Goal: Task Accomplishment & Management: Complete application form

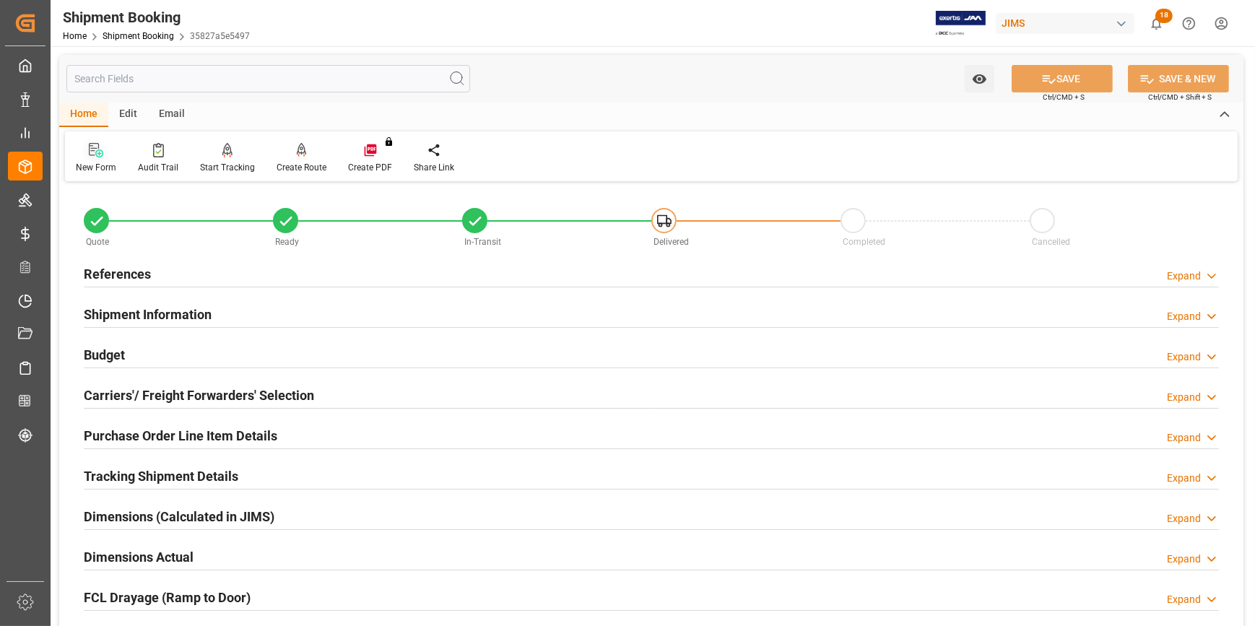
click at [99, 156] on icon at bounding box center [96, 150] width 14 height 14
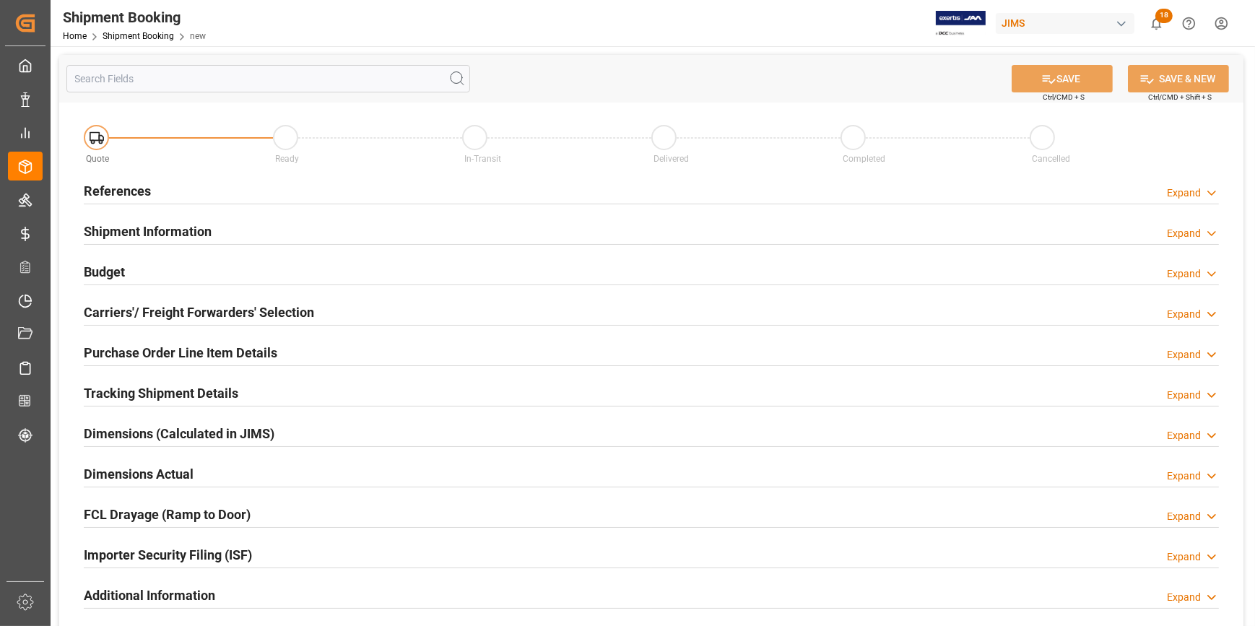
click at [326, 190] on div "References Expand" at bounding box center [651, 189] width 1135 height 27
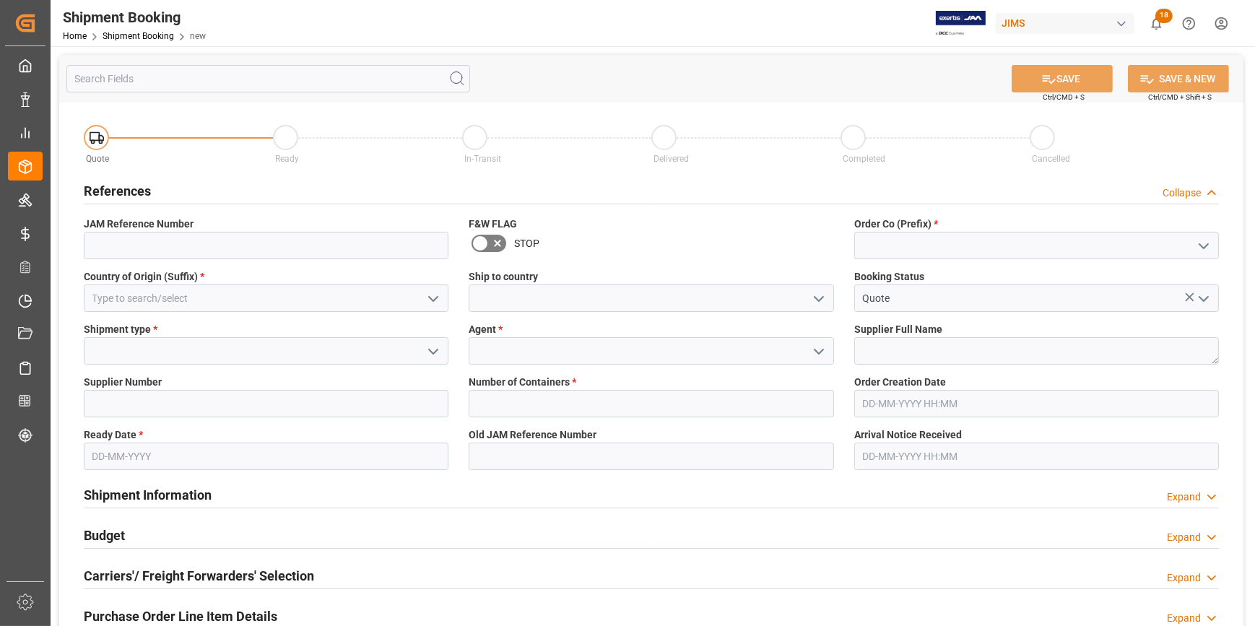
click at [1204, 243] on icon "open menu" at bounding box center [1203, 246] width 17 height 17
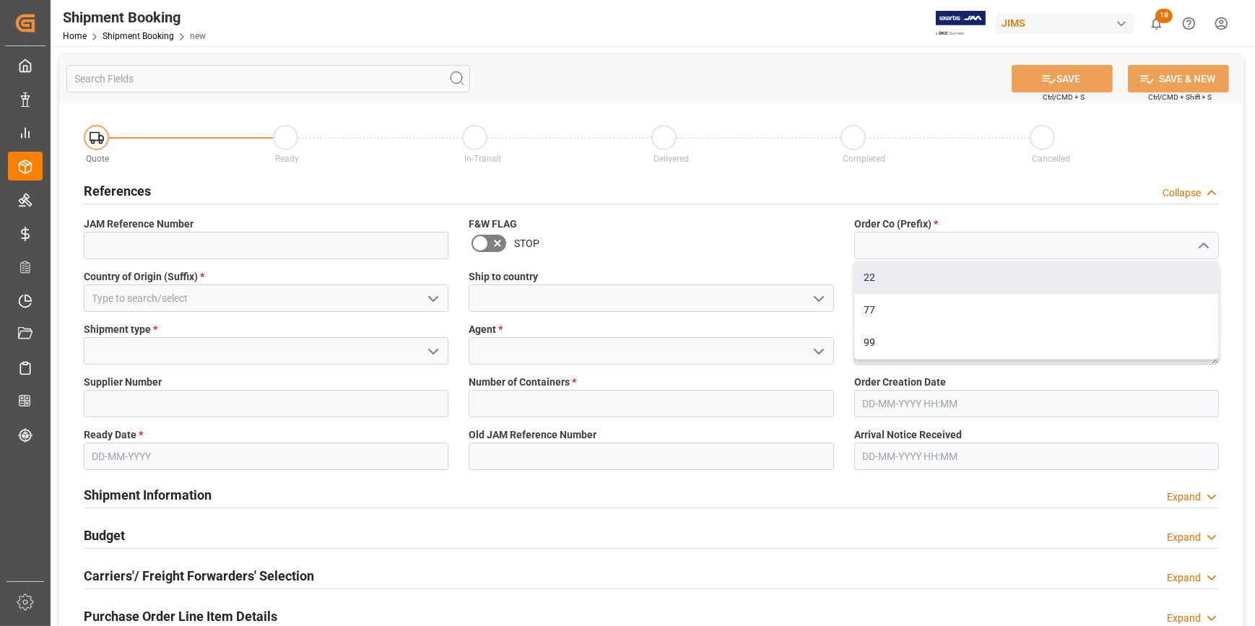
click at [1044, 272] on div "22" at bounding box center [1036, 277] width 363 height 33
type input "22"
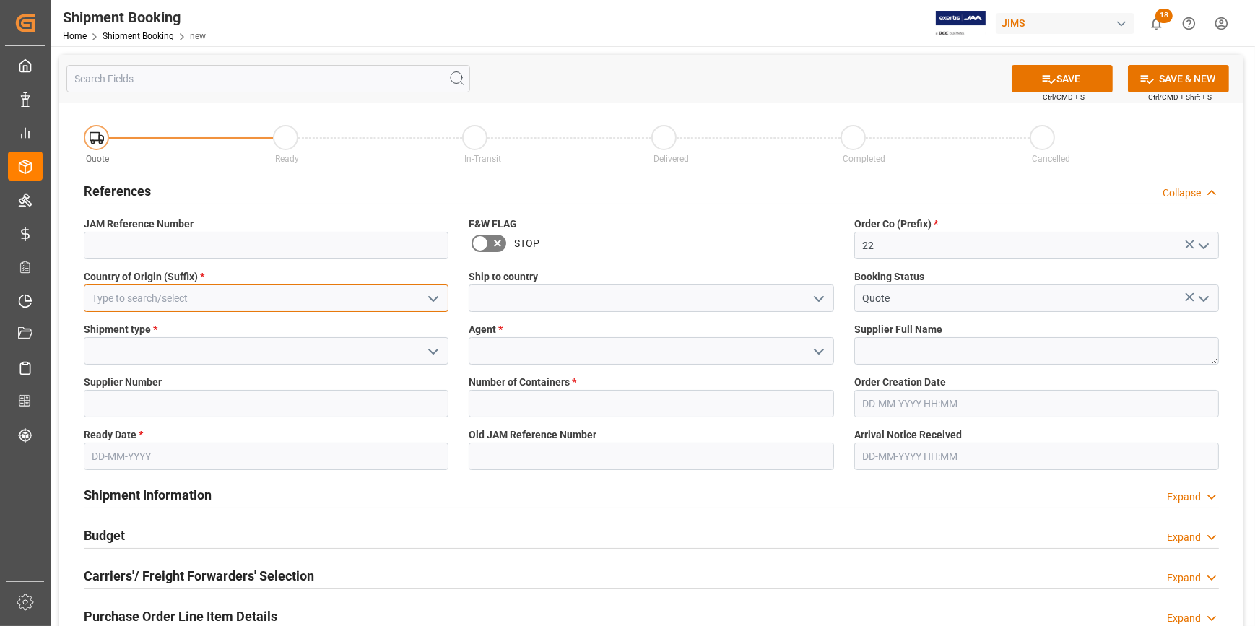
click at [224, 301] on input at bounding box center [266, 298] width 365 height 27
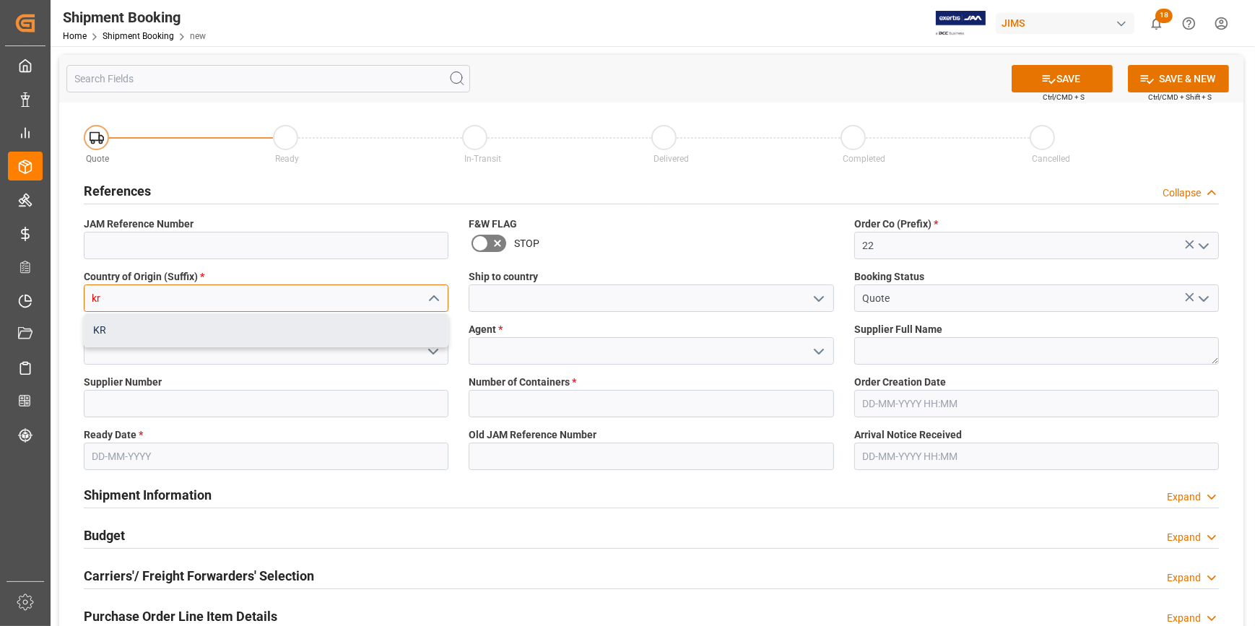
click at [211, 322] on div "KR" at bounding box center [266, 330] width 363 height 33
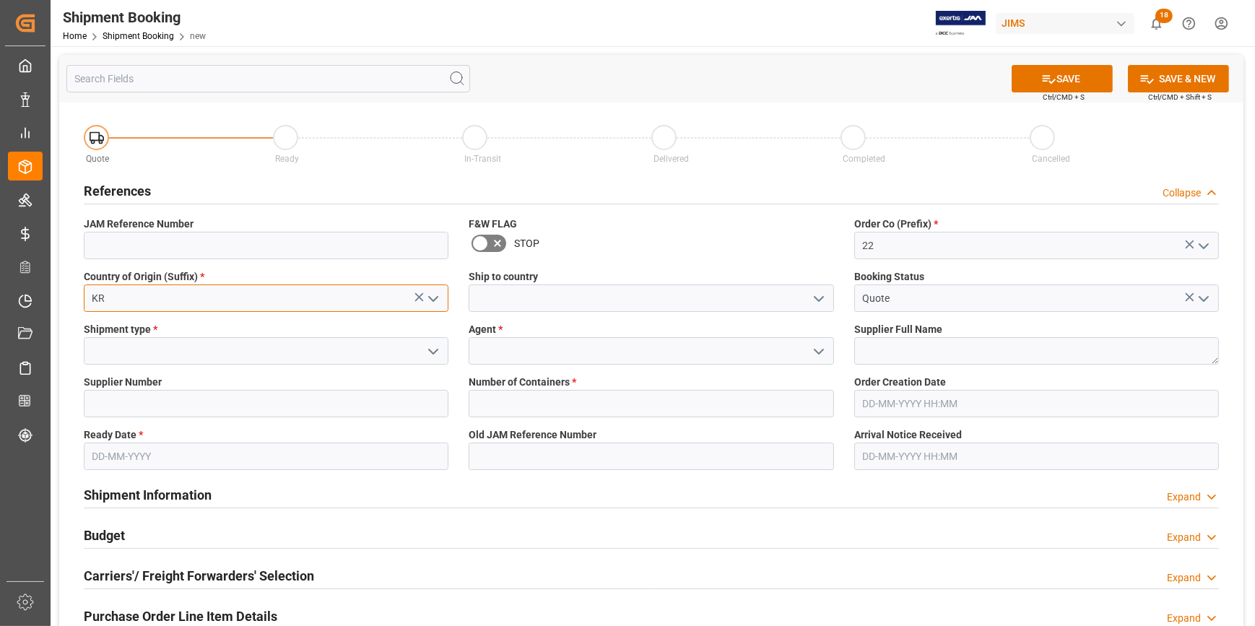
type input "KR"
click at [816, 298] on polyline "open menu" at bounding box center [819, 299] width 9 height 4
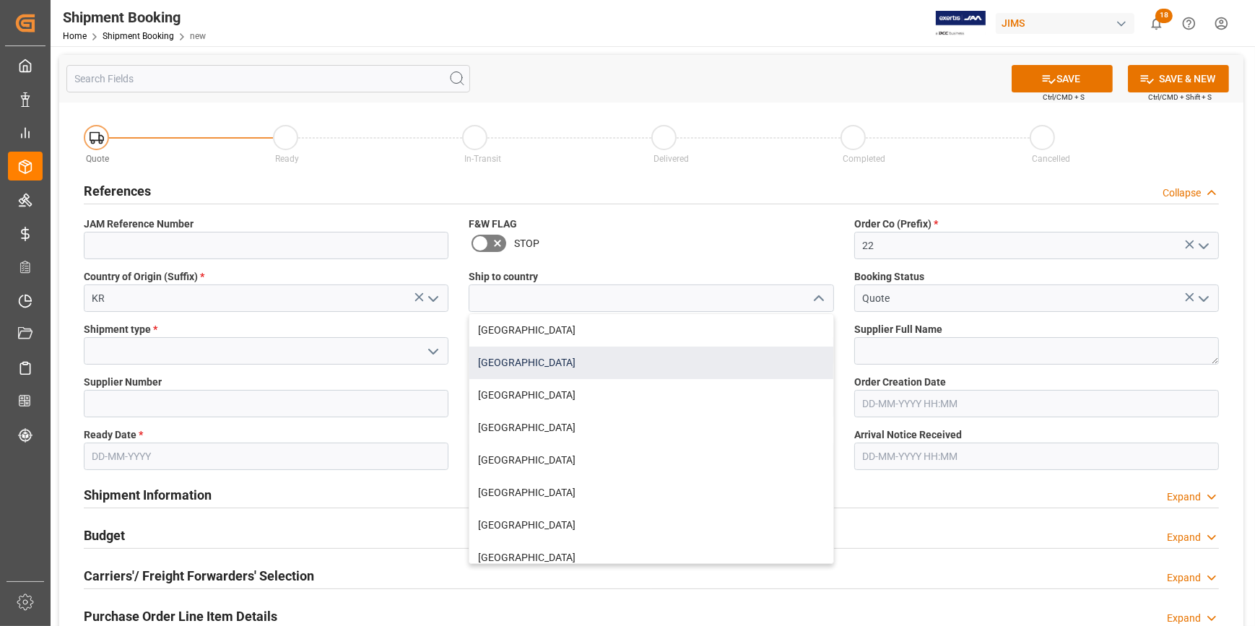
click at [589, 365] on div "[GEOGRAPHIC_DATA]" at bounding box center [651, 363] width 363 height 33
type input "[GEOGRAPHIC_DATA]"
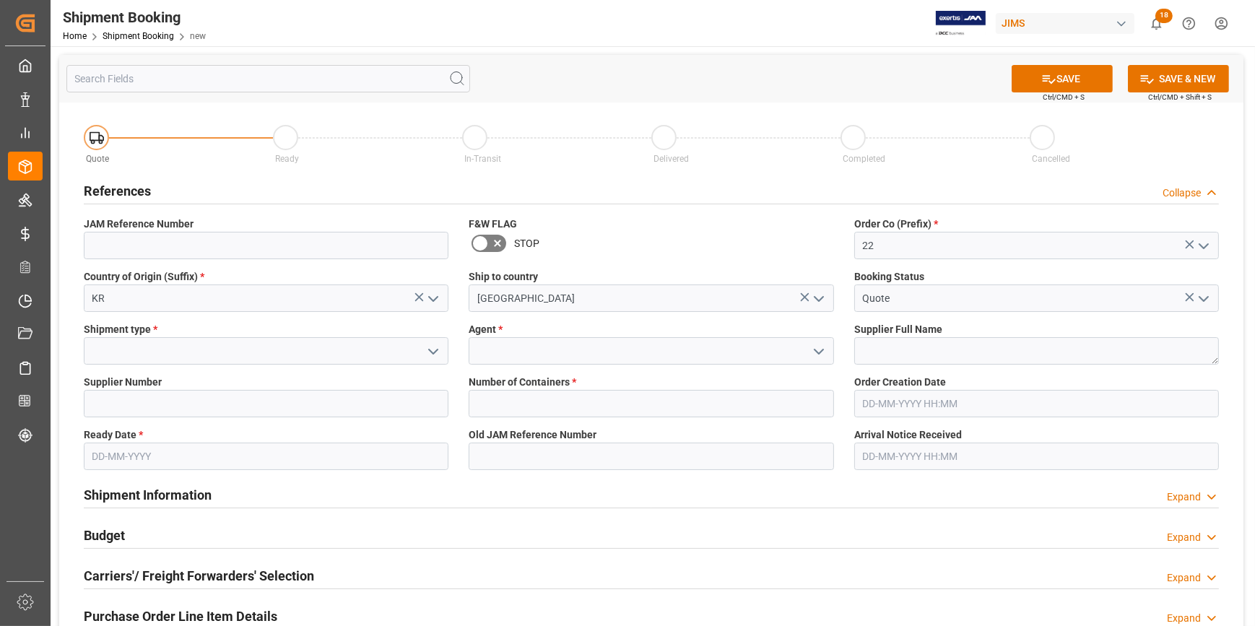
click at [433, 346] on icon "open menu" at bounding box center [433, 351] width 17 height 17
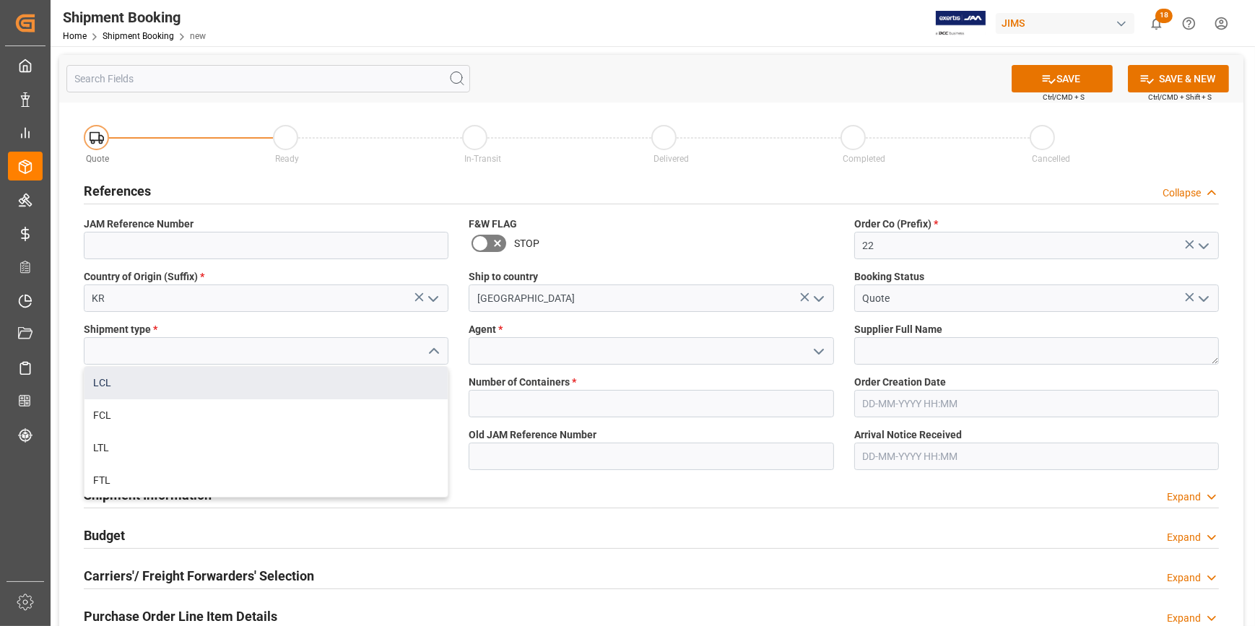
click at [232, 383] on div "LCL" at bounding box center [266, 383] width 363 height 33
type input "LCL"
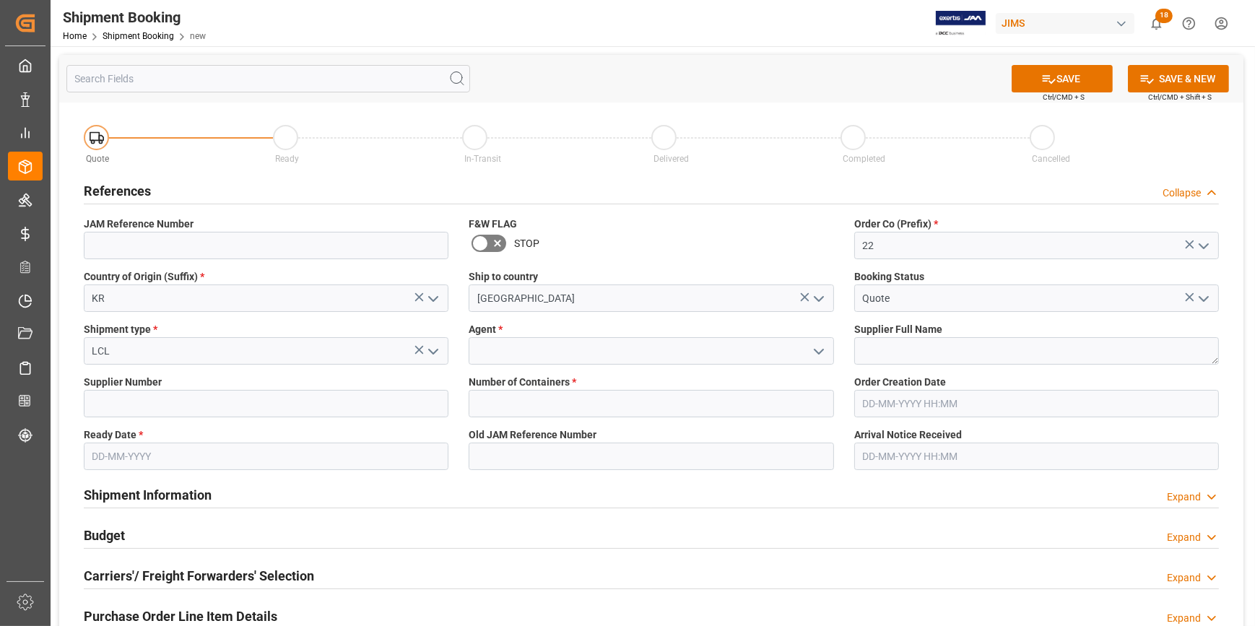
click at [810, 352] on icon "open menu" at bounding box center [818, 351] width 17 height 17
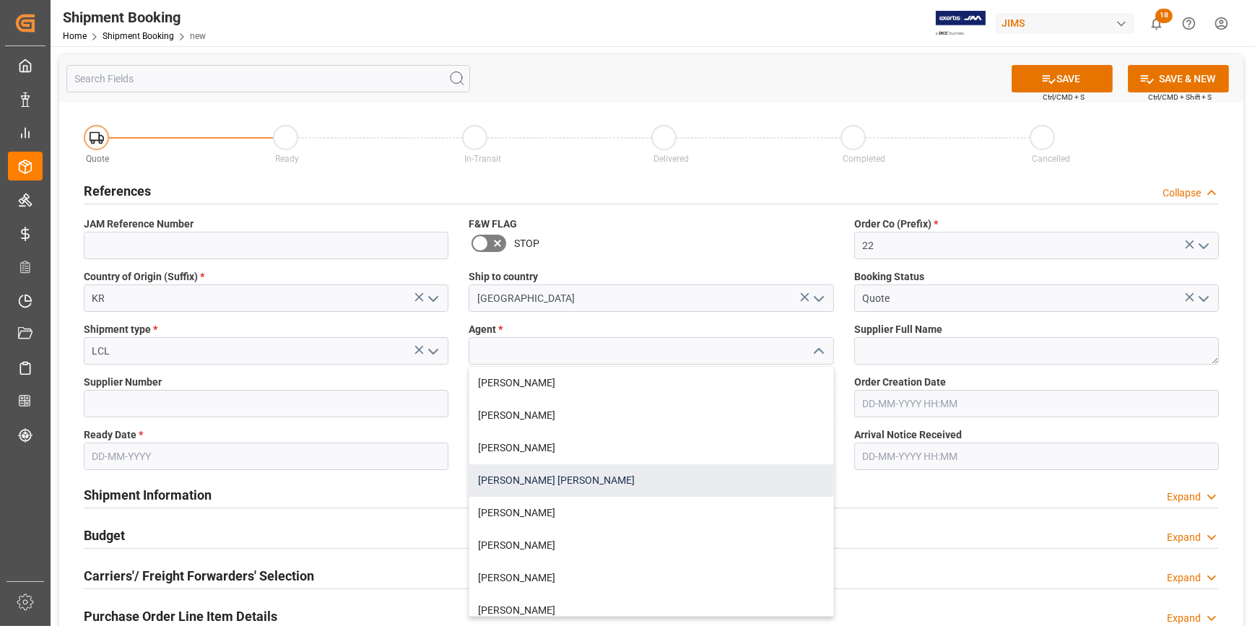
click at [672, 474] on div "[PERSON_NAME] [PERSON_NAME]" at bounding box center [651, 480] width 363 height 33
type input "[PERSON_NAME] [PERSON_NAME]"
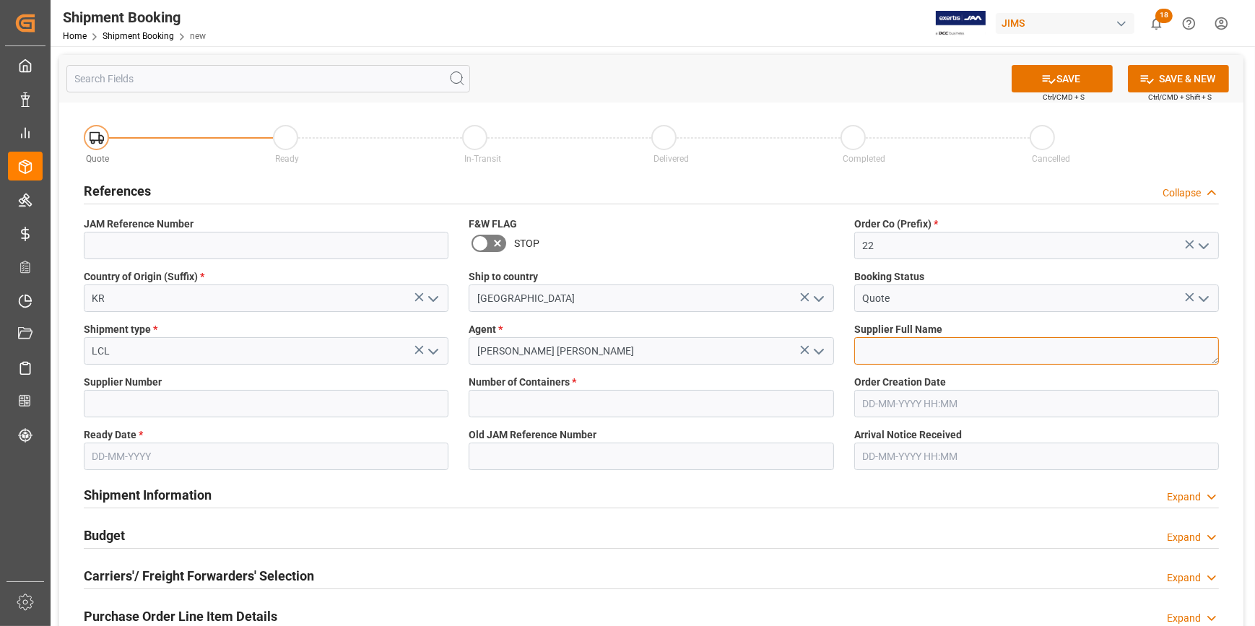
click at [896, 350] on textarea at bounding box center [1037, 350] width 365 height 27
paste textarea "nter-M Corporation"
type textarea "Inter-M Corporation"
click at [131, 397] on input at bounding box center [266, 403] width 365 height 27
paste input "663131"
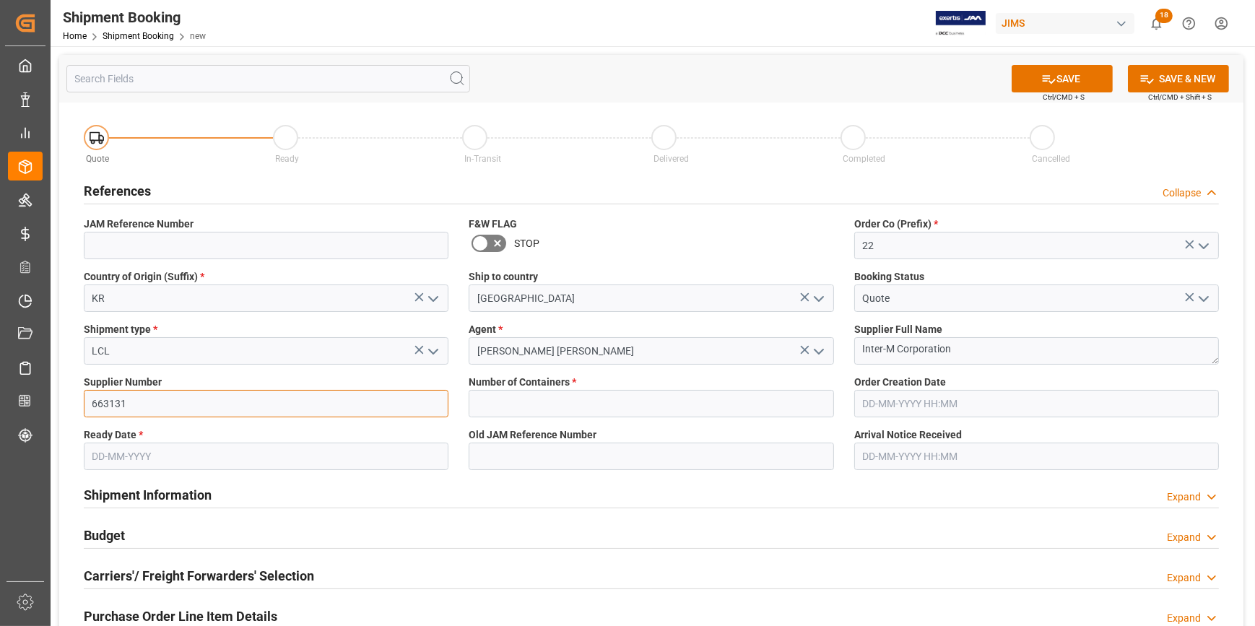
type input "663131"
click at [506, 403] on input "text" at bounding box center [651, 403] width 365 height 27
type input "0"
click at [134, 459] on input "text" at bounding box center [266, 456] width 365 height 27
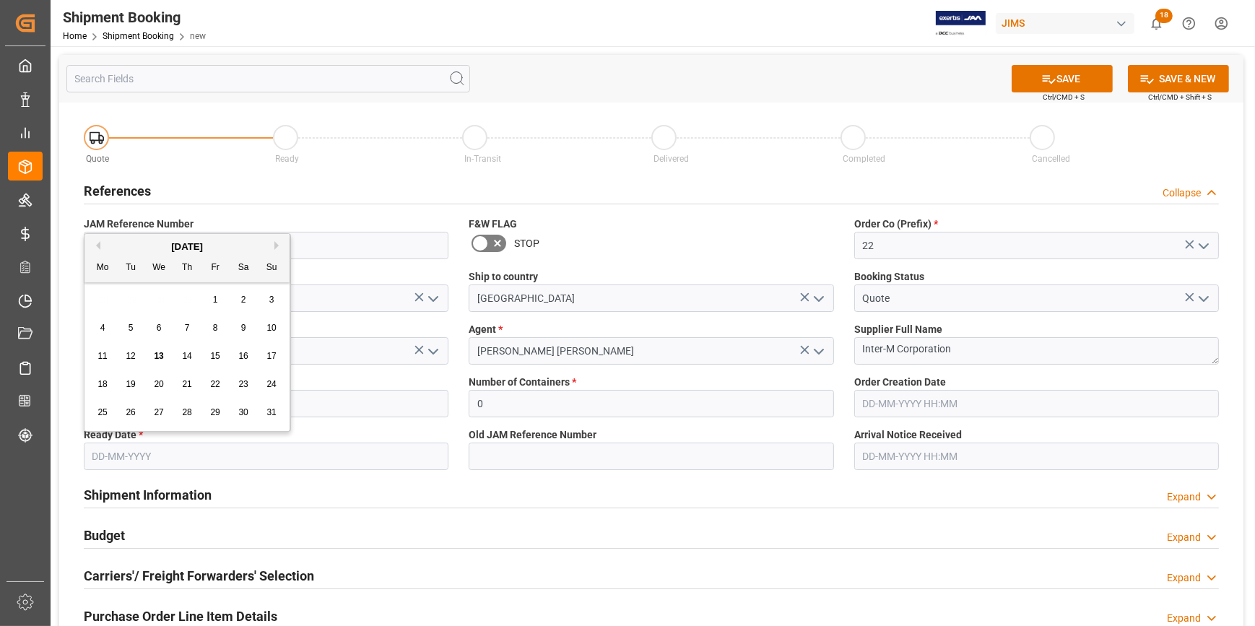
click at [189, 324] on span "7" at bounding box center [187, 328] width 5 height 10
type input "07-08-2025"
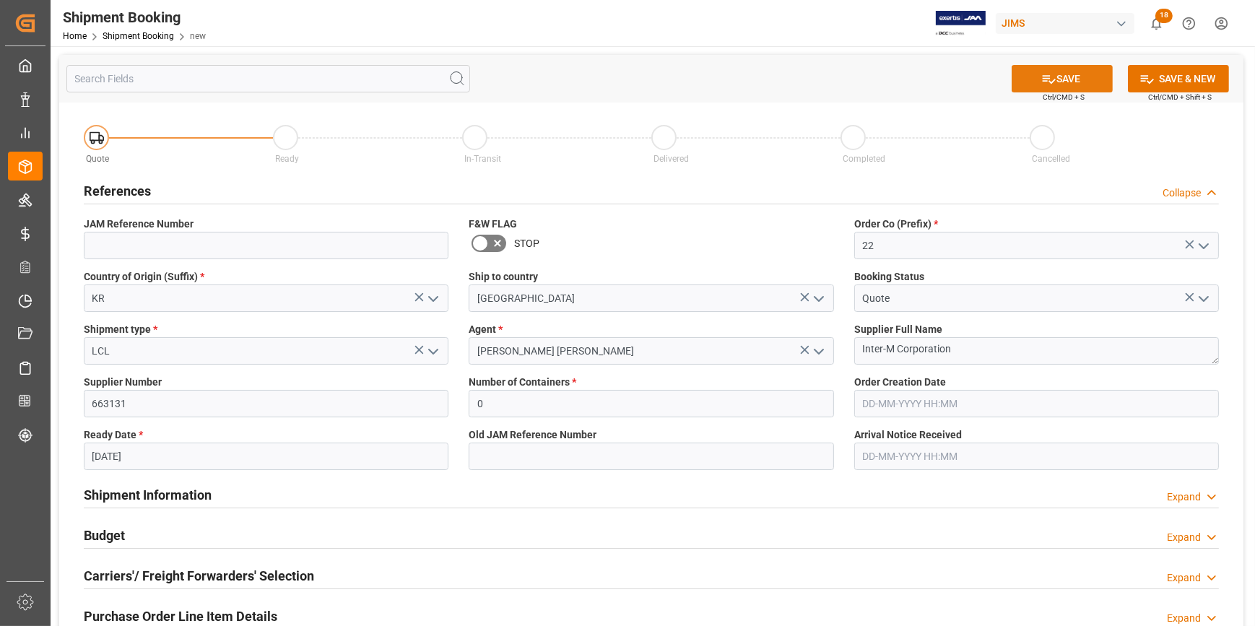
click at [1059, 82] on button "SAVE" at bounding box center [1062, 78] width 101 height 27
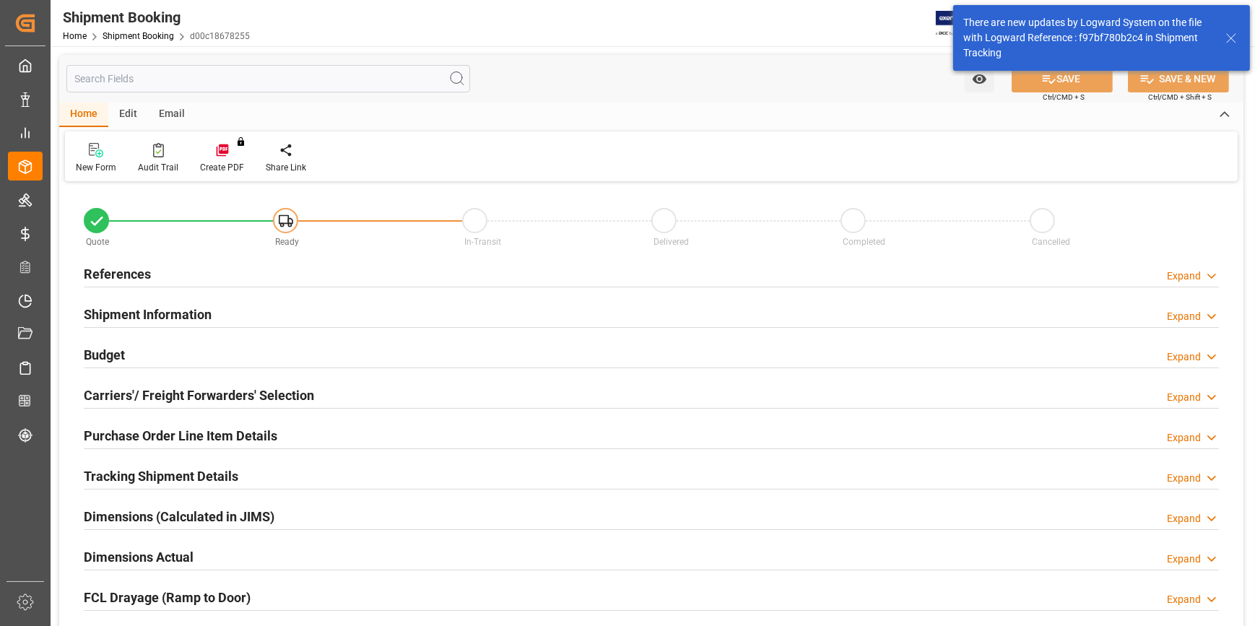
type input "0"
type input "[DATE]"
click at [246, 275] on div "References Expand" at bounding box center [651, 272] width 1135 height 27
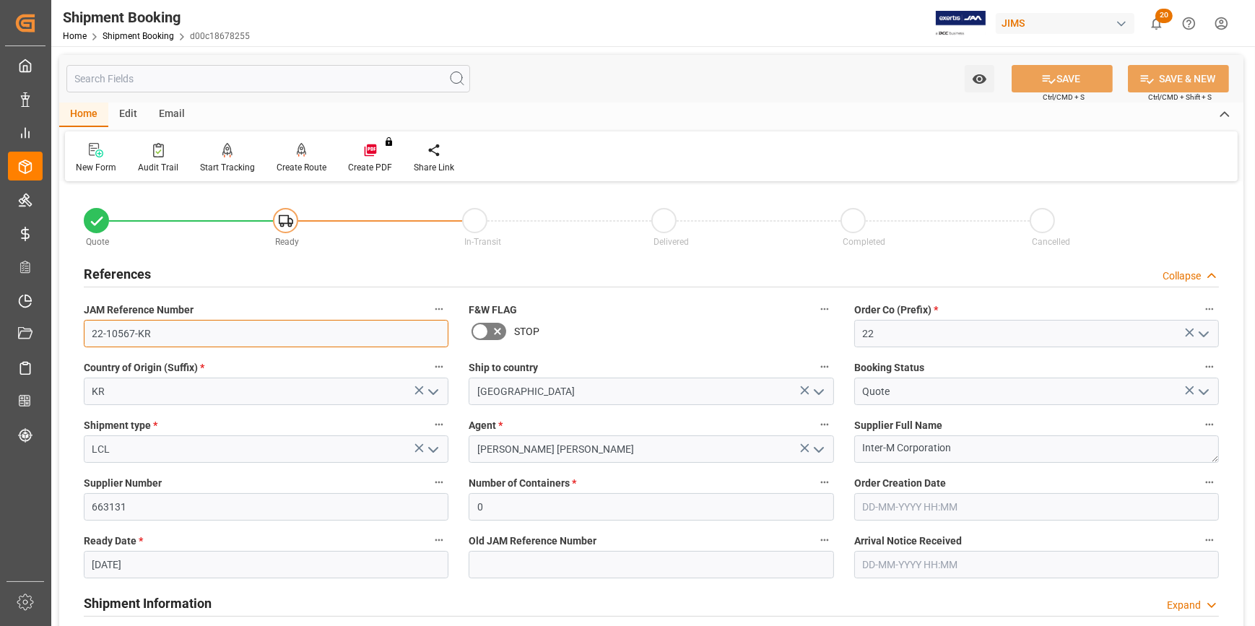
drag, startPoint x: 159, startPoint y: 337, endPoint x: 86, endPoint y: 330, distance: 73.3
click at [86, 330] on input "22-10567-KR" at bounding box center [266, 333] width 365 height 27
click at [158, 336] on input "22-10567-KR" at bounding box center [266, 333] width 365 height 27
drag, startPoint x: 123, startPoint y: 332, endPoint x: 59, endPoint y: 332, distance: 64.3
click at [59, 332] on div "Quote Ready In-Transit Delivered Completed Cancelled References Collapse JAM Re…" at bounding box center [651, 635] width 1185 height 898
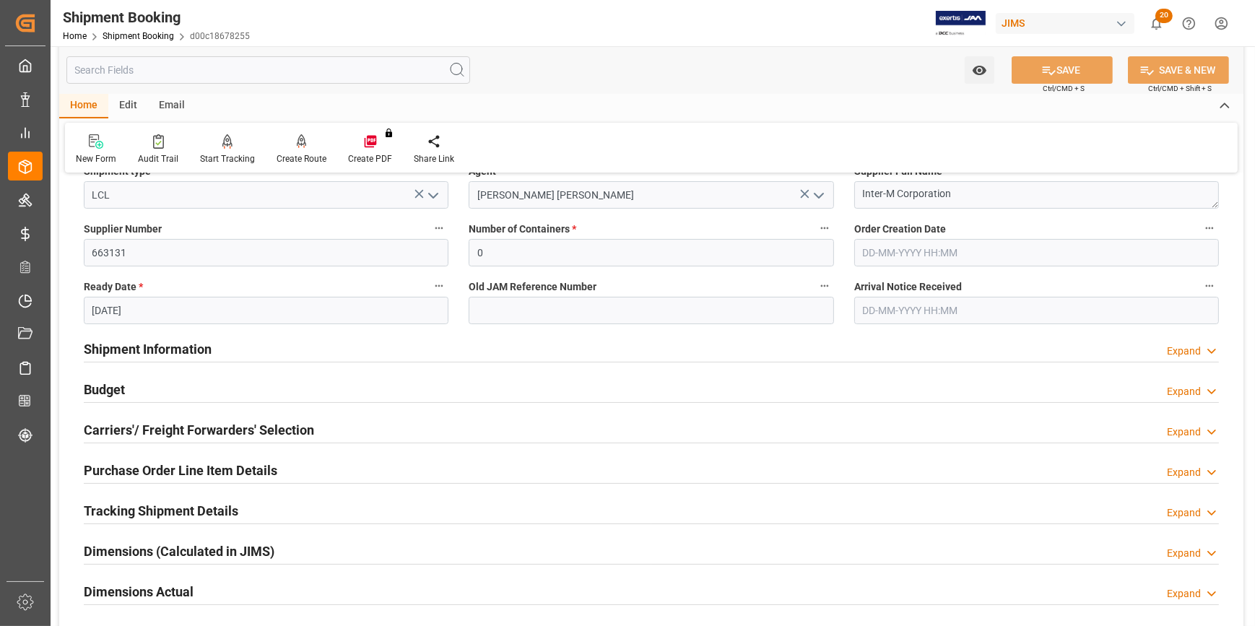
scroll to position [262, 0]
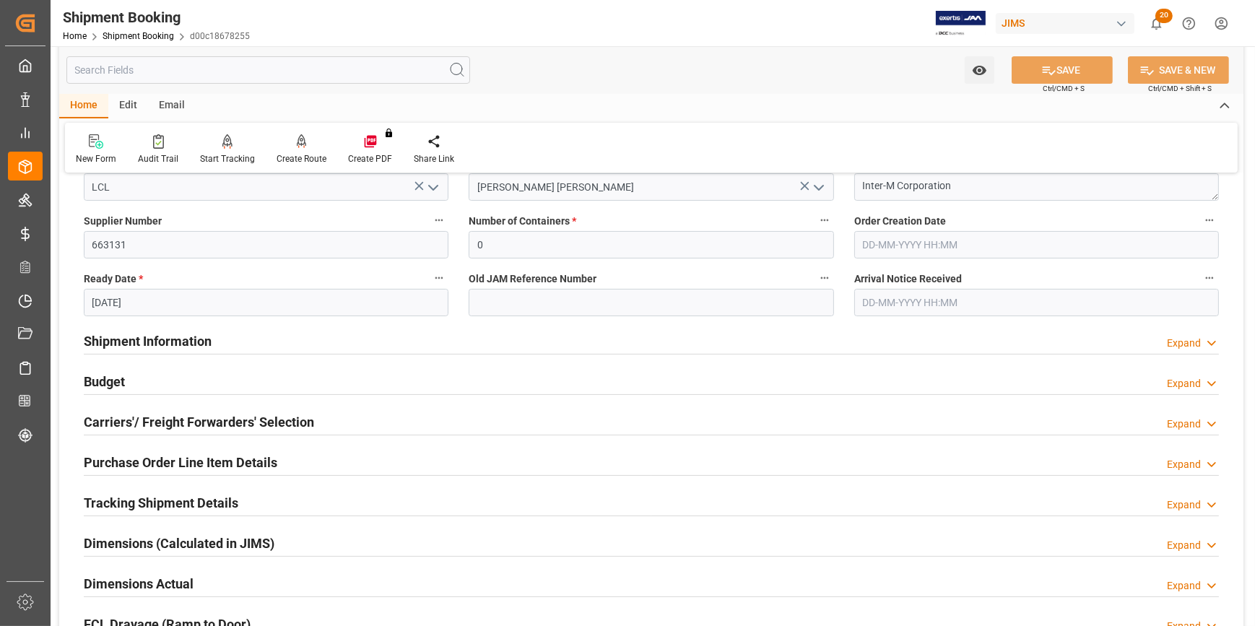
click at [329, 422] on div "Carriers'/ Freight Forwarders' Selection Expand" at bounding box center [651, 420] width 1135 height 27
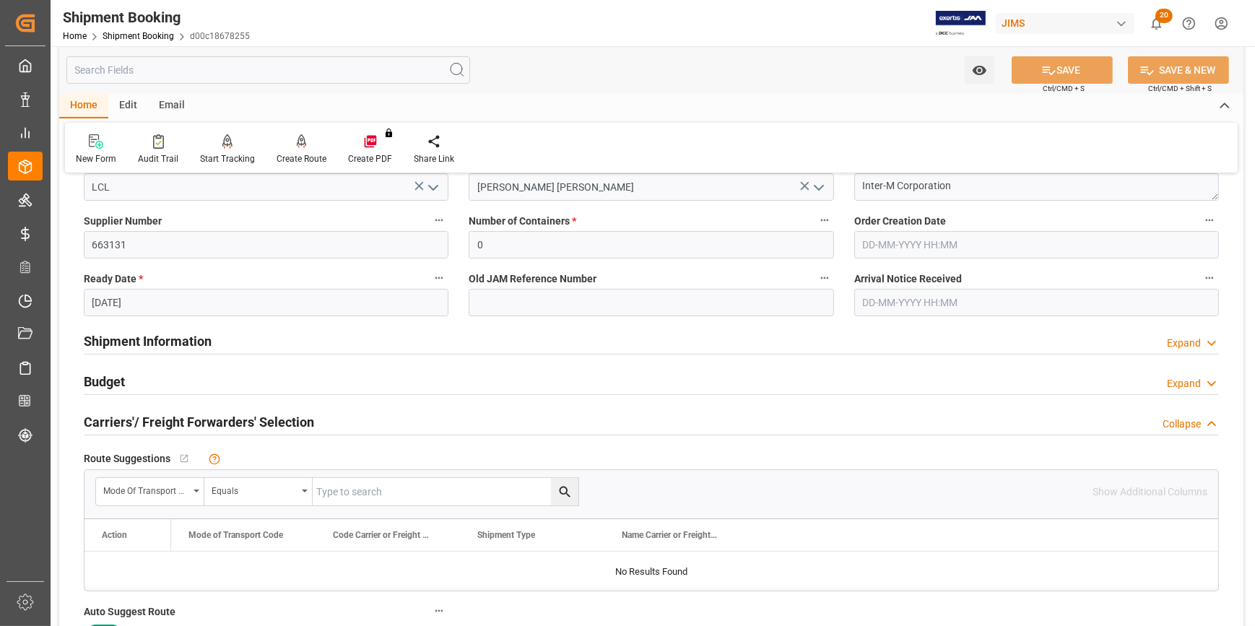
click at [329, 422] on div "Carriers'/ Freight Forwarders' Selection Collapse" at bounding box center [651, 420] width 1135 height 27
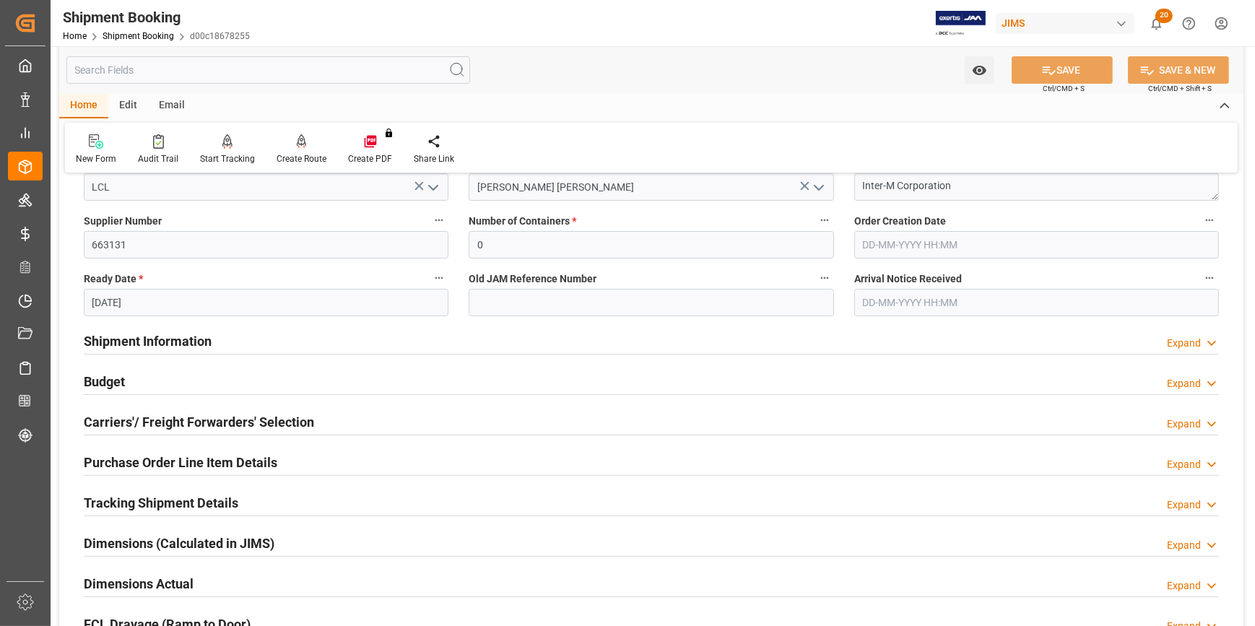
click at [329, 422] on div "Carriers'/ Freight Forwarders' Selection Expand" at bounding box center [651, 420] width 1135 height 27
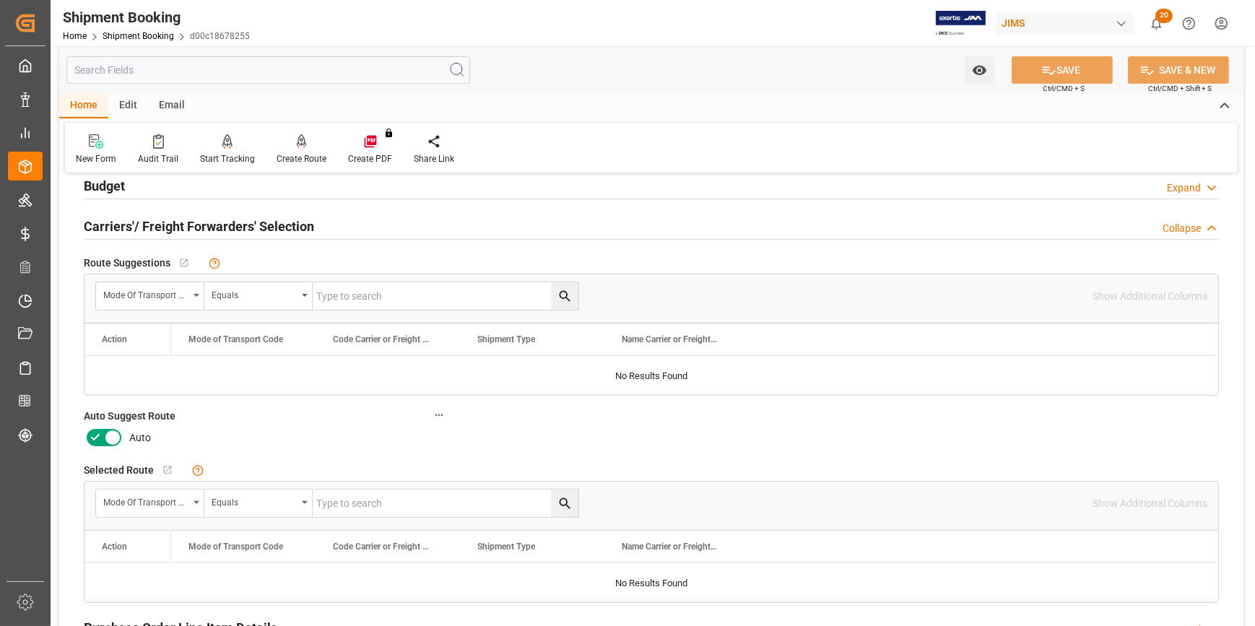
scroll to position [459, 0]
click at [94, 441] on icon at bounding box center [95, 436] width 17 height 17
click at [0, 0] on input "checkbox" at bounding box center [0, 0] width 0 height 0
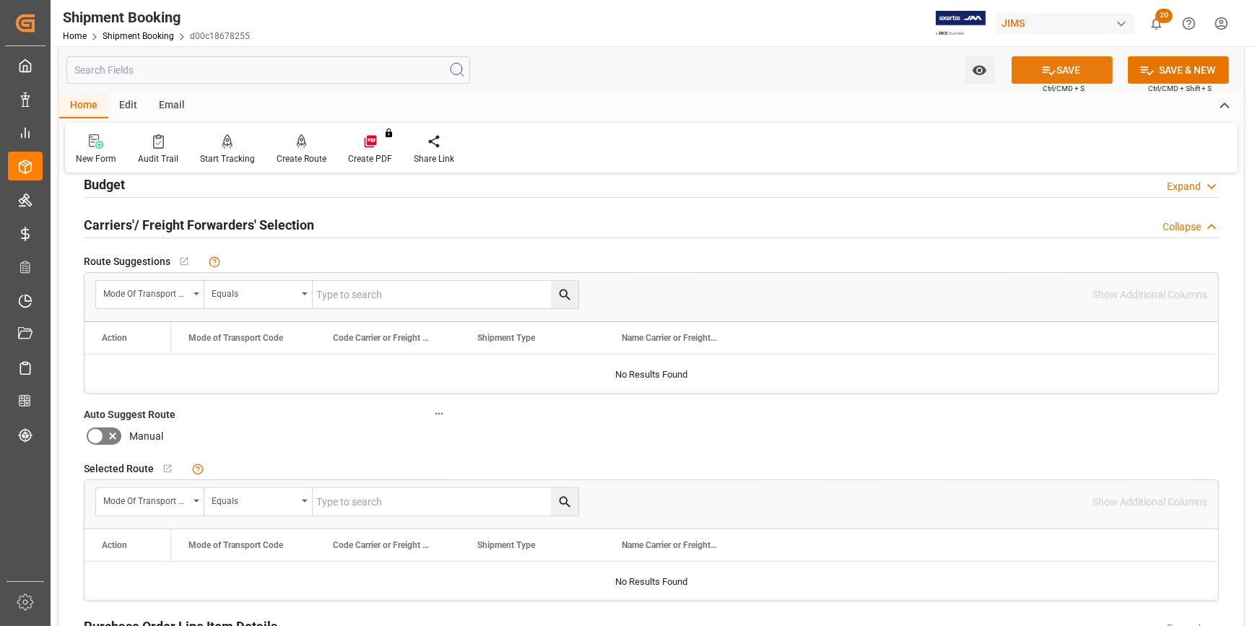
click at [1044, 70] on icon at bounding box center [1049, 70] width 15 height 15
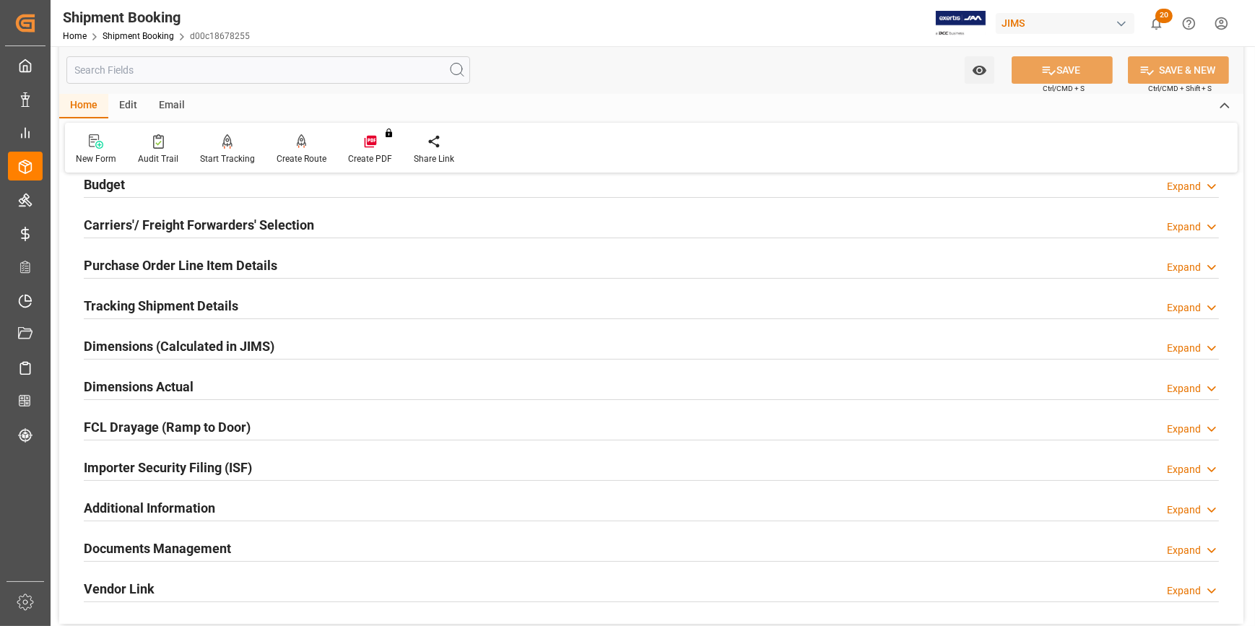
scroll to position [39, 0]
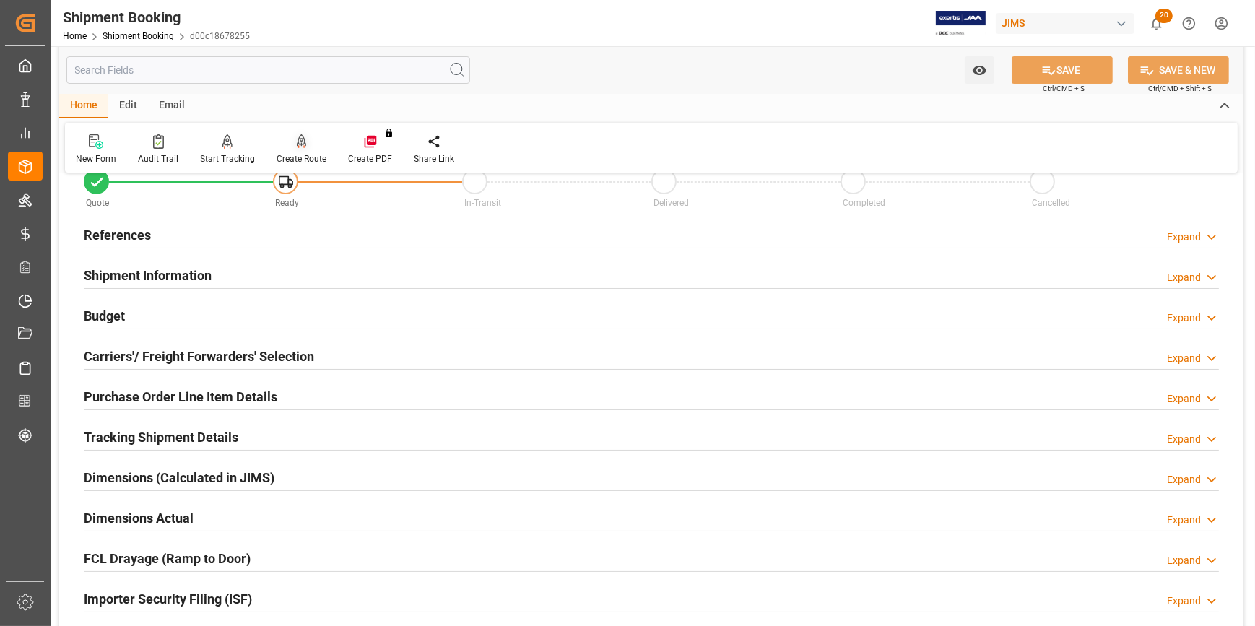
click at [304, 147] on div at bounding box center [302, 141] width 50 height 15
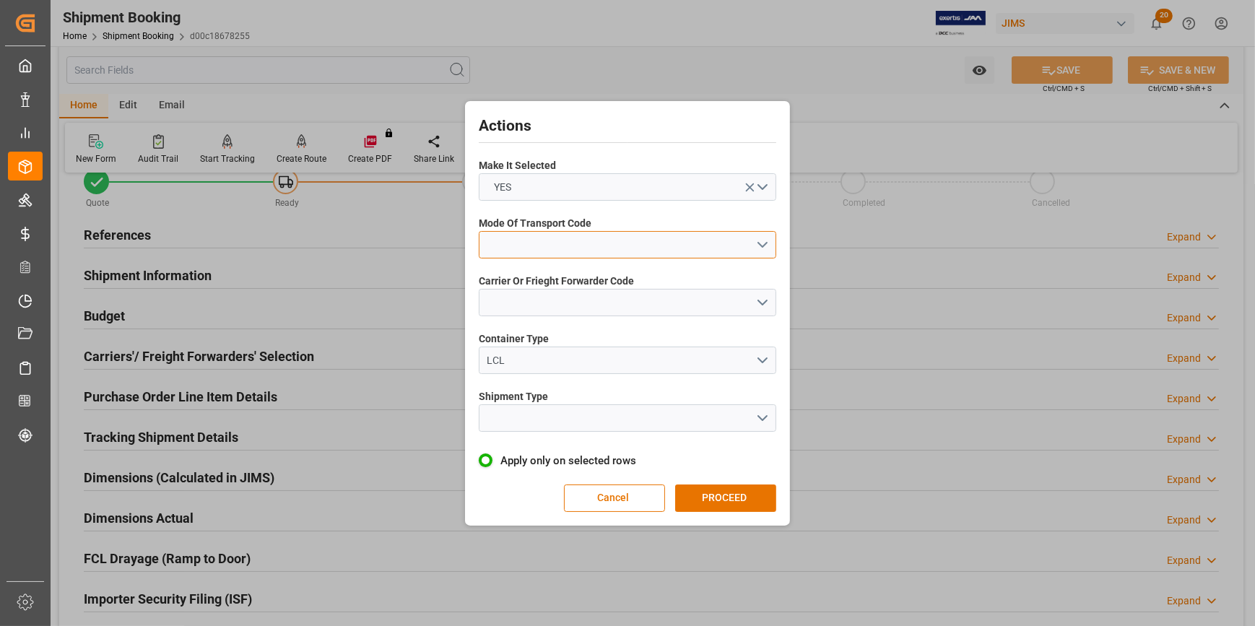
click at [755, 246] on button "open menu" at bounding box center [628, 244] width 298 height 27
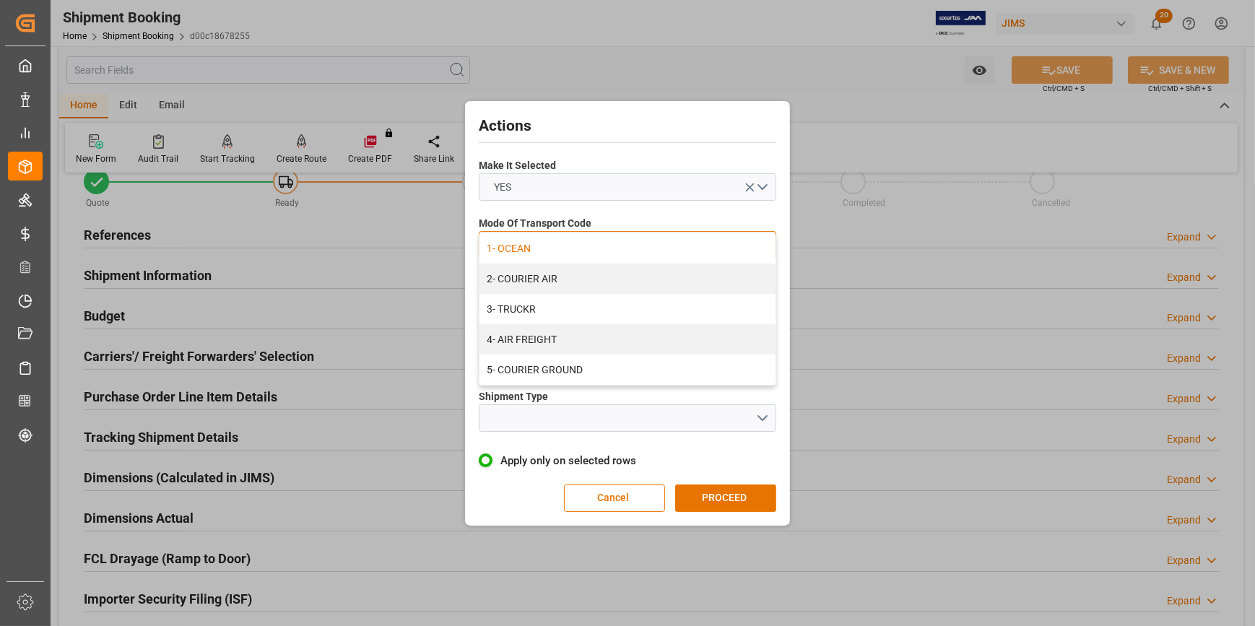
click at [612, 249] on div "1- OCEAN" at bounding box center [628, 248] width 296 height 30
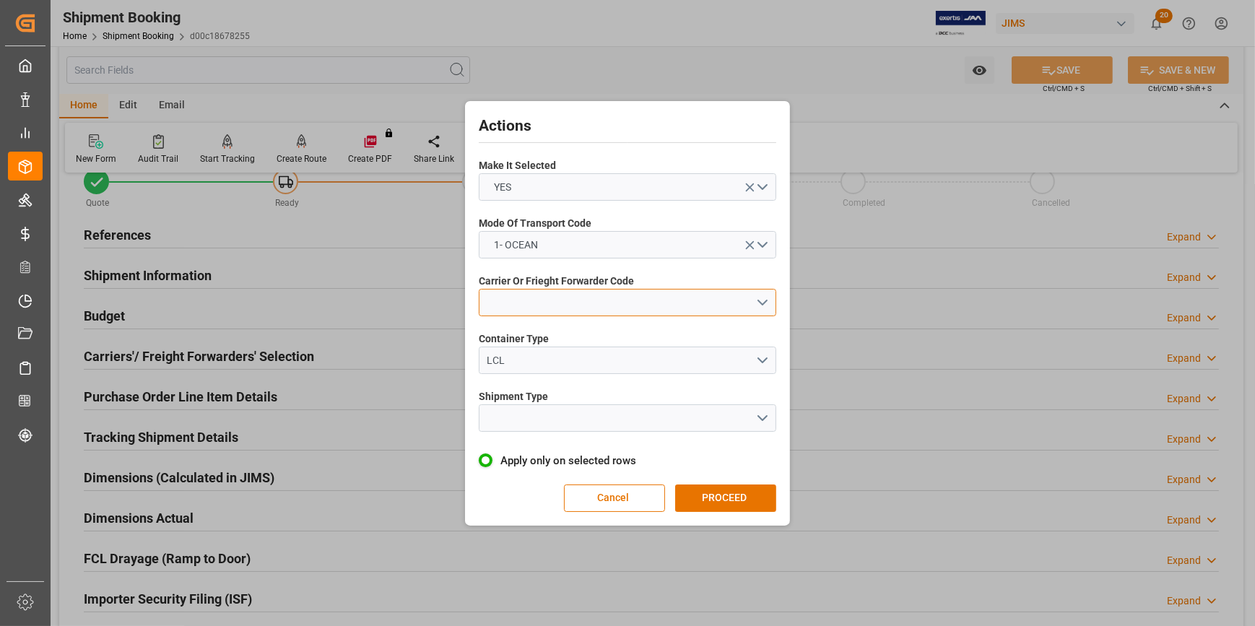
click at [759, 298] on button "open menu" at bounding box center [628, 302] width 298 height 27
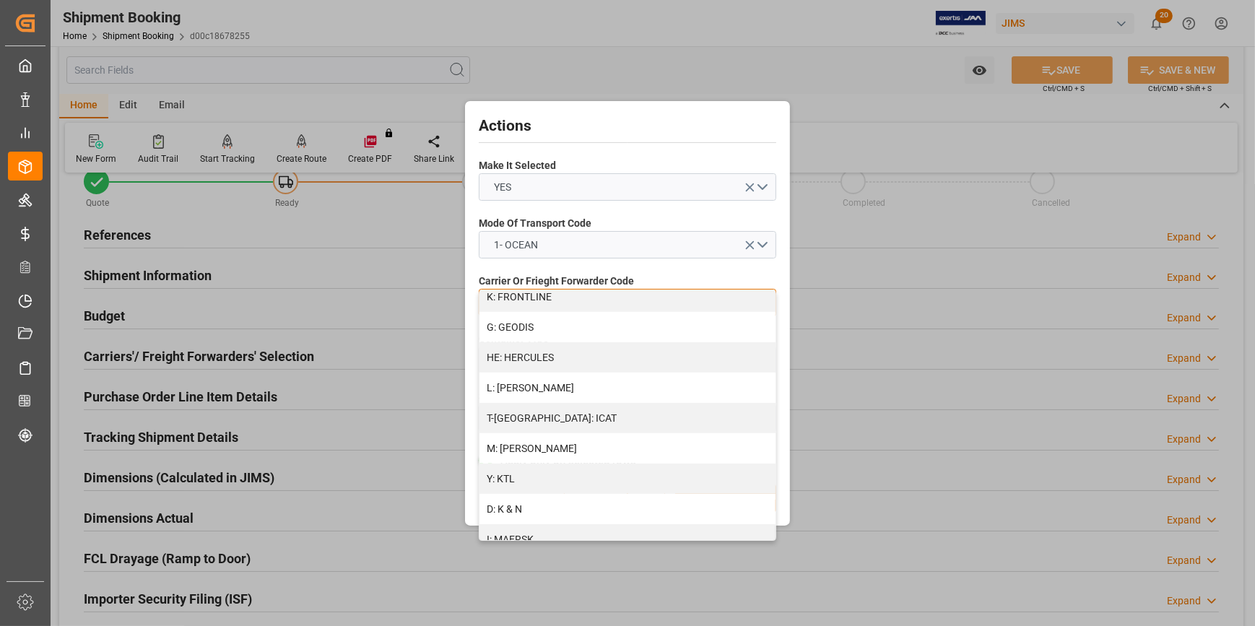
scroll to position [591, 0]
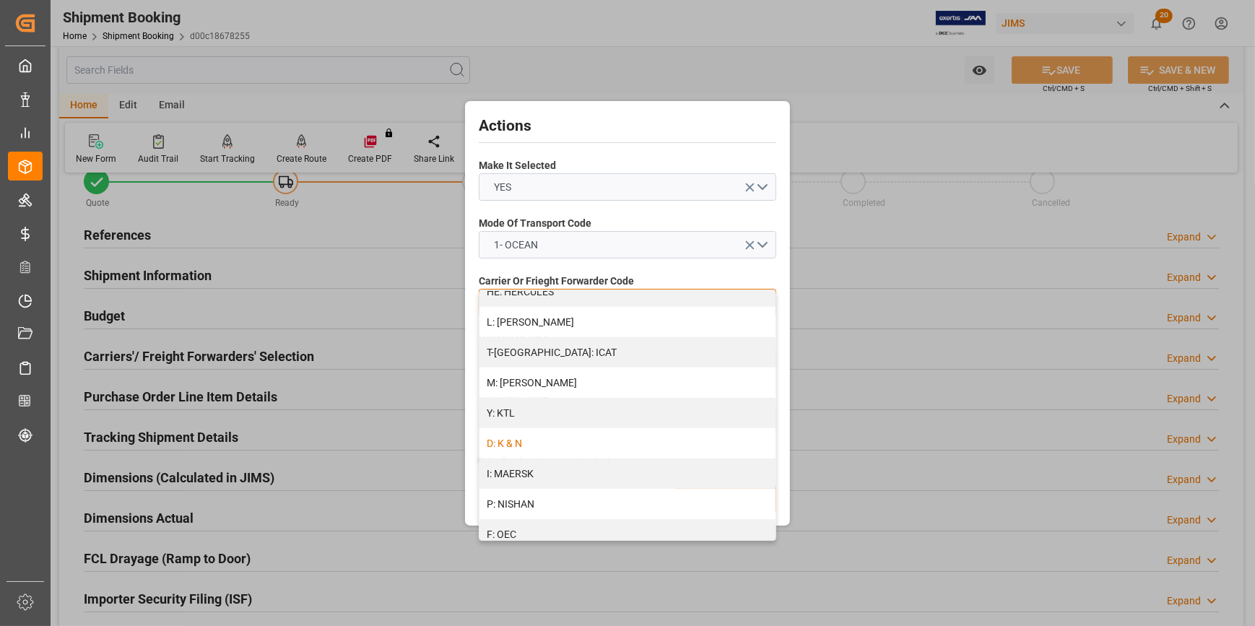
click at [597, 440] on div "D: K & N" at bounding box center [628, 443] width 296 height 30
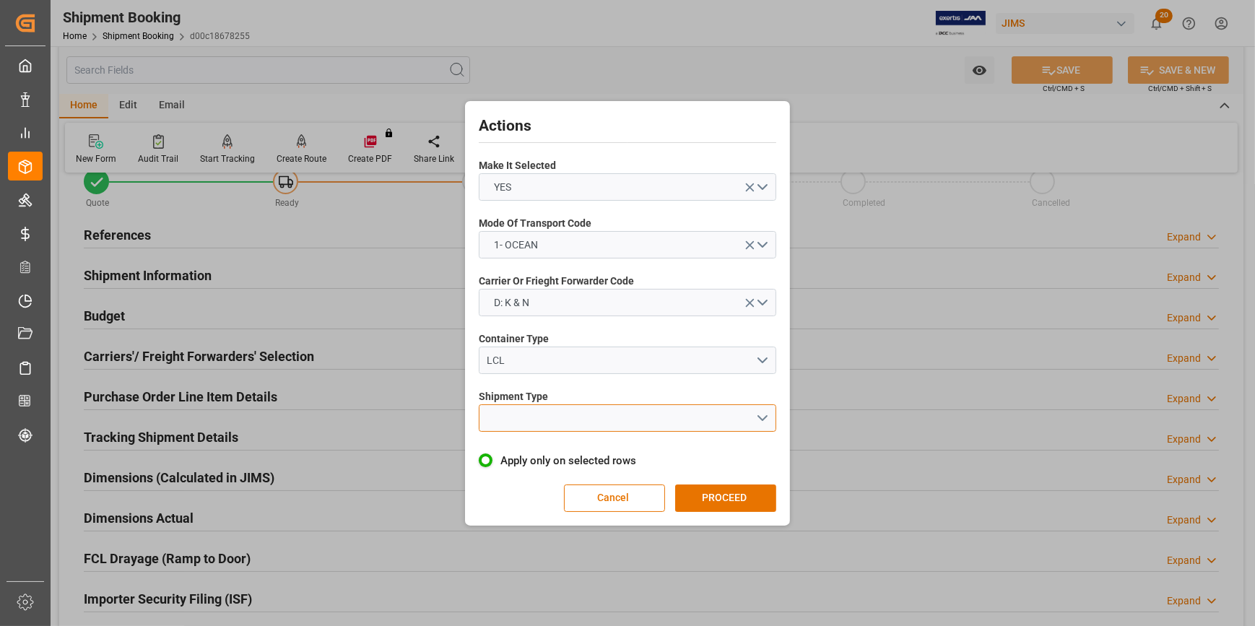
click at [758, 416] on button "open menu" at bounding box center [628, 418] width 298 height 27
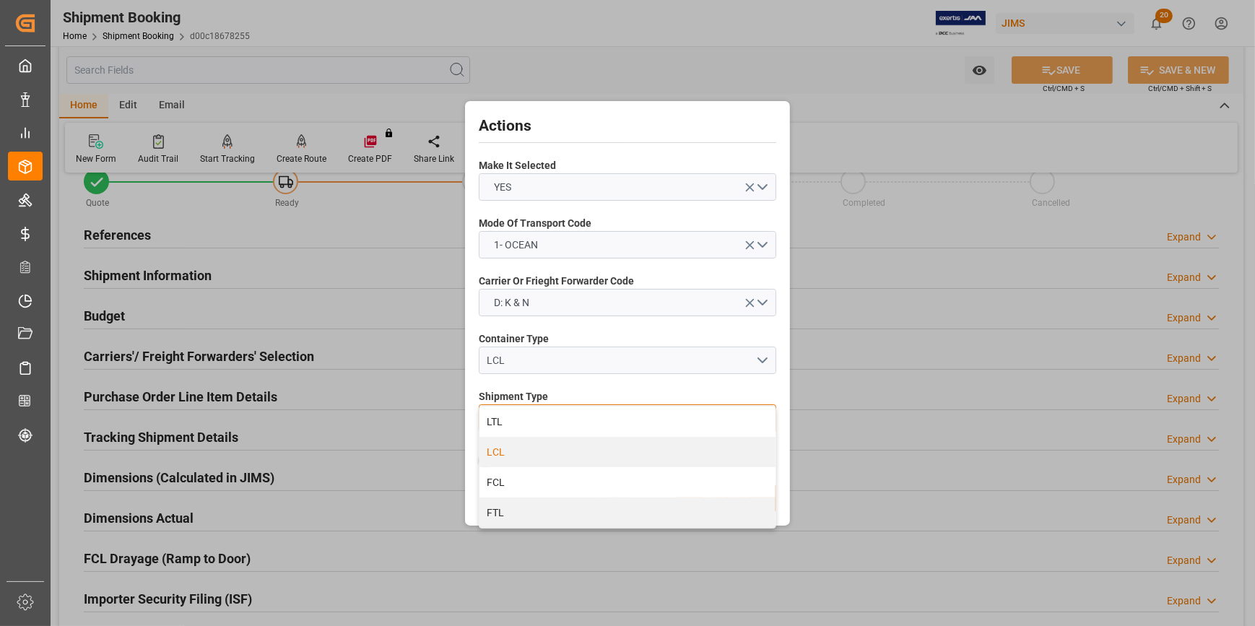
click at [579, 451] on div "LCL" at bounding box center [628, 452] width 296 height 30
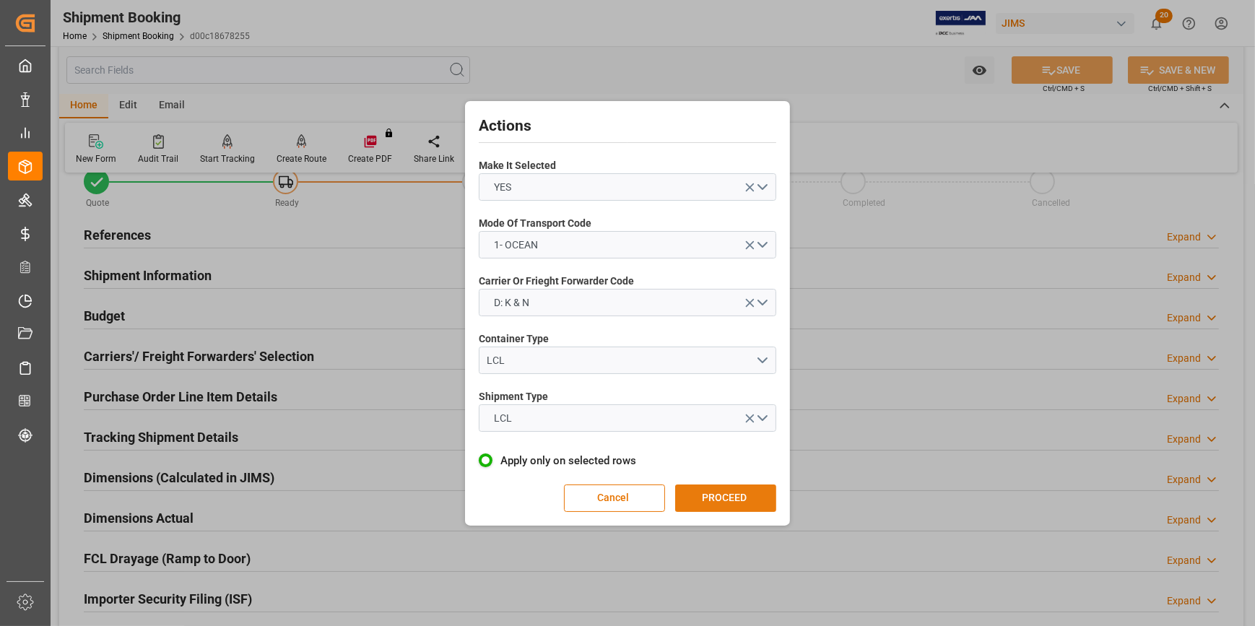
click at [728, 487] on button "PROCEED" at bounding box center [725, 498] width 101 height 27
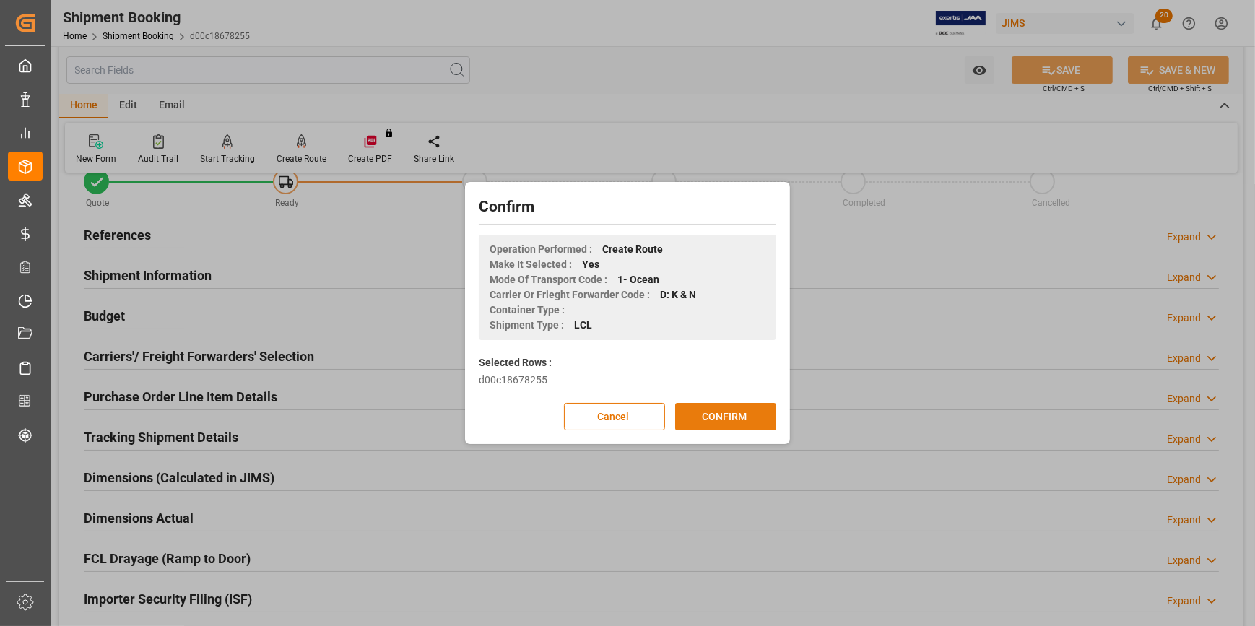
click at [727, 411] on button "CONFIRM" at bounding box center [725, 416] width 101 height 27
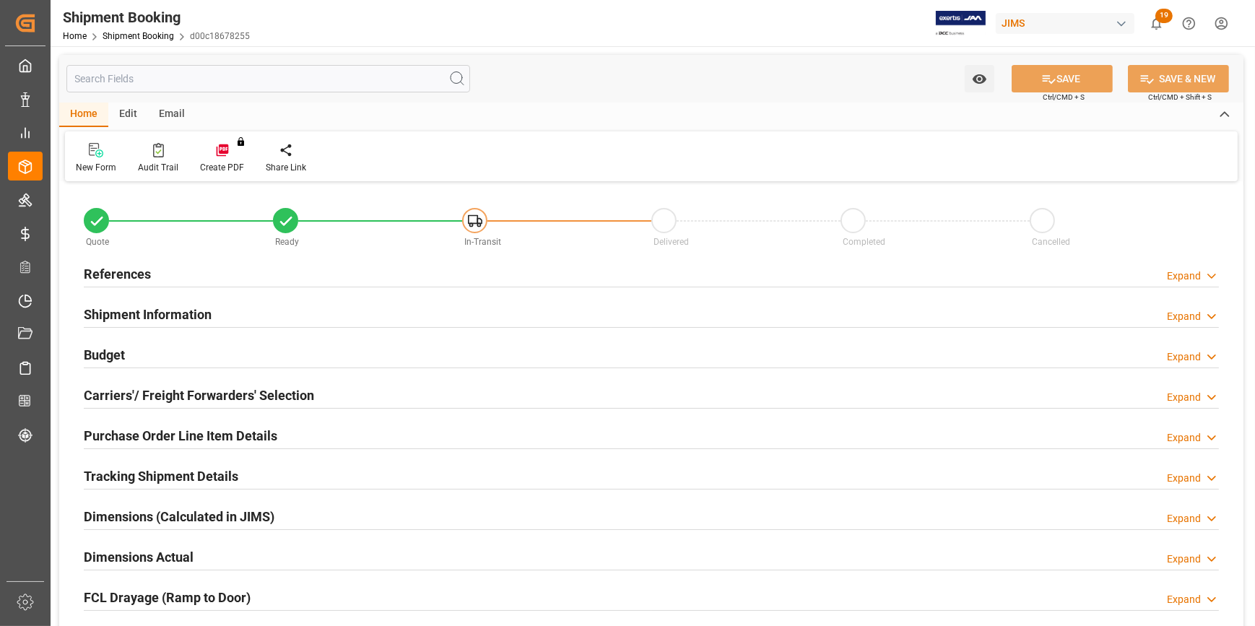
type input "0"
type input "[DATE]"
drag, startPoint x: 321, startPoint y: 275, endPoint x: 330, endPoint y: 281, distance: 11.0
click at [321, 275] on div "References Expand" at bounding box center [651, 272] width 1135 height 27
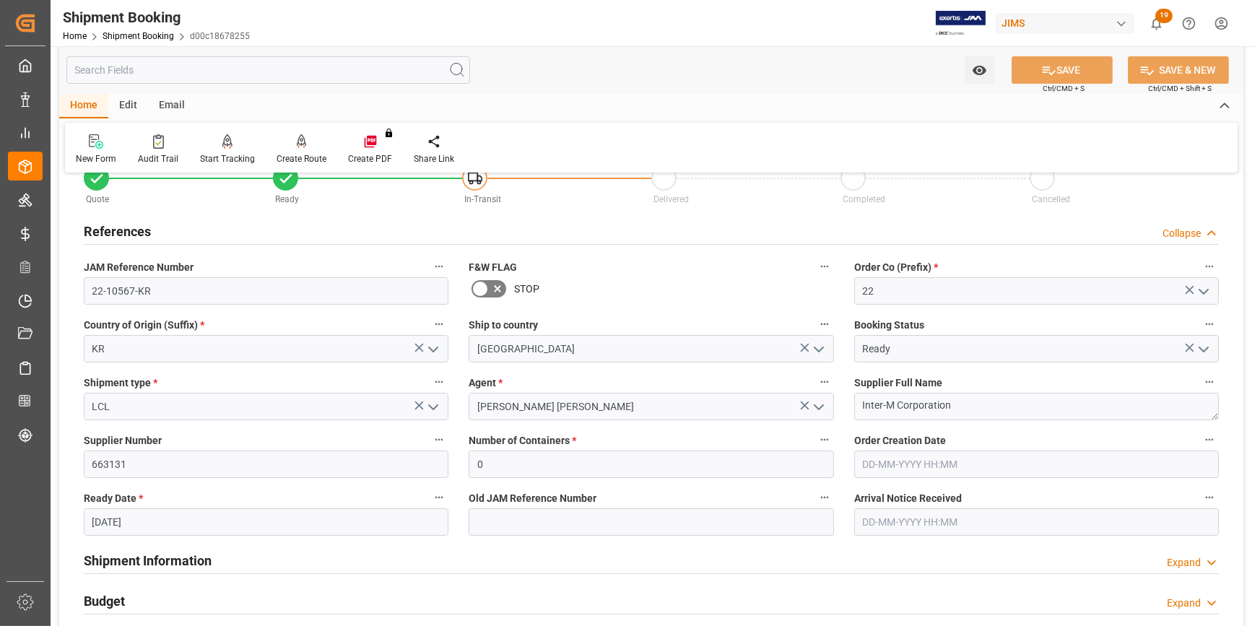
scroll to position [131, 0]
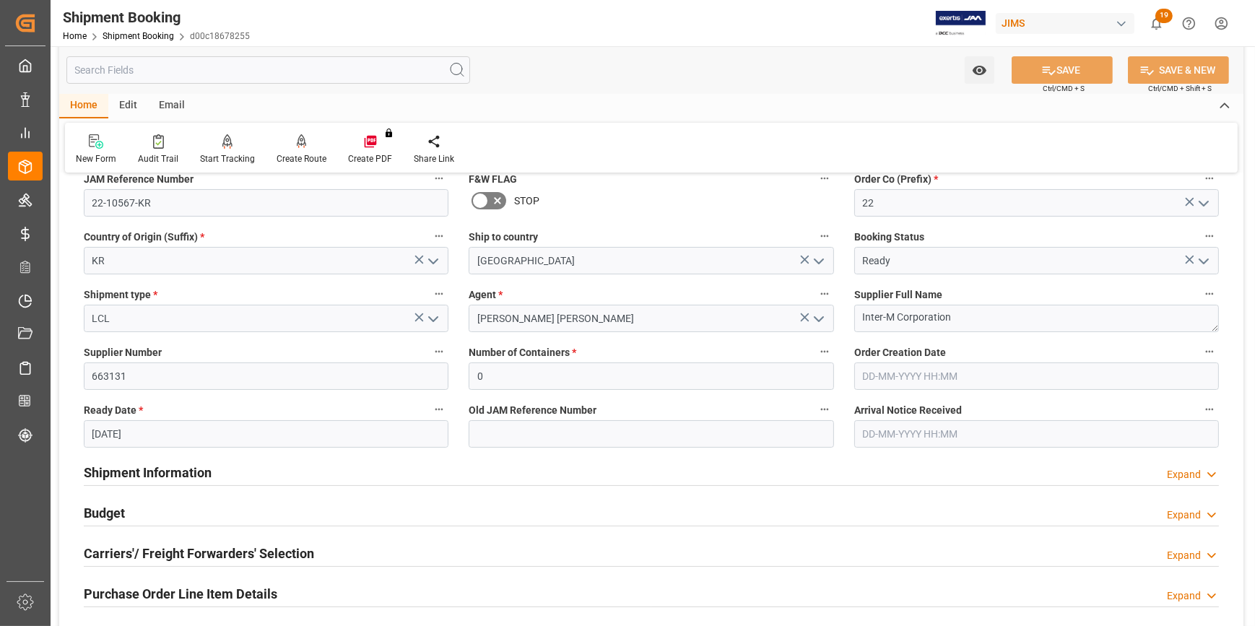
click at [336, 460] on div "Shipment Information Expand" at bounding box center [651, 471] width 1135 height 27
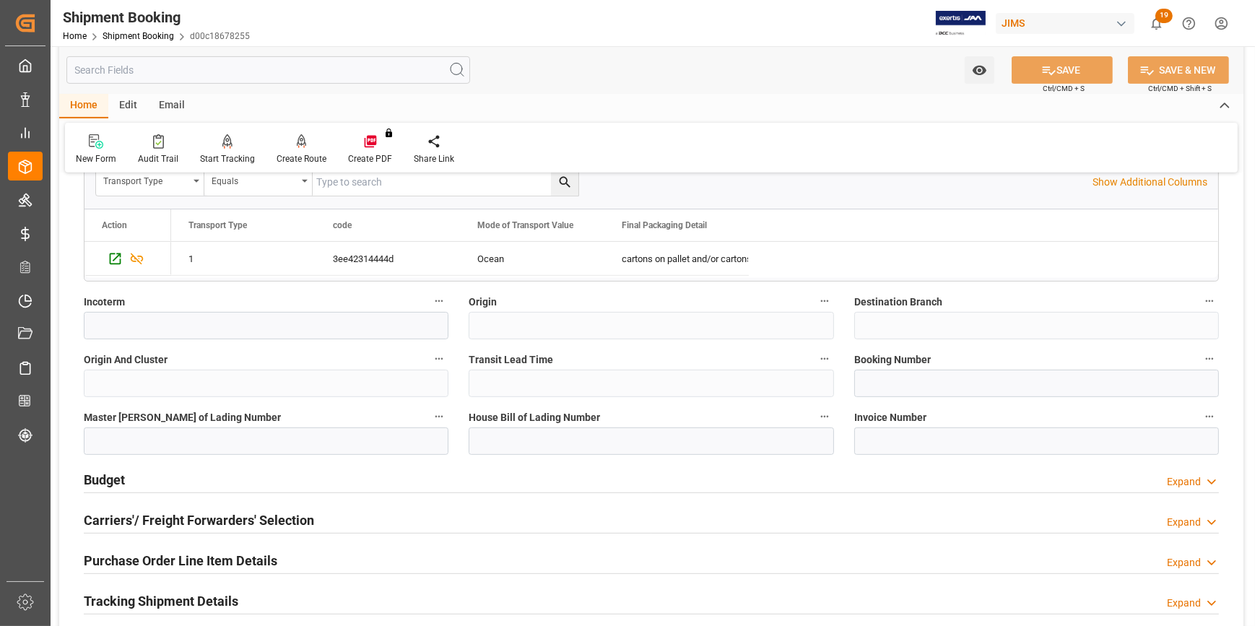
scroll to position [787, 0]
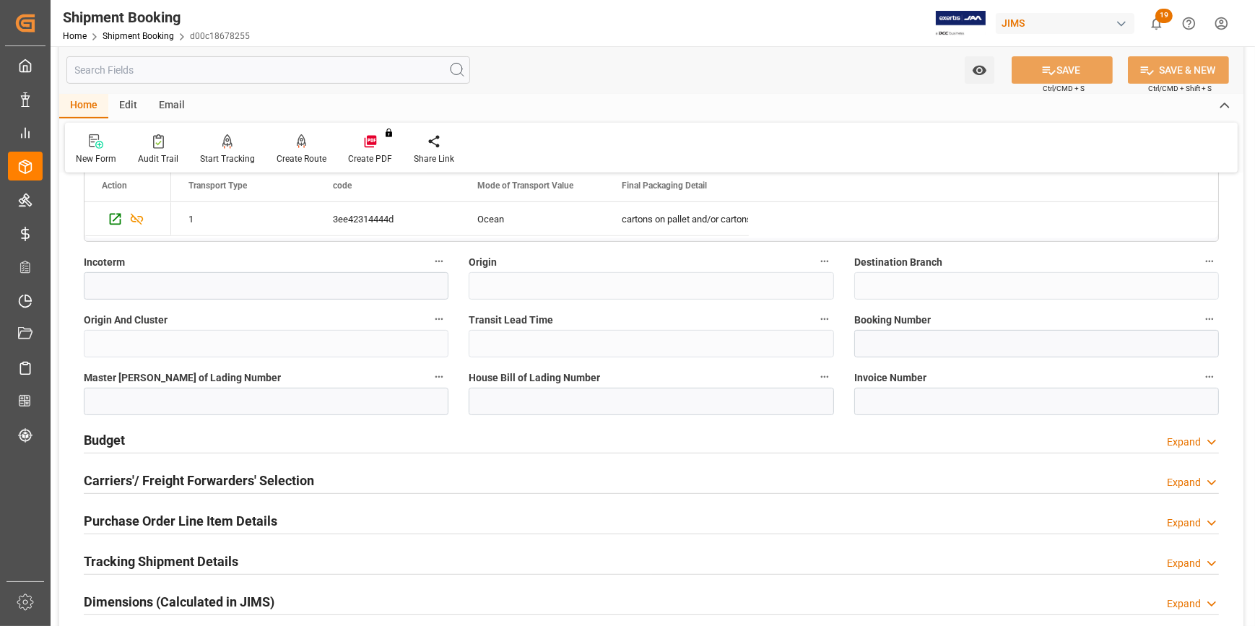
click at [295, 444] on div "Budget Expand" at bounding box center [651, 438] width 1135 height 27
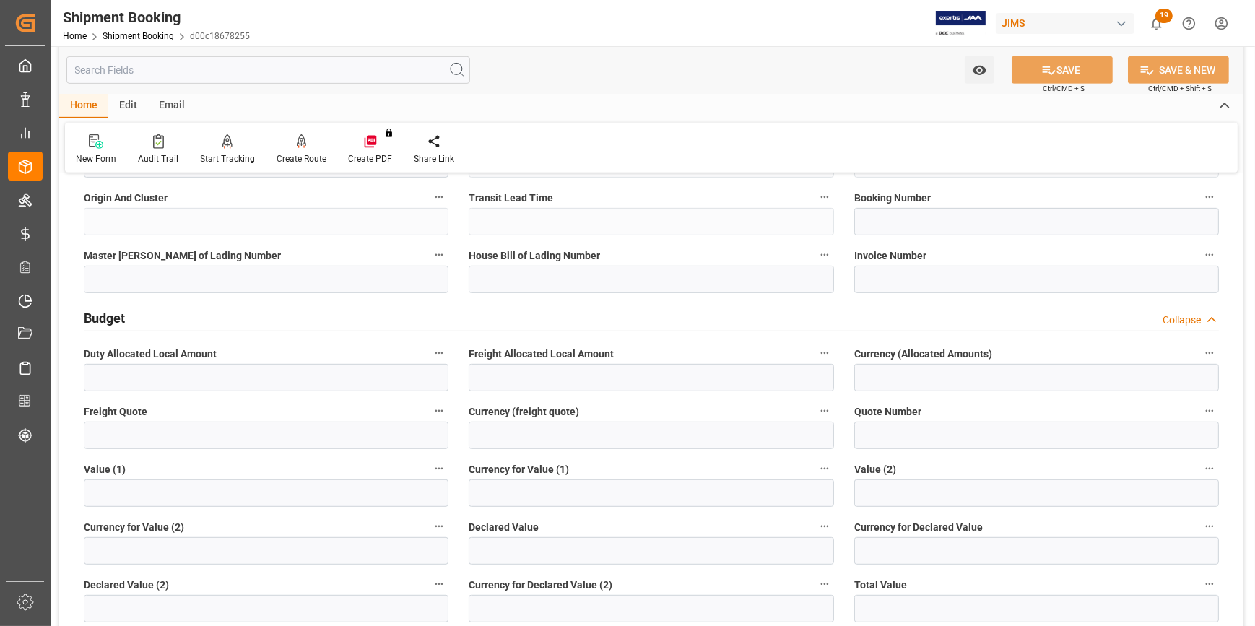
scroll to position [919, 0]
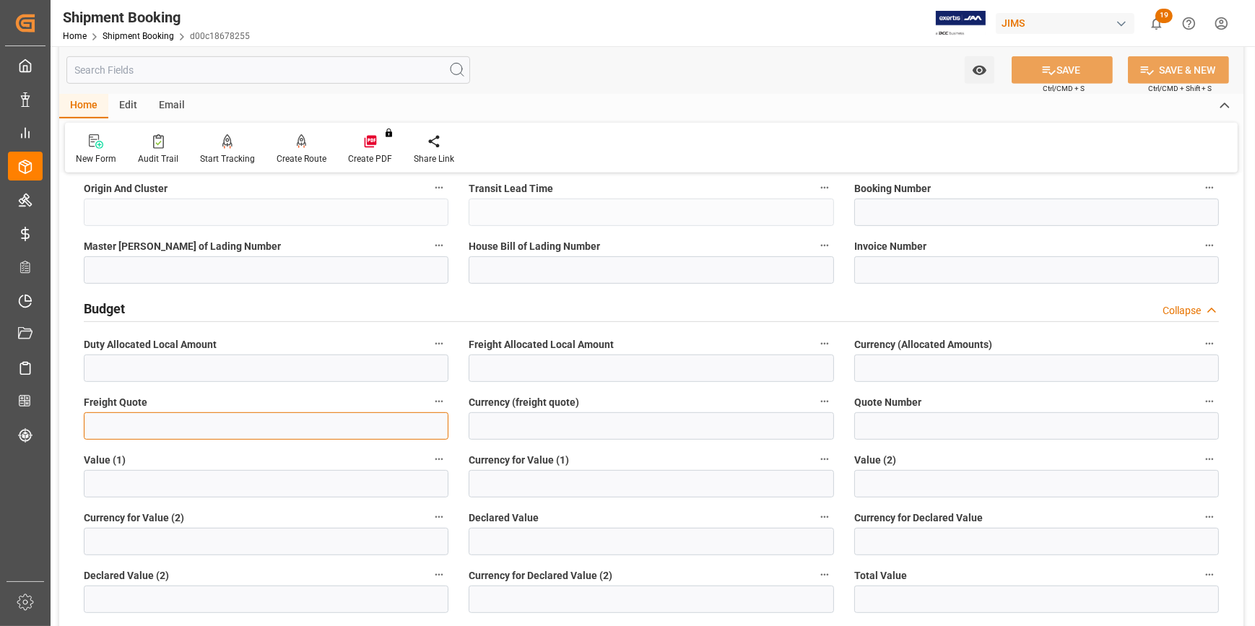
click at [180, 420] on input "text" at bounding box center [266, 425] width 365 height 27
type input "2100"
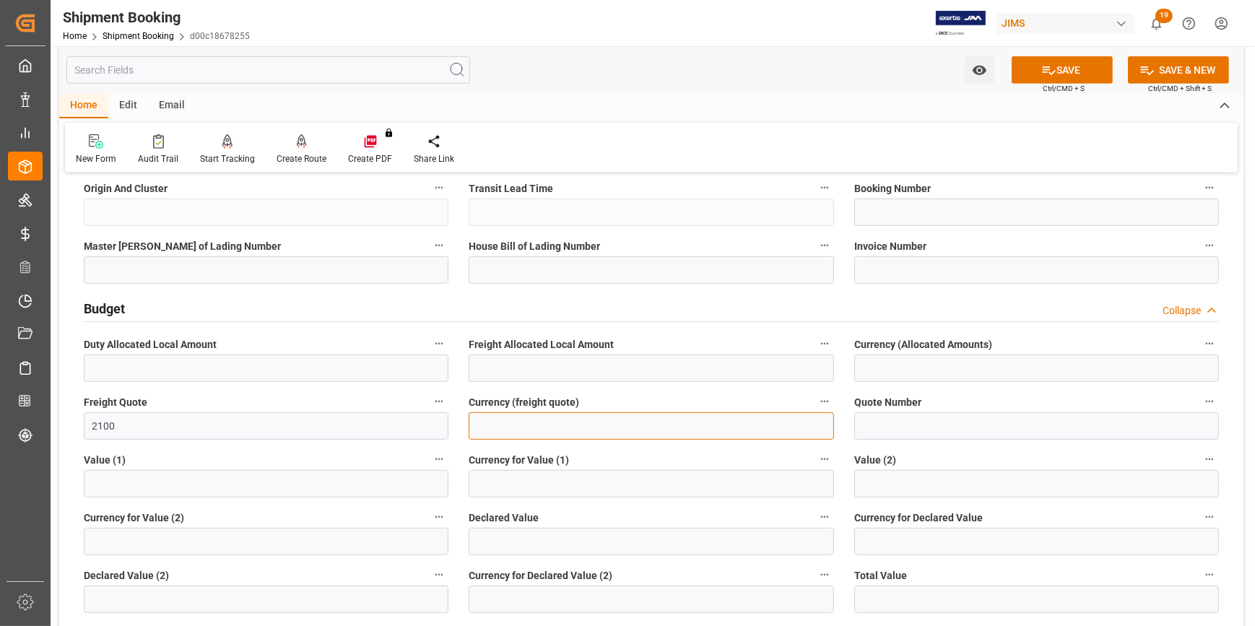
click at [508, 423] on input at bounding box center [651, 425] width 365 height 27
type input "USD"
click at [165, 482] on input "text" at bounding box center [266, 483] width 365 height 27
paste input "text"
paste input "47809.96"
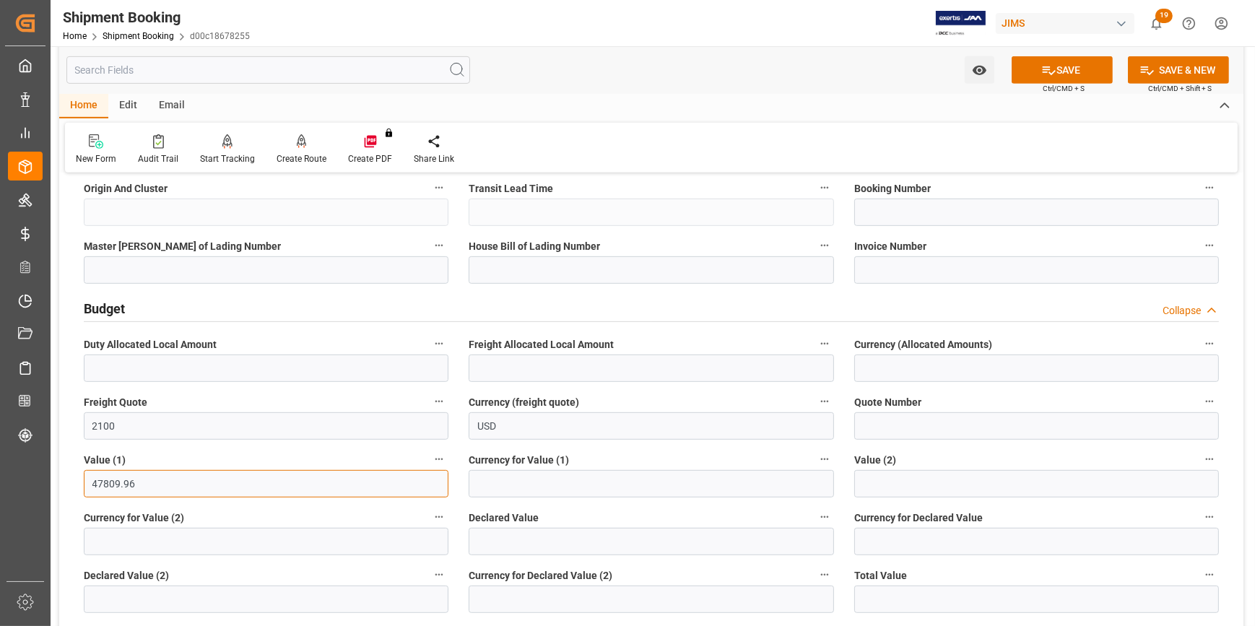
type input "47809.96"
click at [544, 483] on input at bounding box center [651, 483] width 365 height 27
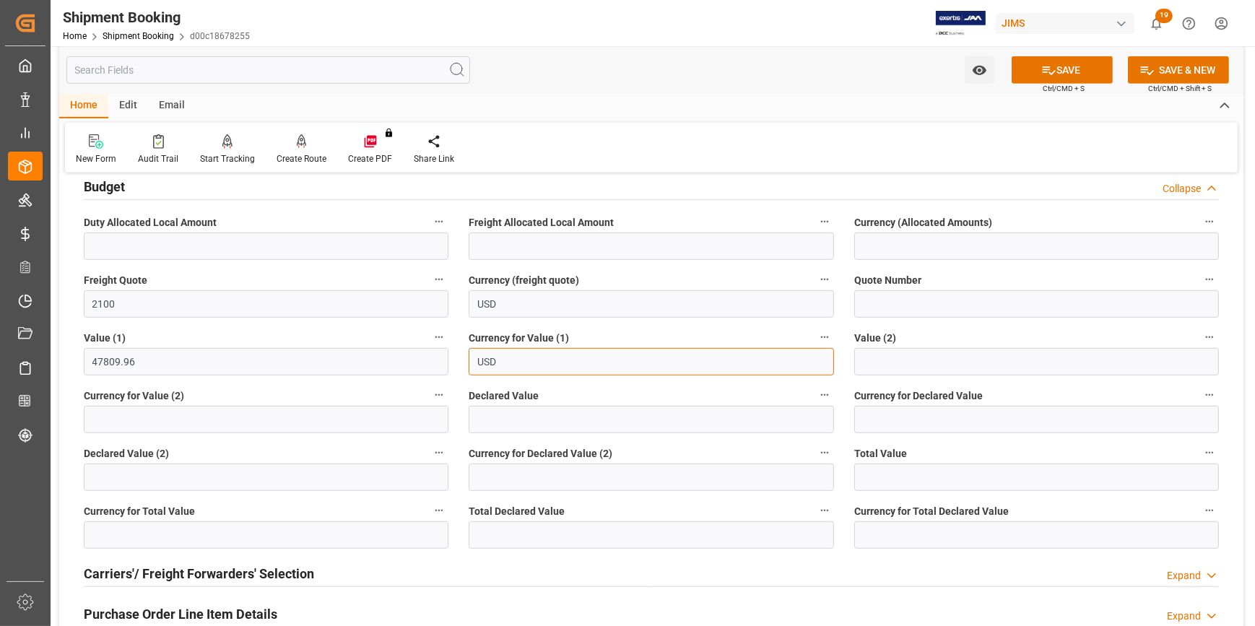
scroll to position [1050, 0]
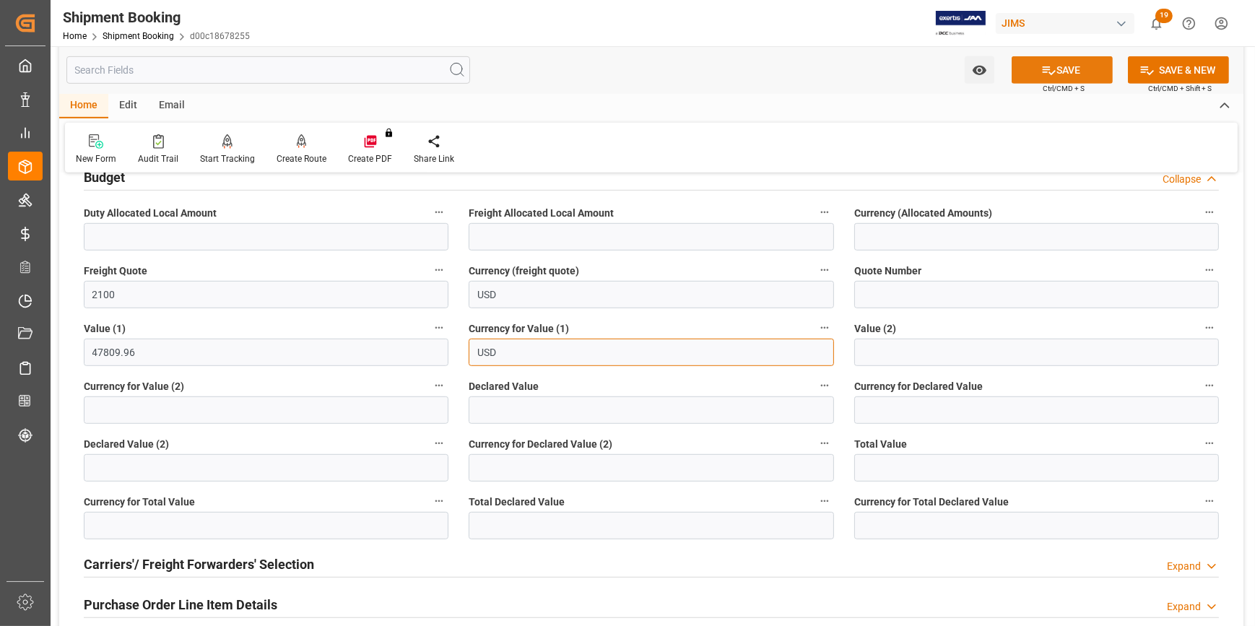
type input "USD"
click at [1055, 64] on button "SAVE" at bounding box center [1062, 69] width 101 height 27
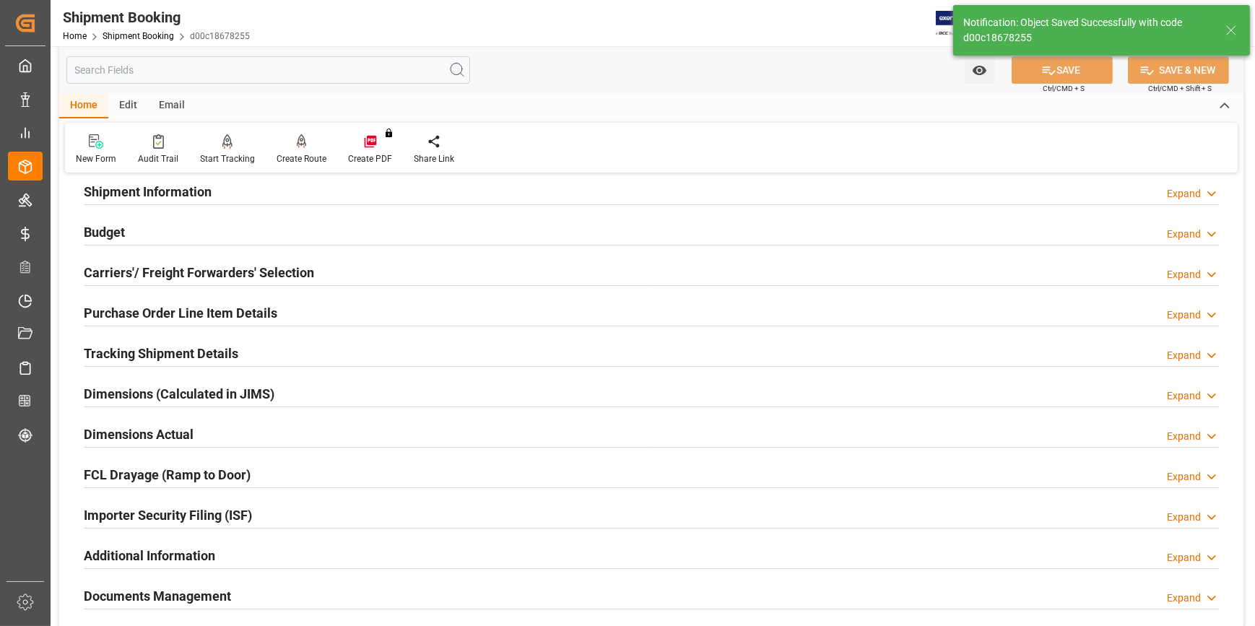
scroll to position [47, 0]
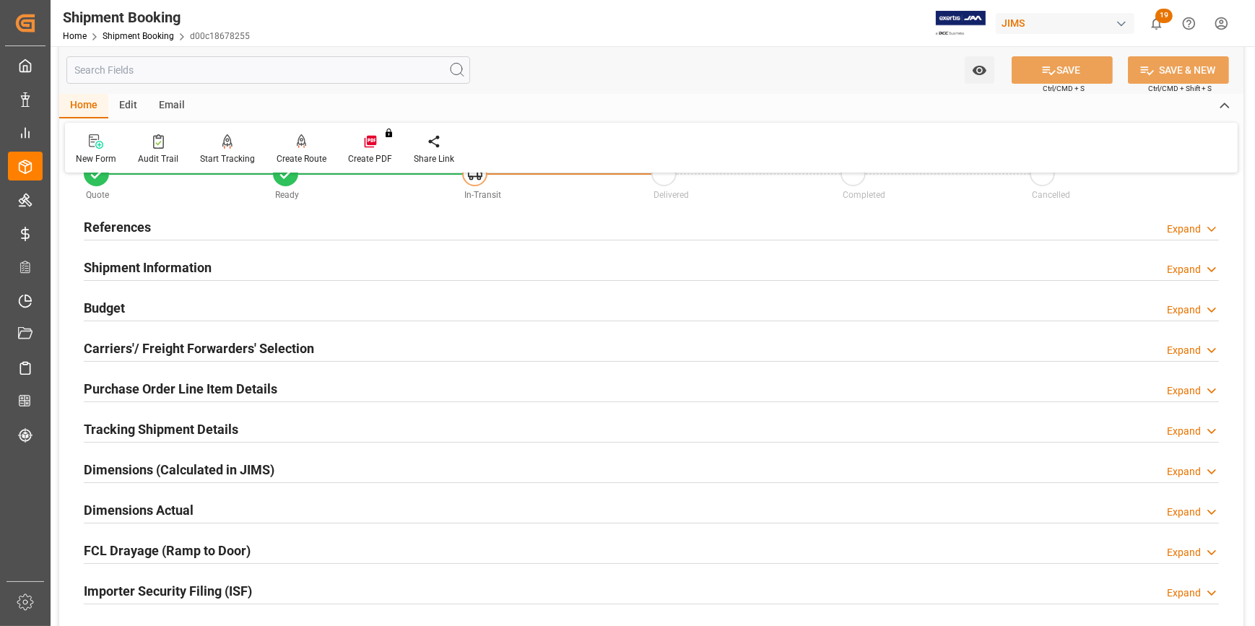
click at [358, 309] on div "Budget Expand" at bounding box center [651, 306] width 1135 height 27
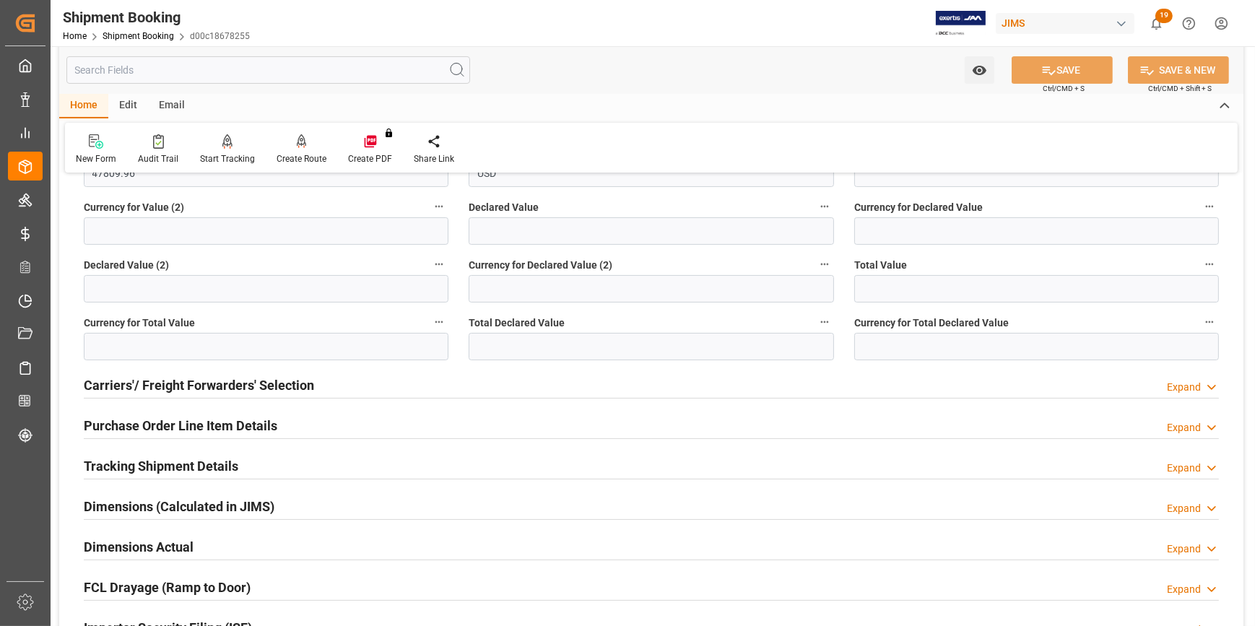
scroll to position [376, 0]
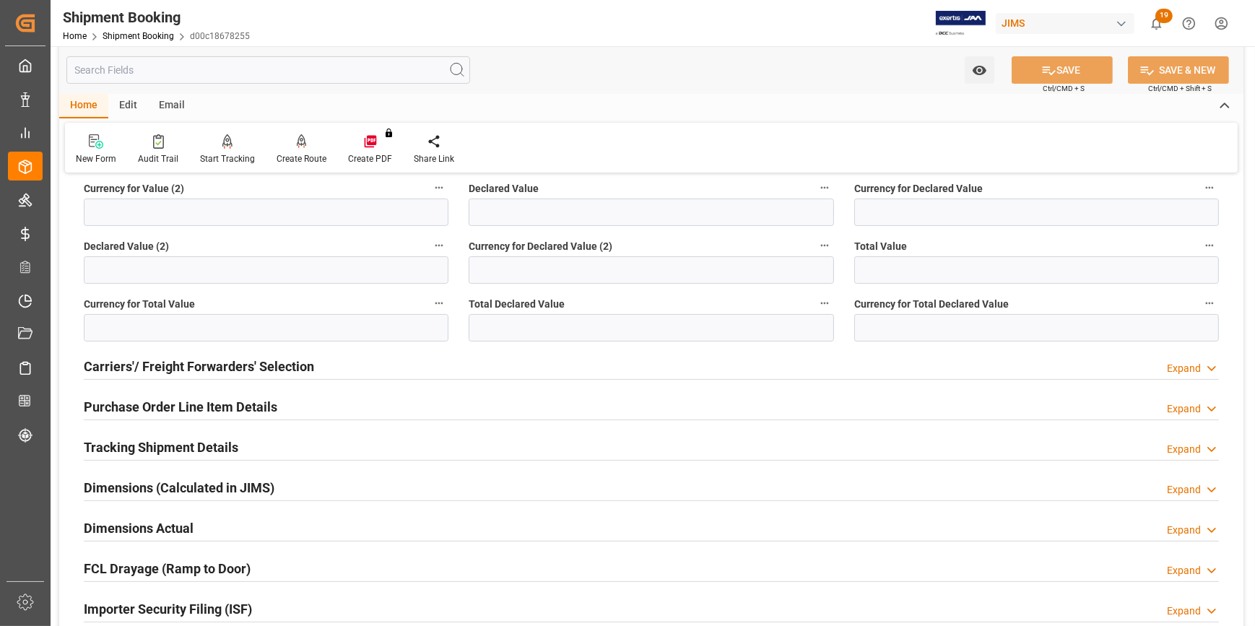
click at [350, 367] on div "Carriers'/ Freight Forwarders' Selection Expand" at bounding box center [651, 365] width 1135 height 27
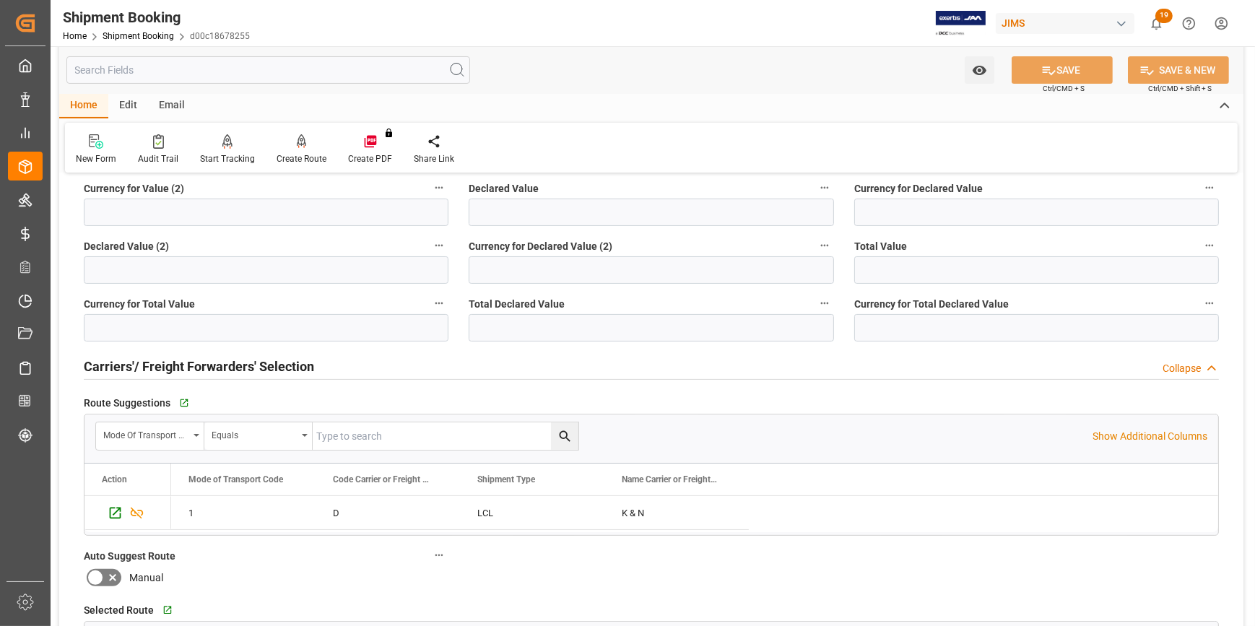
click at [352, 366] on div "Carriers'/ Freight Forwarders' Selection Collapse" at bounding box center [651, 365] width 1135 height 27
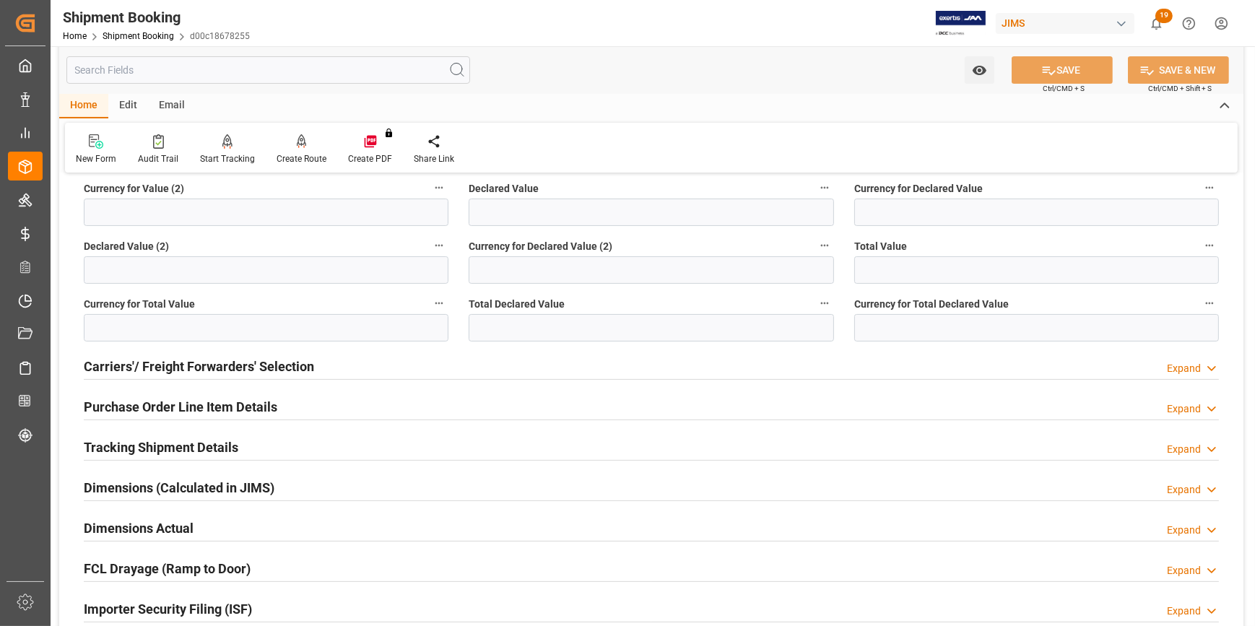
click at [311, 406] on div "Purchase Order Line Item Details Expand" at bounding box center [651, 405] width 1135 height 27
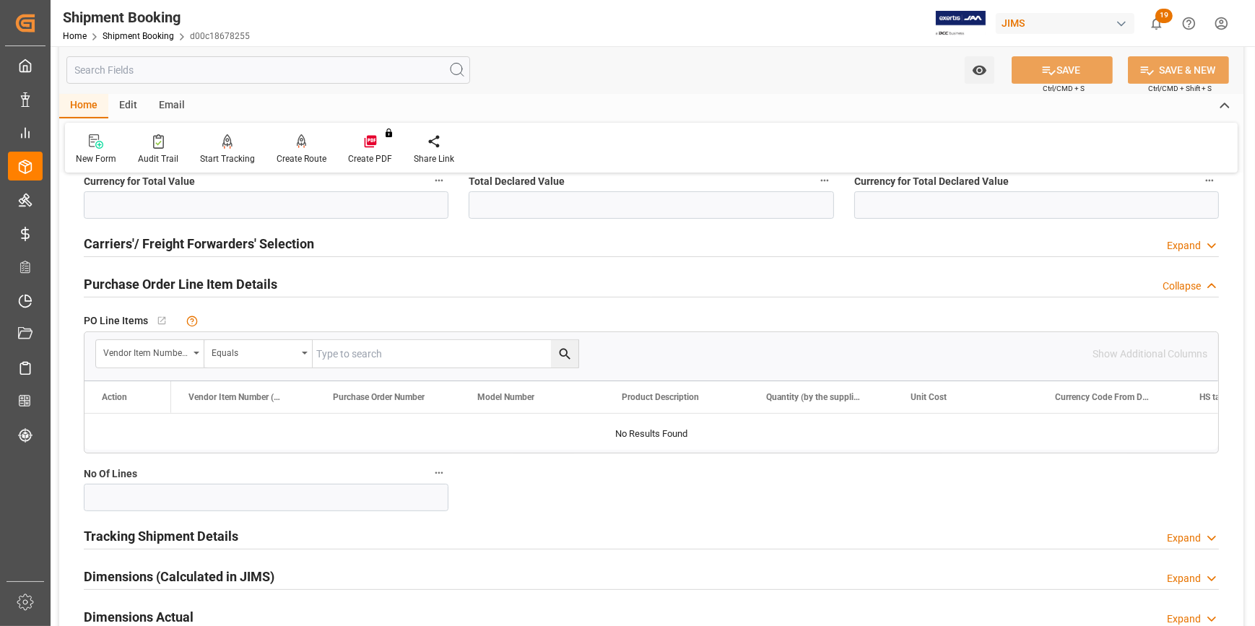
scroll to position [506, 0]
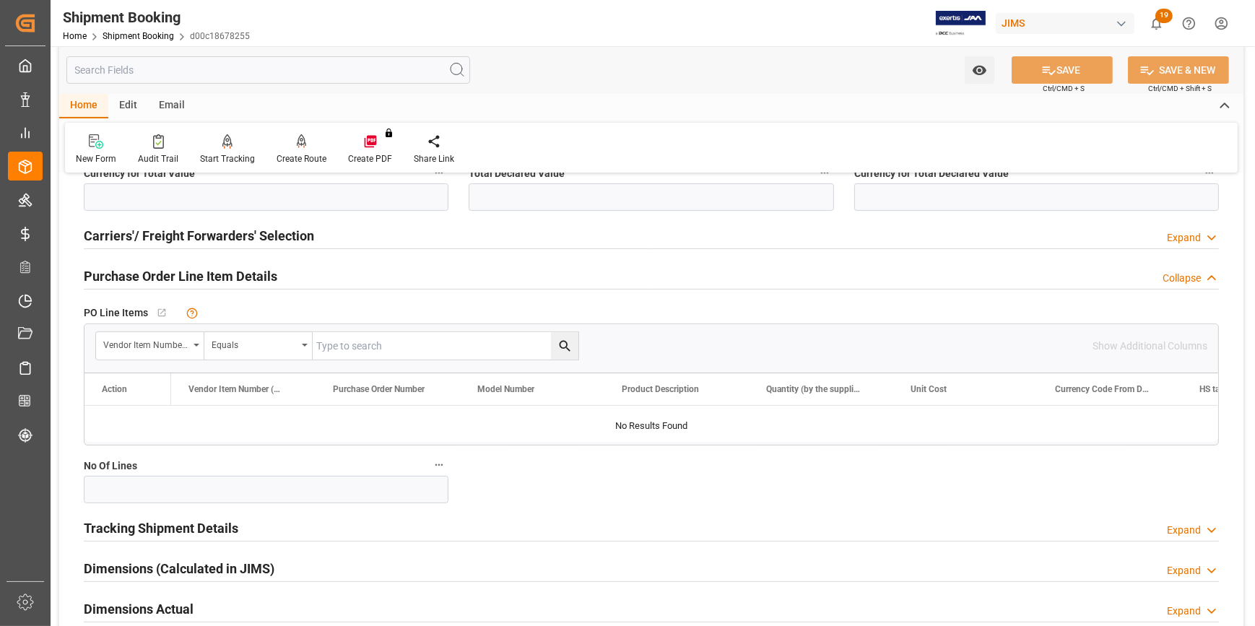
click at [303, 274] on div "Purchase Order Line Item Details Collapse" at bounding box center [651, 274] width 1135 height 27
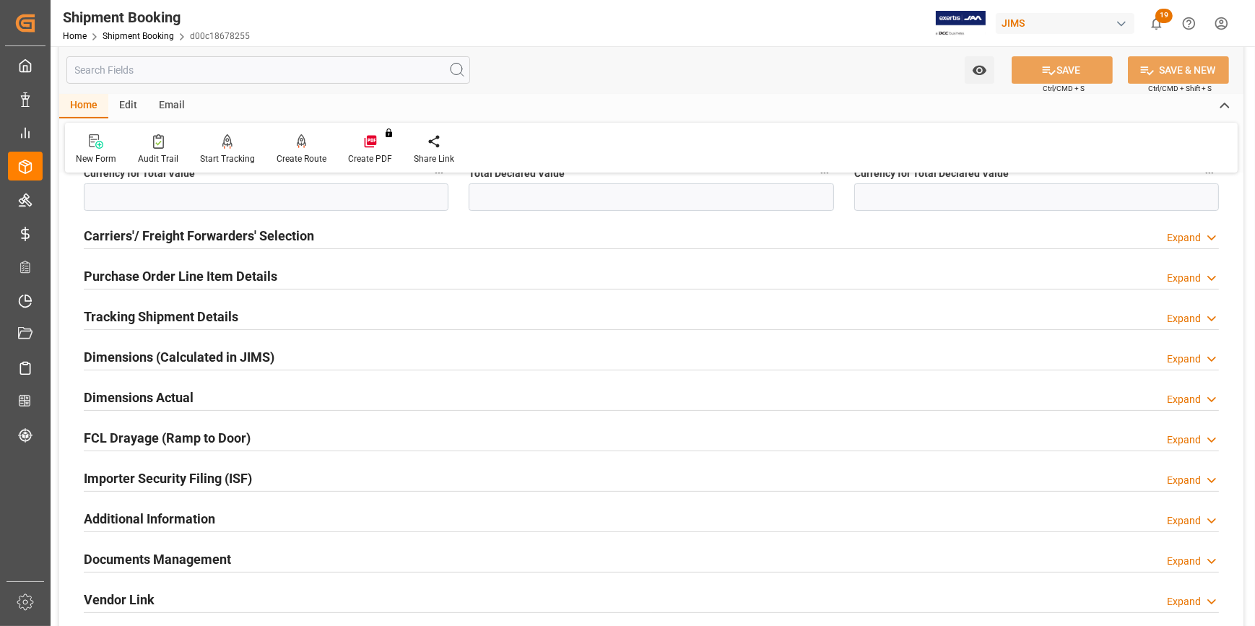
click at [306, 319] on div "Tracking Shipment Details Expand" at bounding box center [651, 315] width 1135 height 27
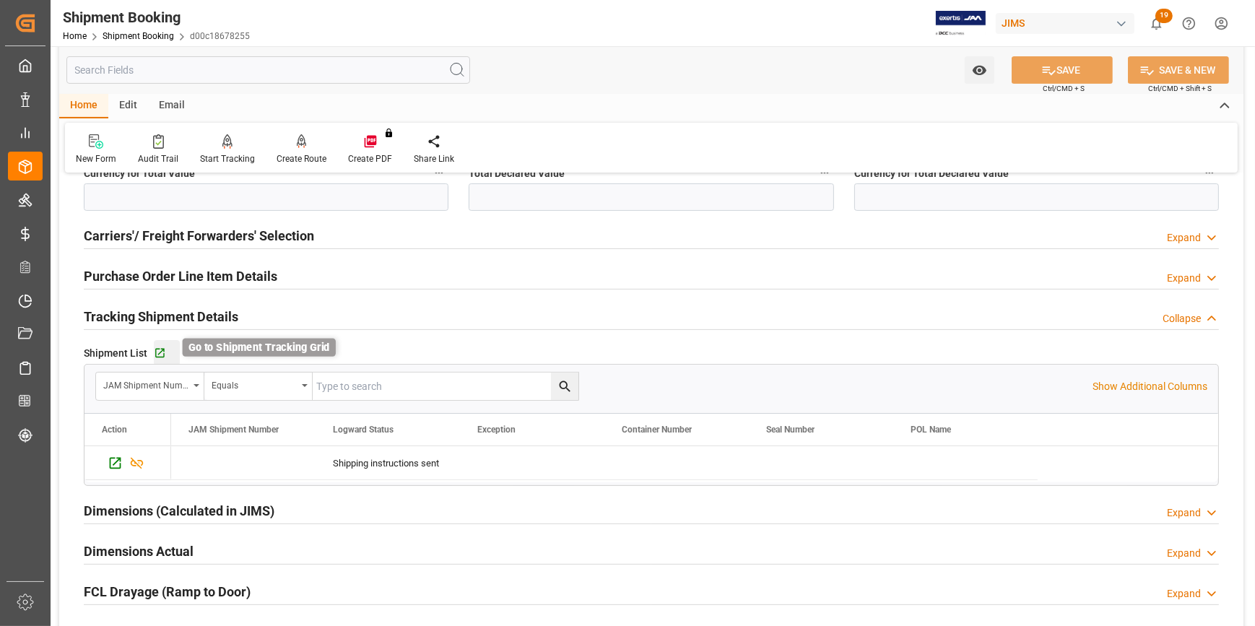
click at [158, 349] on icon "button" at bounding box center [160, 353] width 12 height 12
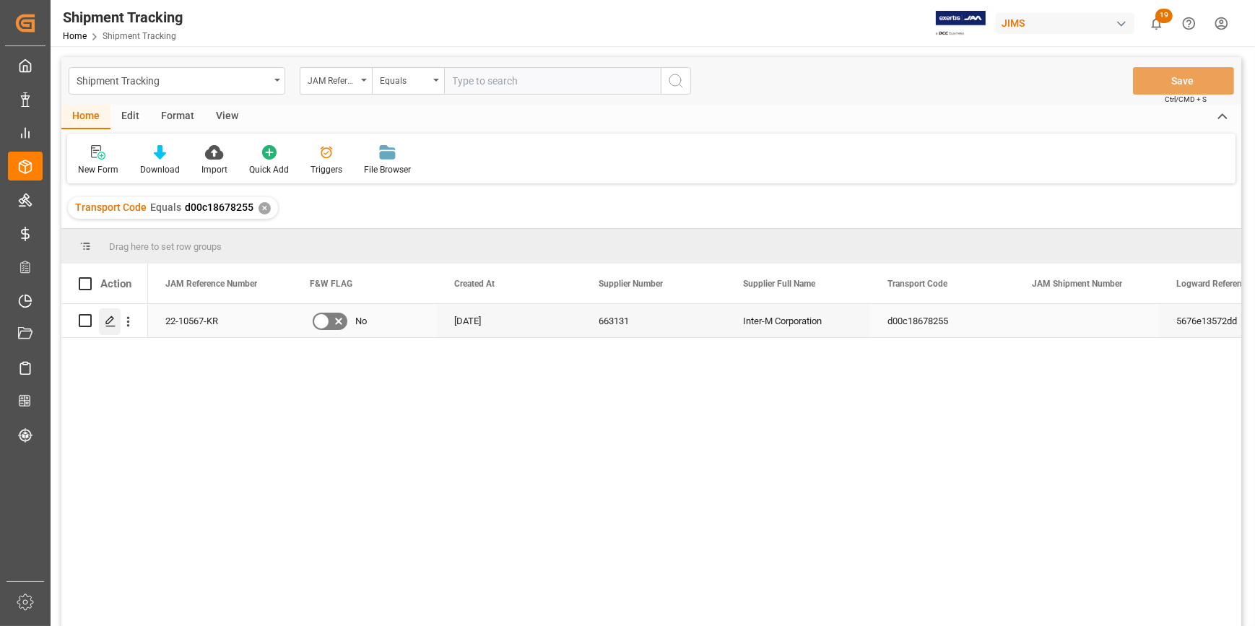
click at [110, 319] on icon "Press SPACE to select this row." at bounding box center [111, 322] width 12 height 12
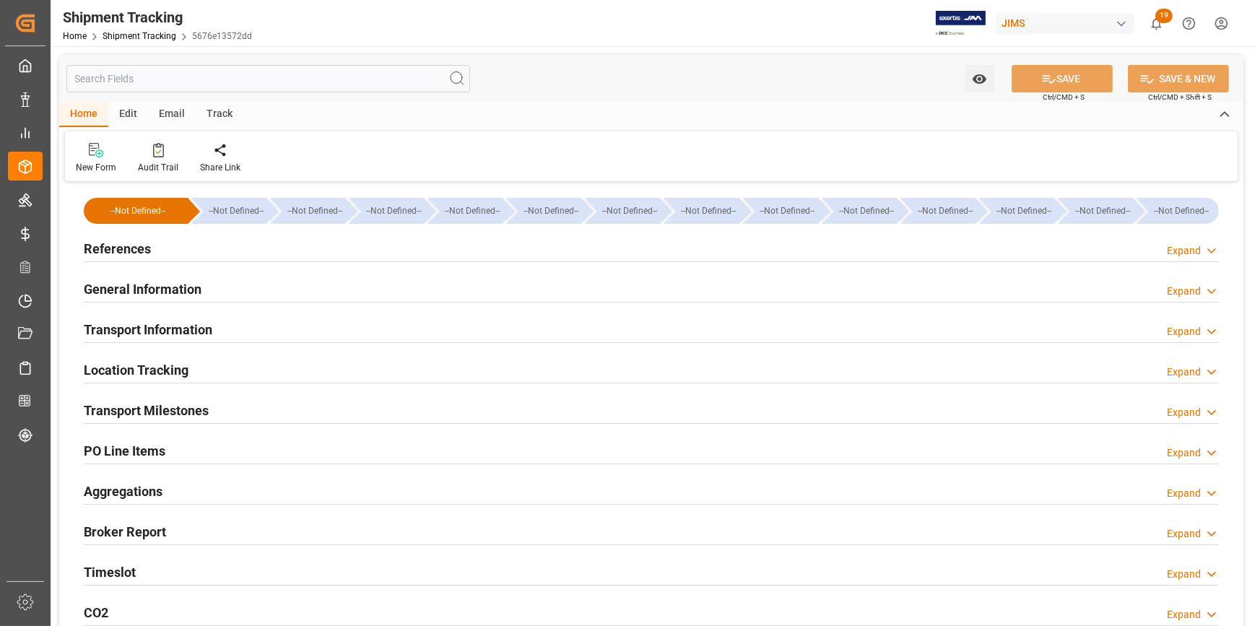
type input "[DATE]"
click at [274, 253] on div "References Expand" at bounding box center [651, 247] width 1135 height 27
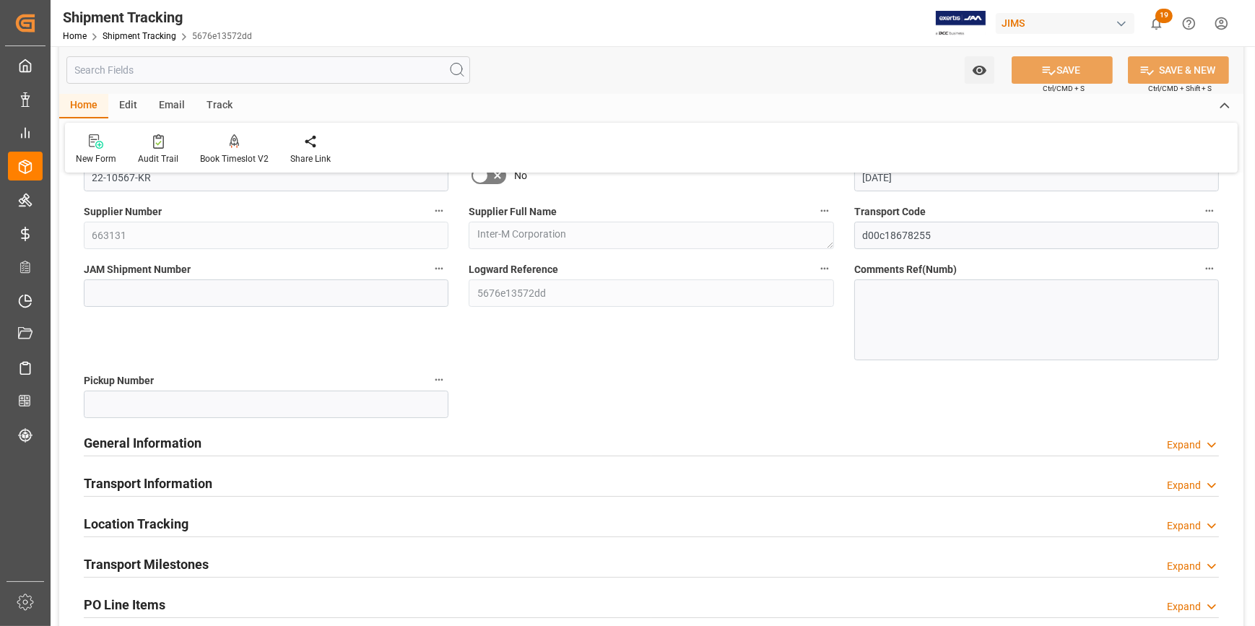
click at [324, 446] on div "General Information Expand" at bounding box center [651, 441] width 1135 height 27
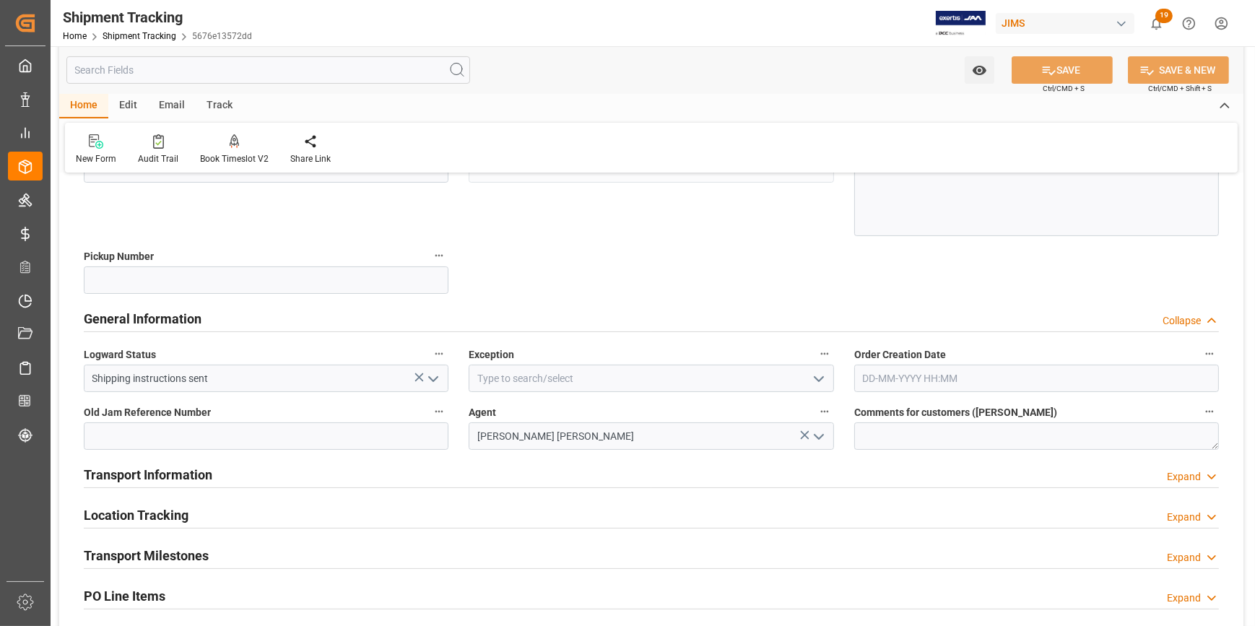
scroll to position [262, 0]
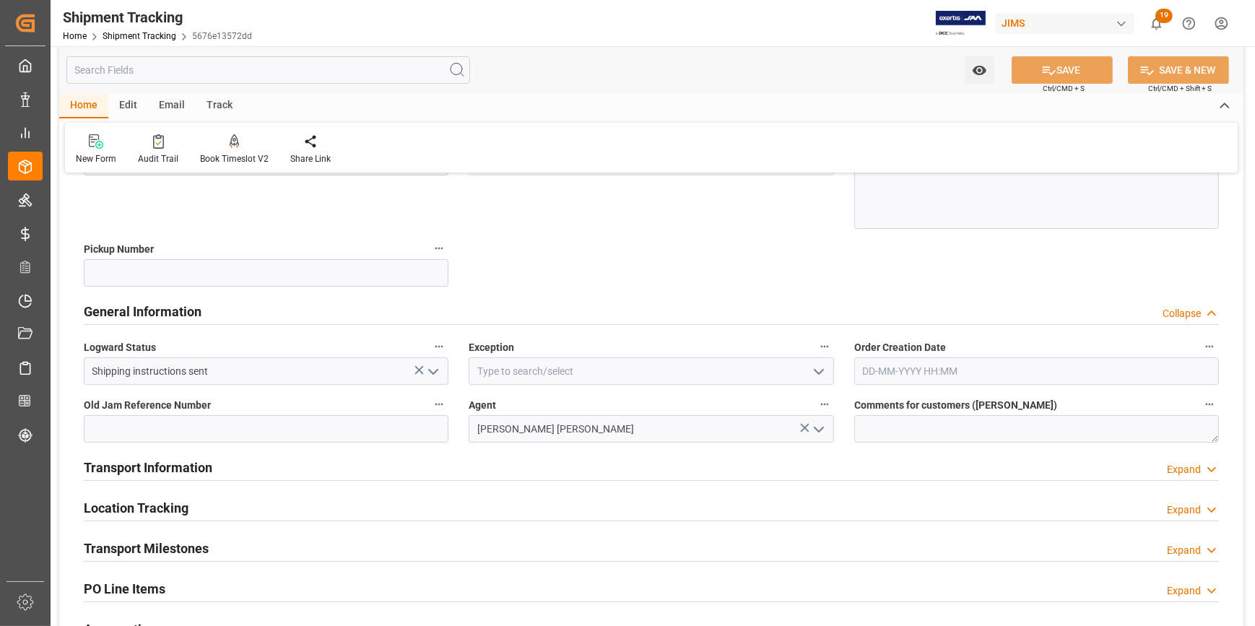
click at [814, 377] on icon "open menu" at bounding box center [818, 371] width 17 height 17
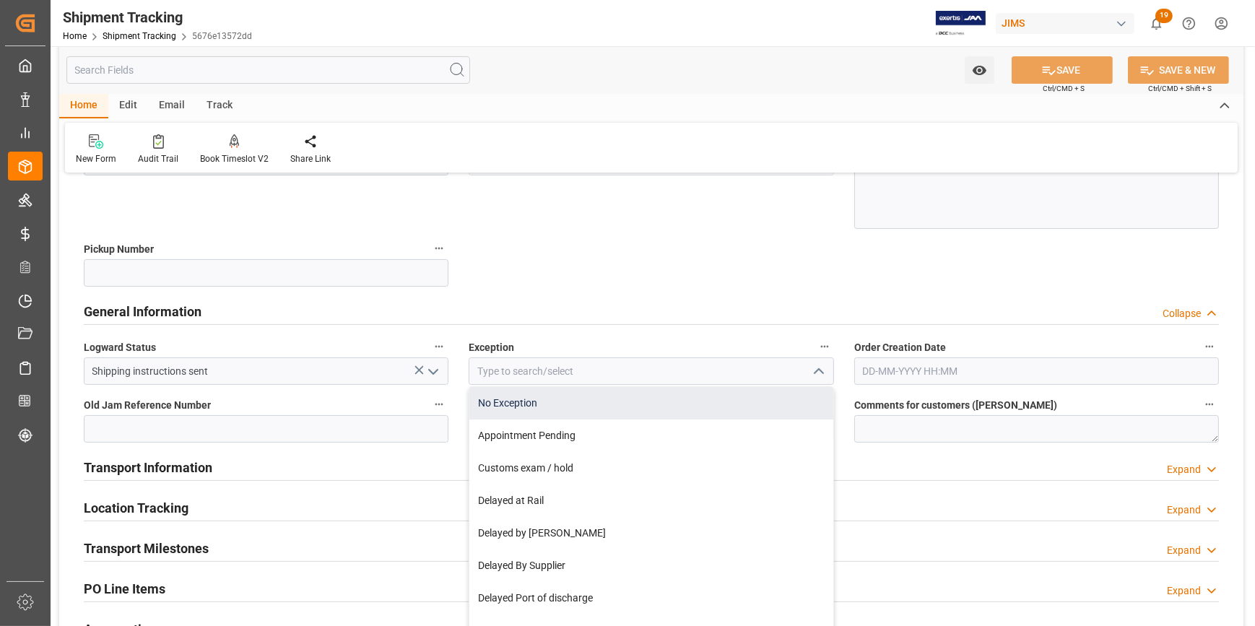
click at [666, 401] on div "No Exception" at bounding box center [651, 403] width 363 height 33
type input "No Exception"
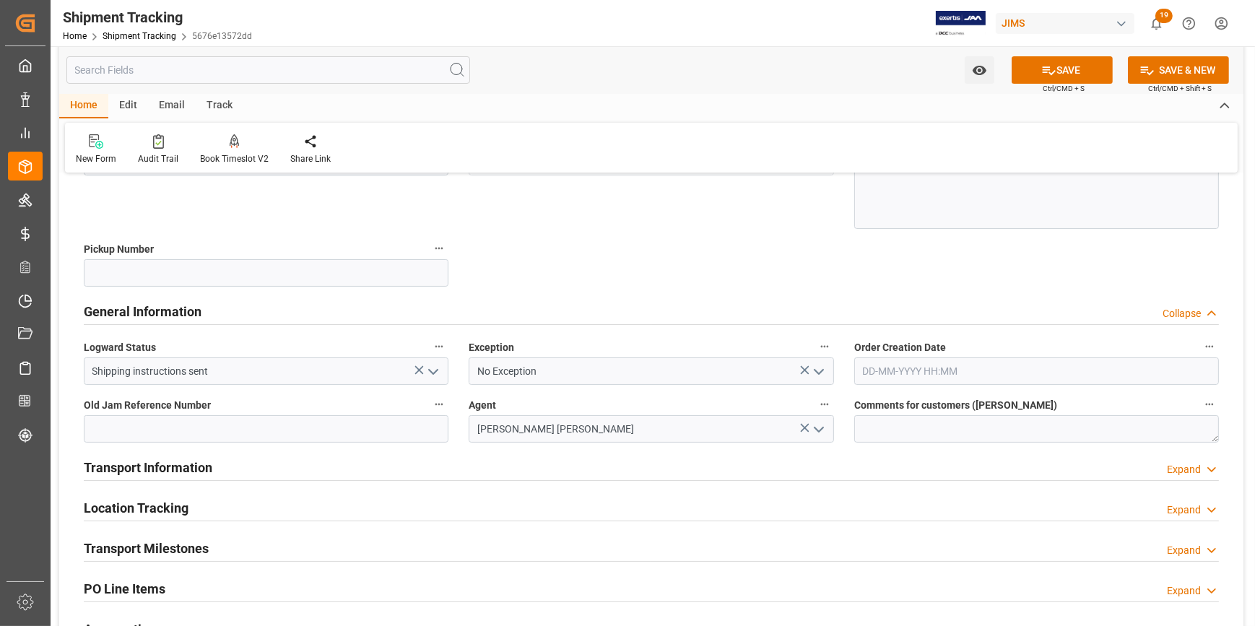
scroll to position [328, 0]
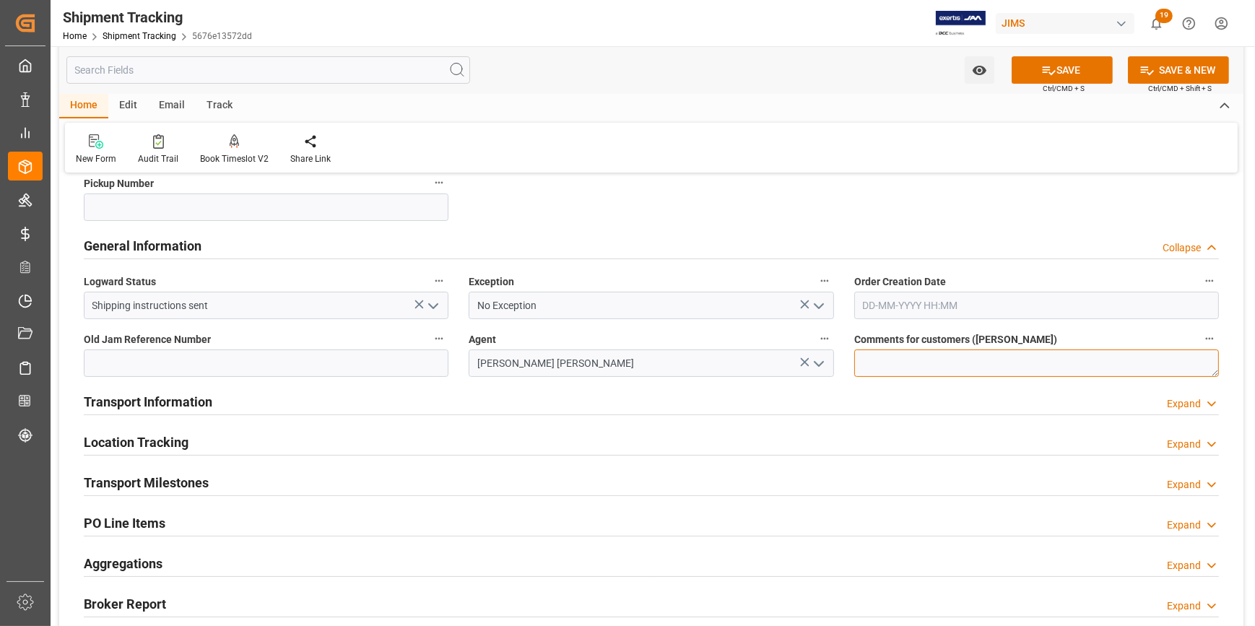
click at [868, 363] on textarea at bounding box center [1037, 363] width 365 height 27
paste textarea "Trade War update 05/15/2025"
type textarea "Trade War update 05/15/2025 // DO NOT RECEIVE IN E1"
click at [542, 408] on div "Transport Information Expand" at bounding box center [651, 400] width 1135 height 27
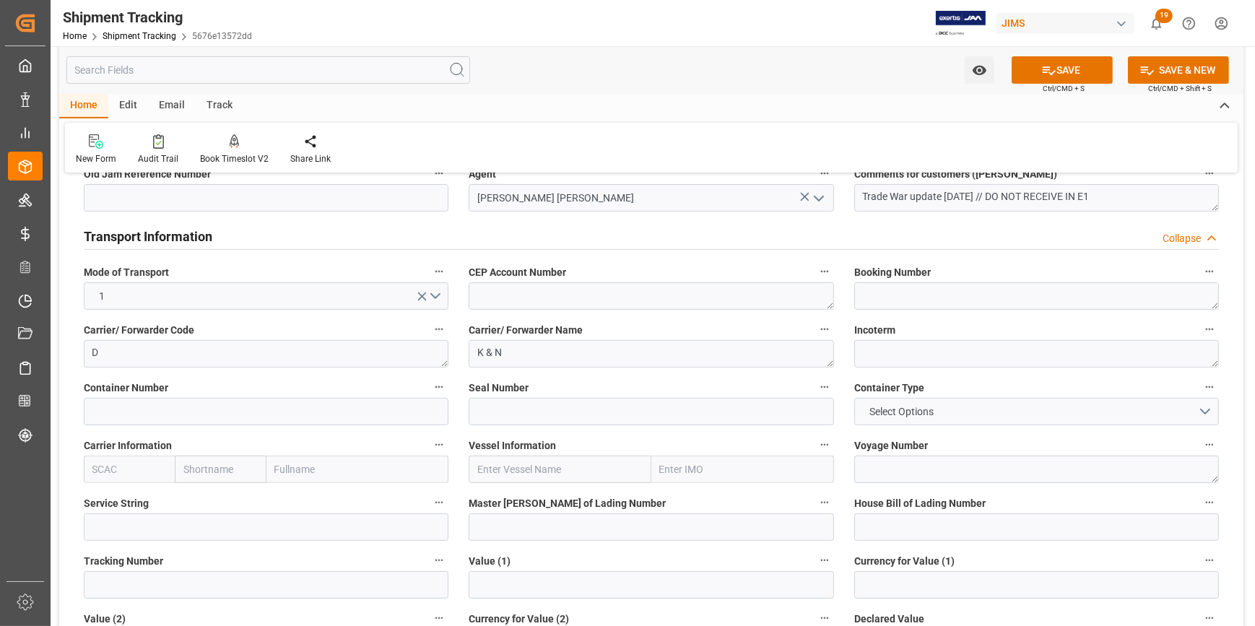
scroll to position [525, 0]
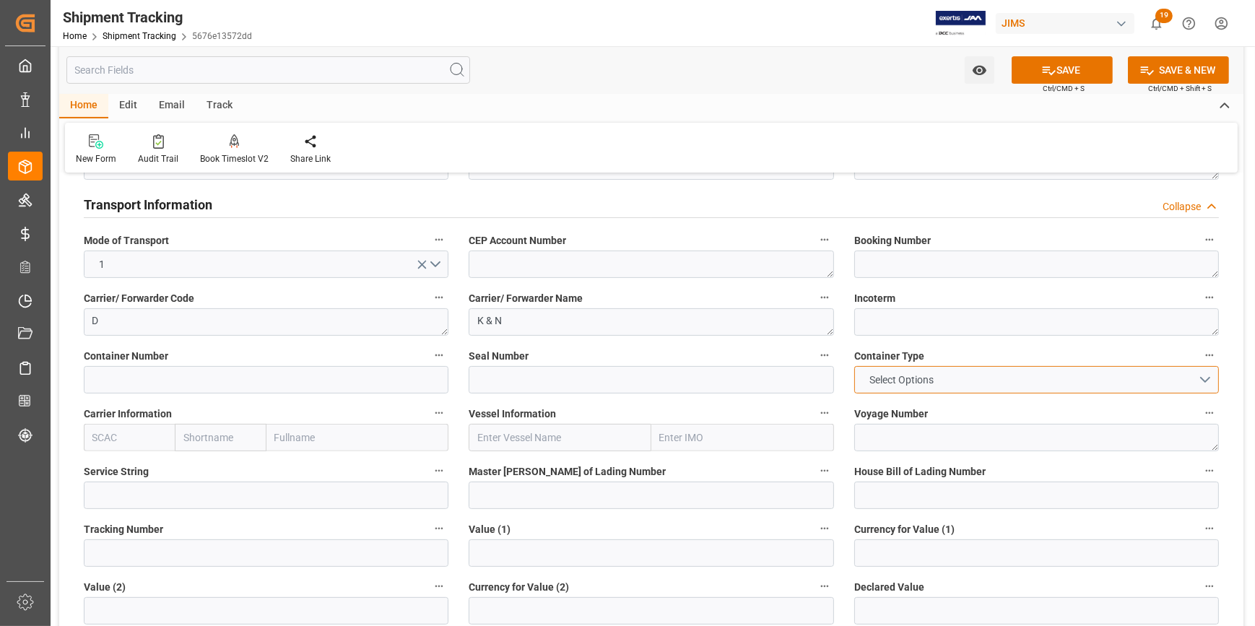
click at [1201, 378] on button "Select Options" at bounding box center [1037, 379] width 365 height 27
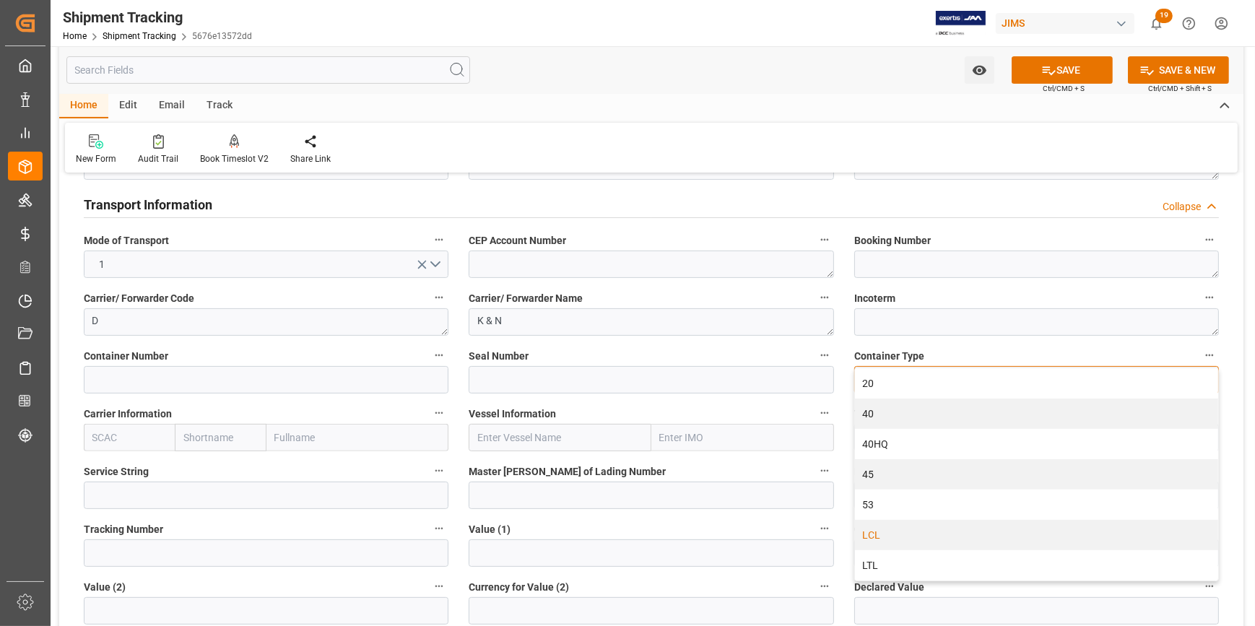
click at [935, 534] on div "LCL" at bounding box center [1036, 535] width 363 height 30
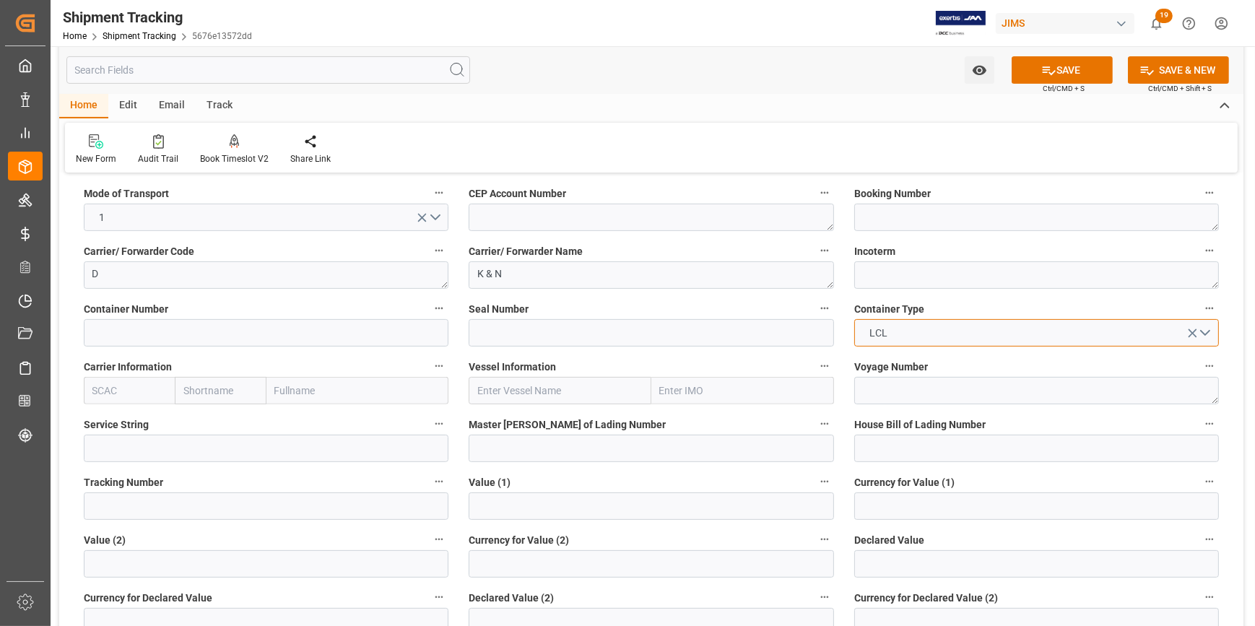
scroll to position [657, 0]
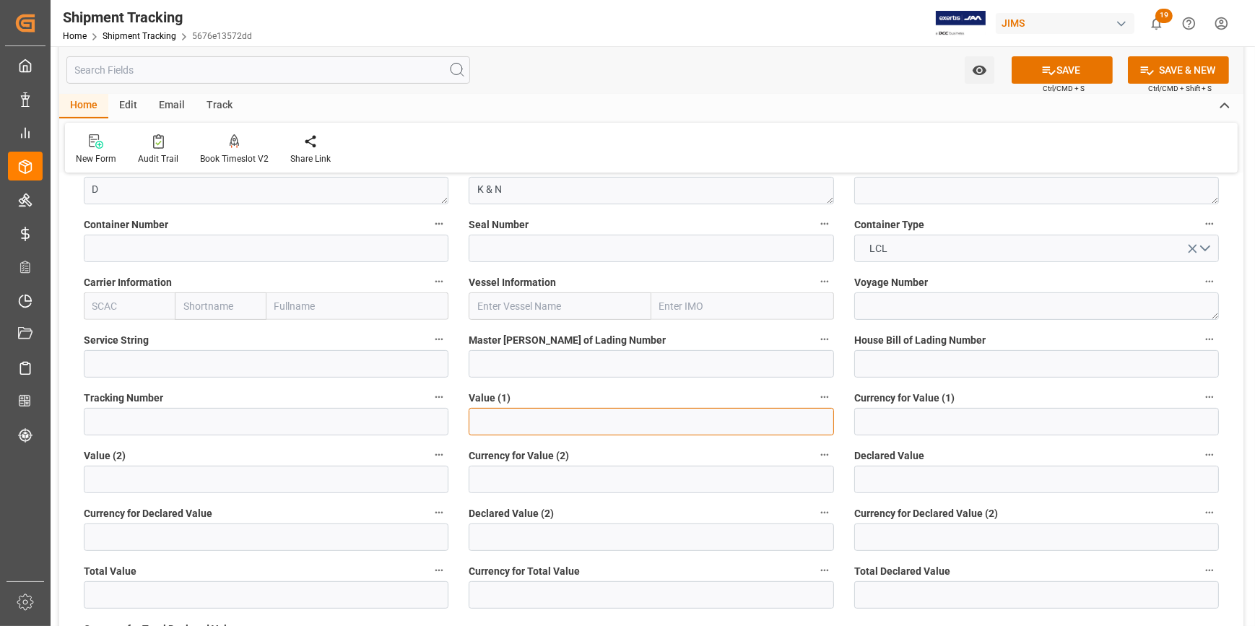
click at [495, 415] on input "text" at bounding box center [651, 421] width 365 height 27
paste input "47809.96"
type input "47809.96"
click at [868, 419] on input at bounding box center [1037, 421] width 365 height 27
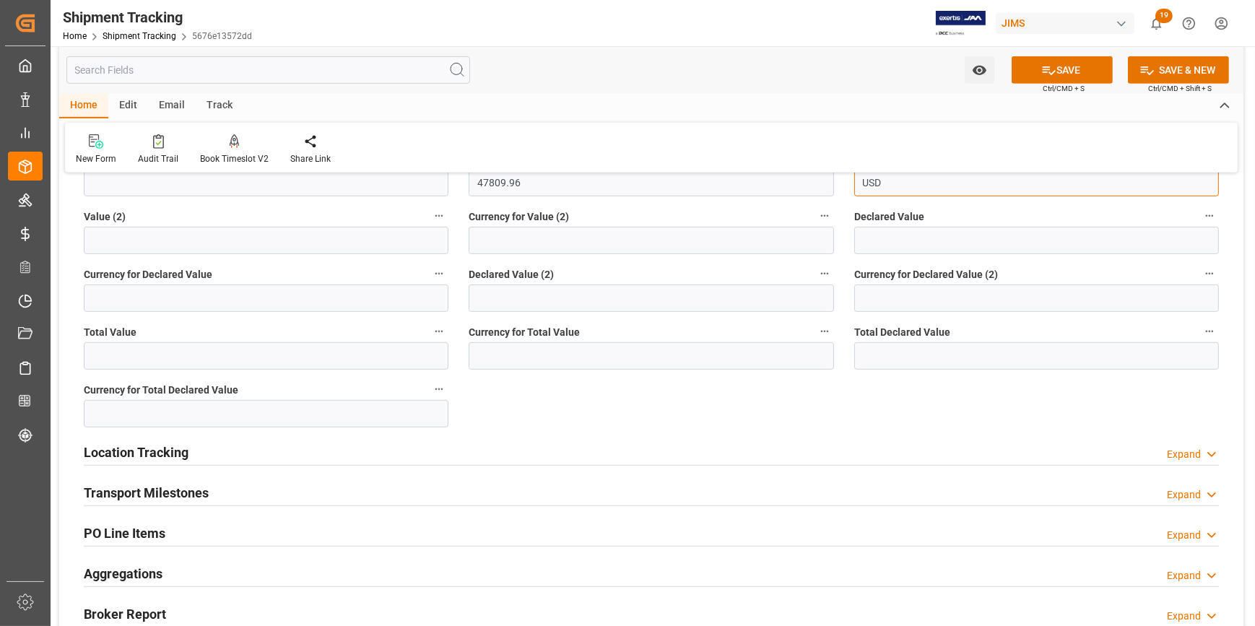
scroll to position [919, 0]
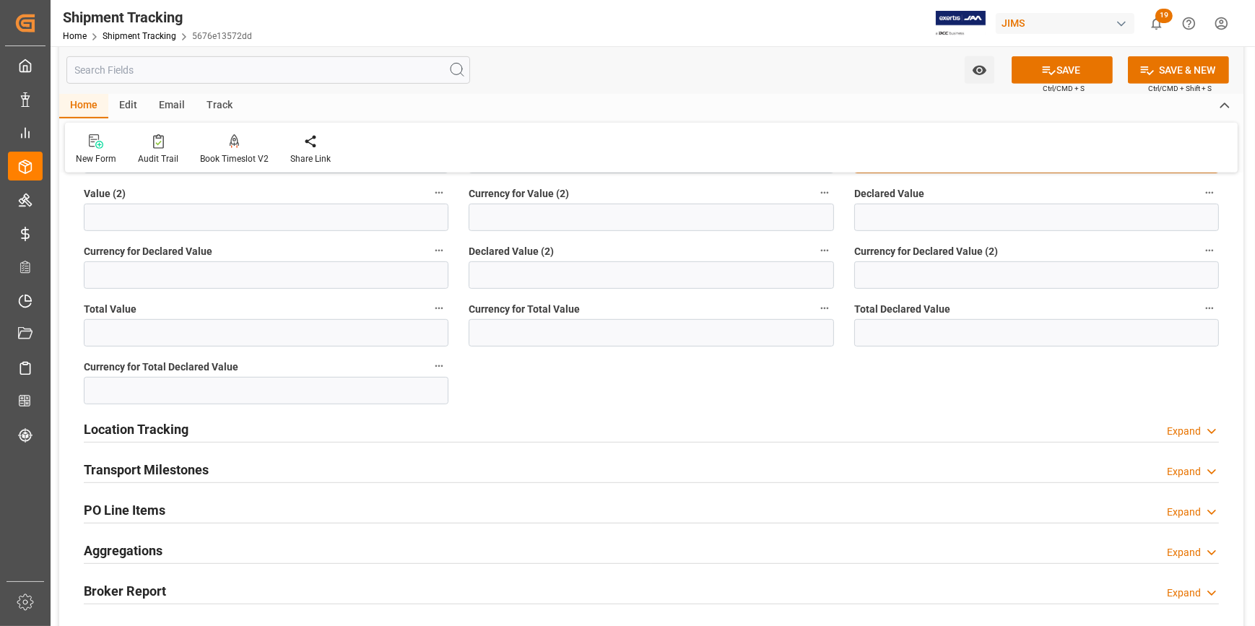
type input "USD"
click at [363, 460] on div "Transport Milestones Expand" at bounding box center [651, 468] width 1135 height 27
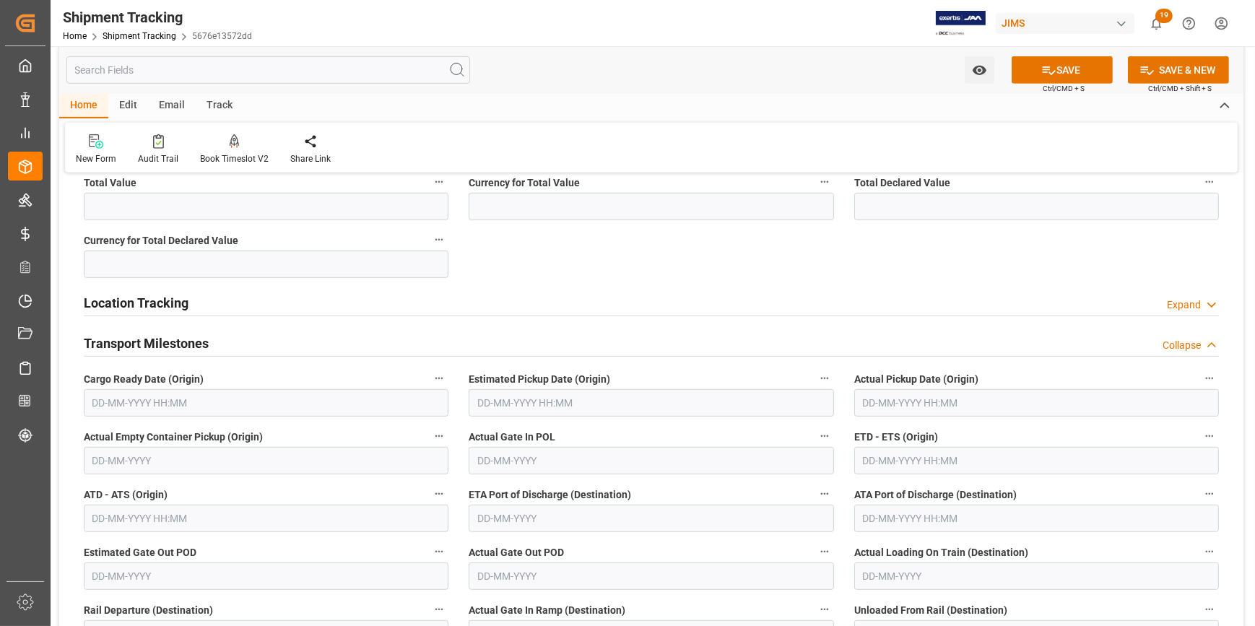
scroll to position [1050, 0]
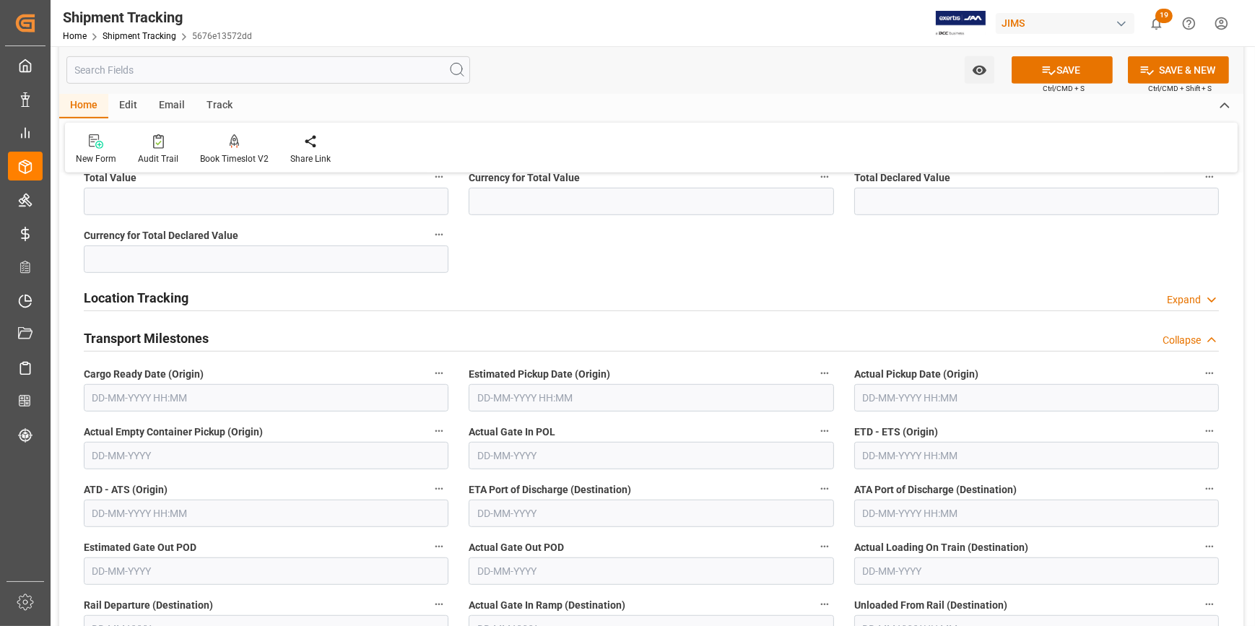
click at [217, 399] on input "text" at bounding box center [266, 397] width 365 height 27
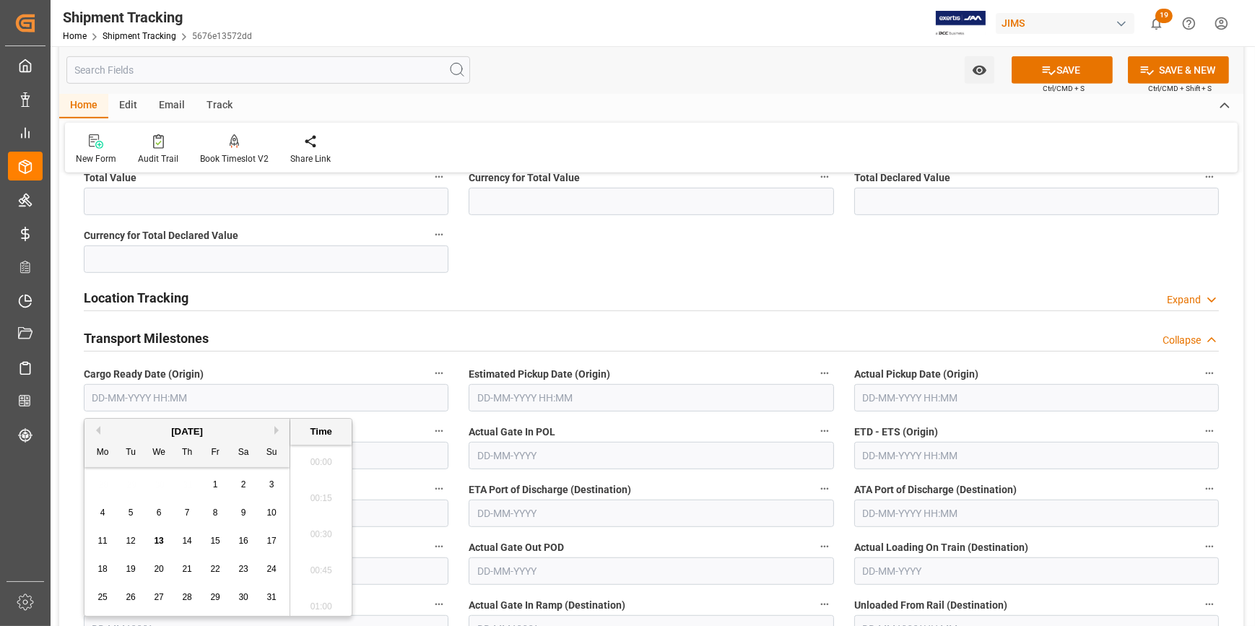
scroll to position [1521, 0]
click at [162, 538] on span "13" at bounding box center [158, 541] width 9 height 10
type input "13-08-2025 00:00"
click at [514, 397] on input "text" at bounding box center [651, 397] width 365 height 27
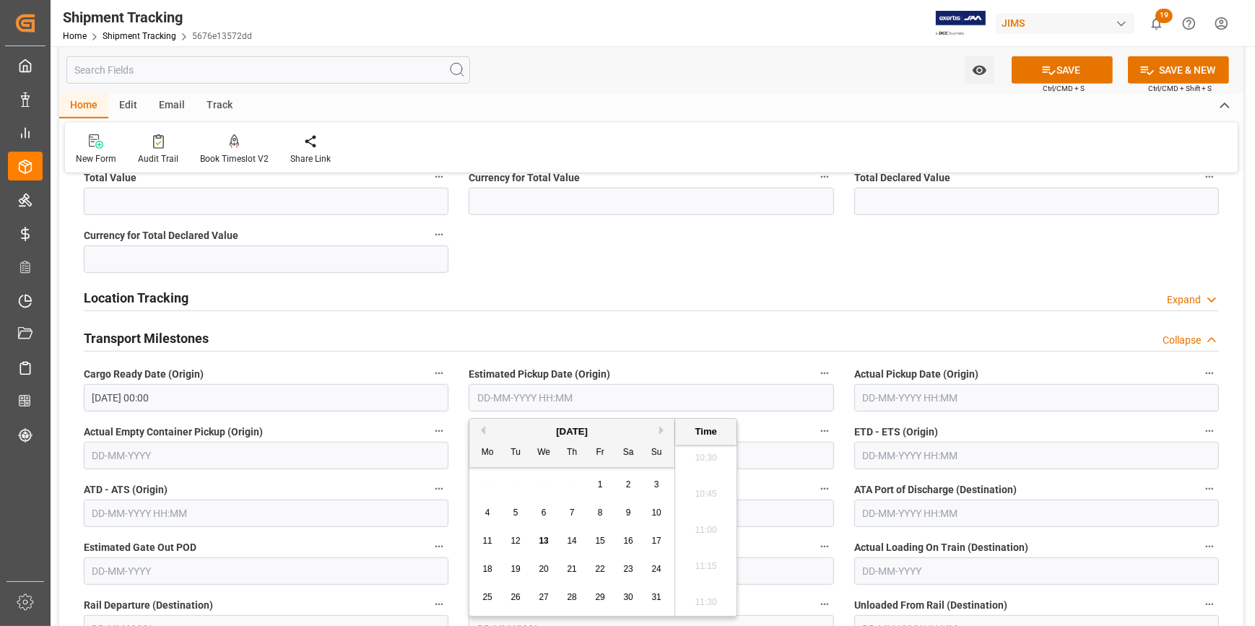
click at [542, 570] on span "20" at bounding box center [543, 569] width 9 height 10
type input "20-08-2025 00:00"
click at [885, 450] on input "text" at bounding box center [1037, 455] width 365 height 27
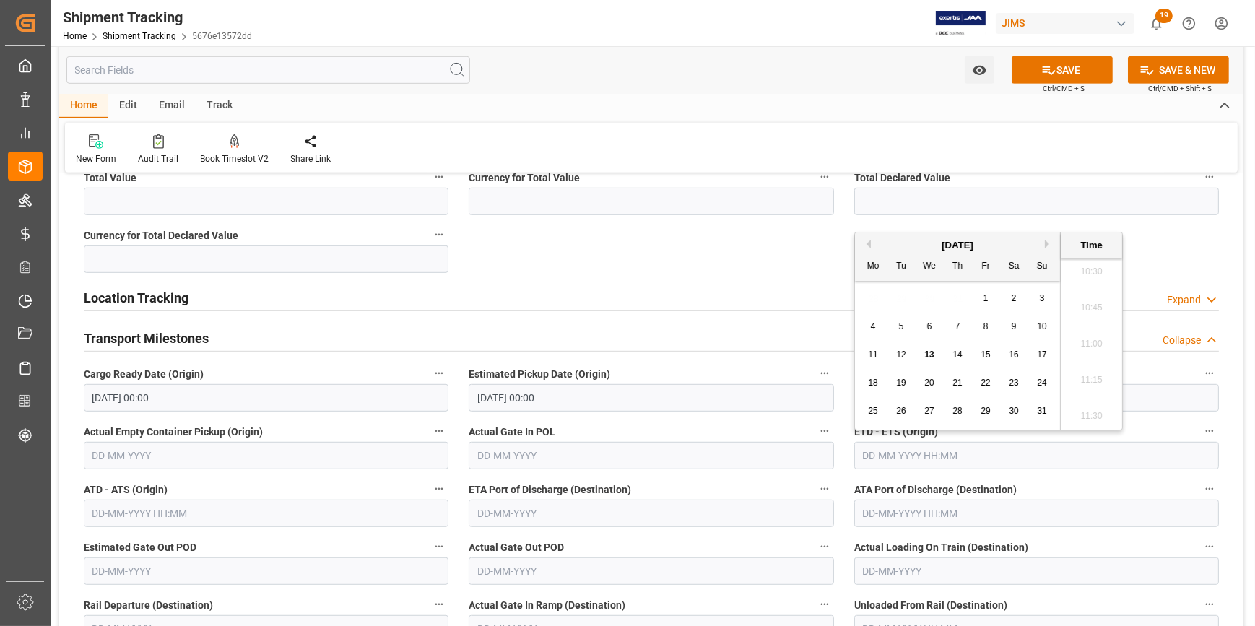
click at [1016, 407] on span "30" at bounding box center [1013, 411] width 9 height 10
type input "30-08-2025 00:00"
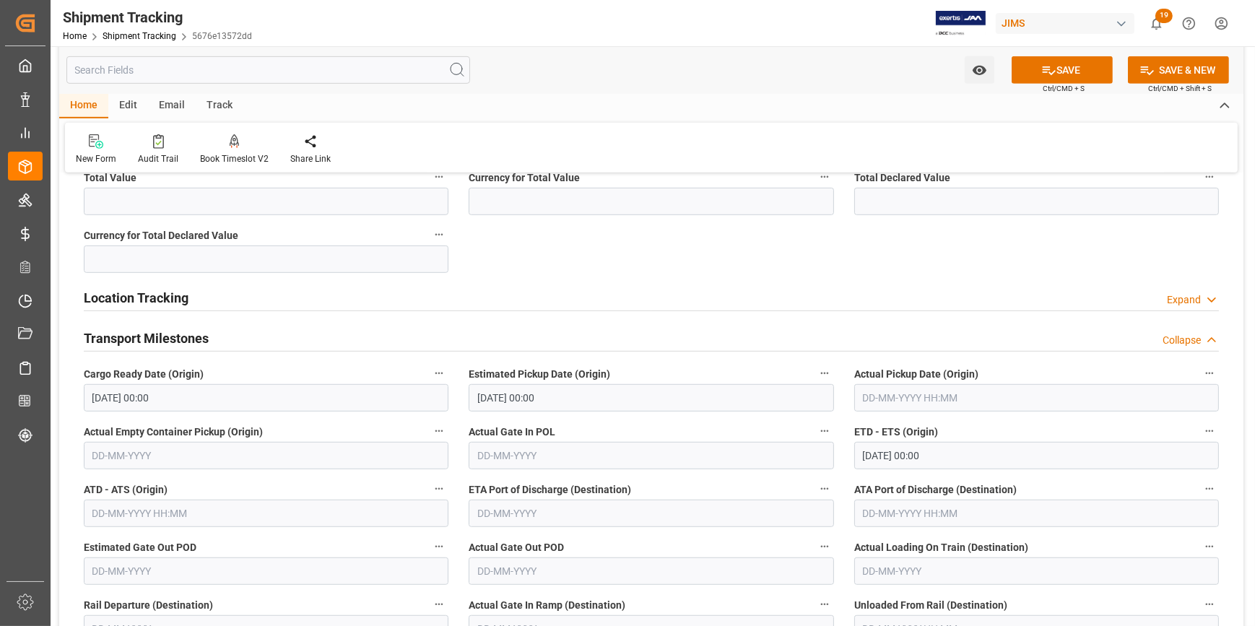
click at [672, 422] on label "Actual Gate In POL" at bounding box center [651, 432] width 365 height 20
click at [816, 422] on button "Actual Gate In POL" at bounding box center [825, 431] width 19 height 19
click at [823, 488] on div at bounding box center [627, 313] width 1255 height 626
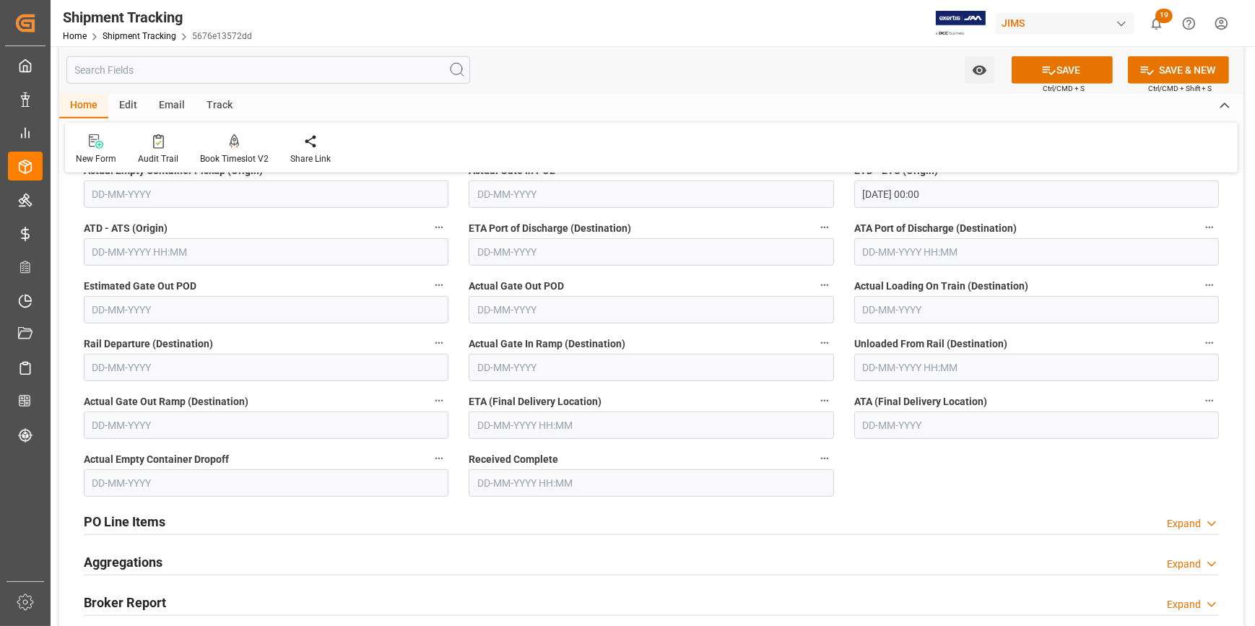
scroll to position [1313, 0]
click at [545, 432] on input "text" at bounding box center [651, 423] width 365 height 27
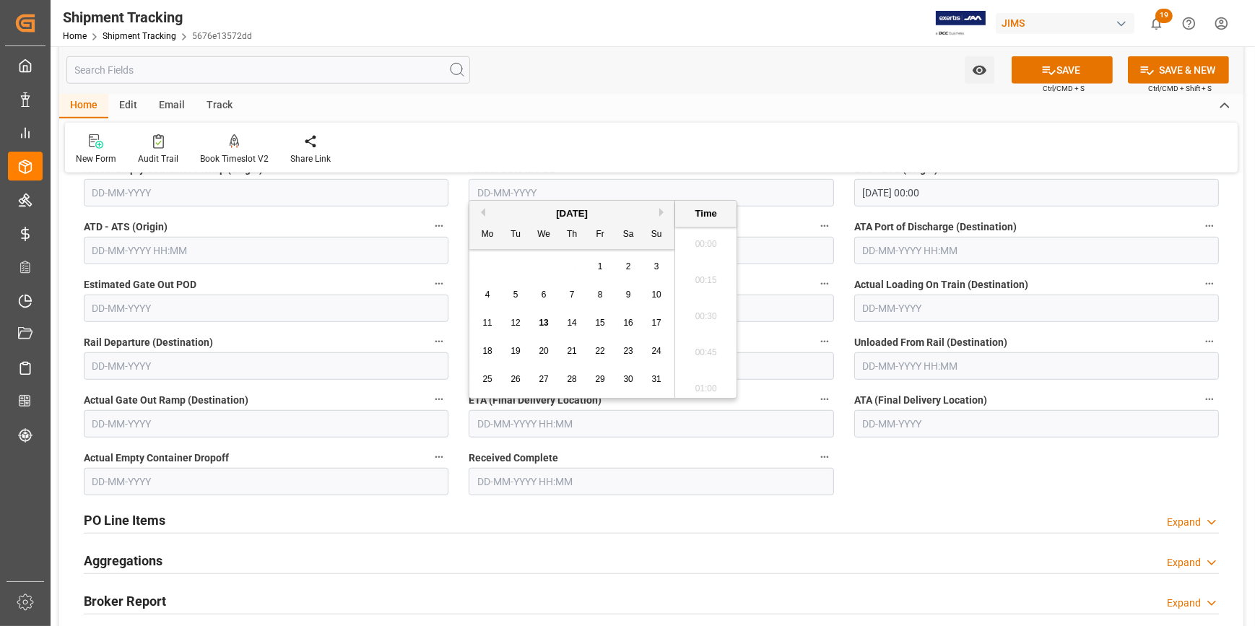
scroll to position [1521, 0]
click at [660, 210] on button "Next Month" at bounding box center [663, 212] width 9 height 9
click at [662, 213] on button "Next Month" at bounding box center [663, 212] width 9 height 9
click at [493, 348] on div "20" at bounding box center [488, 351] width 18 height 17
type input "20-10-2025 00:00"
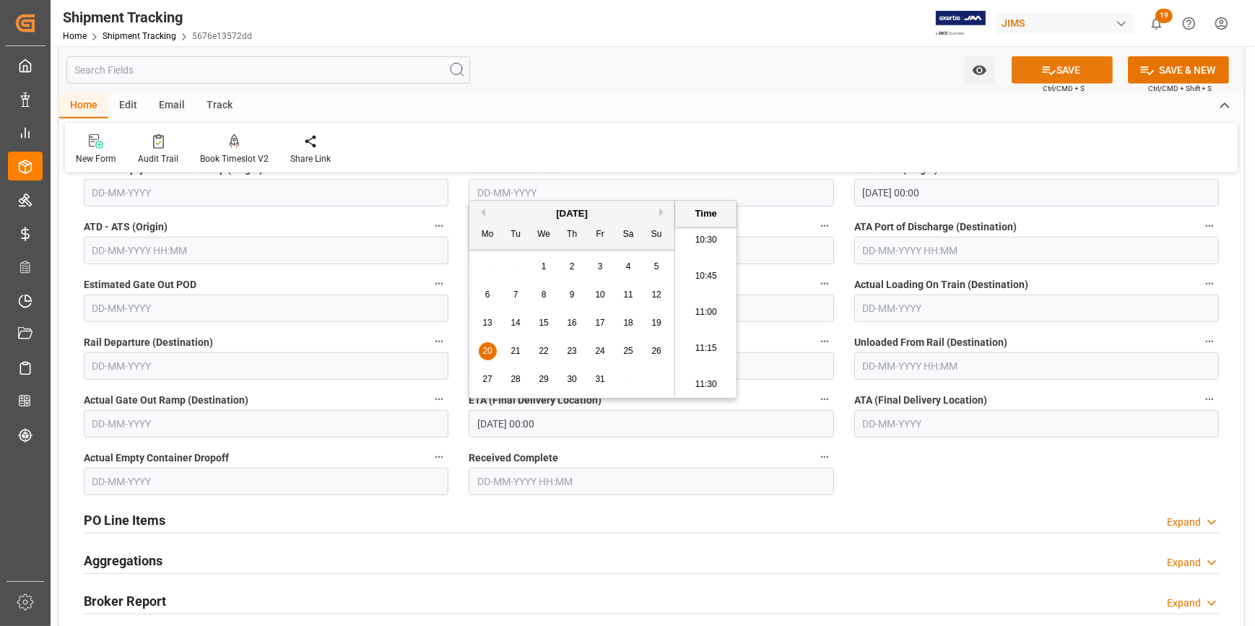
click at [1049, 70] on icon at bounding box center [1049, 70] width 15 height 15
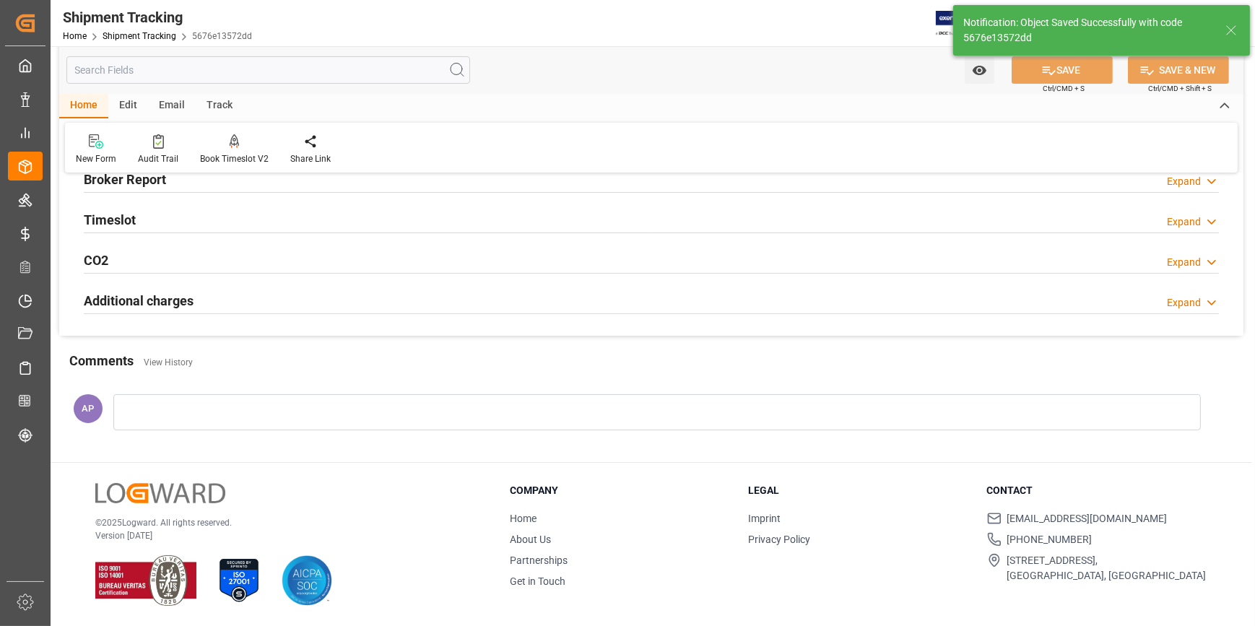
scroll to position [335, 0]
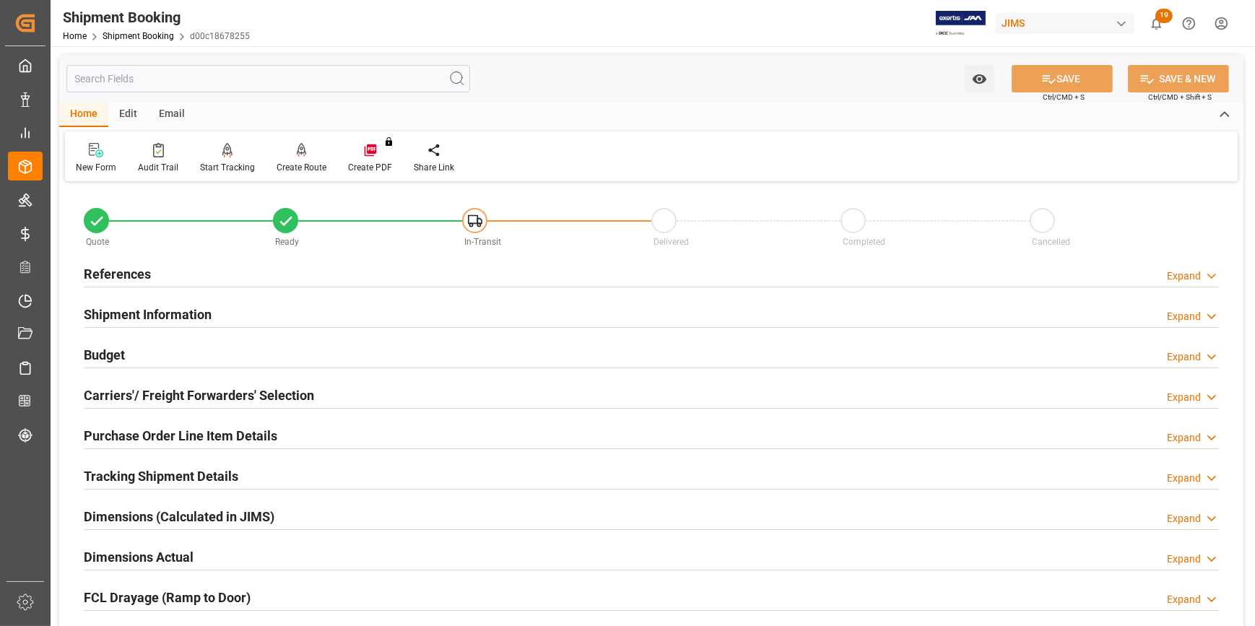
click at [300, 421] on div "Purchase Order Line Item Details Expand" at bounding box center [651, 434] width 1135 height 27
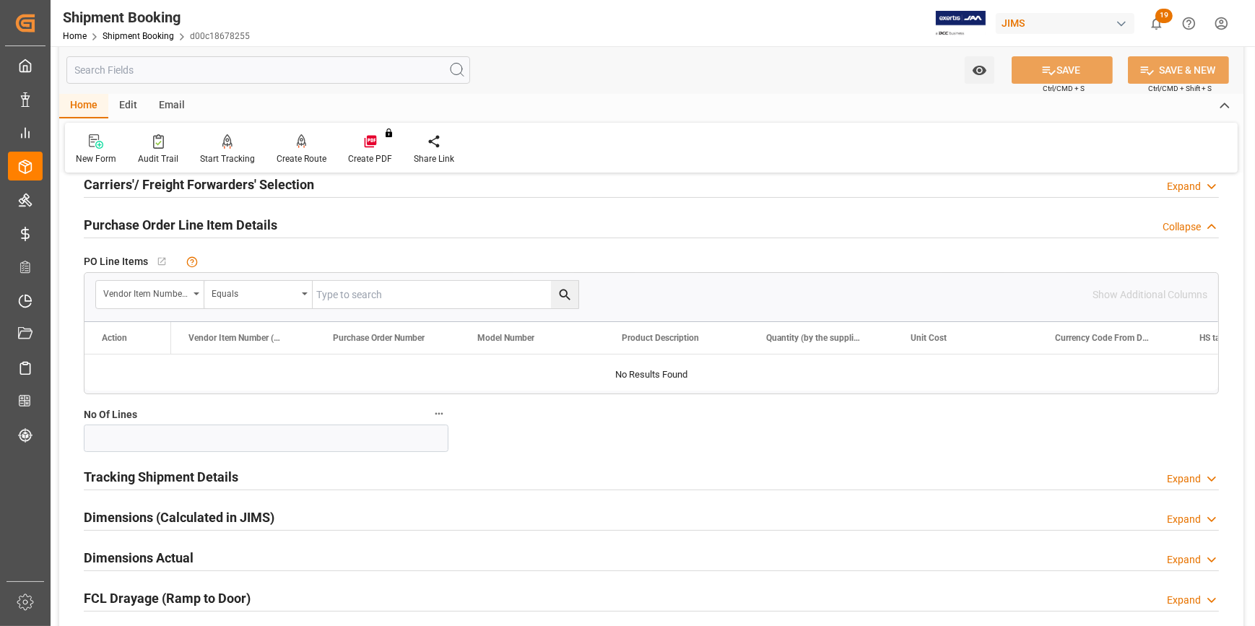
scroll to position [328, 0]
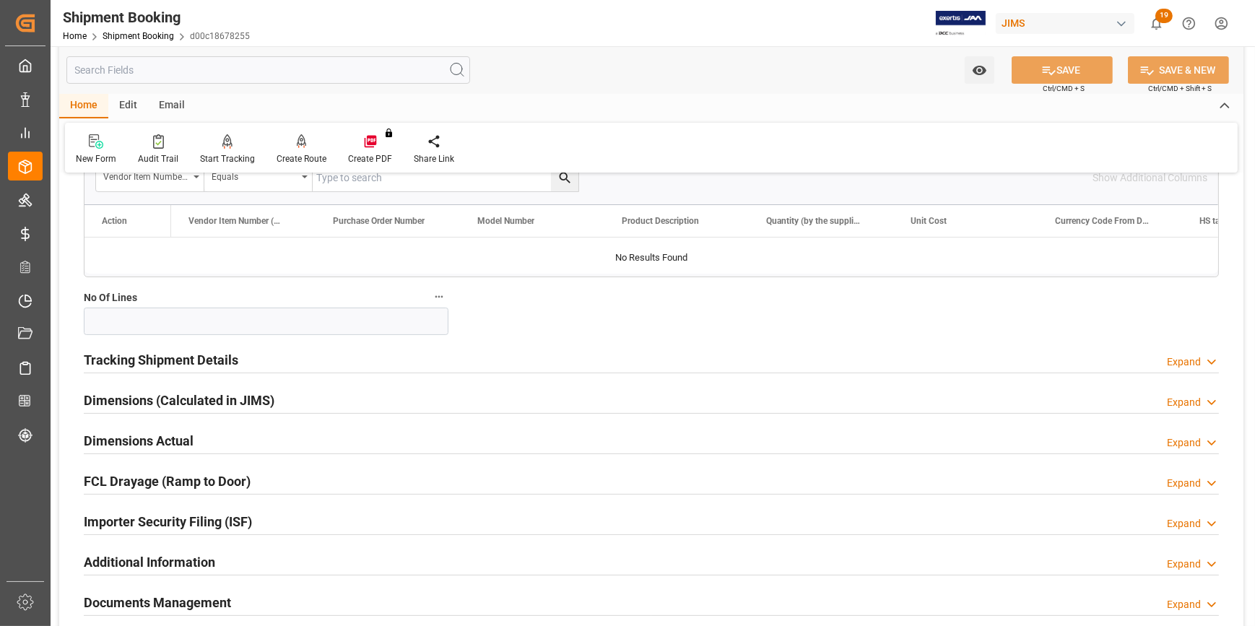
click at [287, 360] on div "Tracking Shipment Details Expand" at bounding box center [651, 358] width 1135 height 27
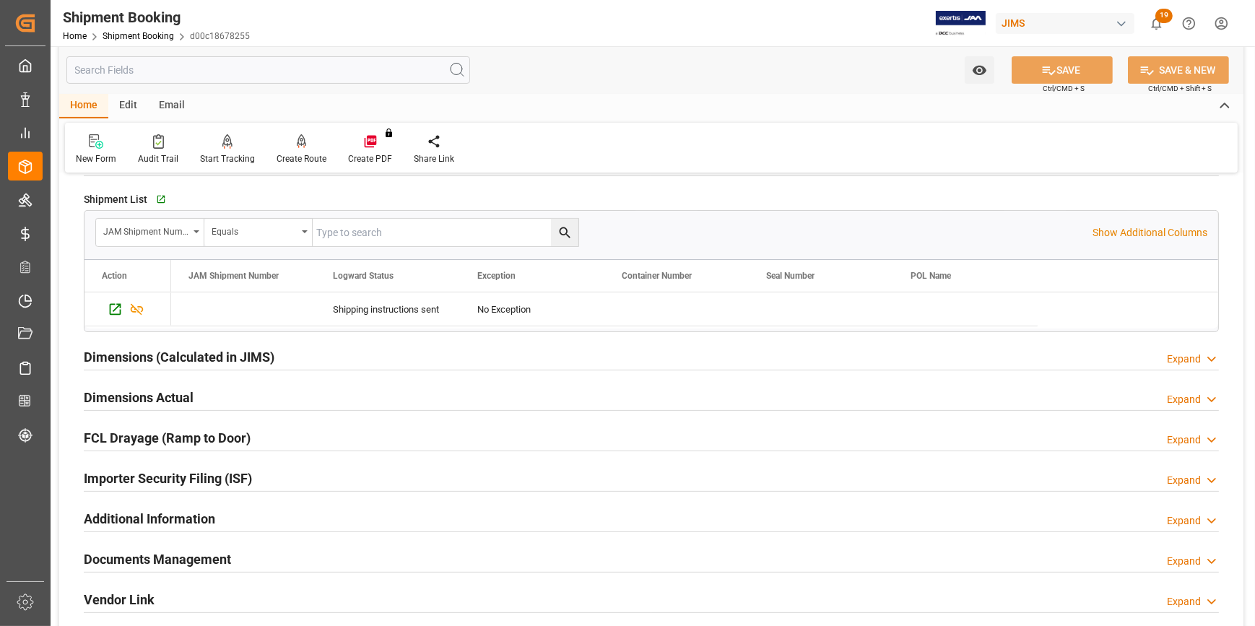
click at [256, 397] on div "Dimensions Actual Expand" at bounding box center [651, 396] width 1135 height 27
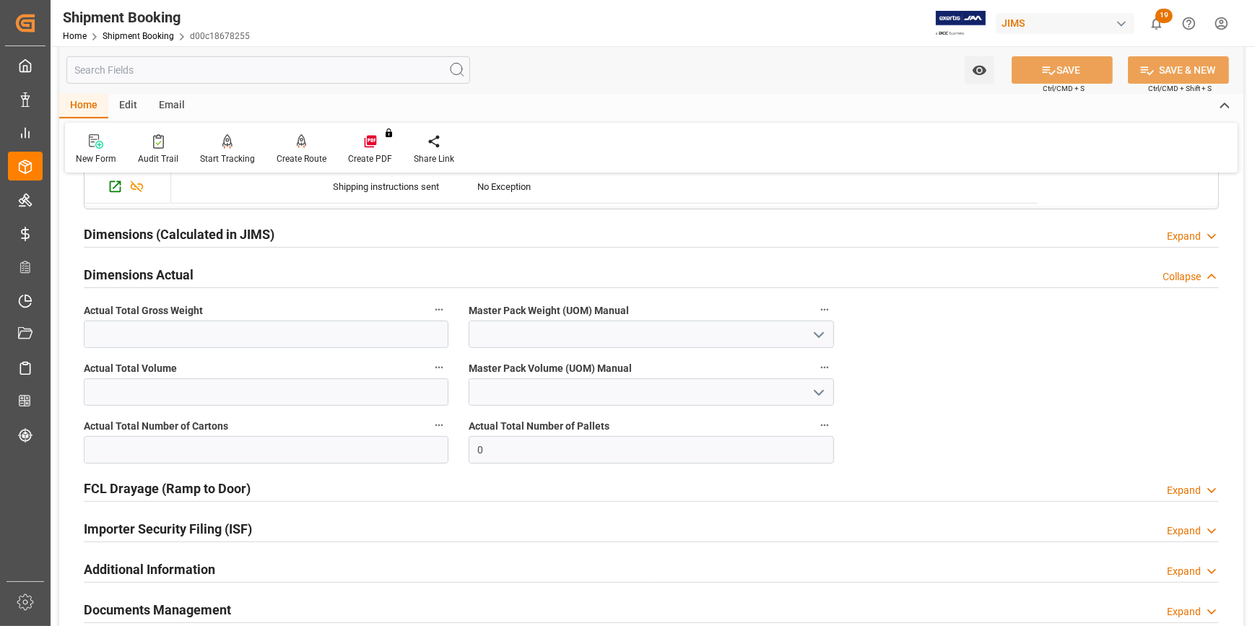
scroll to position [657, 0]
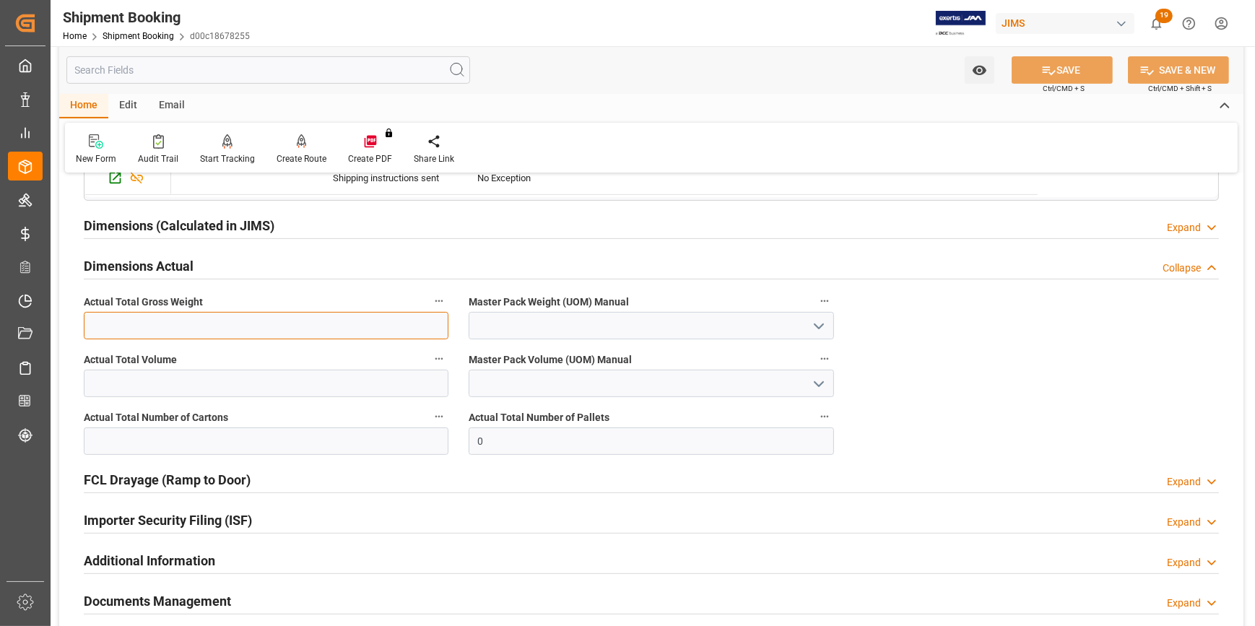
click at [259, 323] on input "text" at bounding box center [266, 325] width 365 height 27
type input "1606"
click at [821, 323] on icon "open menu" at bounding box center [818, 326] width 17 height 17
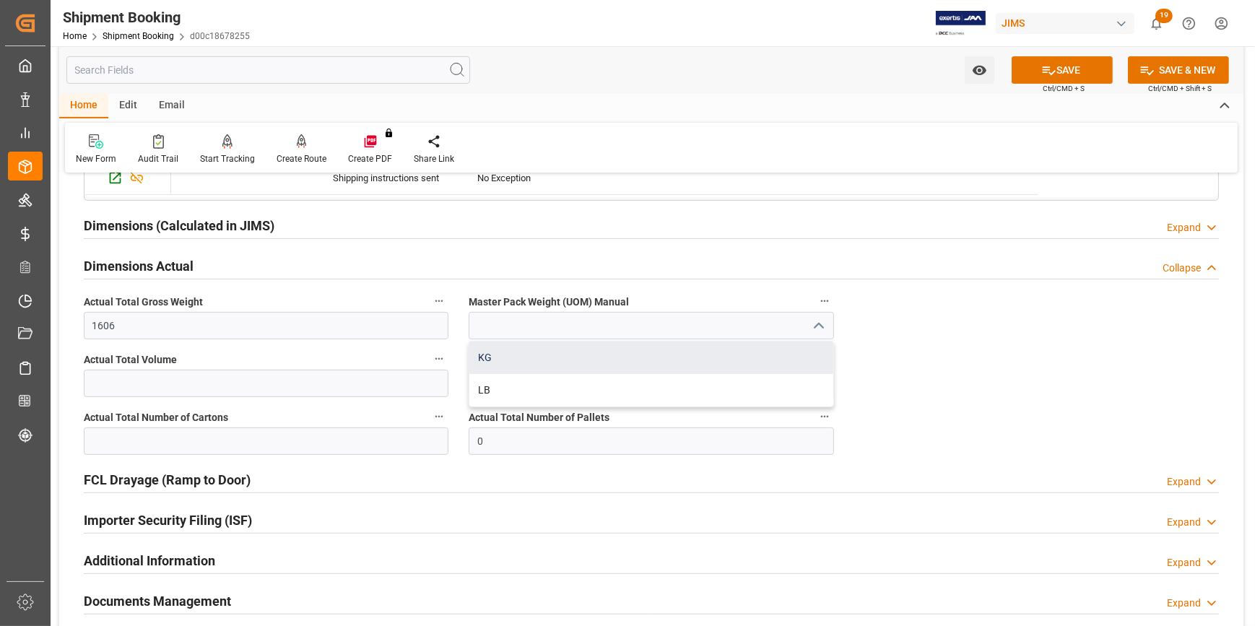
click at [646, 345] on div "KG" at bounding box center [651, 358] width 363 height 33
type input "KG"
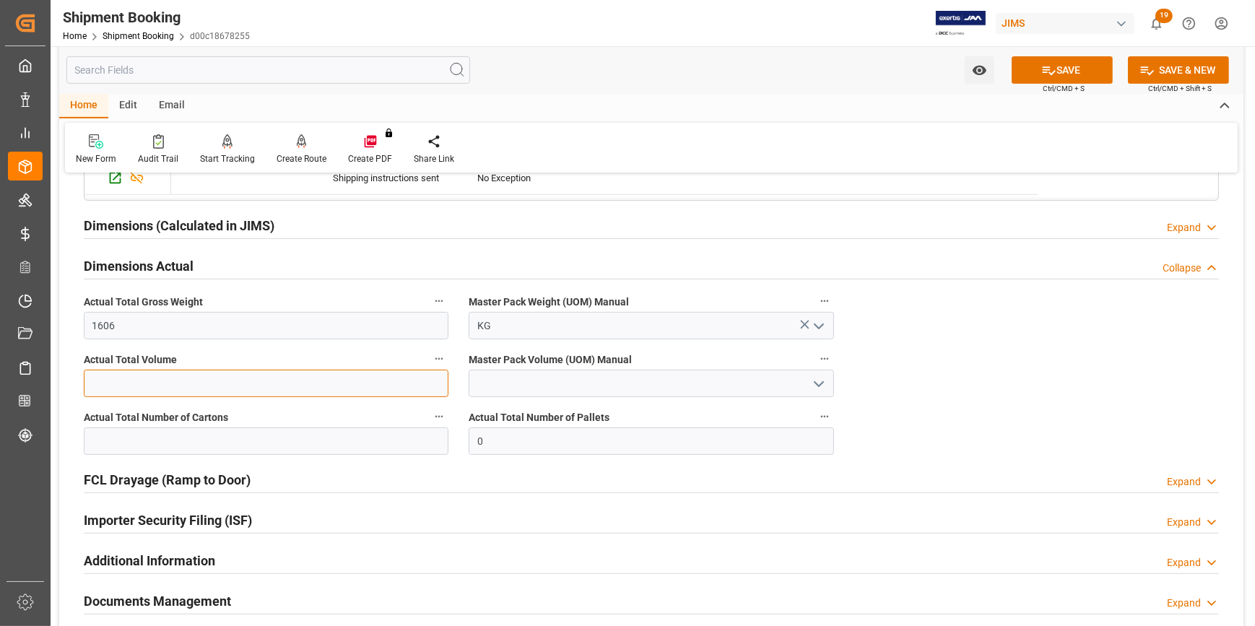
click at [202, 382] on input "text" at bounding box center [266, 383] width 365 height 27
type input "5.764"
click at [823, 382] on icon "open menu" at bounding box center [818, 384] width 17 height 17
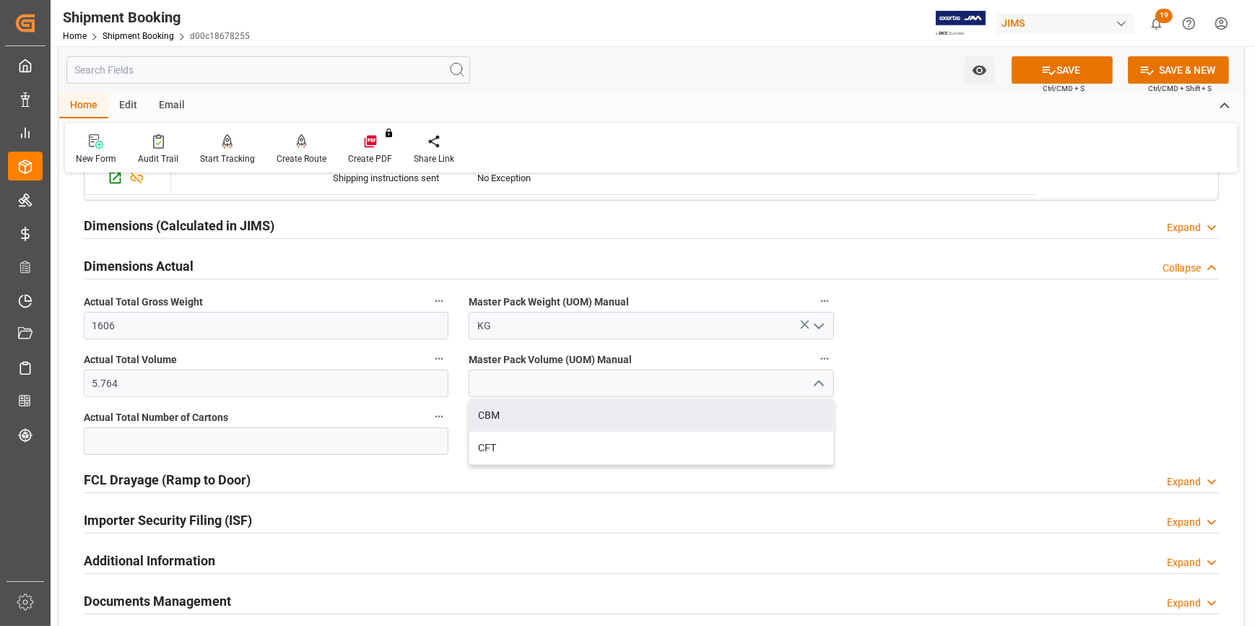
click at [651, 416] on div "CBM" at bounding box center [651, 415] width 363 height 33
type input "CBM"
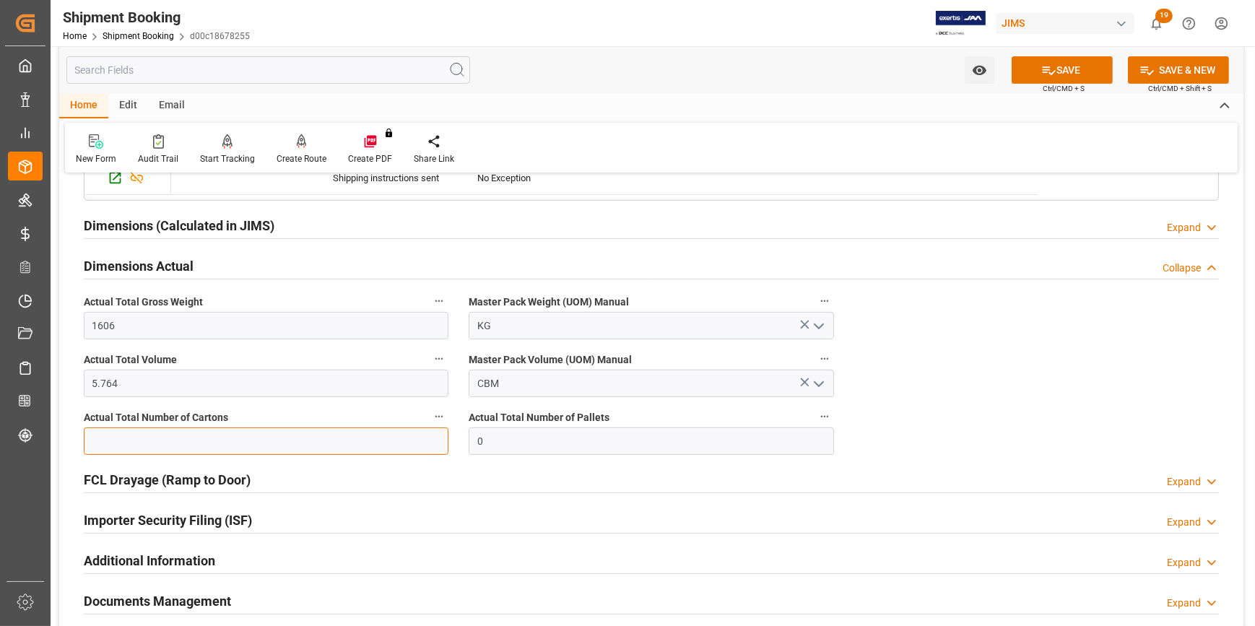
click at [152, 433] on input "text" at bounding box center [266, 441] width 365 height 27
click at [275, 438] on input "text" at bounding box center [266, 441] width 365 height 27
type input "110"
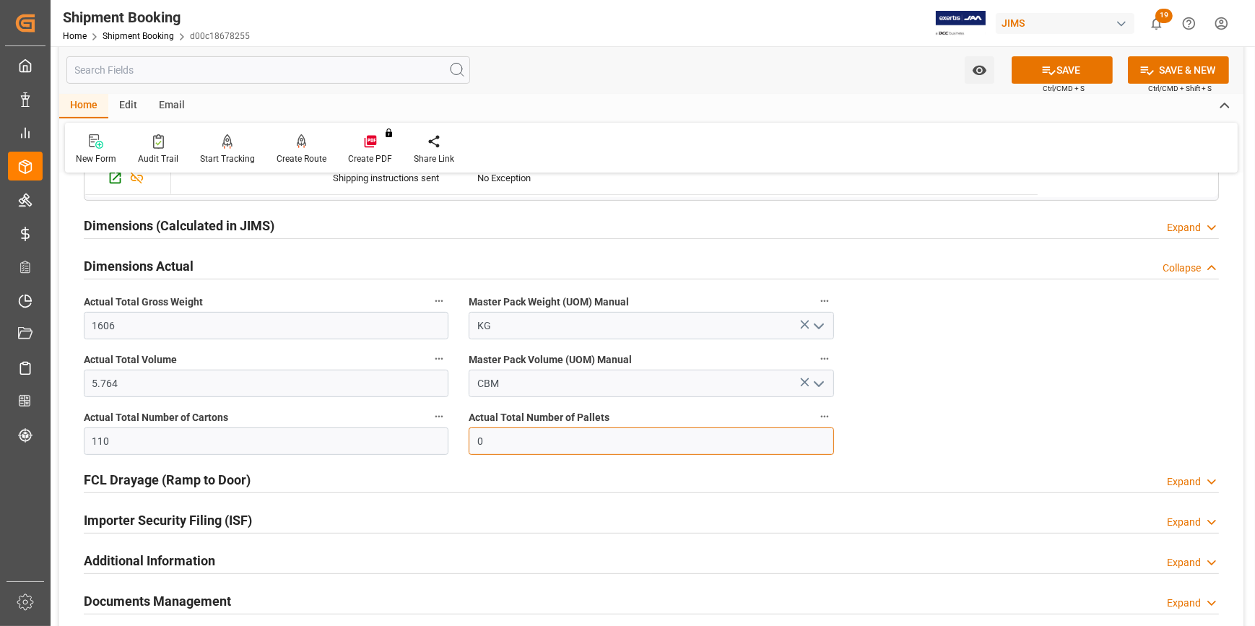
drag, startPoint x: 472, startPoint y: 438, endPoint x: 428, endPoint y: 438, distance: 43.3
click at [428, 438] on div "Quote Ready In-Transit Delivered Completed Cancelled References Expand JAM Refe…" at bounding box center [651, 103] width 1185 height 1148
type input "5"
click at [1054, 67] on button "SAVE" at bounding box center [1062, 69] width 101 height 27
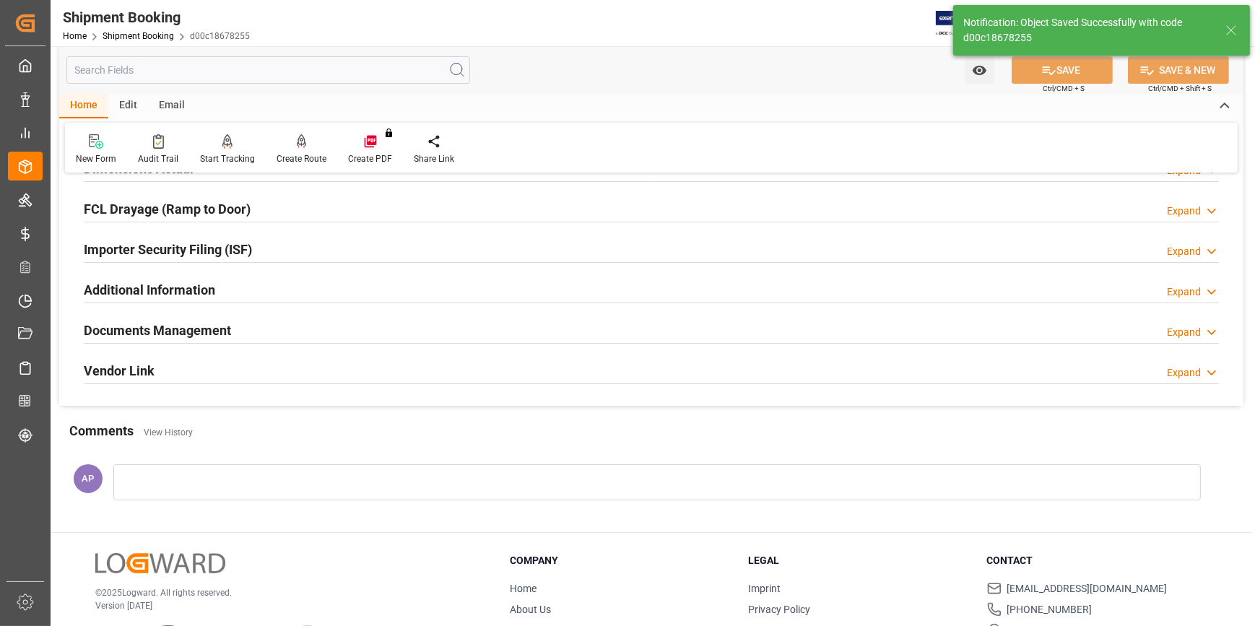
scroll to position [314, 0]
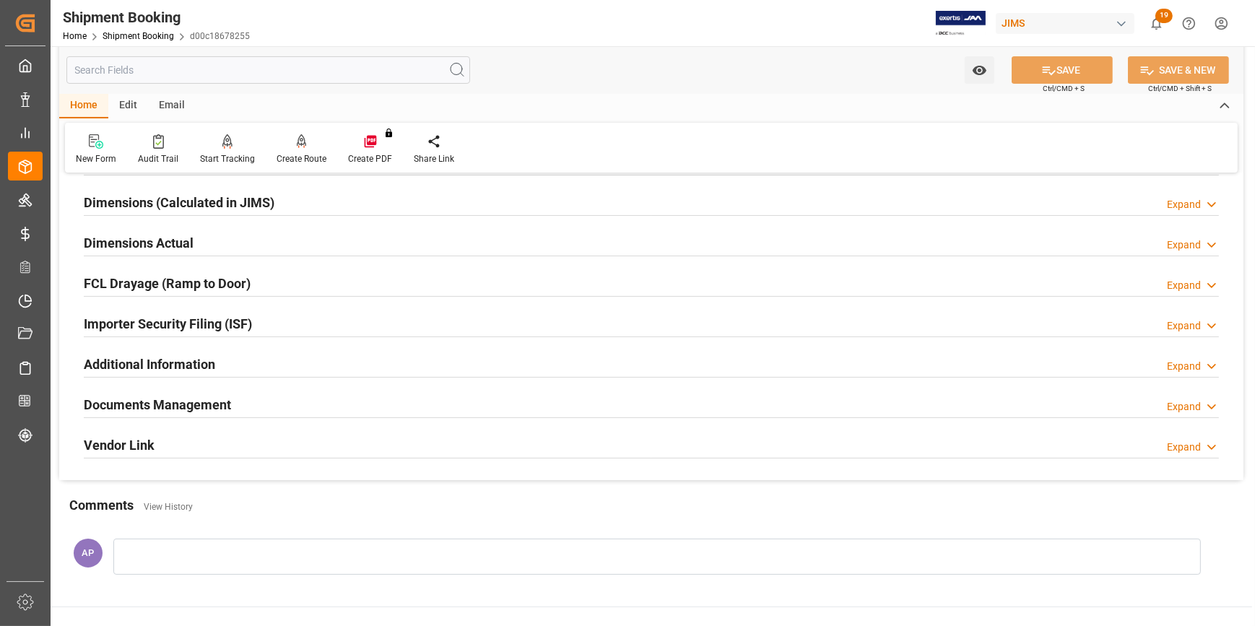
click at [254, 240] on div "Dimensions Actual Expand" at bounding box center [651, 241] width 1135 height 27
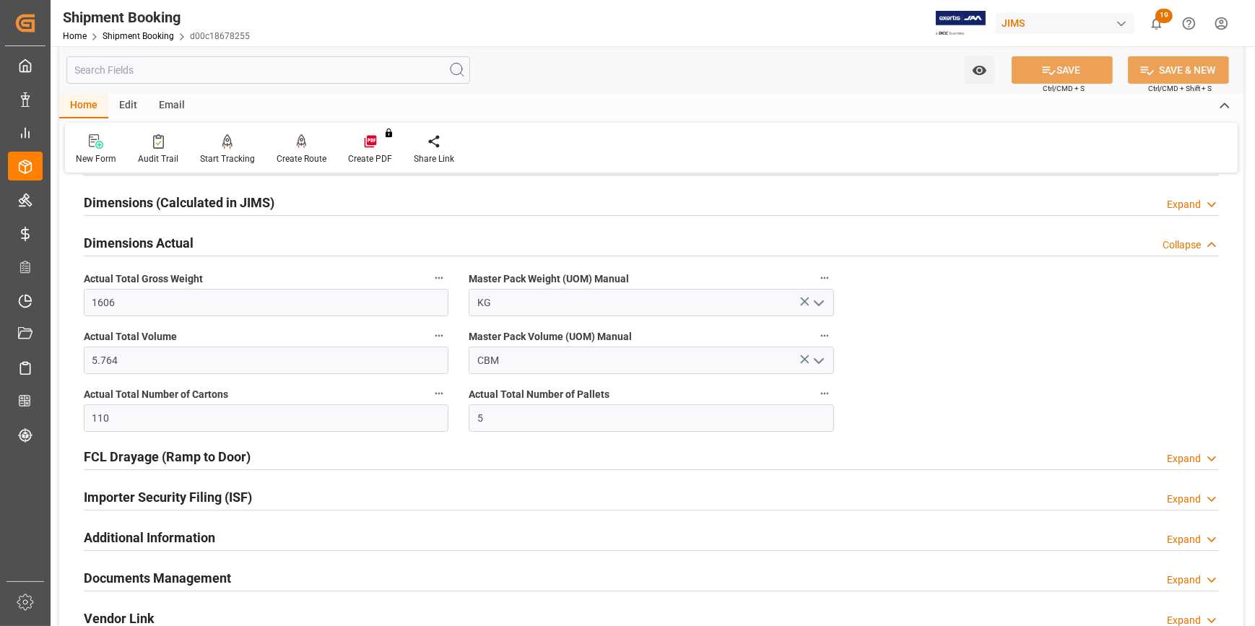
click at [257, 241] on div "Dimensions Actual Collapse" at bounding box center [651, 241] width 1135 height 27
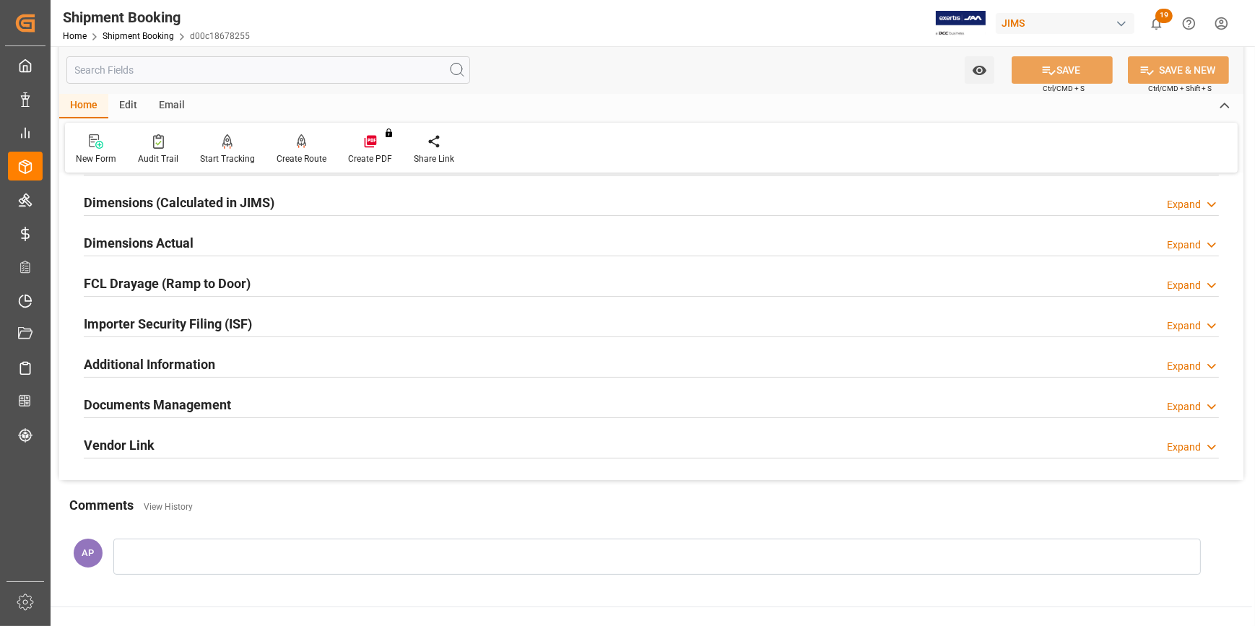
click at [267, 276] on div "FCL Drayage (Ramp to Door) Expand" at bounding box center [651, 282] width 1135 height 27
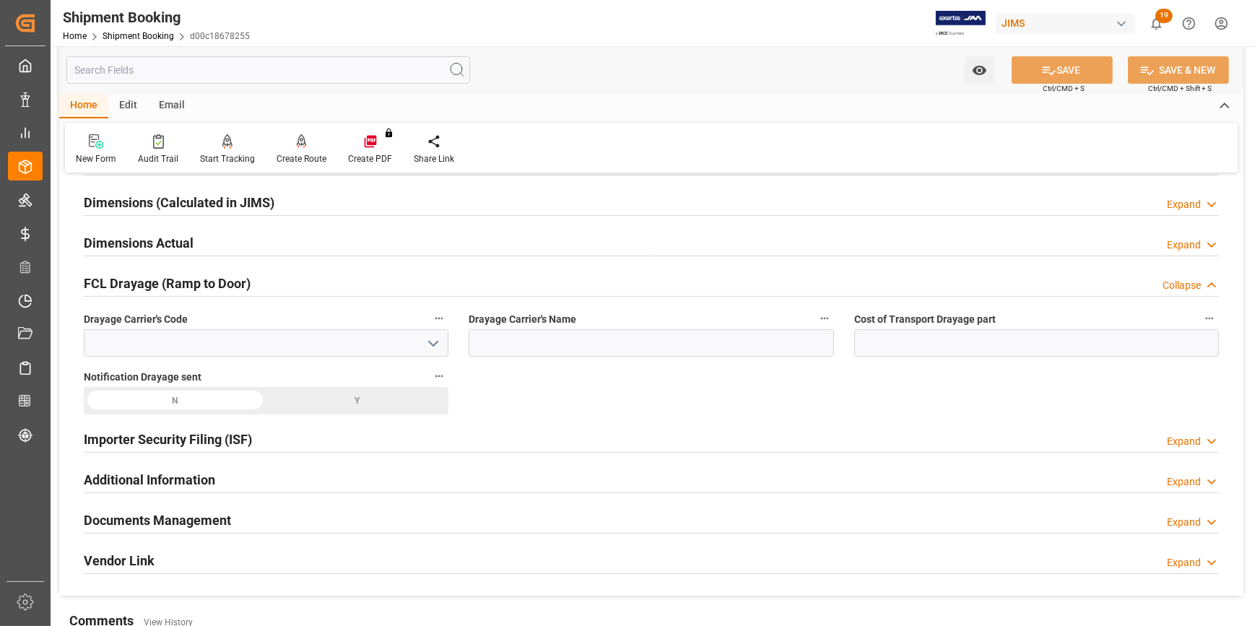
click at [268, 279] on div "FCL Drayage (Ramp to Door) Collapse" at bounding box center [651, 282] width 1135 height 27
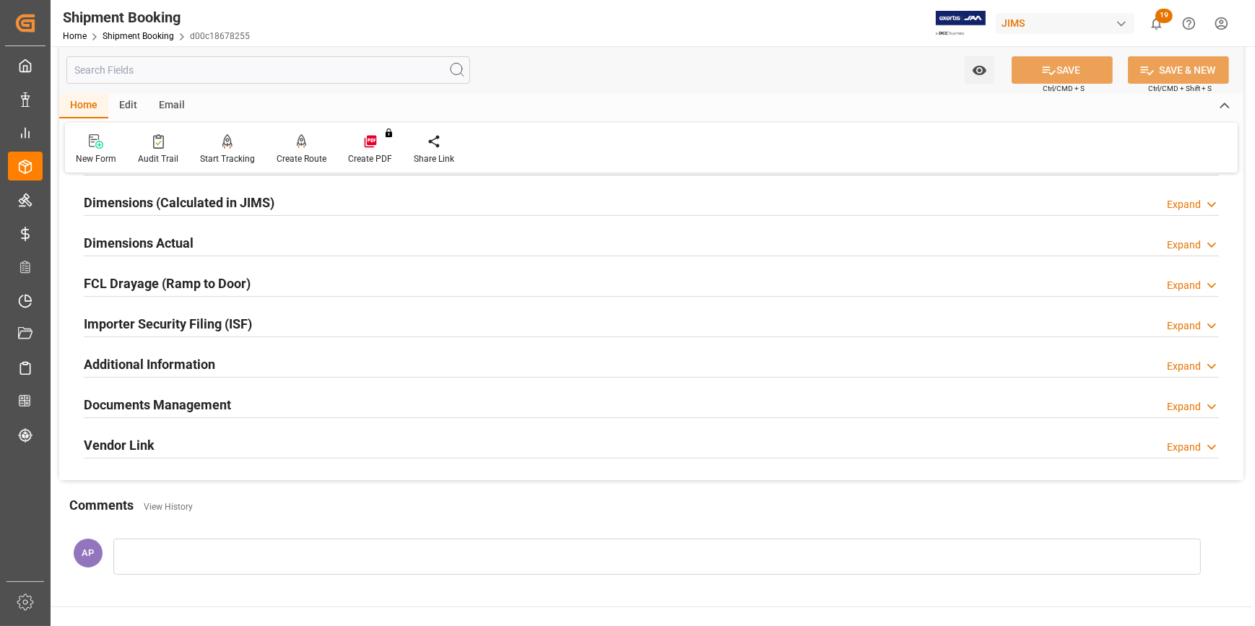
click at [260, 318] on div "Importer Security Filing (ISF) Expand" at bounding box center [651, 322] width 1135 height 27
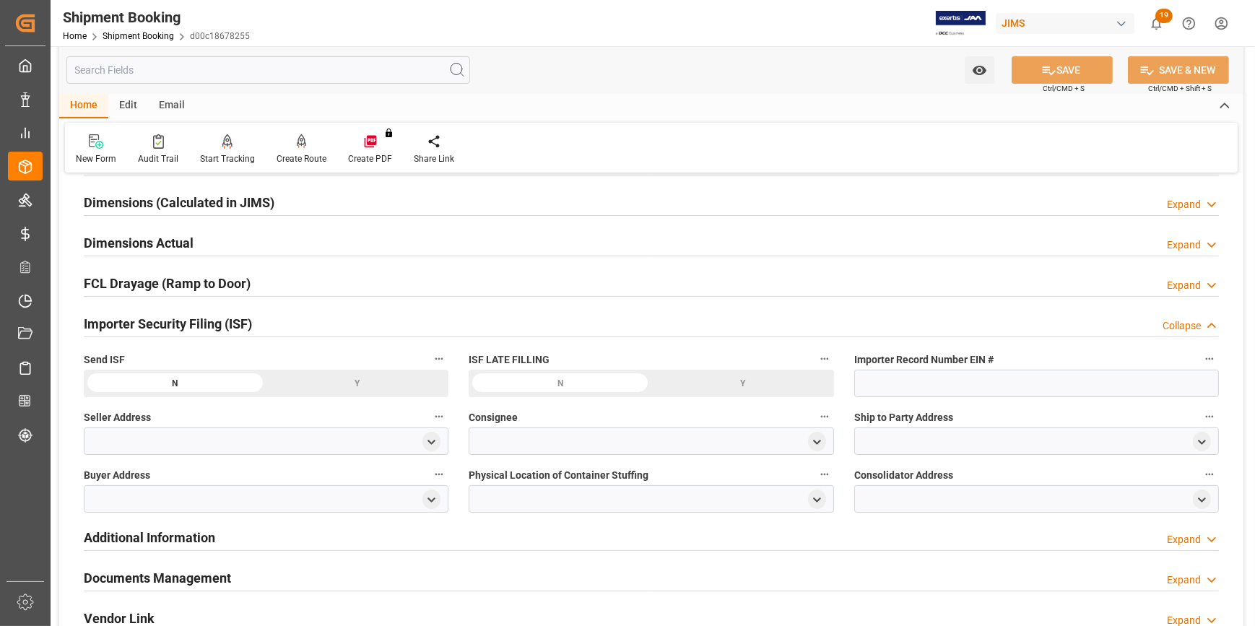
click at [277, 319] on div "Importer Security Filing (ISF) Collapse" at bounding box center [651, 322] width 1135 height 27
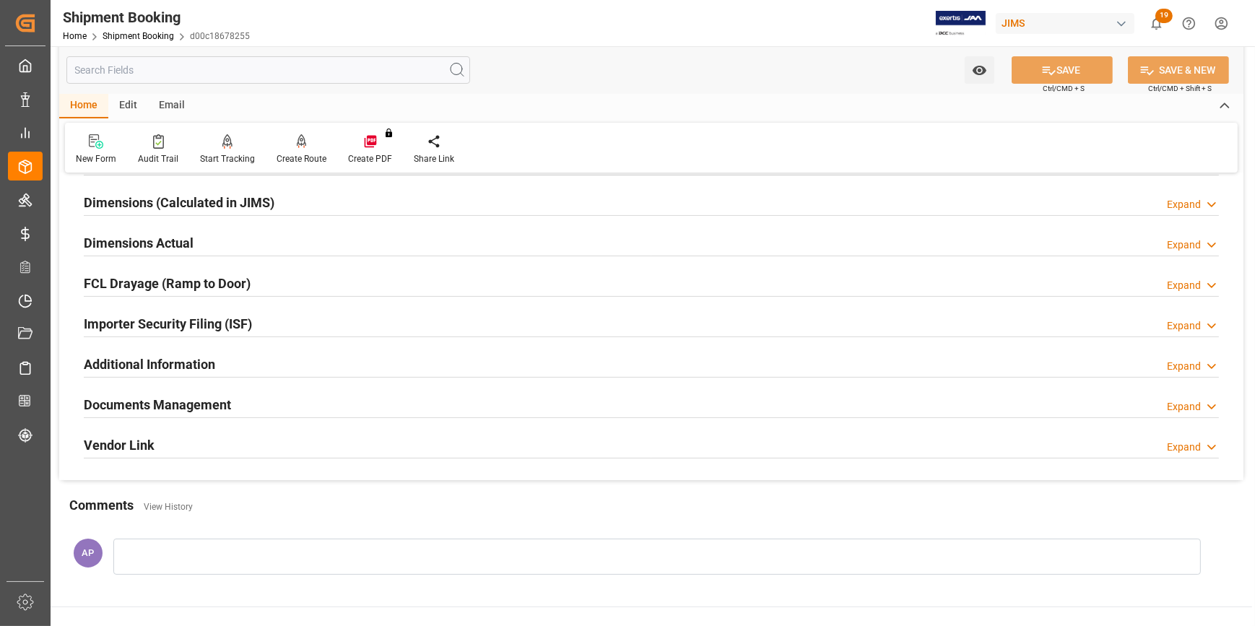
click at [264, 361] on div "Additional Information Expand" at bounding box center [651, 363] width 1135 height 27
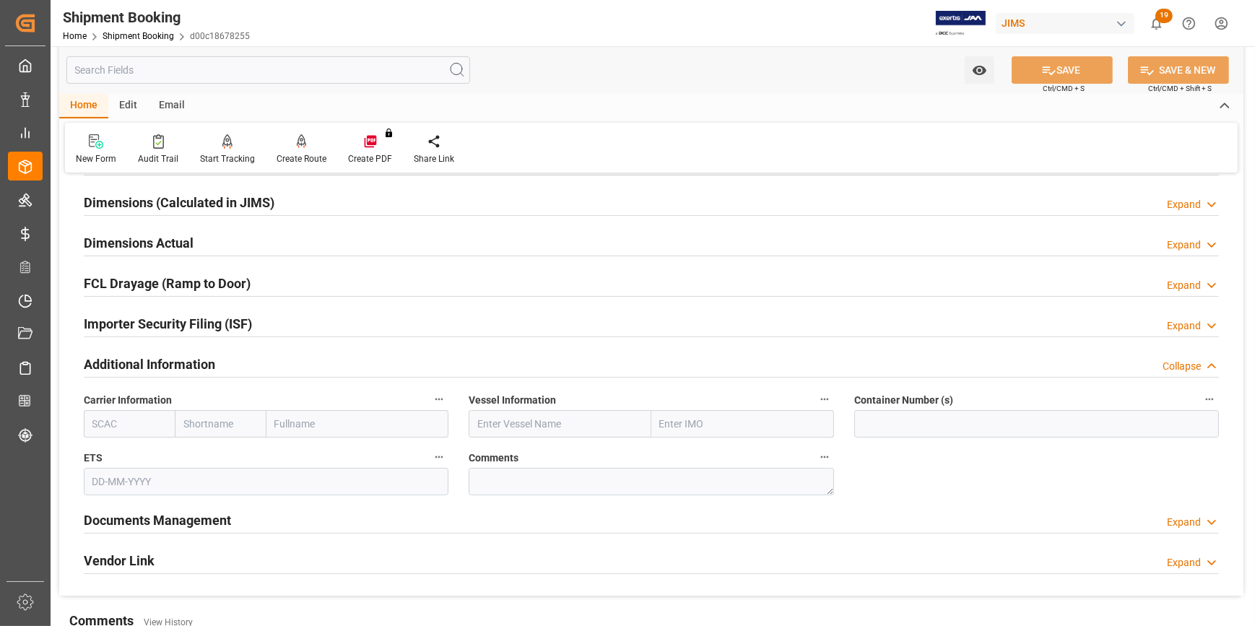
click at [267, 365] on div "Additional Information Collapse" at bounding box center [651, 363] width 1135 height 27
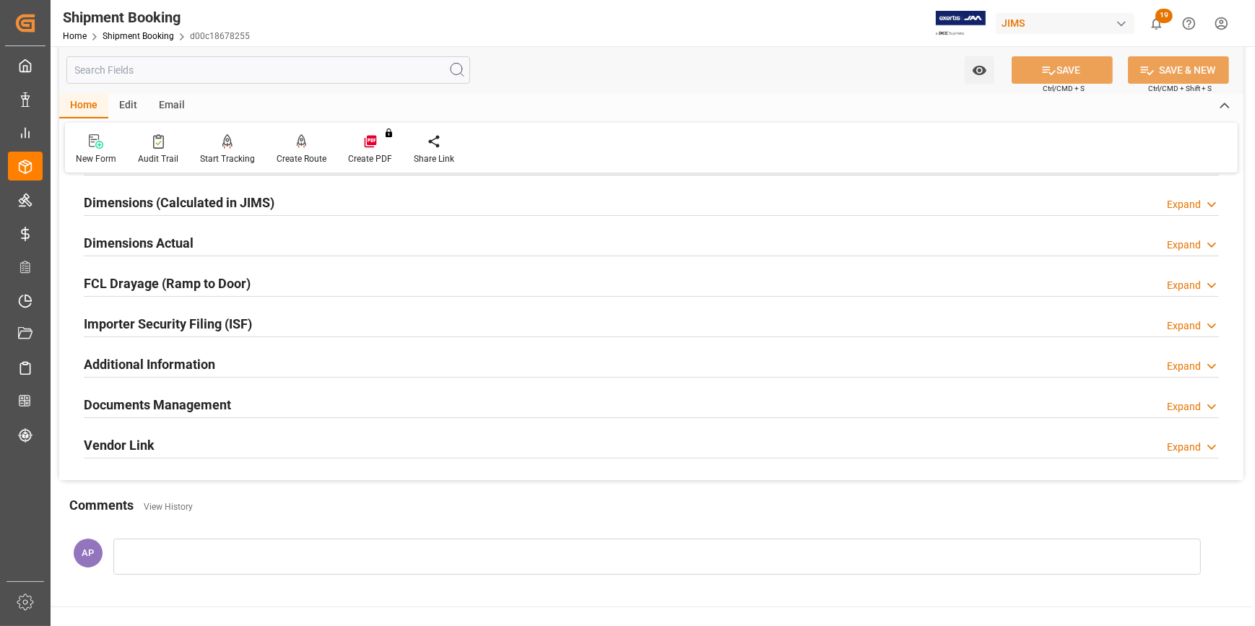
click at [256, 399] on div "Documents Management Expand" at bounding box center [651, 403] width 1135 height 27
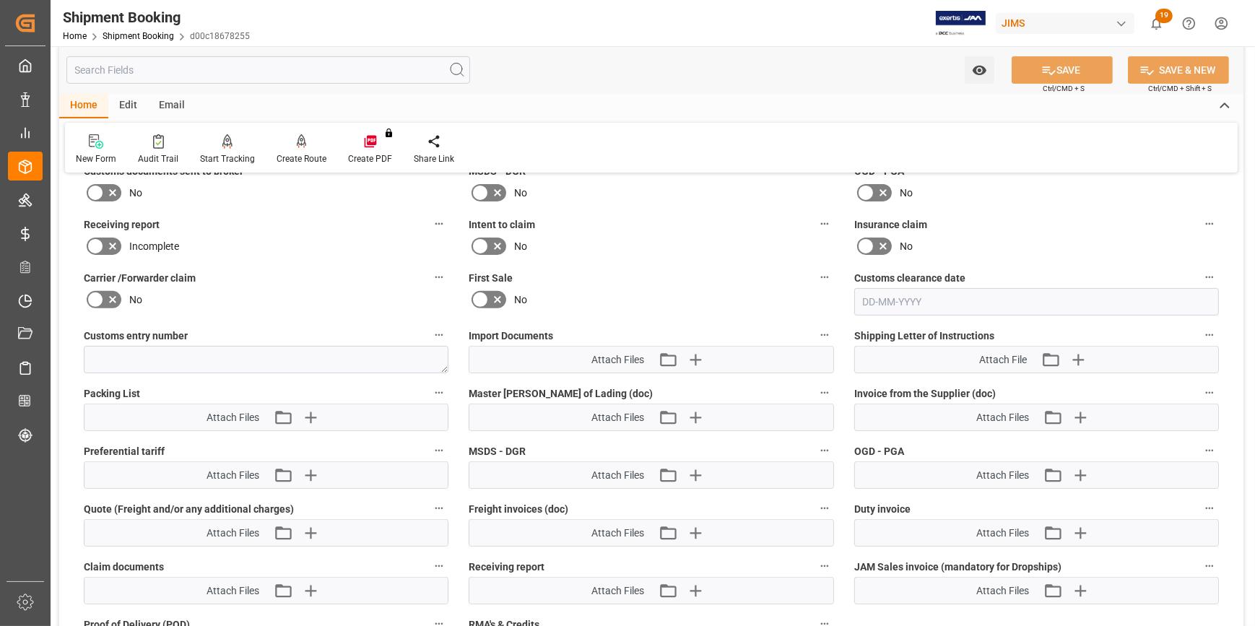
scroll to position [643, 0]
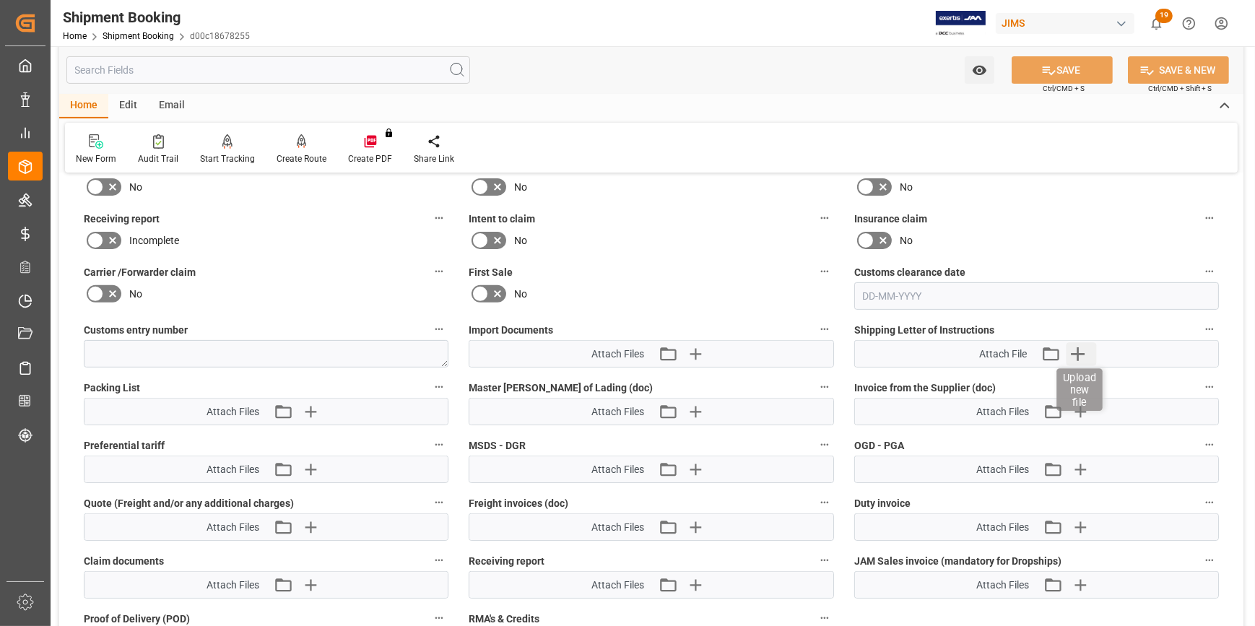
click at [1083, 345] on icon "button" at bounding box center [1077, 353] width 23 height 23
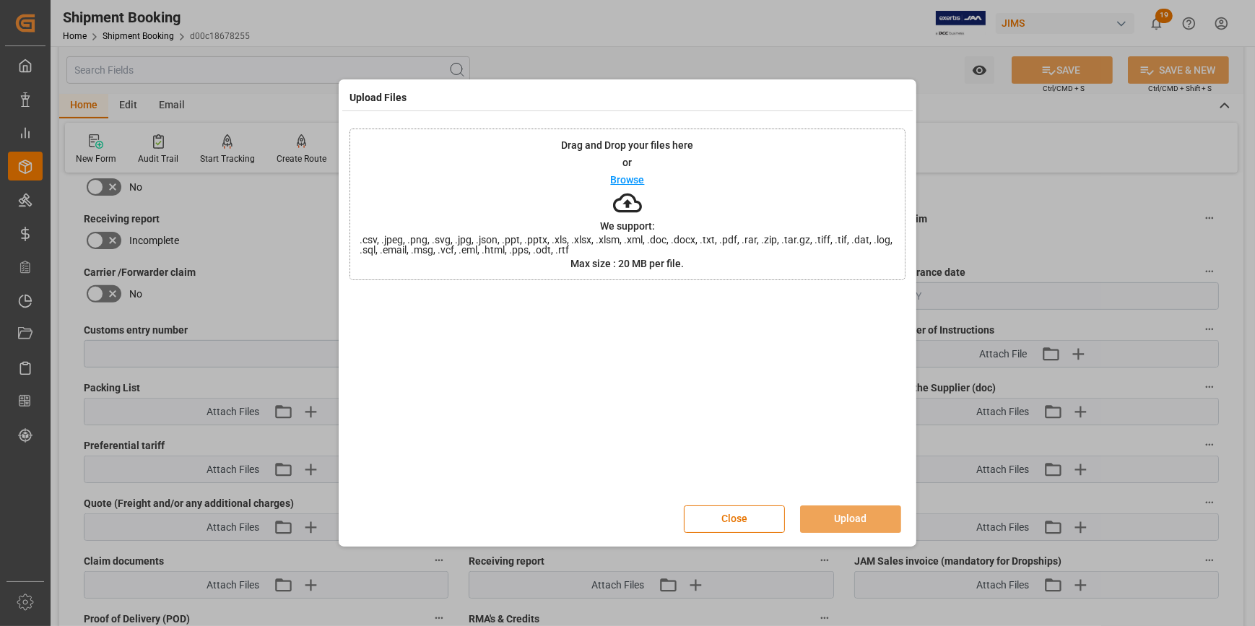
click at [625, 177] on p "Browse" at bounding box center [628, 180] width 34 height 10
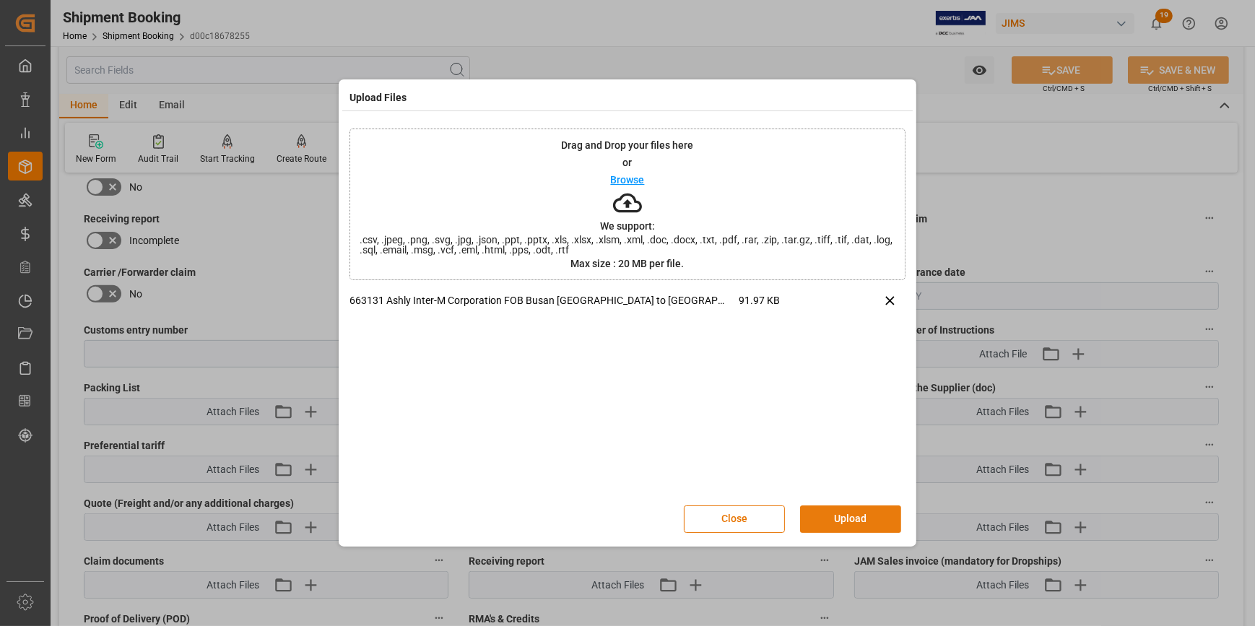
click at [858, 516] on button "Upload" at bounding box center [850, 519] width 101 height 27
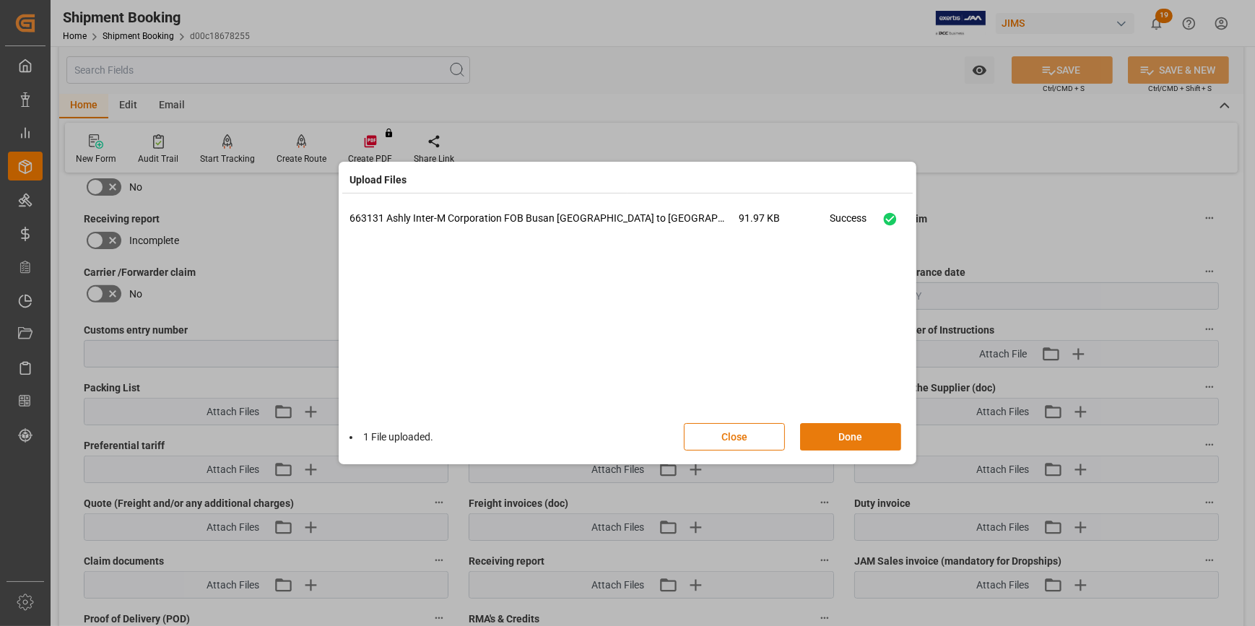
click at [856, 436] on button "Done" at bounding box center [850, 436] width 101 height 27
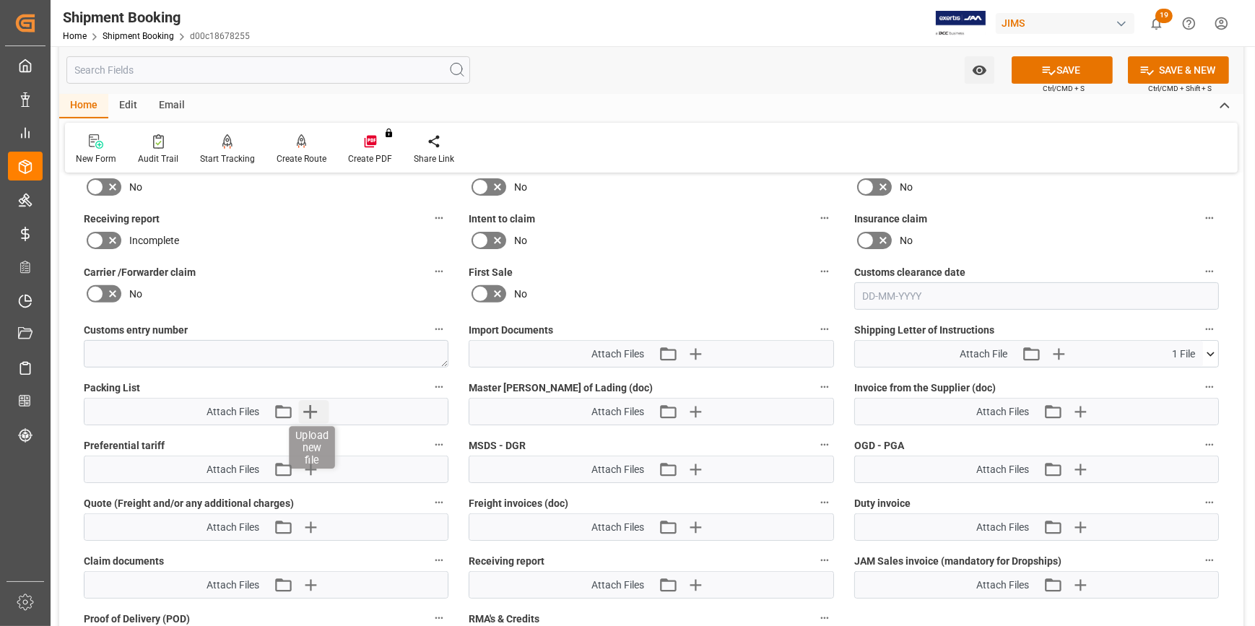
click at [309, 405] on icon "button" at bounding box center [309, 411] width 23 height 23
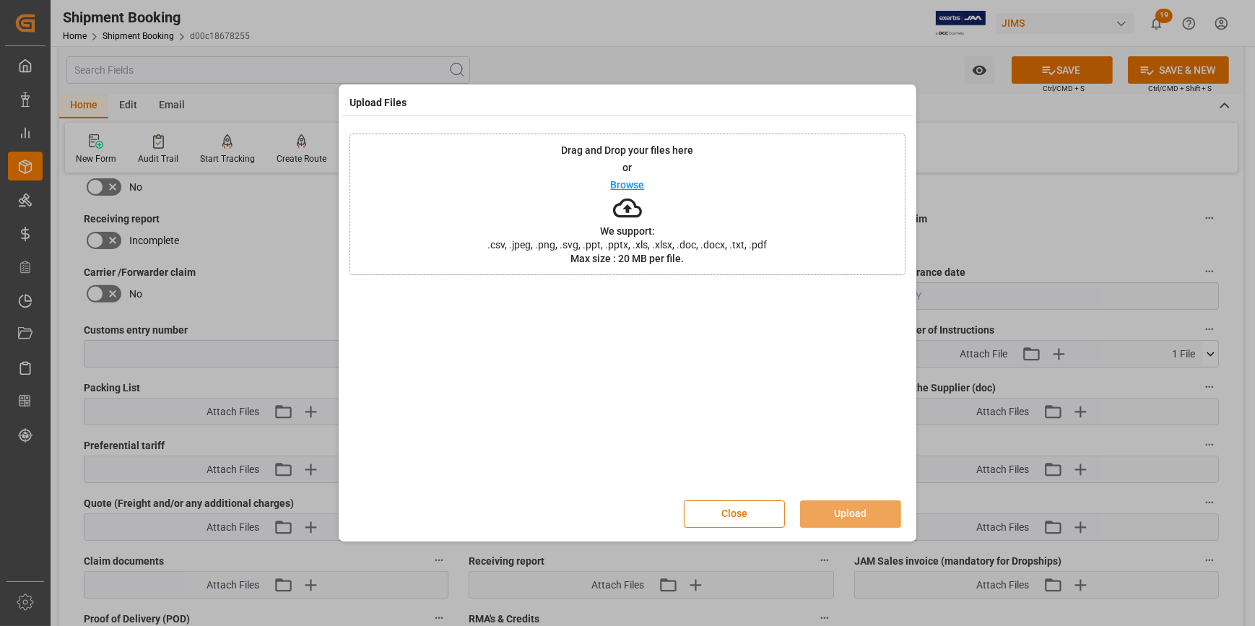
click at [625, 183] on p "Browse" at bounding box center [628, 185] width 34 height 10
click at [843, 509] on button "Upload" at bounding box center [850, 514] width 101 height 27
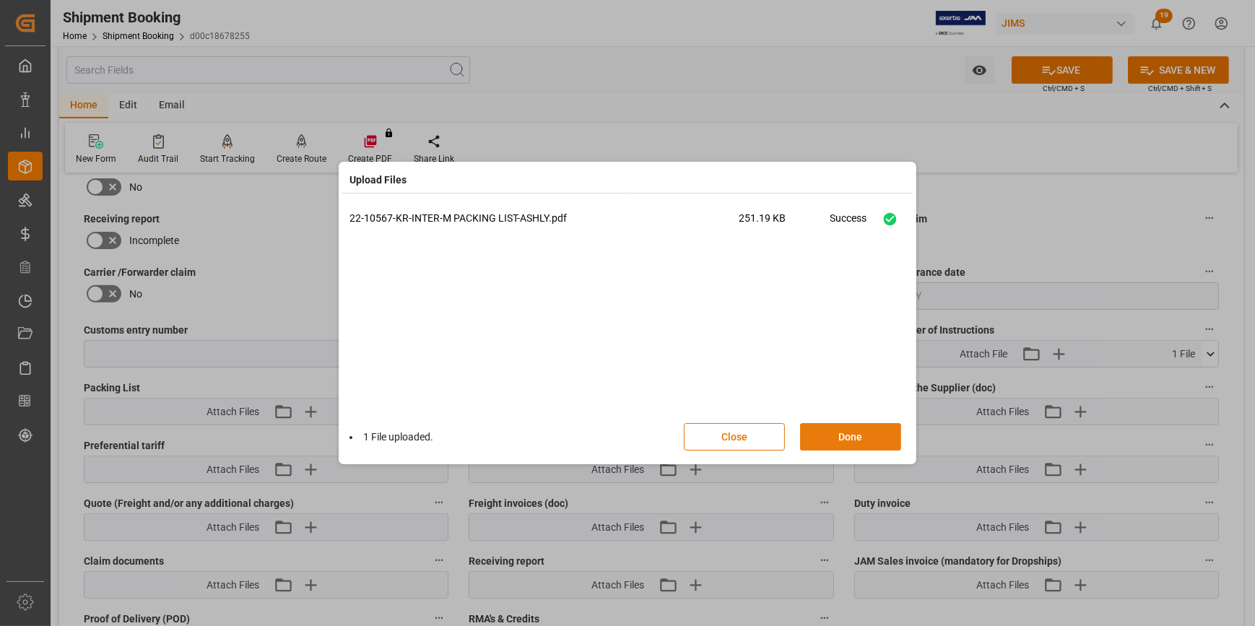
click at [860, 438] on button "Done" at bounding box center [850, 436] width 101 height 27
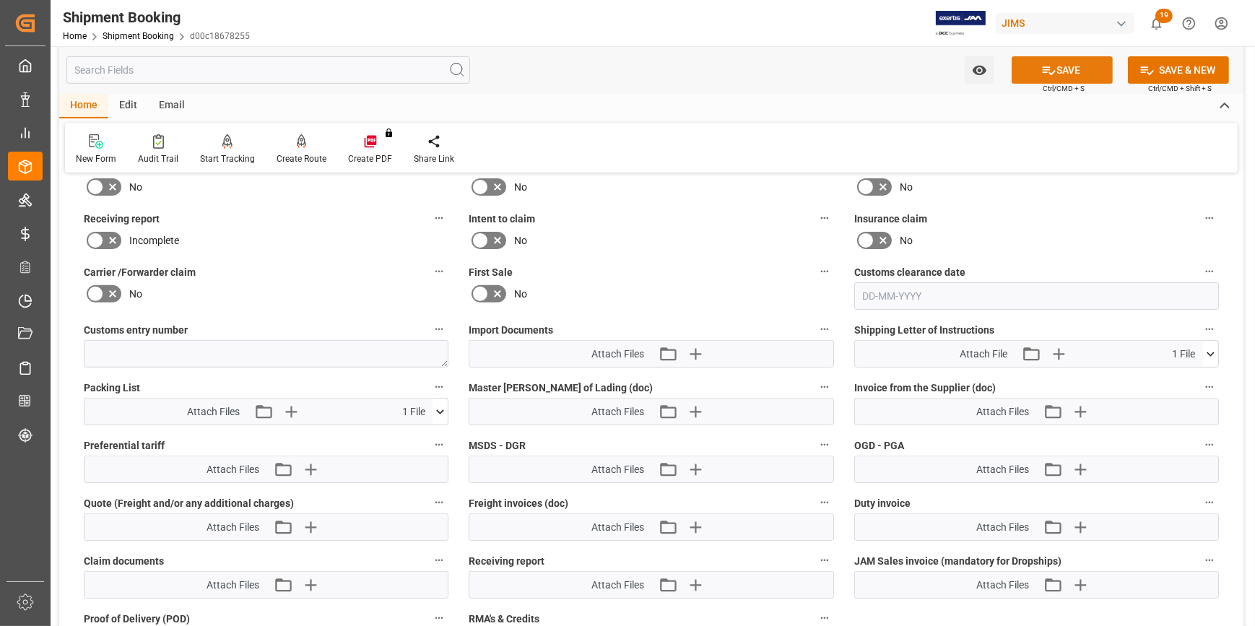
click at [1060, 70] on button "SAVE" at bounding box center [1062, 69] width 101 height 27
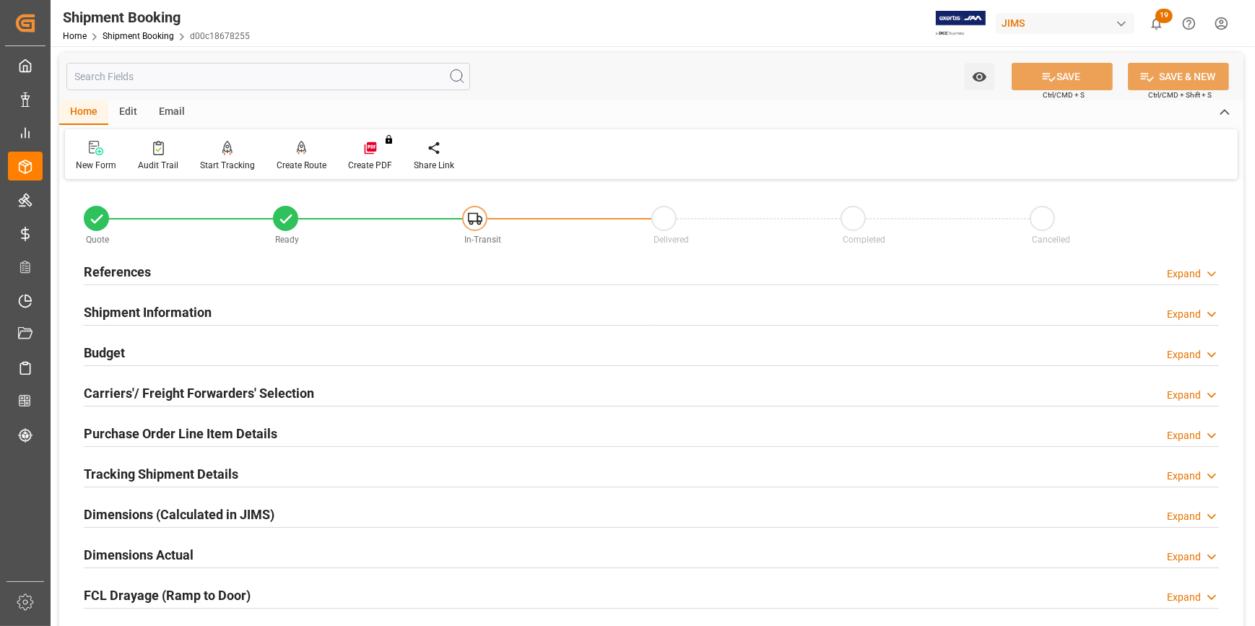
scroll to position [0, 0]
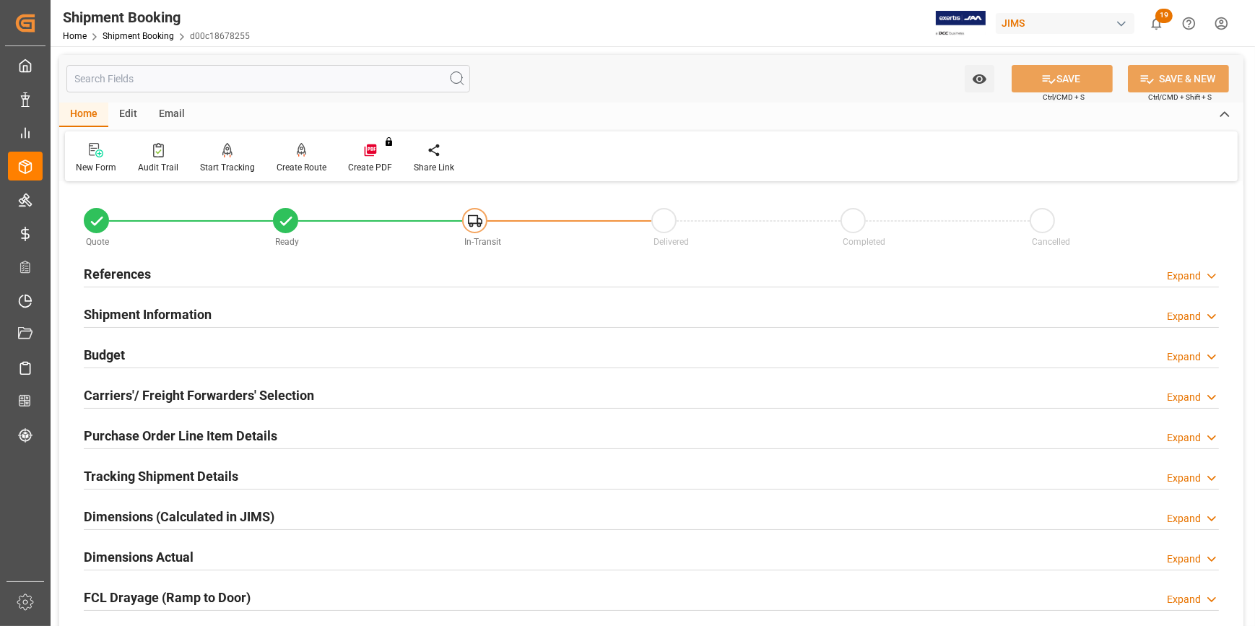
click at [282, 280] on div "References Expand" at bounding box center [651, 272] width 1135 height 27
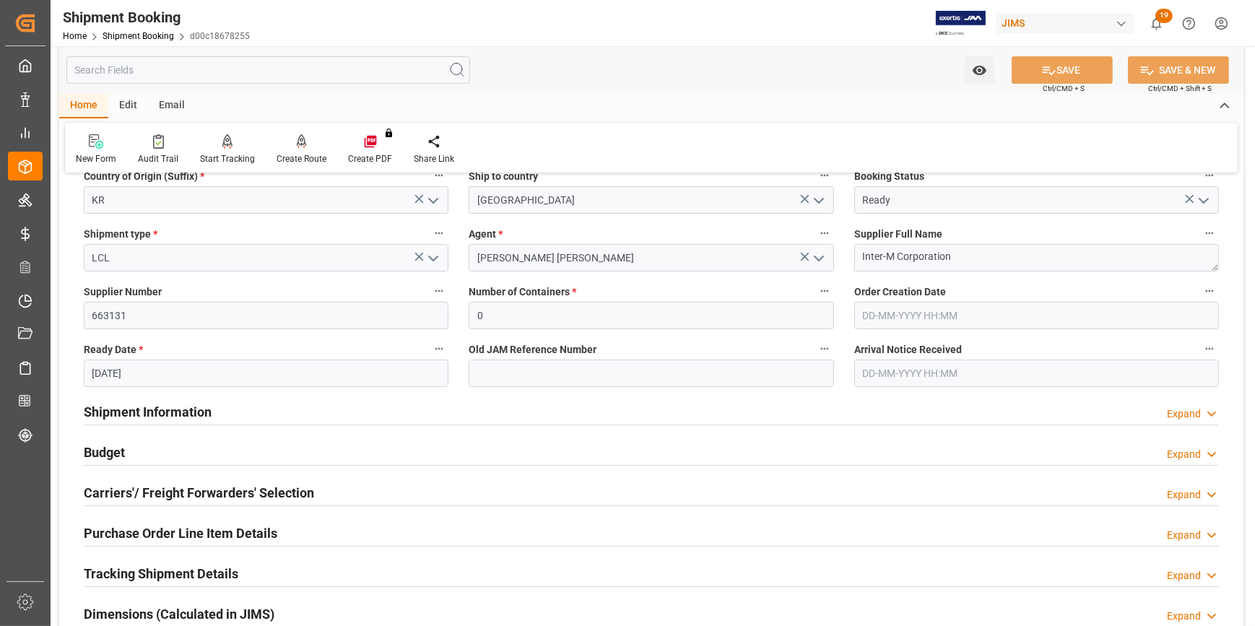
scroll to position [196, 0]
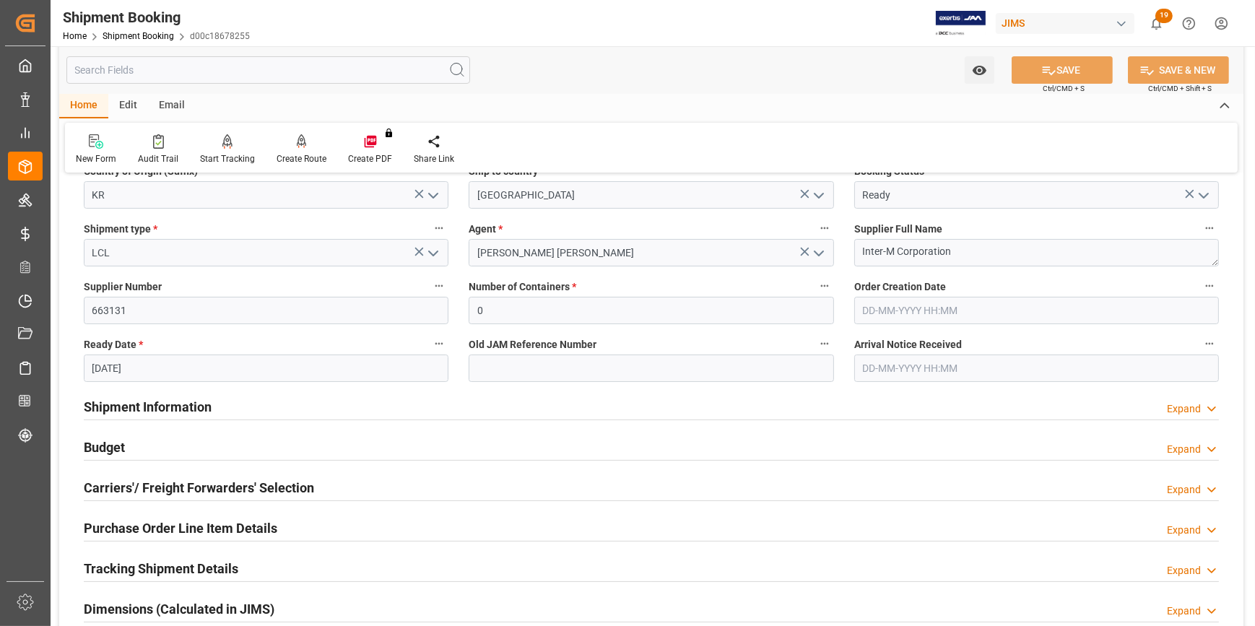
click at [293, 405] on div "Shipment Information Expand" at bounding box center [651, 405] width 1135 height 27
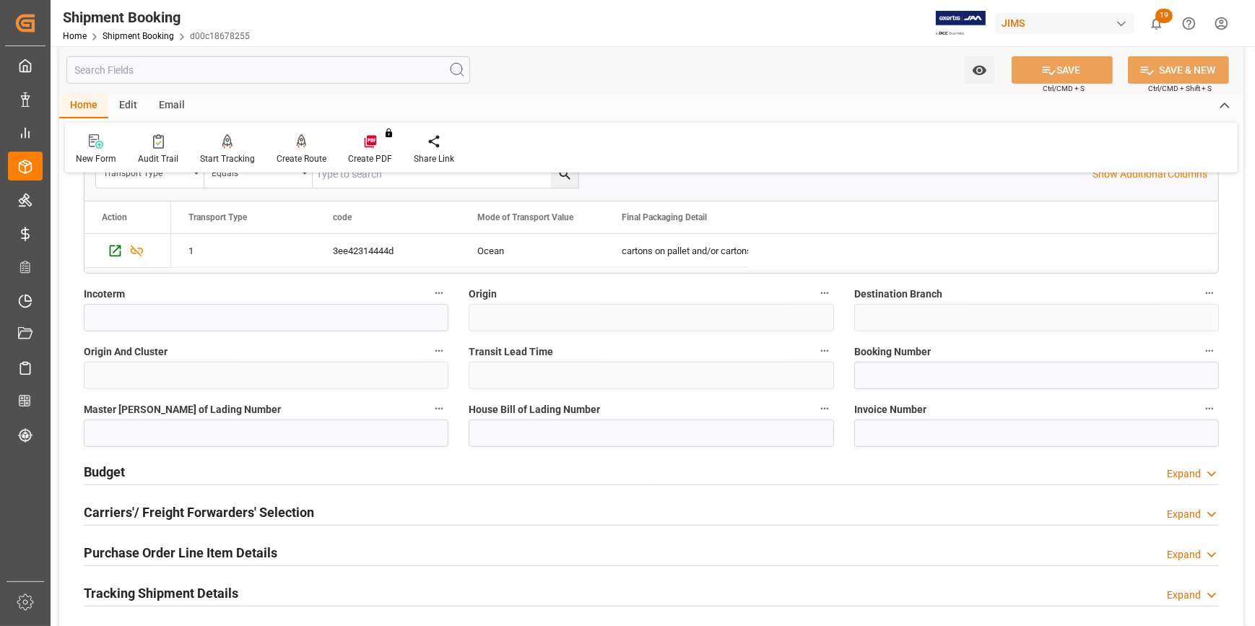
scroll to position [787, 0]
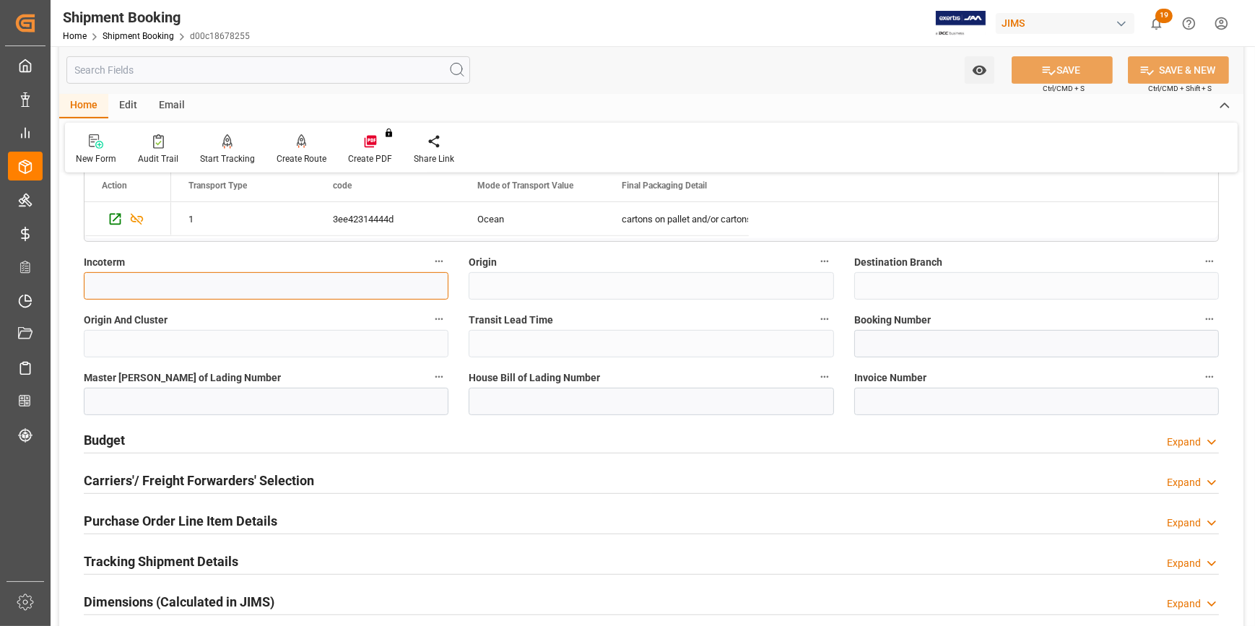
click at [286, 288] on input at bounding box center [266, 285] width 365 height 27
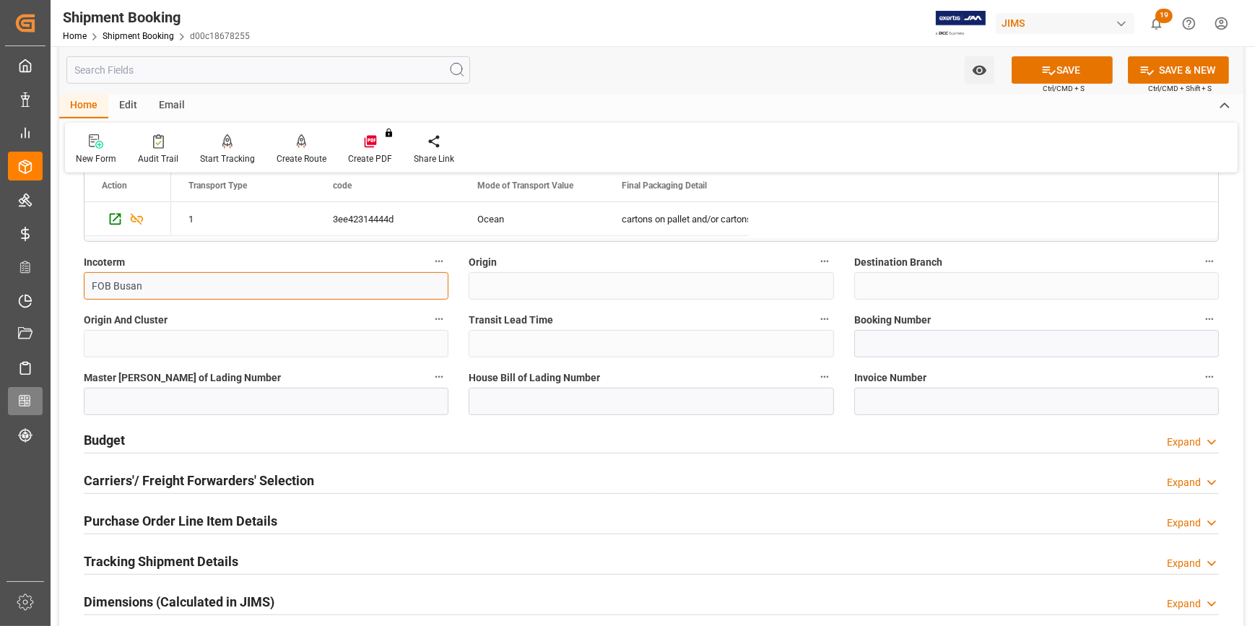
type input "FOB Busan"
click at [183, 292] on input "FOB Busan" at bounding box center [266, 285] width 365 height 27
click at [1068, 67] on button "SAVE" at bounding box center [1062, 69] width 101 height 27
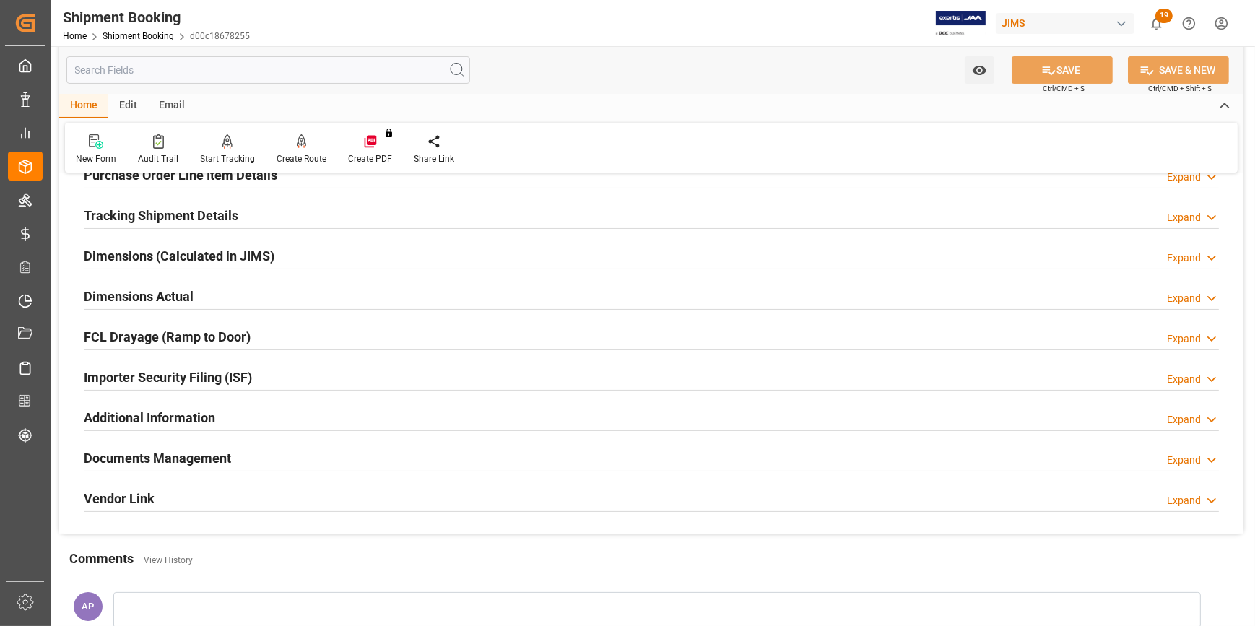
scroll to position [262, 0]
click at [335, 450] on div "Documents Management Expand" at bounding box center [651, 455] width 1135 height 27
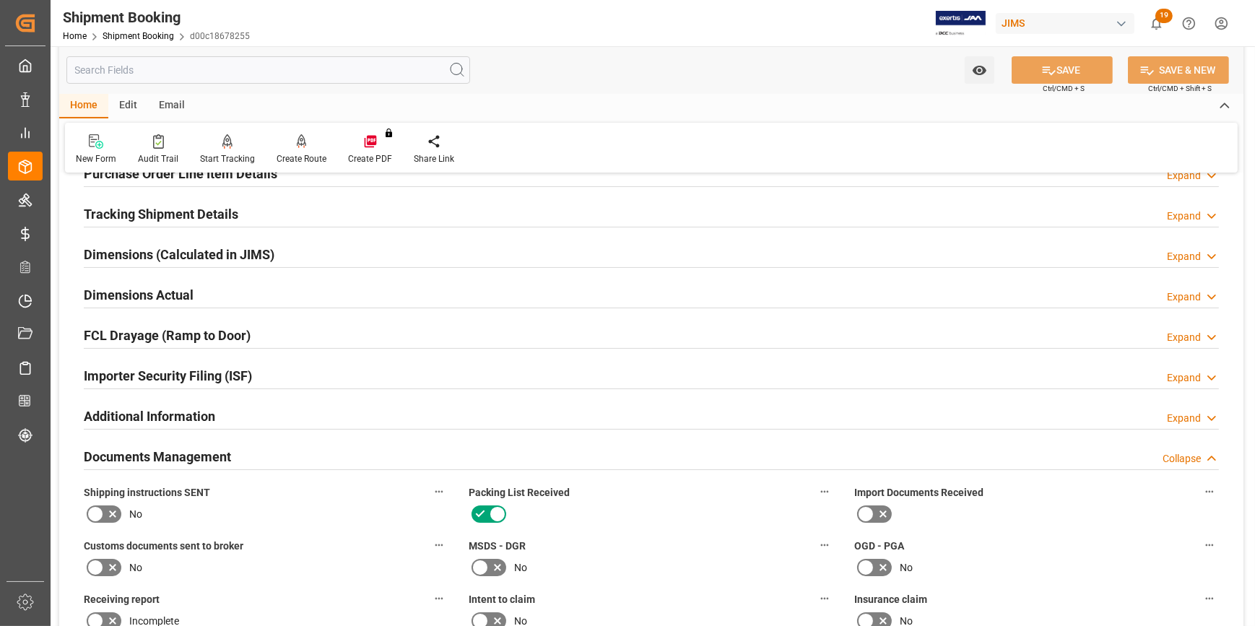
click at [343, 452] on div "Documents Management Collapse" at bounding box center [651, 455] width 1135 height 27
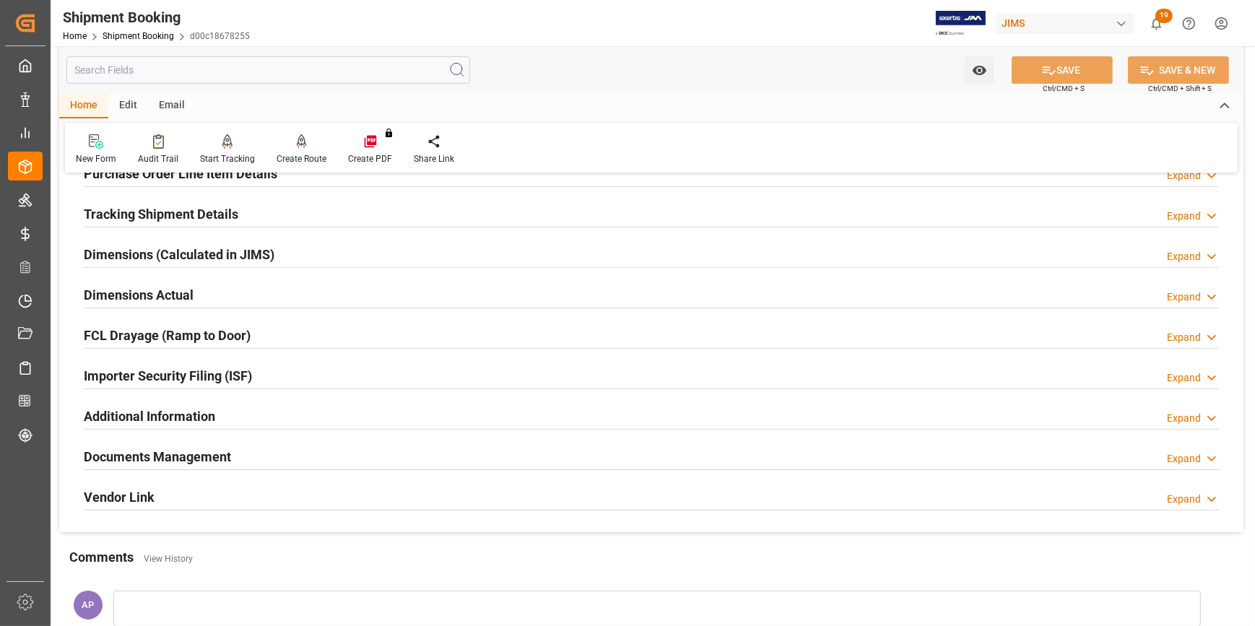
click at [344, 449] on div "Documents Management Expand" at bounding box center [651, 455] width 1135 height 27
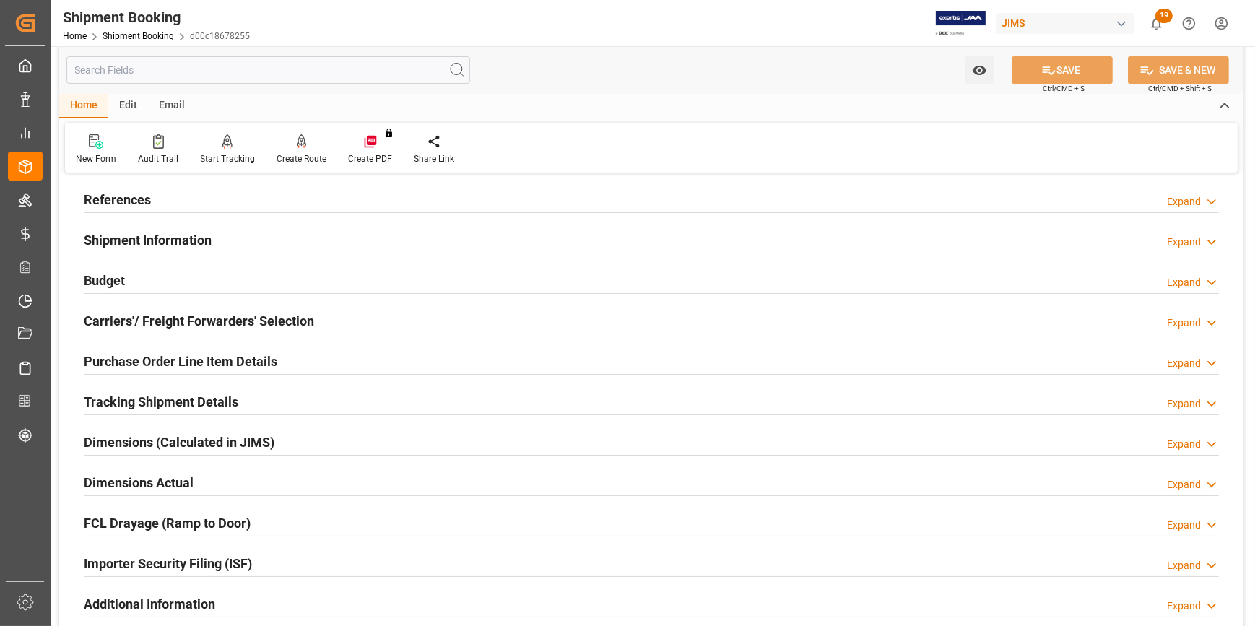
scroll to position [0, 0]
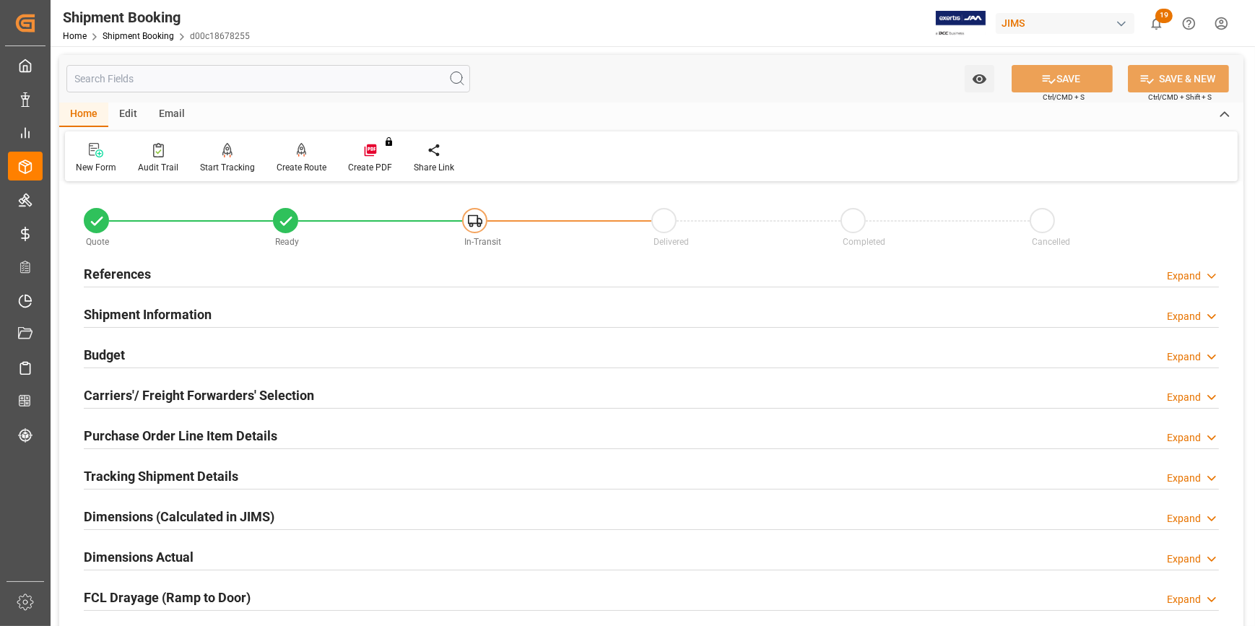
click at [354, 271] on div "References Expand" at bounding box center [651, 272] width 1135 height 27
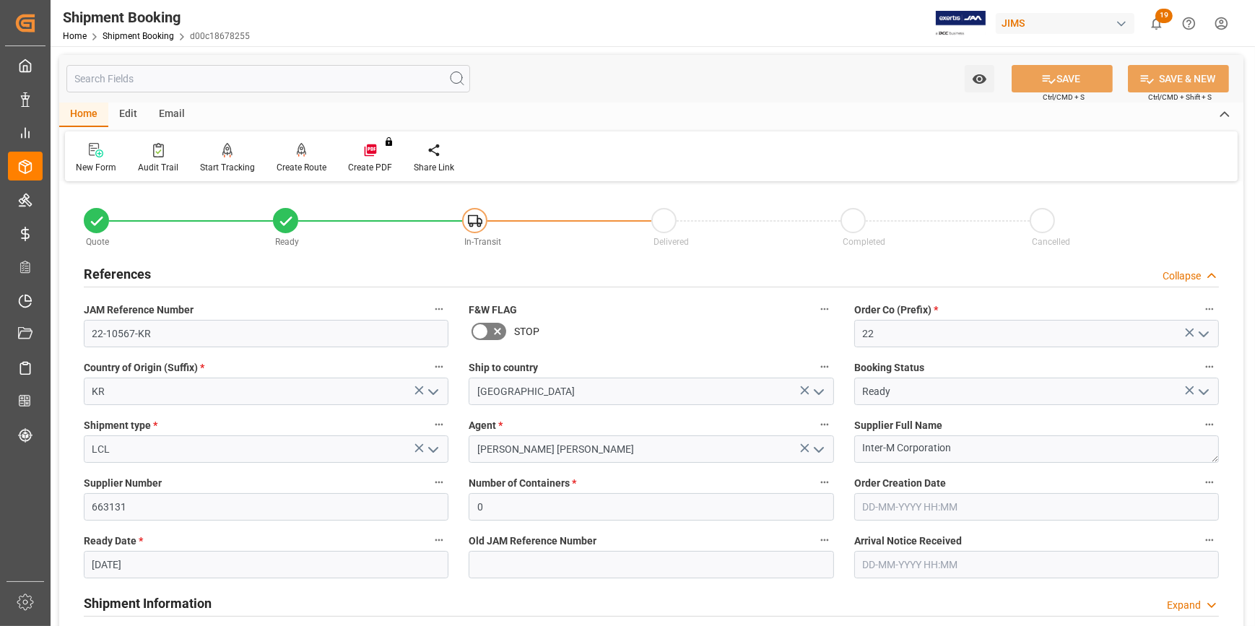
click at [365, 281] on div "References Collapse" at bounding box center [651, 272] width 1135 height 27
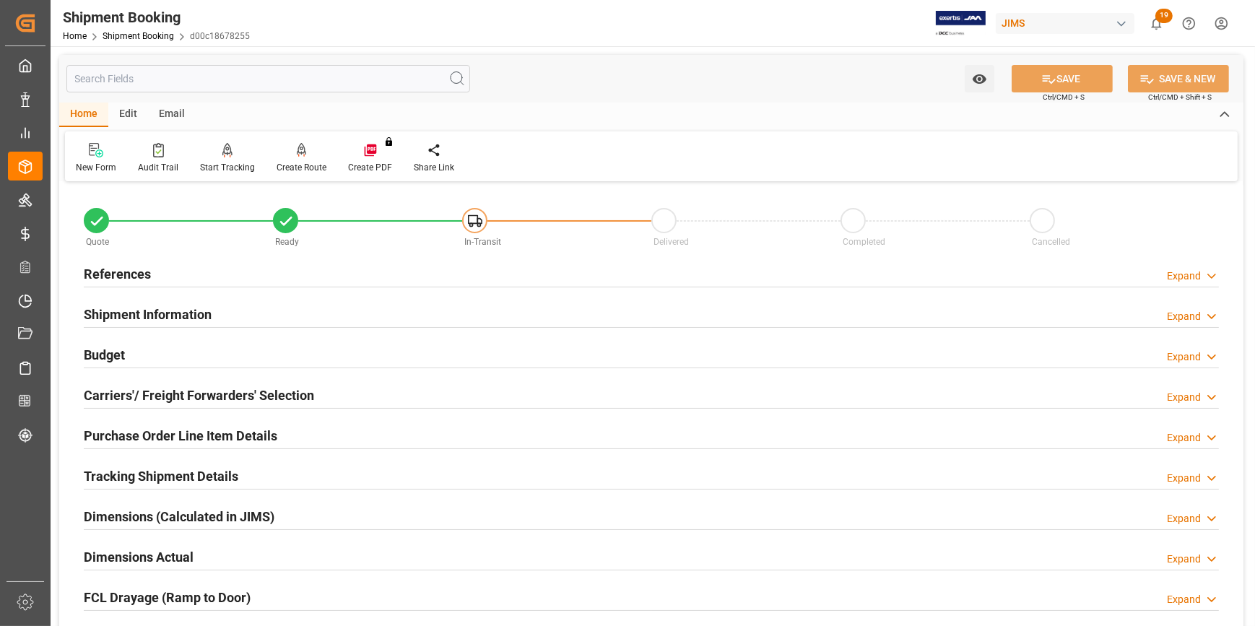
click at [175, 115] on div "Email" at bounding box center [172, 115] width 48 height 25
click at [113, 158] on div "Send Email" at bounding box center [98, 158] width 66 height 32
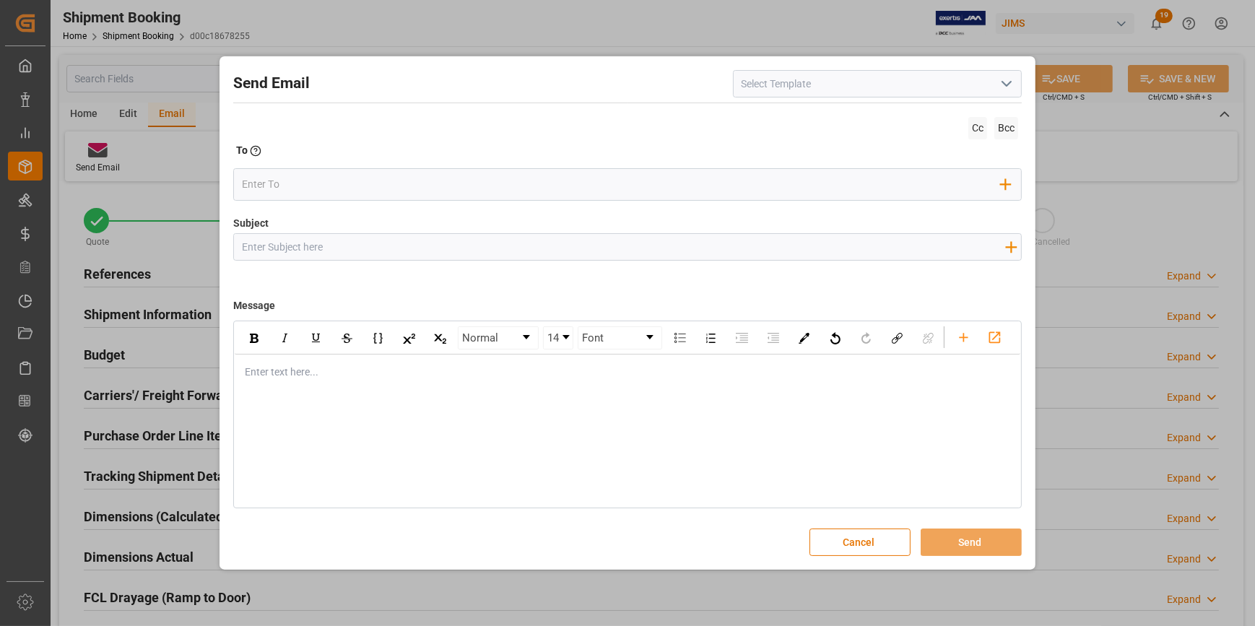
click at [1005, 81] on icon "open menu" at bounding box center [1006, 83] width 17 height 17
click at [903, 103] on div "2BOOK - Ocean - Air freight" at bounding box center [877, 116] width 287 height 33
type input "2BOOK - Ocean - Air freight"
type input "2BOOK {{jamReferenceNumber}} {{supplierFullName}} Ship from: {{country}} Ship t…"
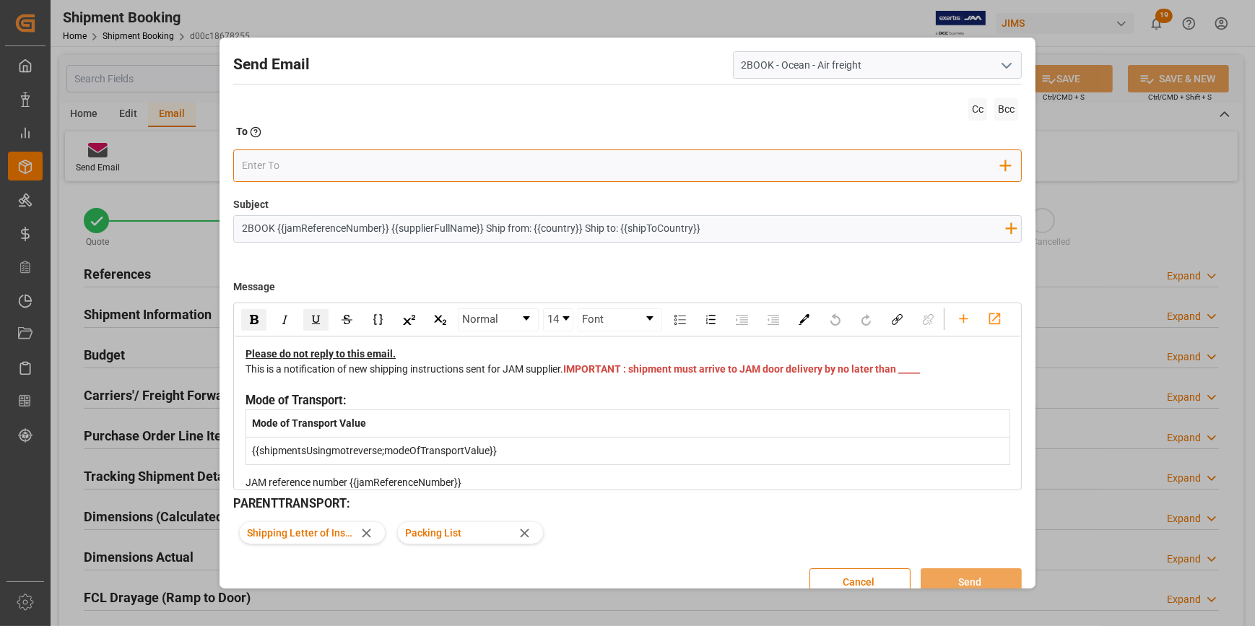
drag, startPoint x: 339, startPoint y: 158, endPoint x: 346, endPoint y: 165, distance: 9.2
click at [339, 158] on input "email" at bounding box center [621, 166] width 759 height 22
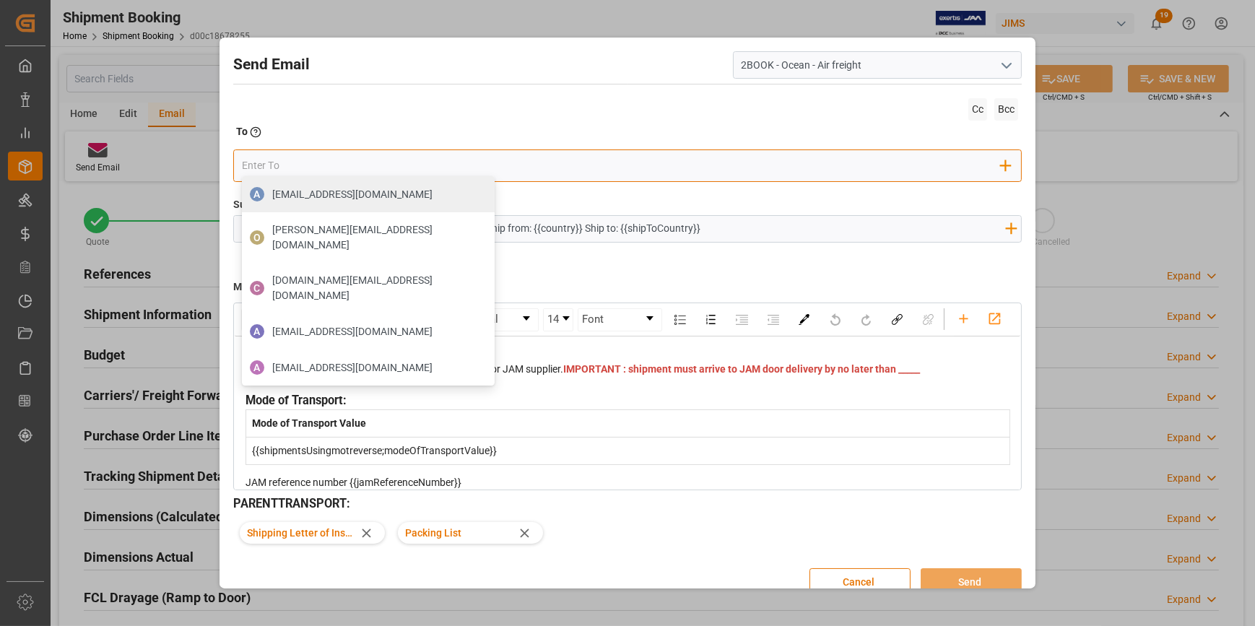
type input "[DOMAIN_NAME][EMAIL_ADDRESS][PERSON_NAME][DOMAIN_NAME]"
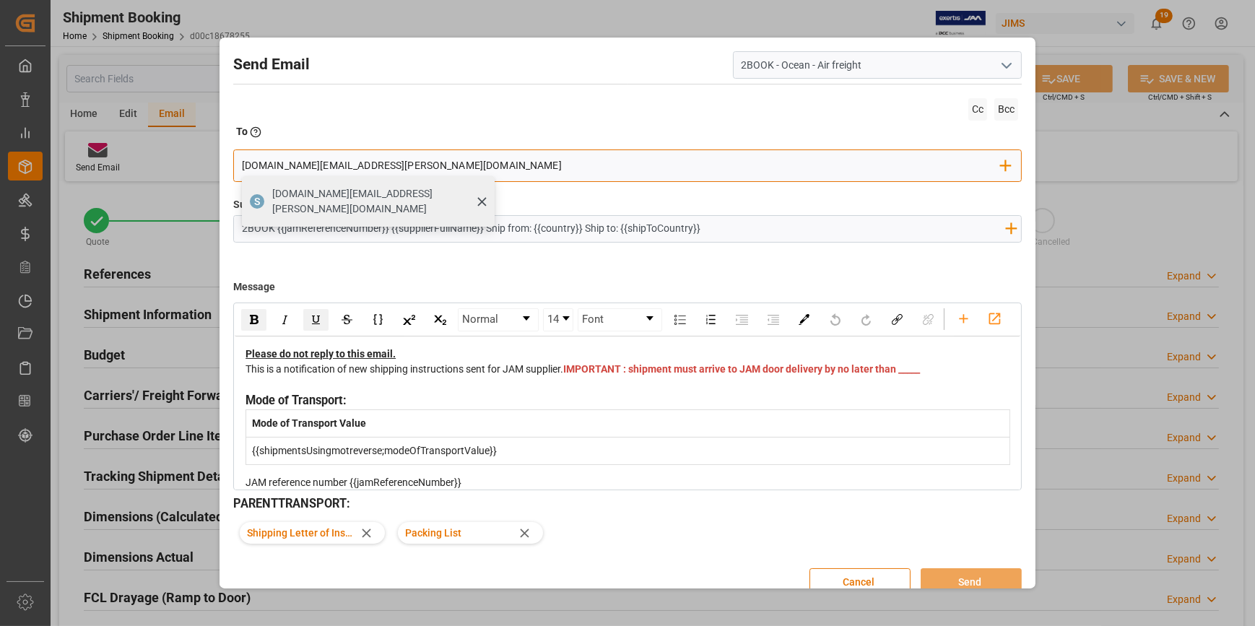
click at [328, 200] on span "[DOMAIN_NAME][EMAIL_ADDRESS][PERSON_NAME][DOMAIN_NAME]" at bounding box center [378, 201] width 212 height 30
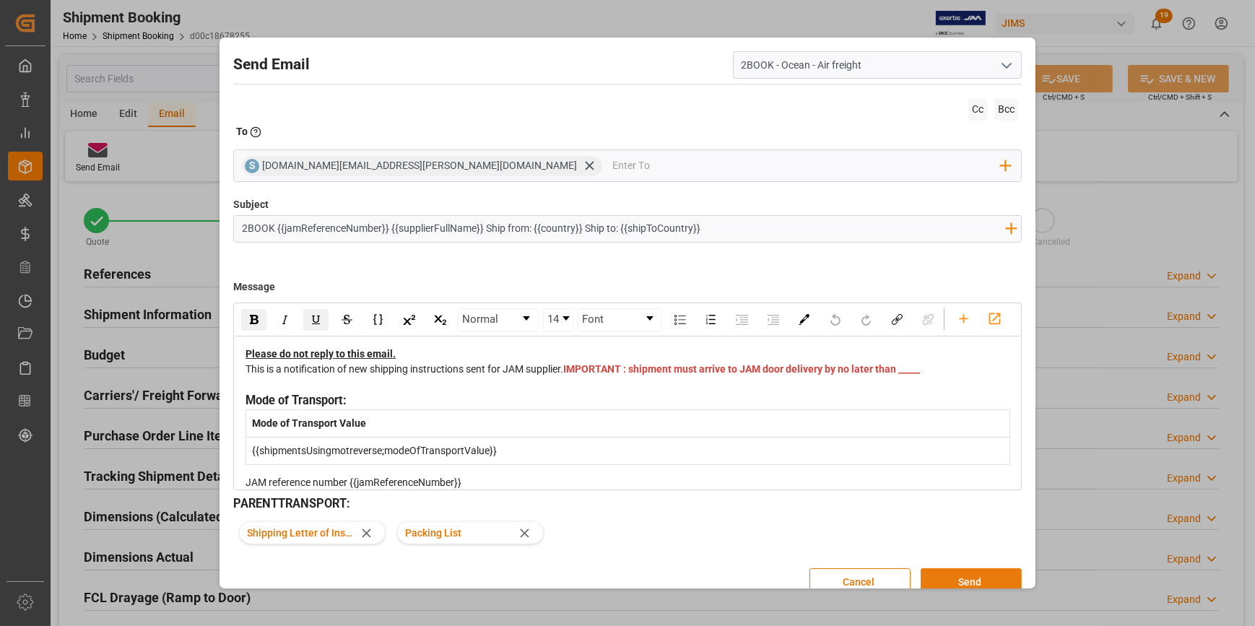
click at [962, 575] on button "Send" at bounding box center [971, 581] width 101 height 27
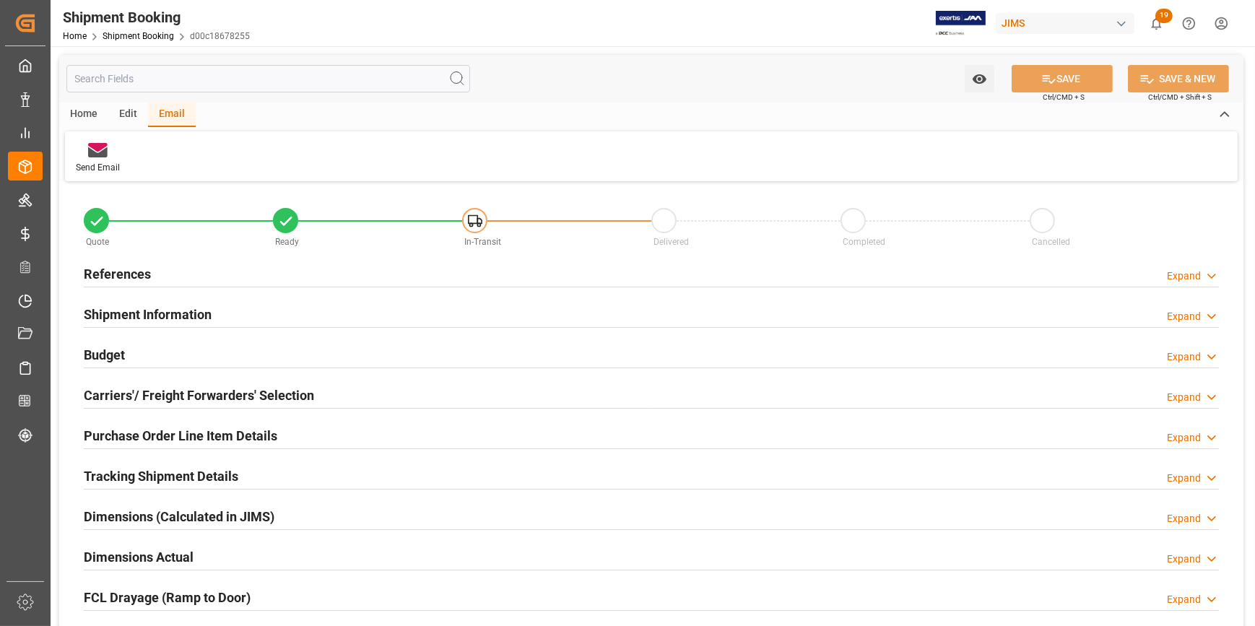
click at [186, 274] on div "References Expand" at bounding box center [651, 272] width 1135 height 27
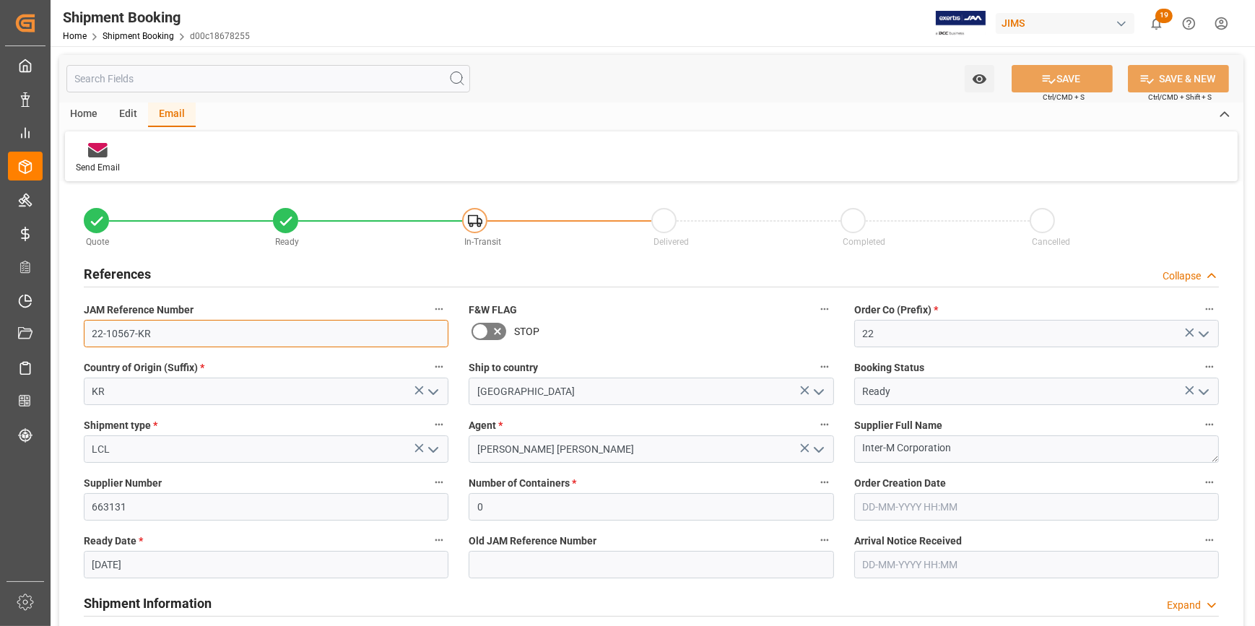
drag, startPoint x: 164, startPoint y: 329, endPoint x: 56, endPoint y: 329, distance: 108.3
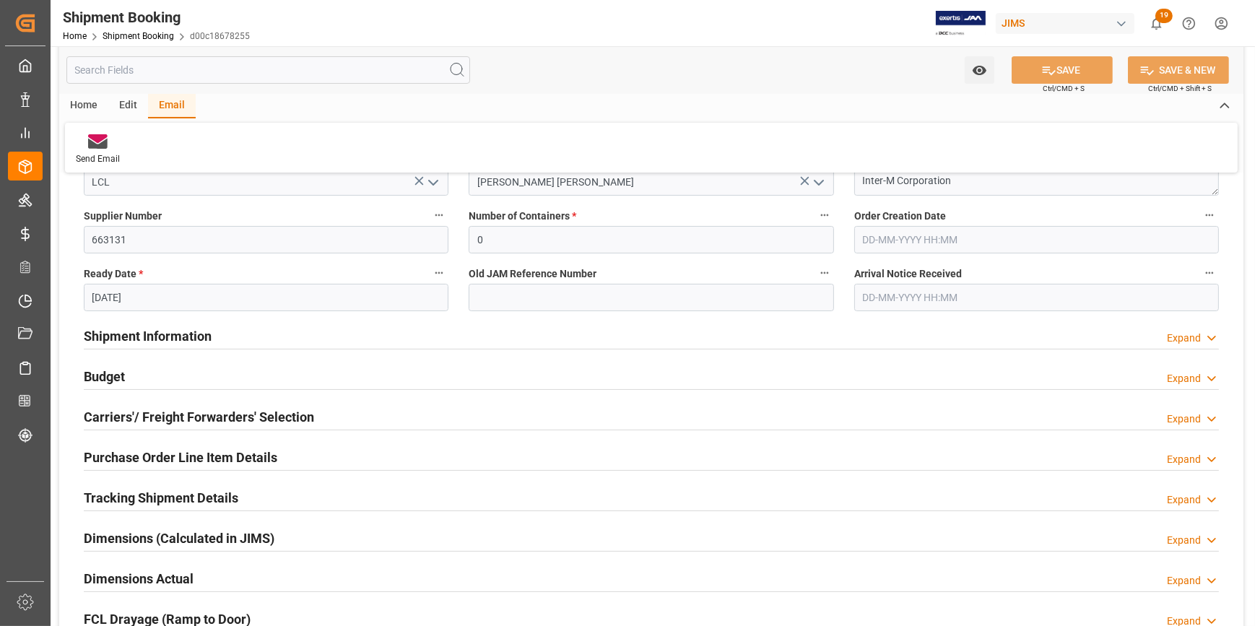
scroll to position [328, 0]
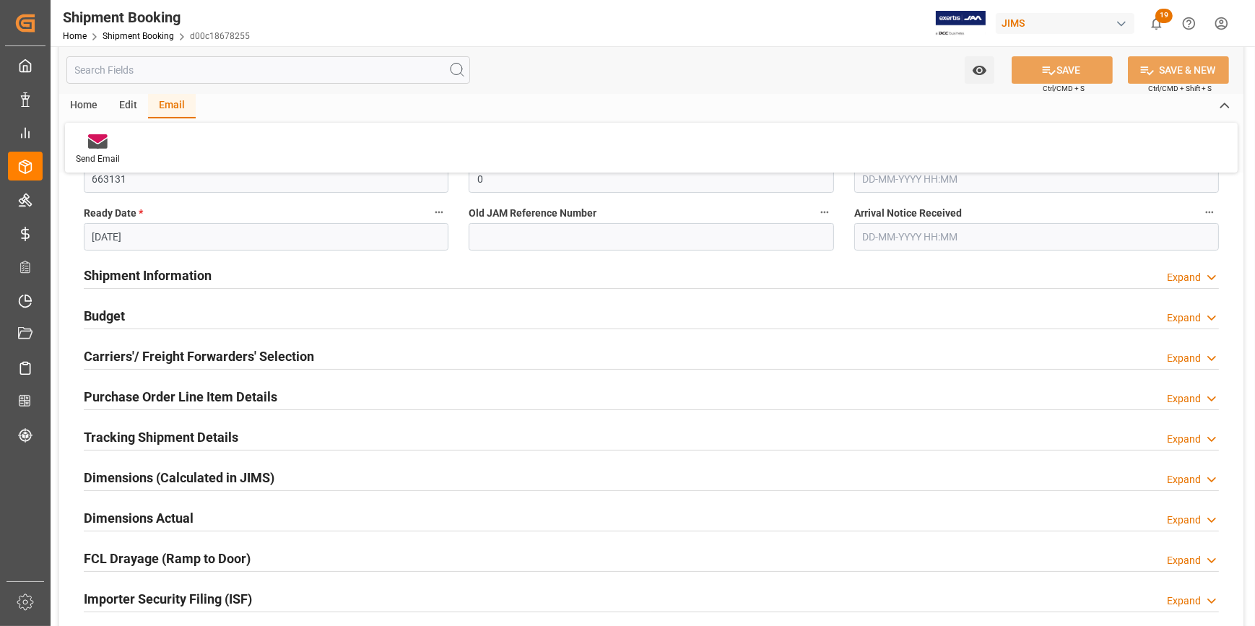
click at [454, 310] on div "Budget Expand" at bounding box center [651, 314] width 1135 height 27
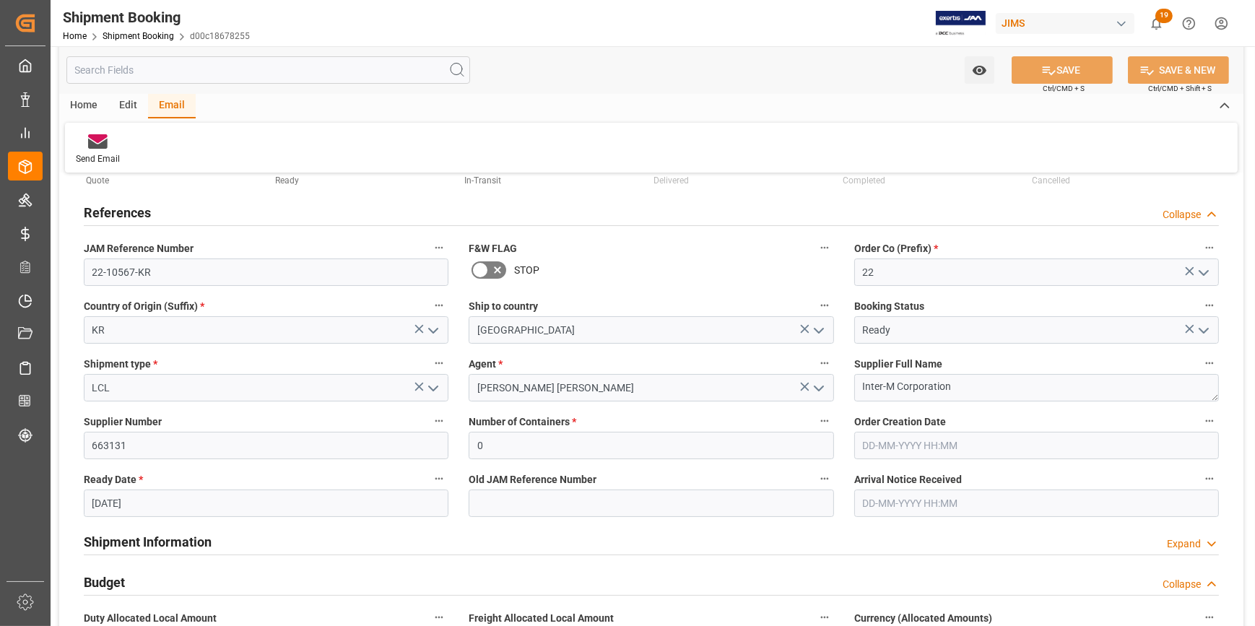
scroll to position [0, 0]
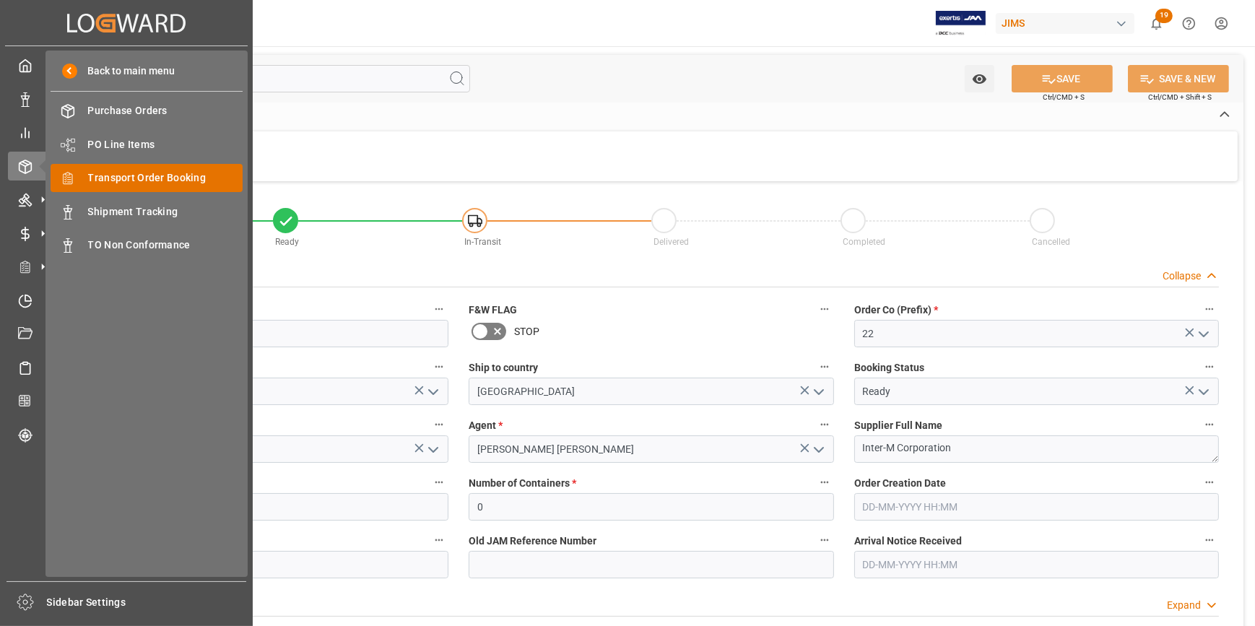
click at [142, 181] on span "Transport Order Booking" at bounding box center [165, 177] width 155 height 15
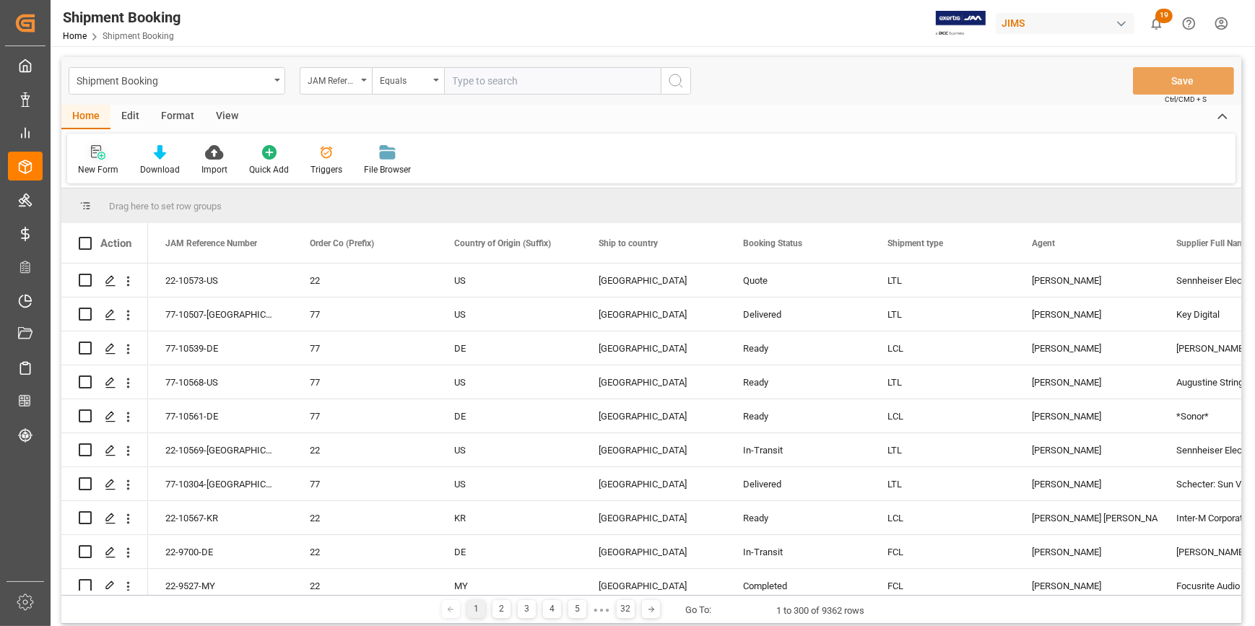
click at [98, 155] on icon at bounding box center [98, 152] width 14 height 14
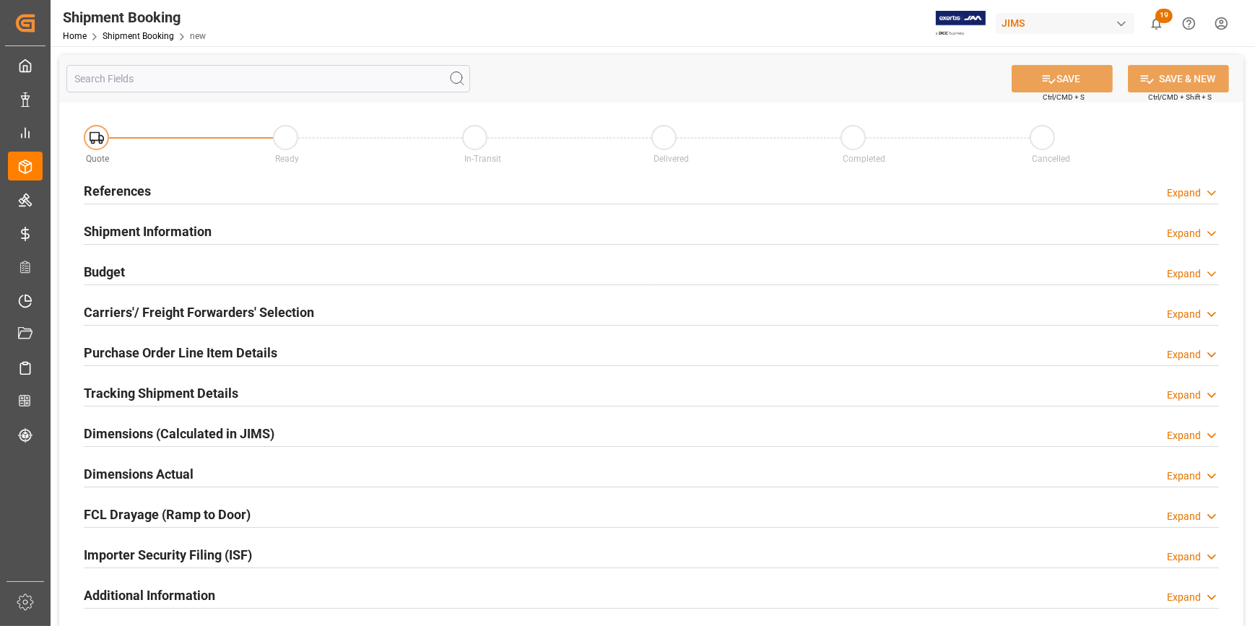
click at [294, 190] on div "References Expand" at bounding box center [651, 189] width 1135 height 27
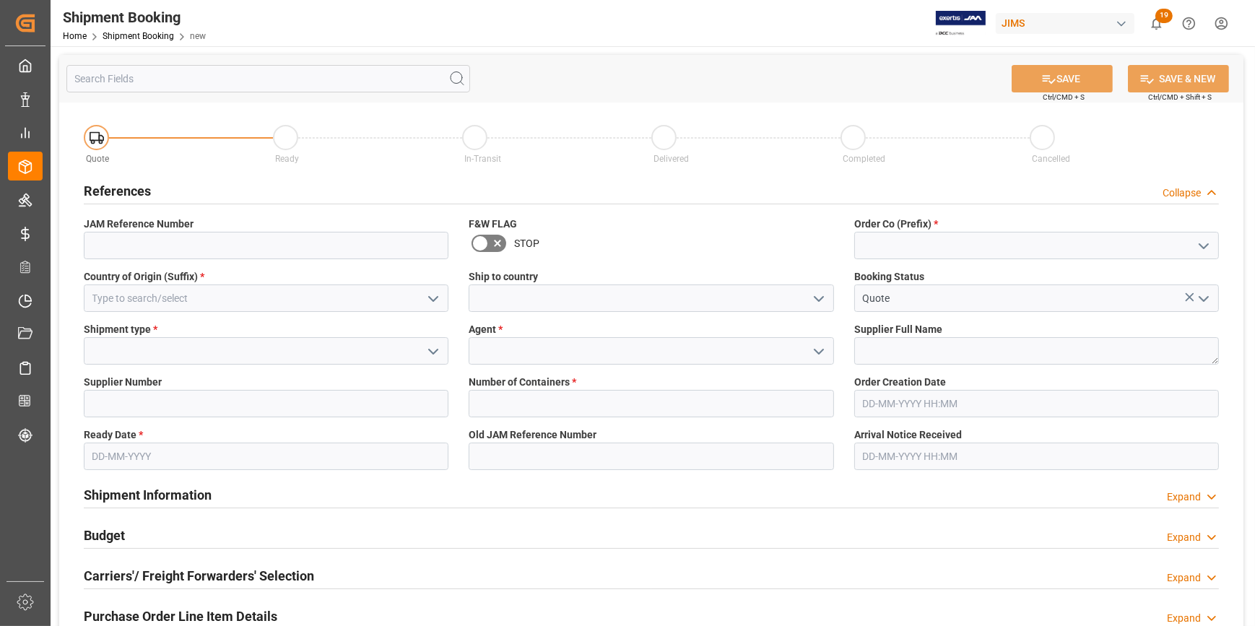
click at [1203, 244] on icon "open menu" at bounding box center [1203, 246] width 17 height 17
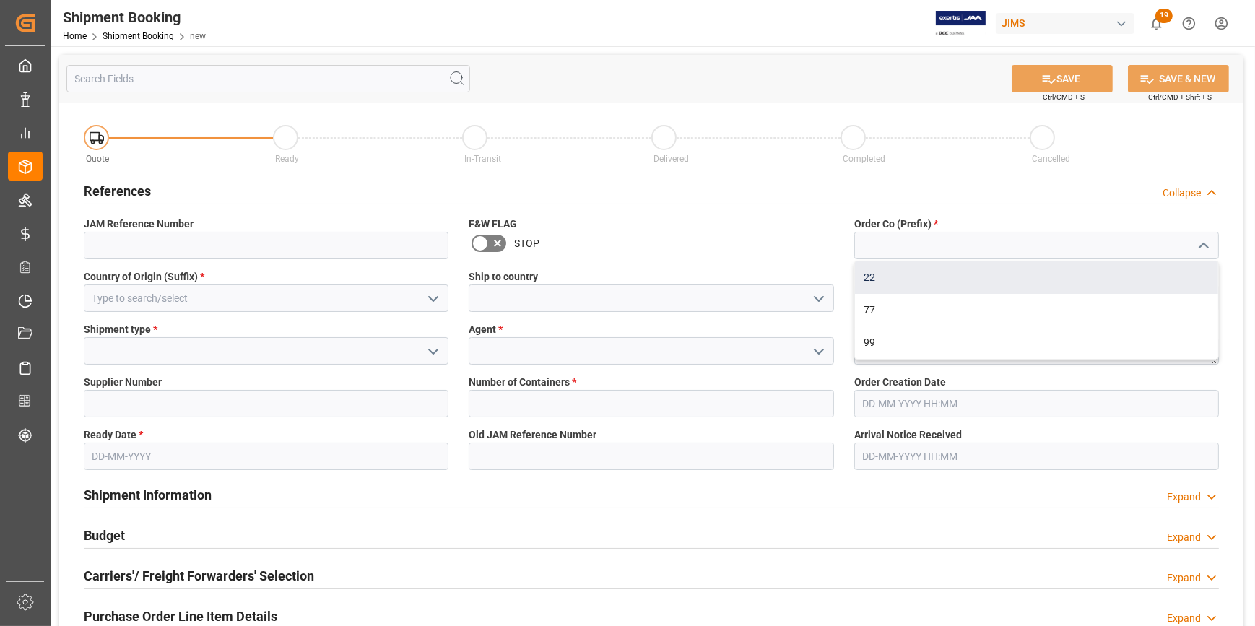
click at [1079, 274] on div "22" at bounding box center [1036, 277] width 363 height 33
type input "22"
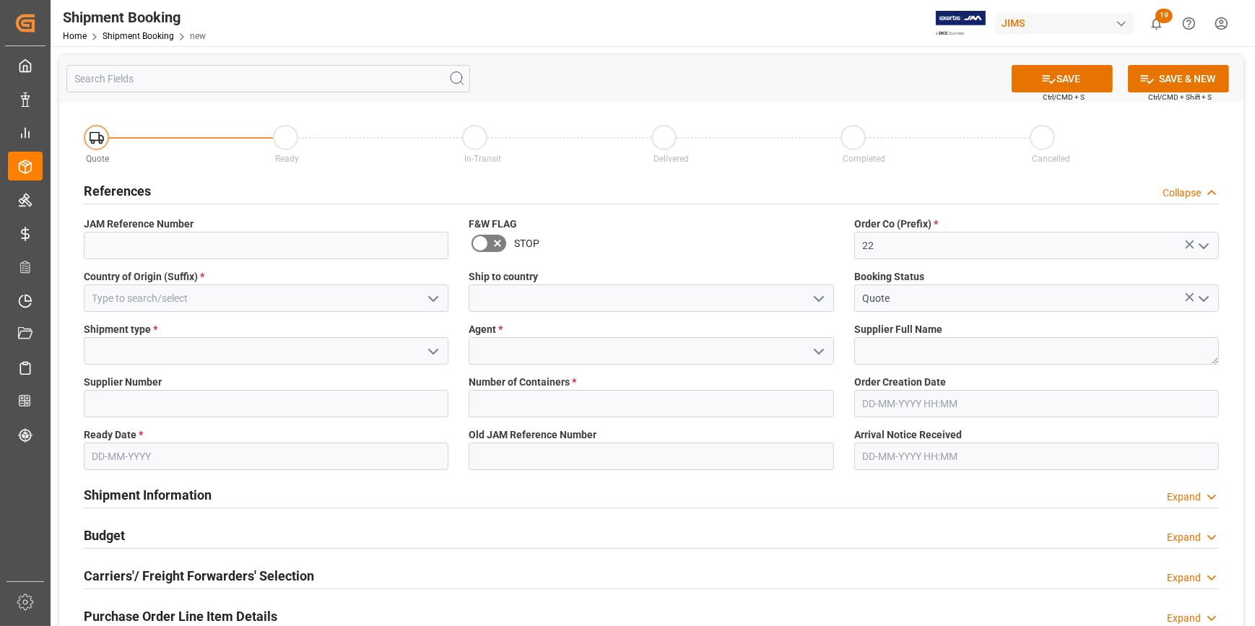
click at [432, 296] on icon "open menu" at bounding box center [433, 298] width 17 height 17
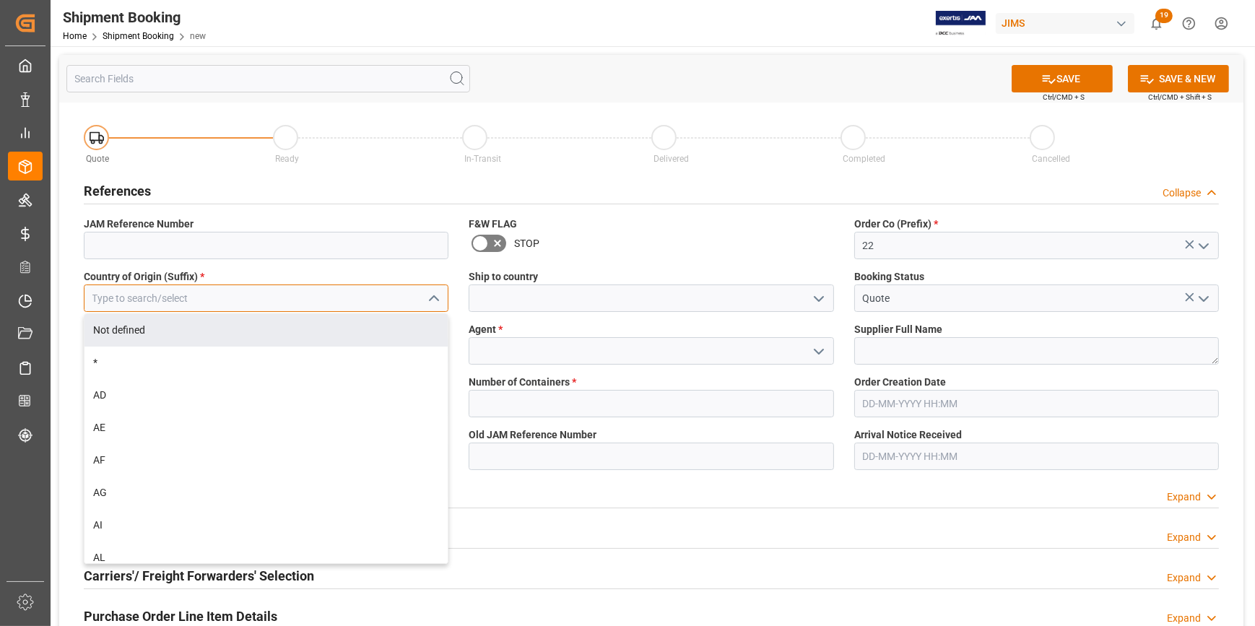
click at [256, 292] on input at bounding box center [266, 298] width 365 height 27
type input "n"
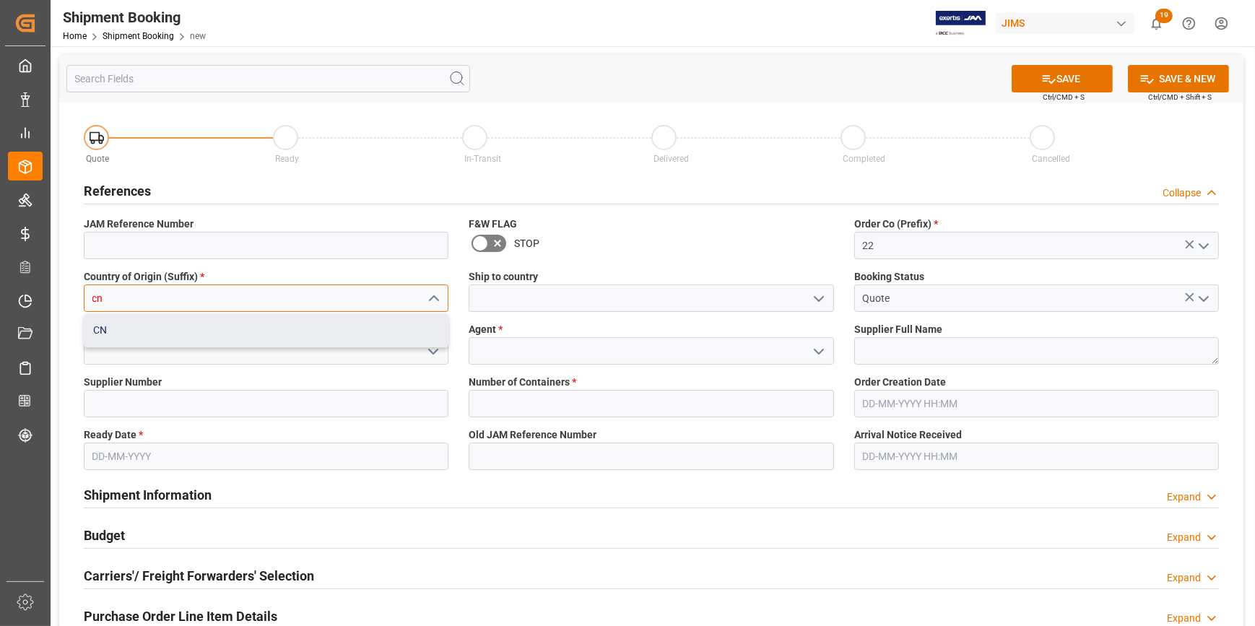
click at [209, 319] on div "CN" at bounding box center [266, 330] width 363 height 33
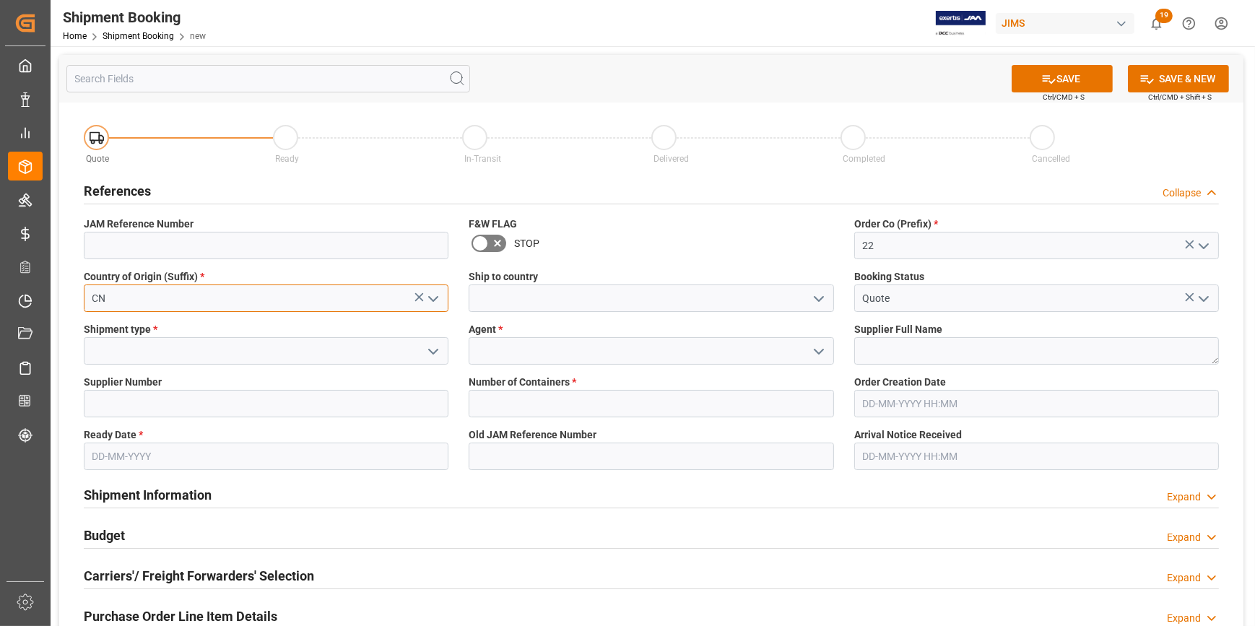
type input "CN"
click at [815, 300] on icon "open menu" at bounding box center [818, 298] width 17 height 17
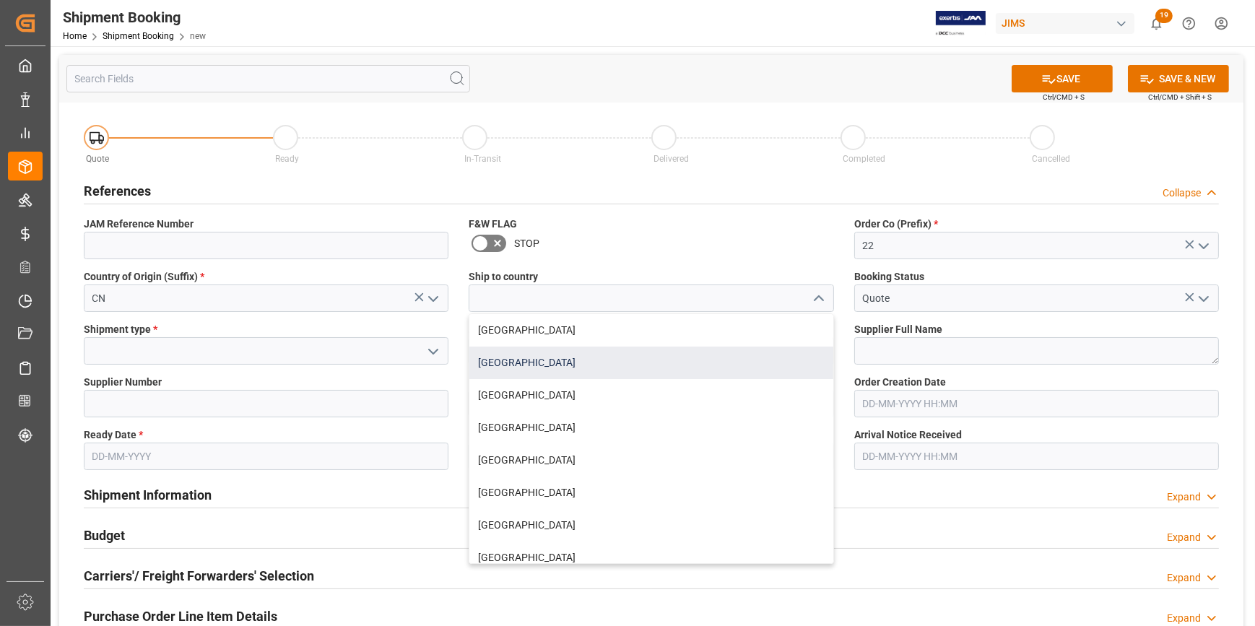
click at [614, 363] on div "[GEOGRAPHIC_DATA]" at bounding box center [651, 363] width 363 height 33
type input "[GEOGRAPHIC_DATA]"
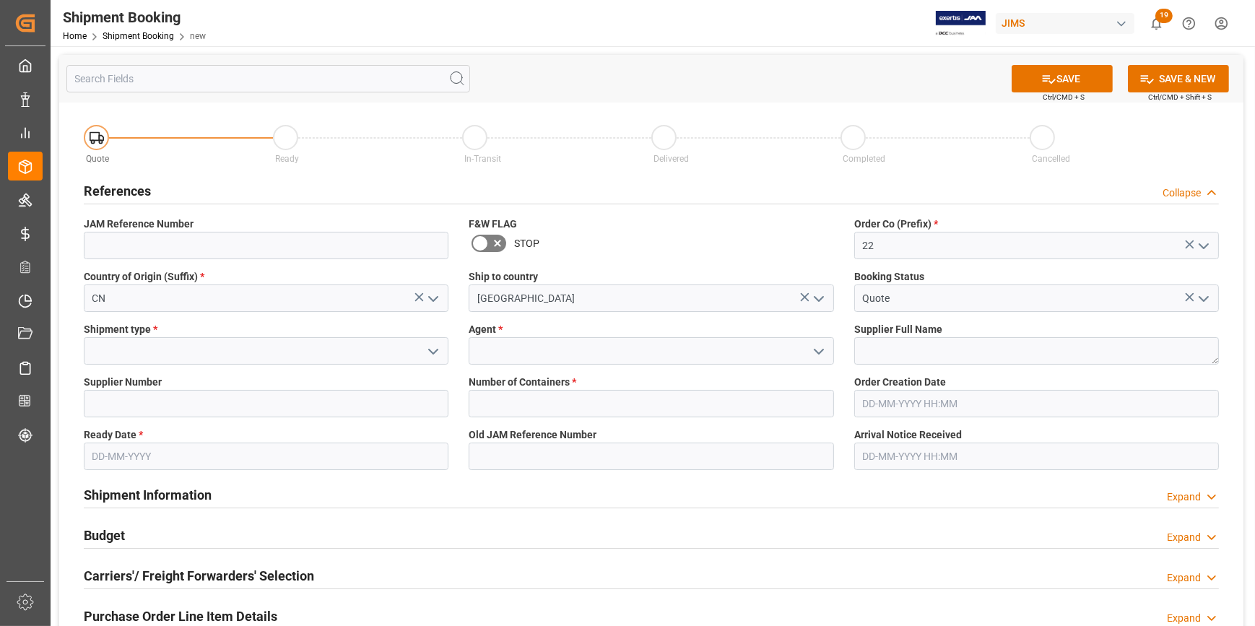
click at [427, 352] on icon "open menu" at bounding box center [433, 351] width 17 height 17
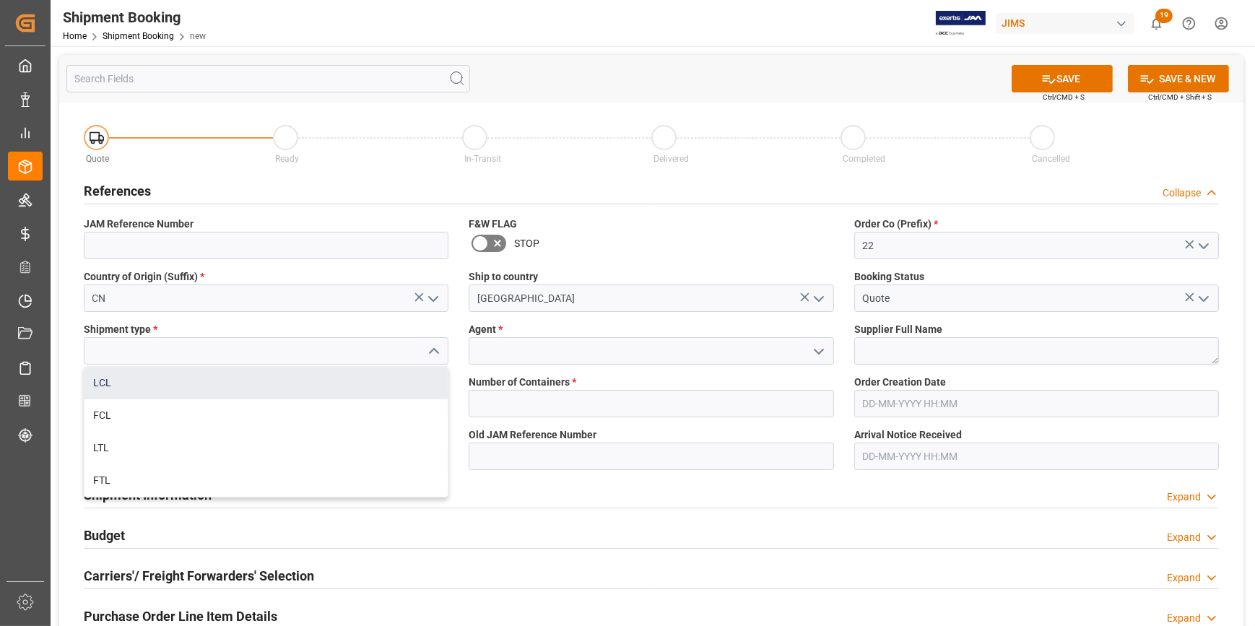
click at [165, 384] on div "LCL" at bounding box center [266, 383] width 363 height 33
type input "LCL"
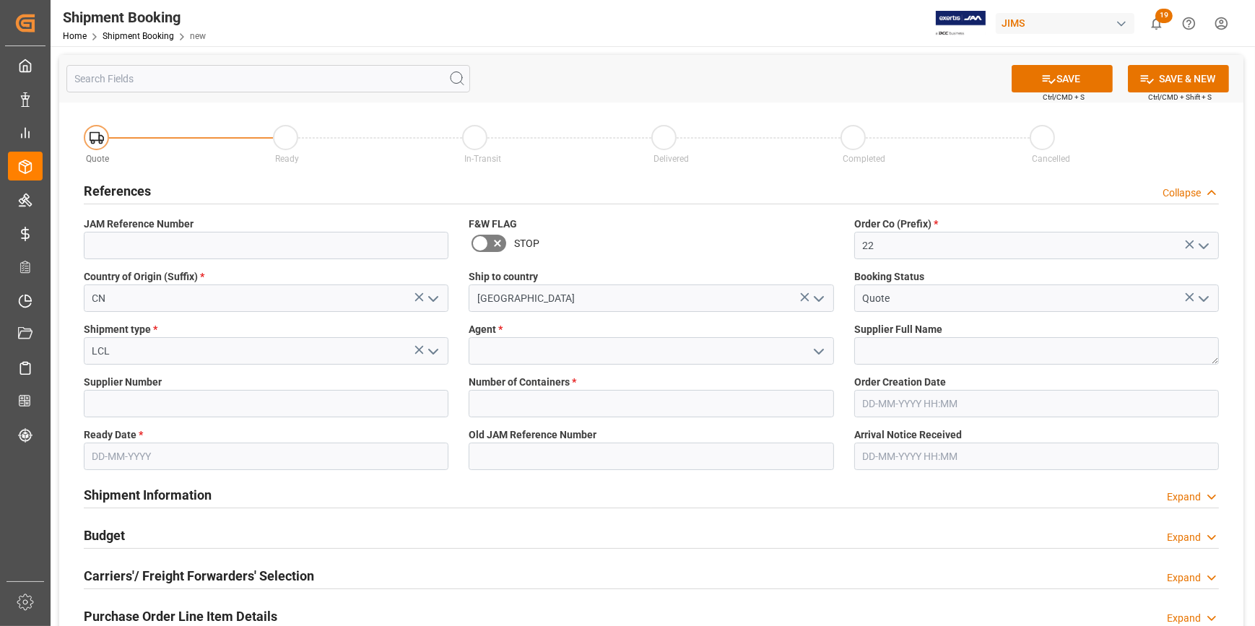
click polyline "open menu"
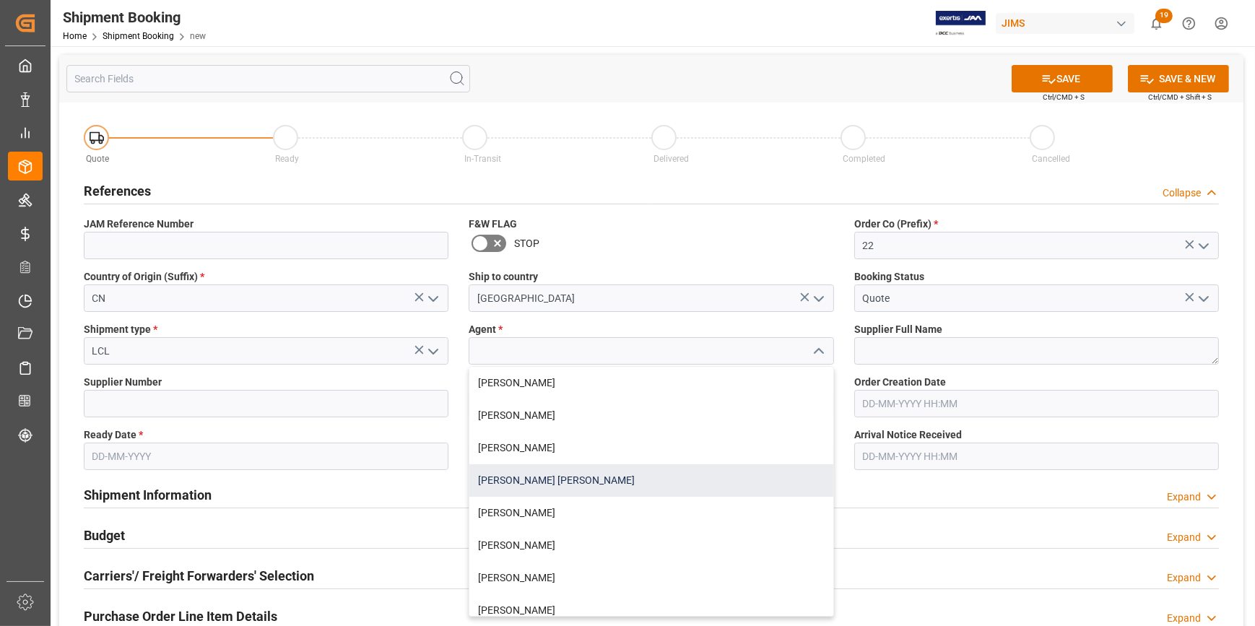
click div "[PERSON_NAME] [PERSON_NAME]"
type input "[PERSON_NAME] [PERSON_NAME]"
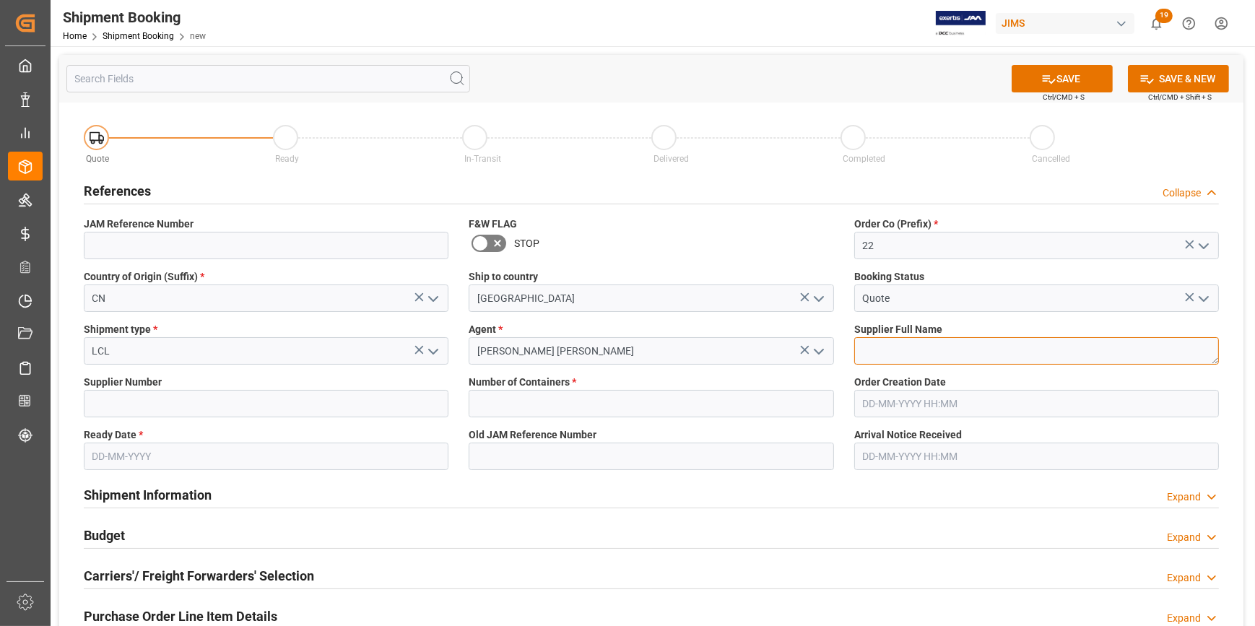
click textarea
paste textarea "CAD Audio-[PERSON_NAME] Co Ltd"
type textarea "CAD Audio-[PERSON_NAME] Co Ltd"
click input
paste input "570474"
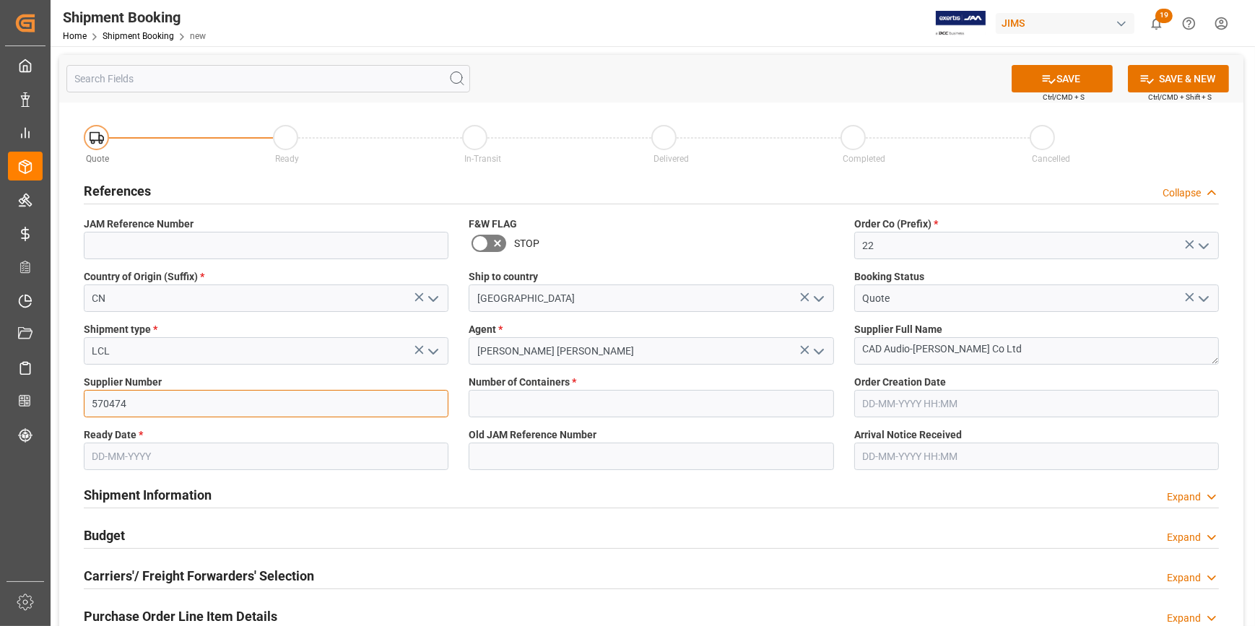
type input "570474"
click input "text"
paste input "text"
click input "text"
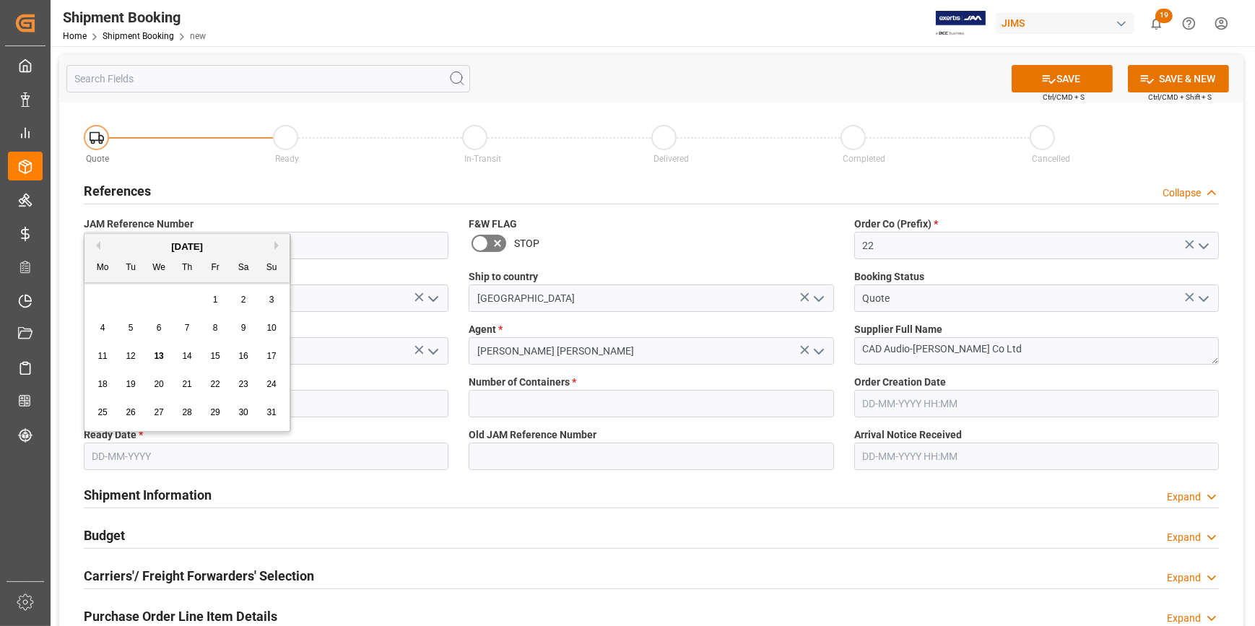
click span "20"
type input "[DATE]"
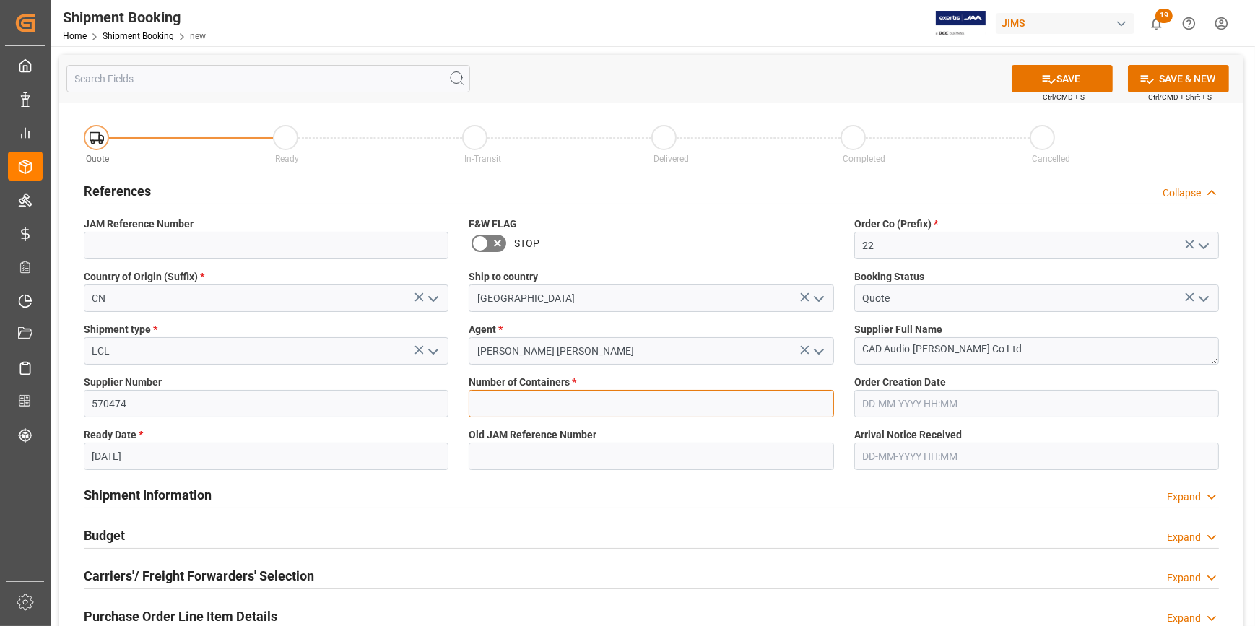
click input "text"
type input "0"
click button "SAVE"
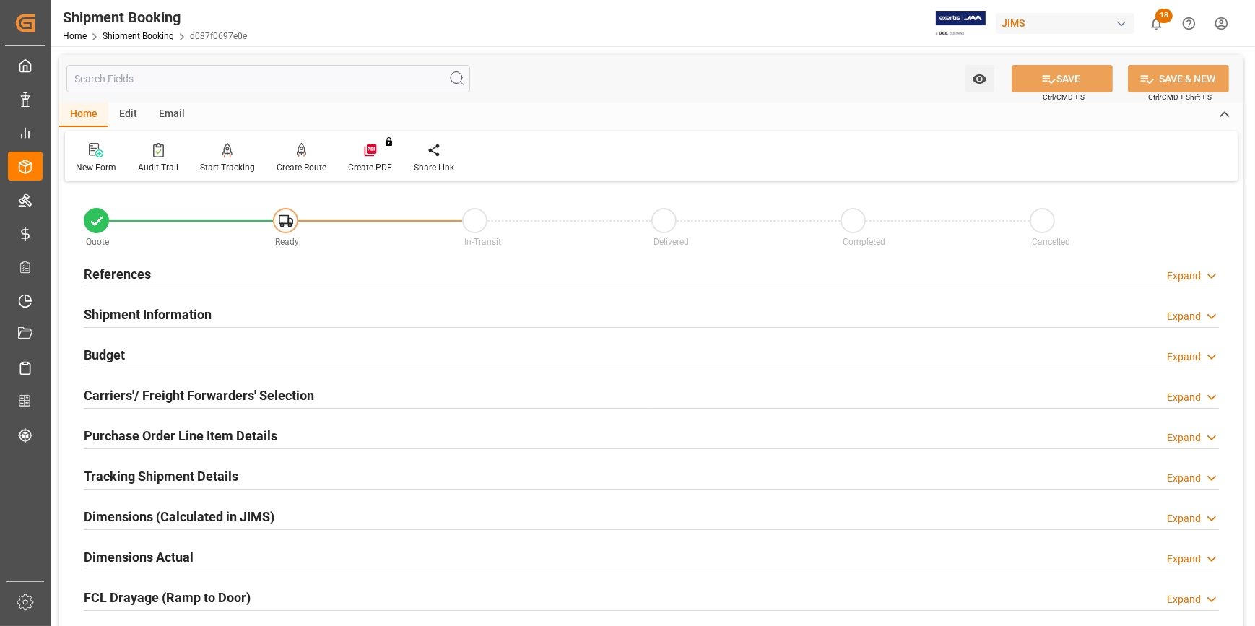
click at [168, 274] on div "References Expand" at bounding box center [651, 272] width 1135 height 27
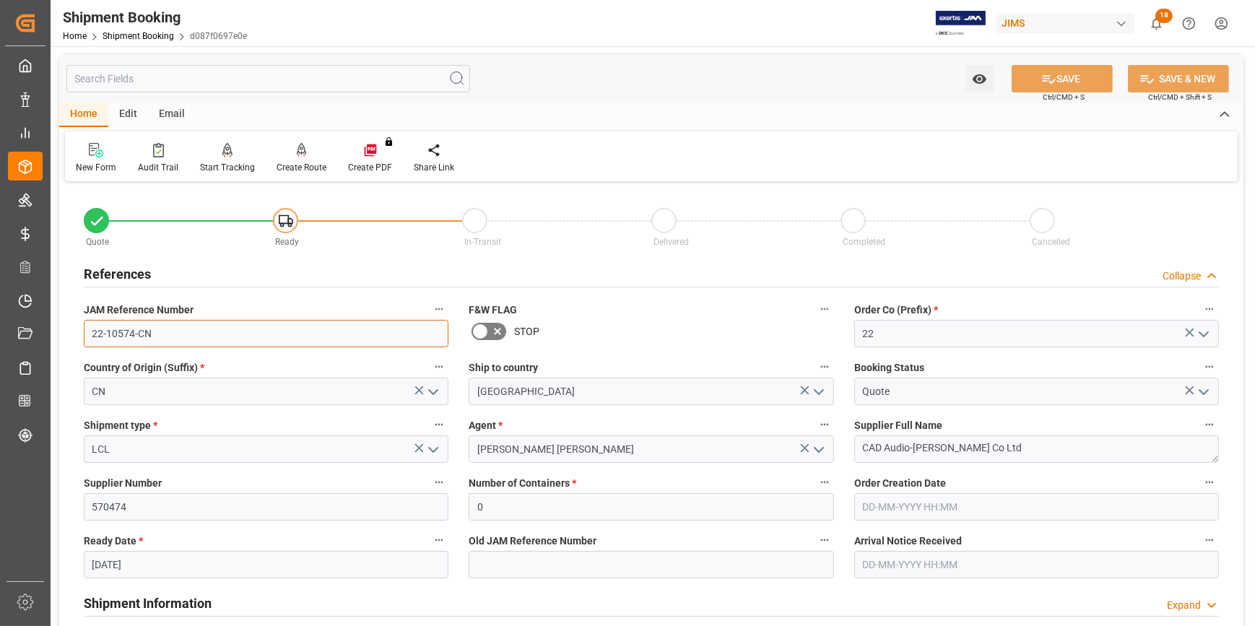
drag, startPoint x: 157, startPoint y: 332, endPoint x: 83, endPoint y: 332, distance: 74.4
click at [84, 332] on input "22-10574-CN" at bounding box center [266, 333] width 365 height 27
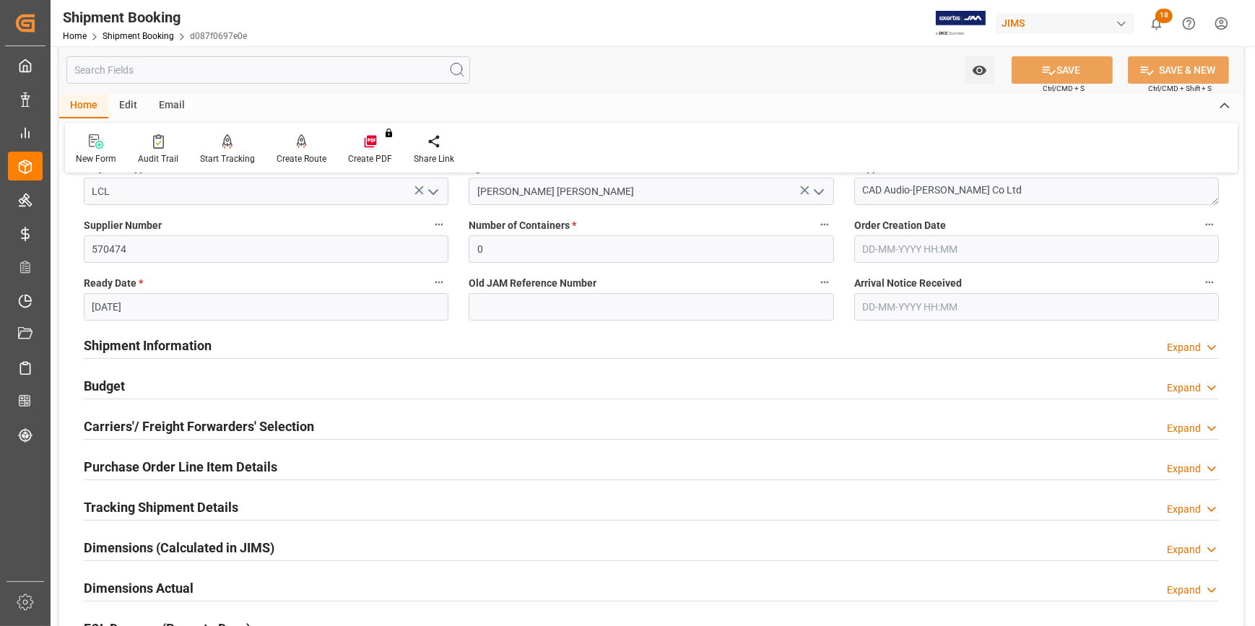
scroll to position [262, 0]
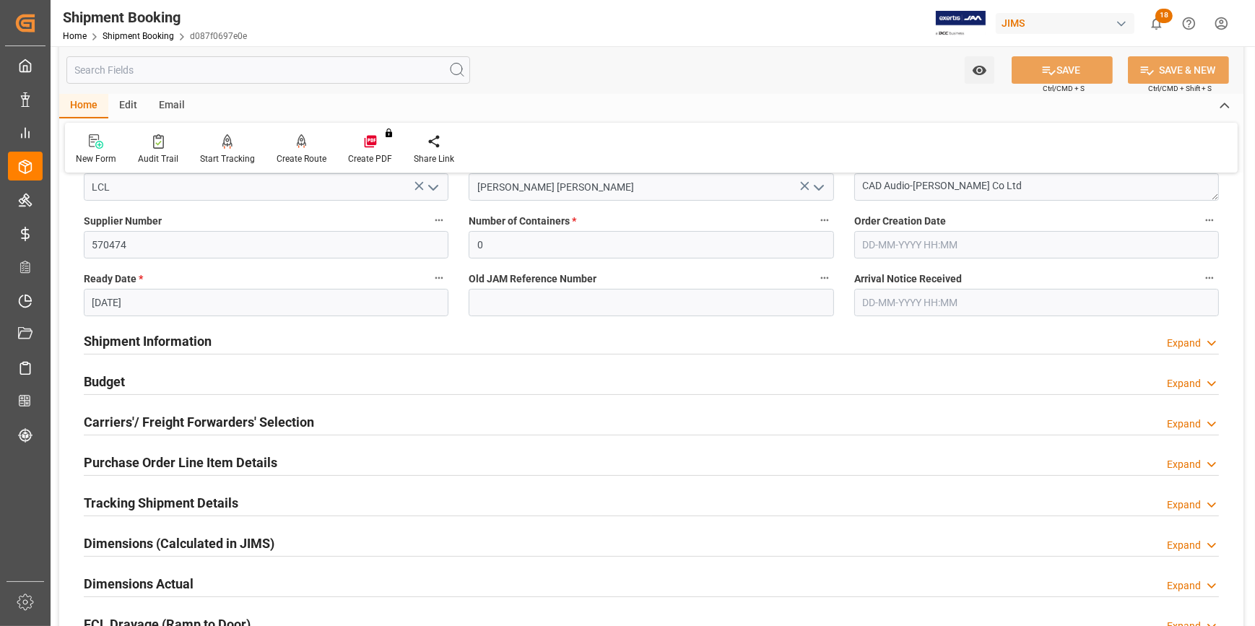
click at [183, 381] on div "Budget Expand" at bounding box center [651, 380] width 1135 height 27
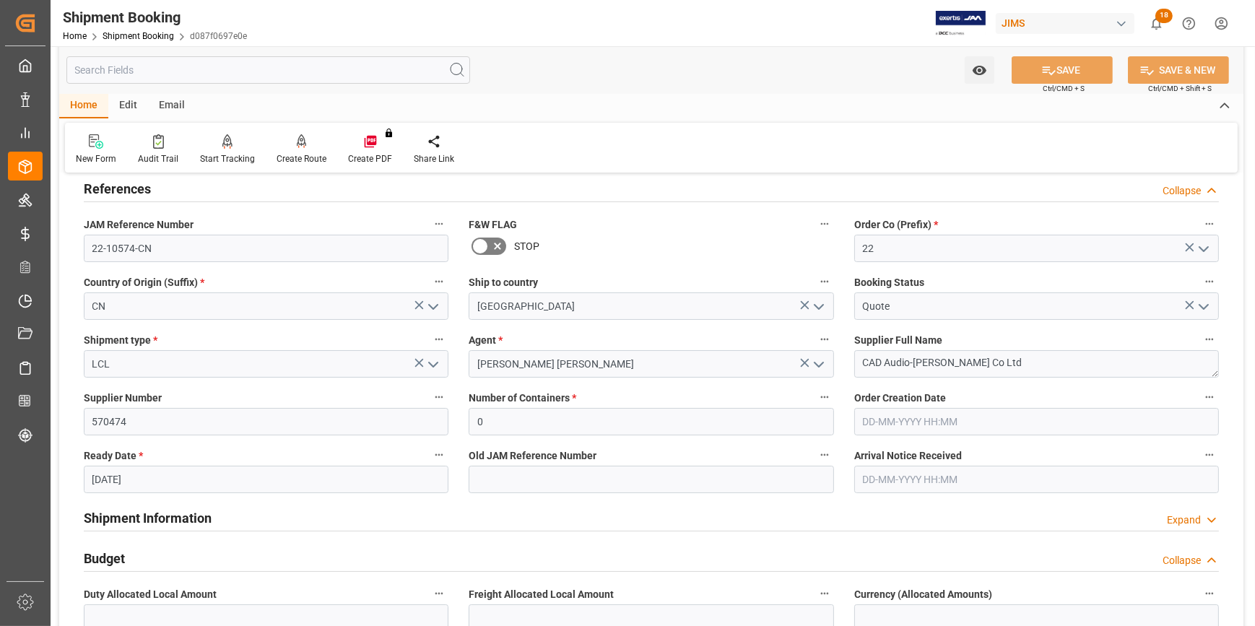
scroll to position [65, 0]
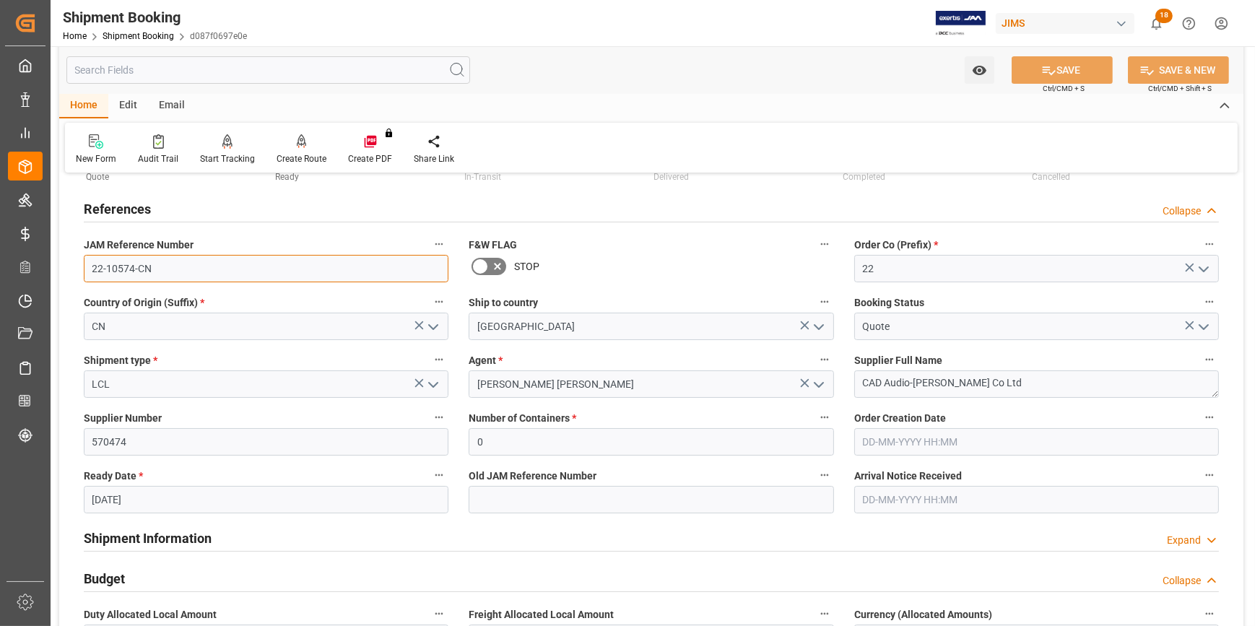
drag, startPoint x: 155, startPoint y: 267, endPoint x: 81, endPoint y: 266, distance: 73.7
click at [81, 266] on div "JAM Reference Number 22-10574-CN" at bounding box center [266, 259] width 385 height 58
click at [136, 266] on input "22-10574-CN" at bounding box center [266, 268] width 365 height 27
click at [168, 262] on input "22-10574-CN" at bounding box center [266, 268] width 365 height 27
drag, startPoint x: 159, startPoint y: 263, endPoint x: 82, endPoint y: 271, distance: 77.0
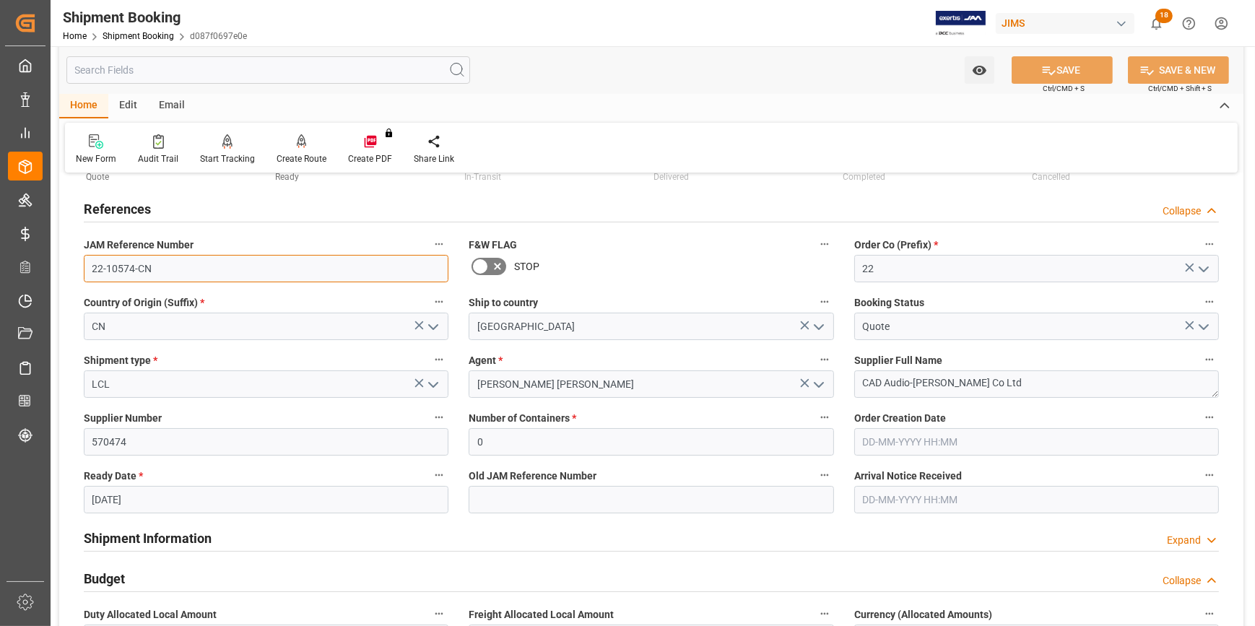
click at [82, 271] on div "JAM Reference Number 22-10574-CN" at bounding box center [266, 259] width 385 height 58
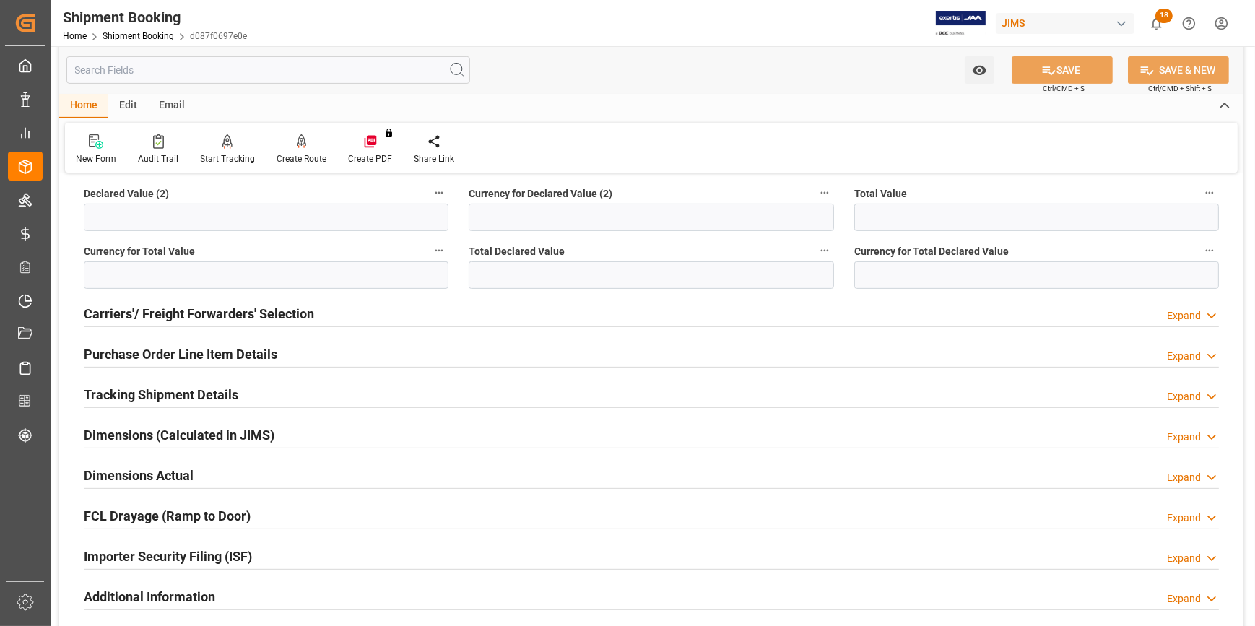
scroll to position [722, 0]
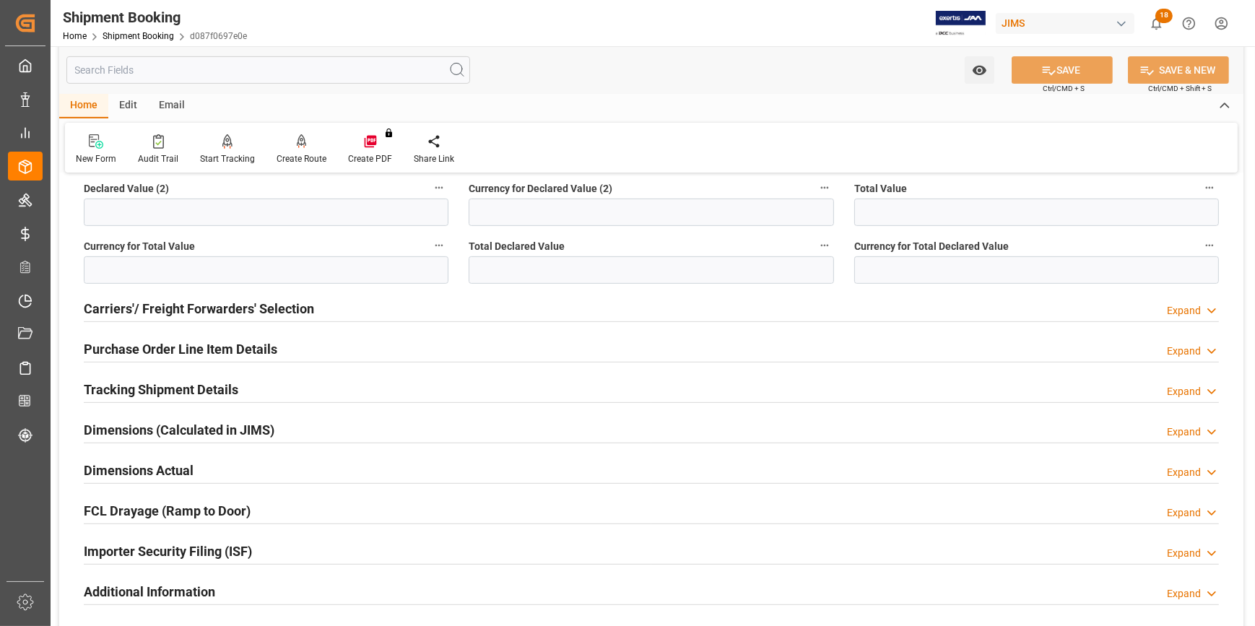
click at [308, 313] on h2 "Carriers'/ Freight Forwarders' Selection" at bounding box center [199, 309] width 230 height 20
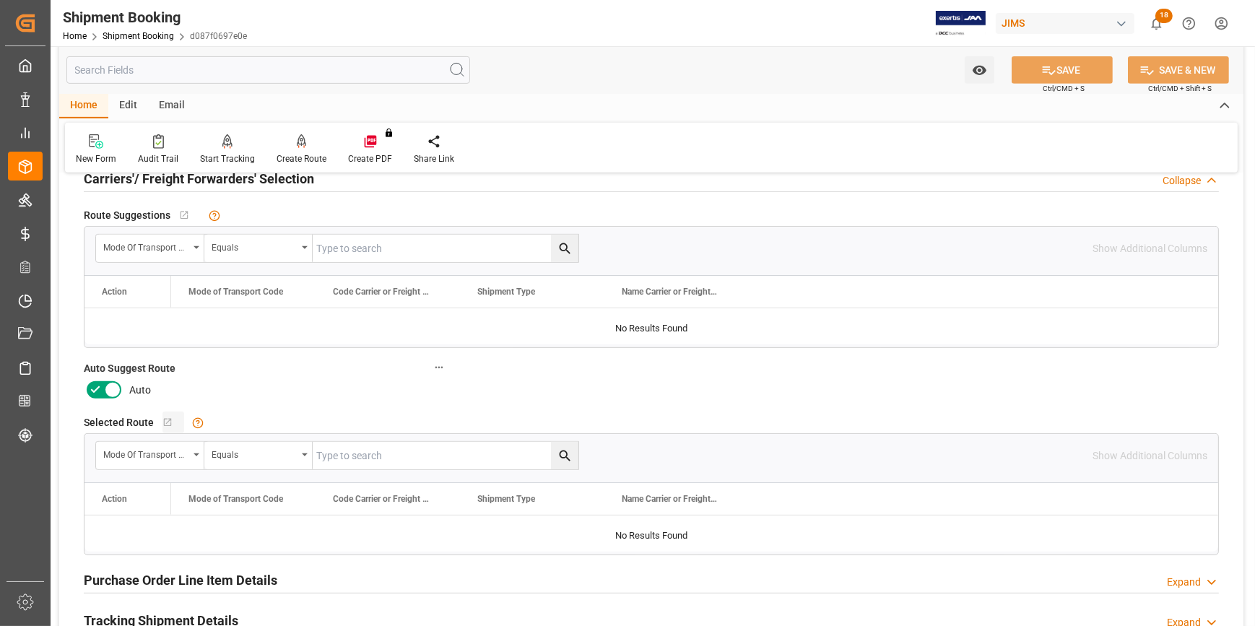
scroll to position [853, 0]
click at [101, 389] on icon at bounding box center [95, 389] width 17 height 17
click at [0, 0] on input "checkbox" at bounding box center [0, 0] width 0 height 0
click at [1073, 72] on button "SAVE" at bounding box center [1062, 69] width 101 height 27
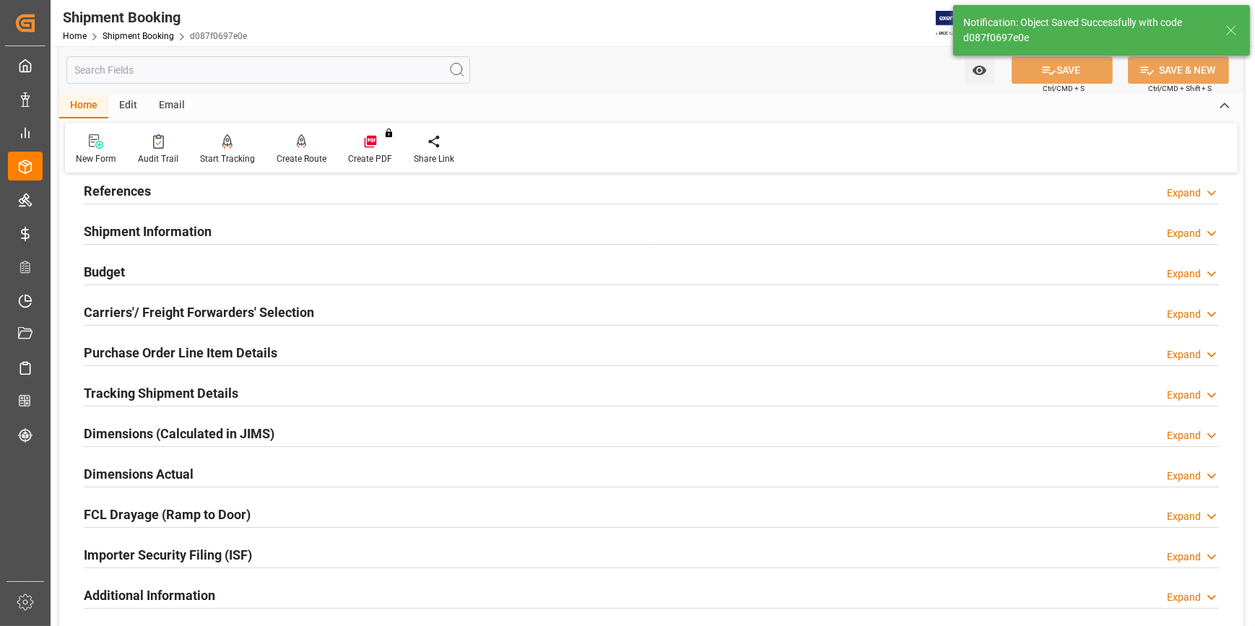
scroll to position [0, 0]
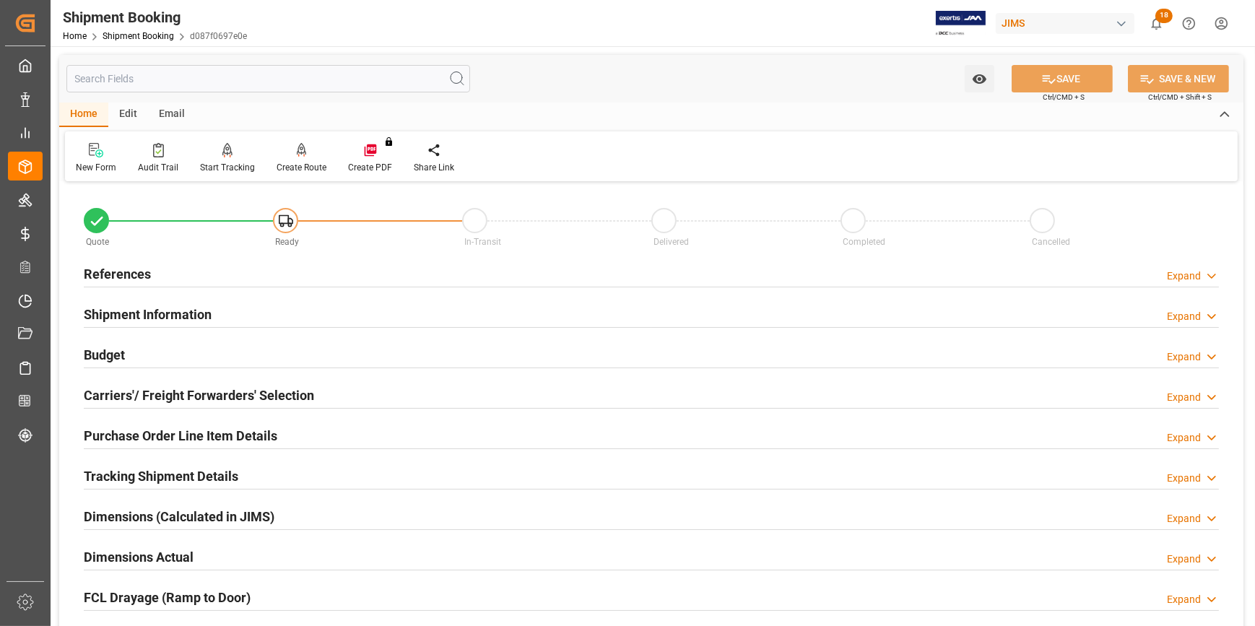
click at [293, 315] on div "Shipment Information Expand" at bounding box center [651, 313] width 1135 height 27
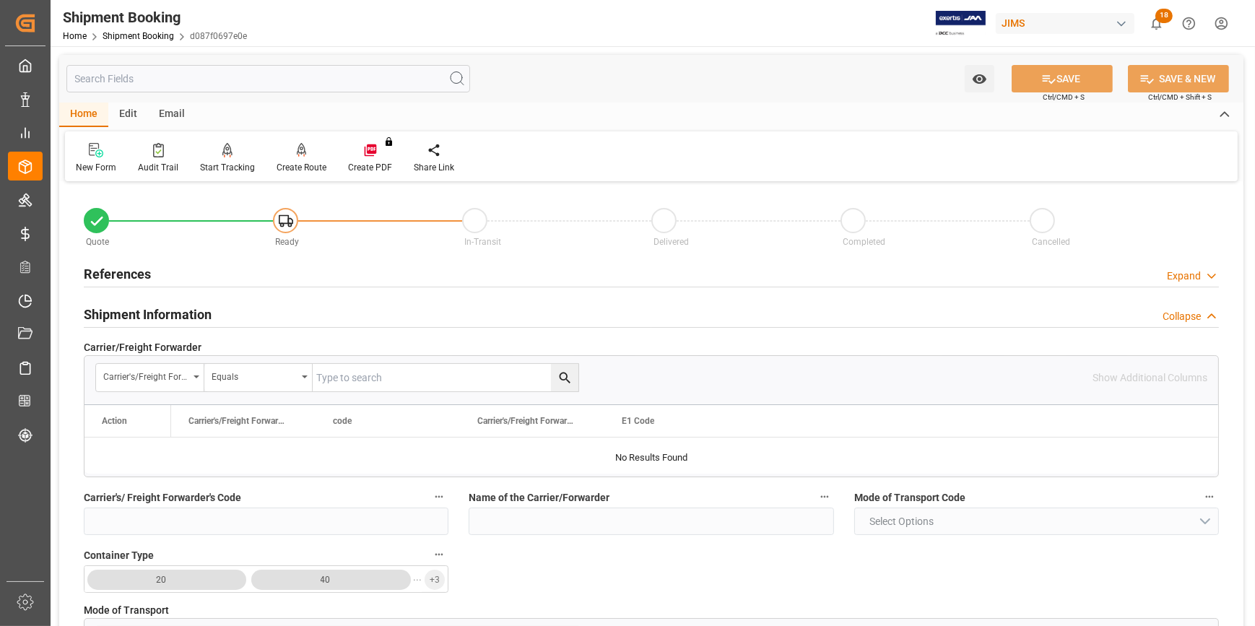
click at [295, 314] on div "Shipment Information Collapse" at bounding box center [651, 313] width 1135 height 27
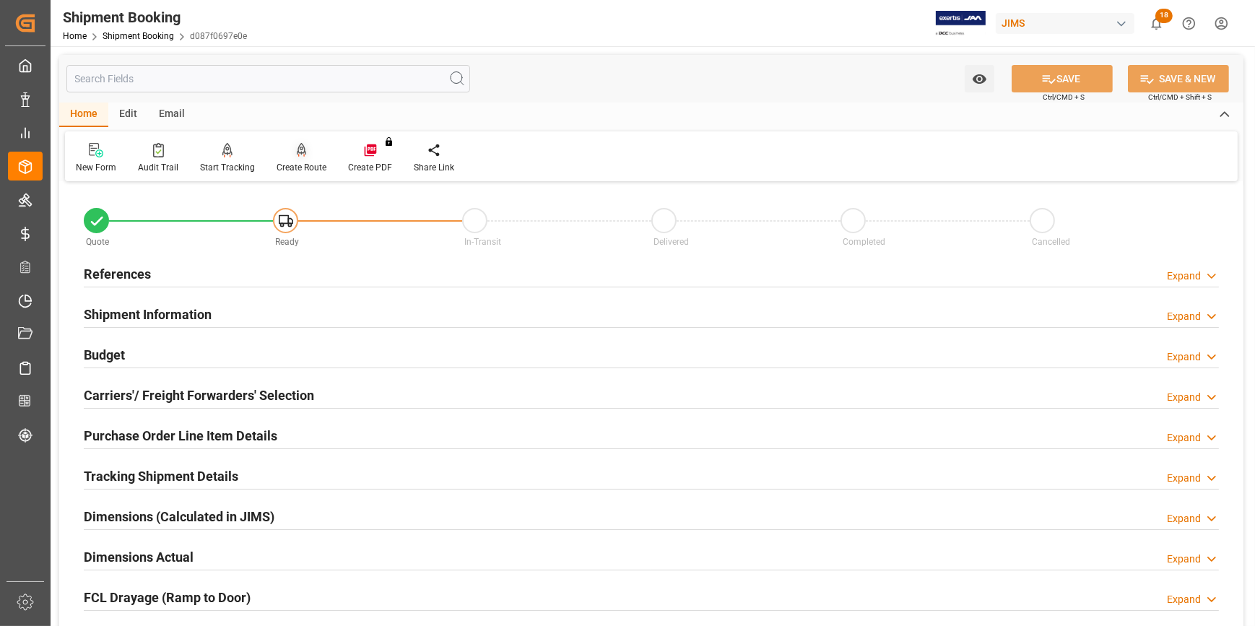
click at [301, 158] on div "Create Route" at bounding box center [302, 158] width 72 height 32
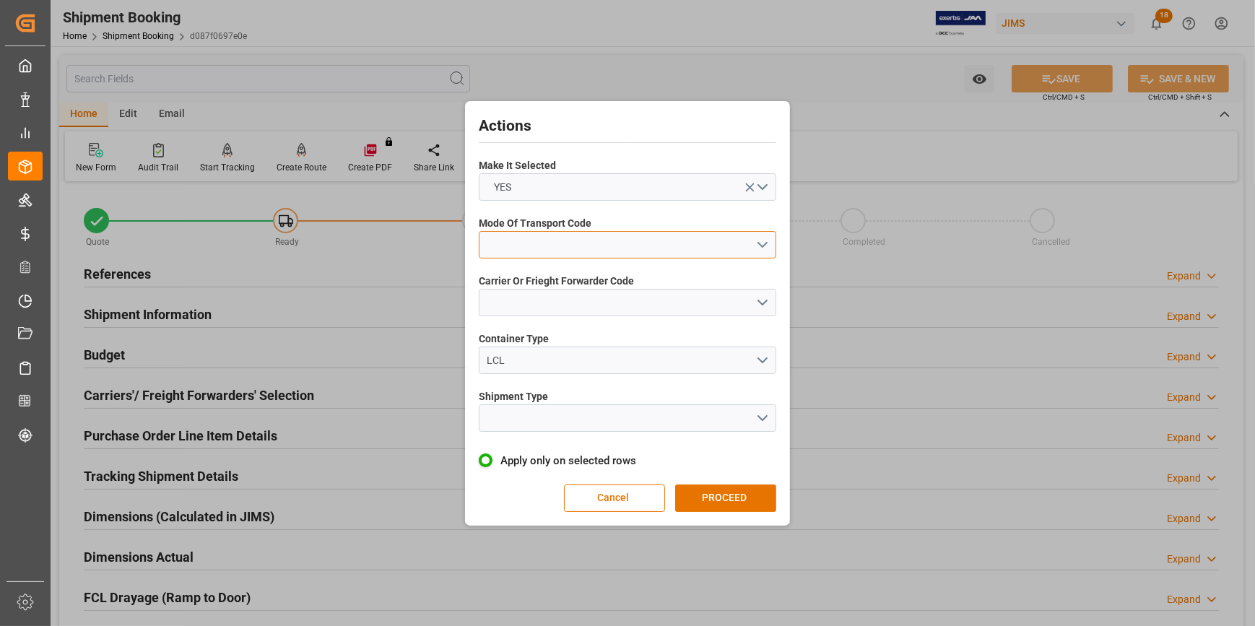
click at [763, 240] on button "open menu" at bounding box center [628, 244] width 298 height 27
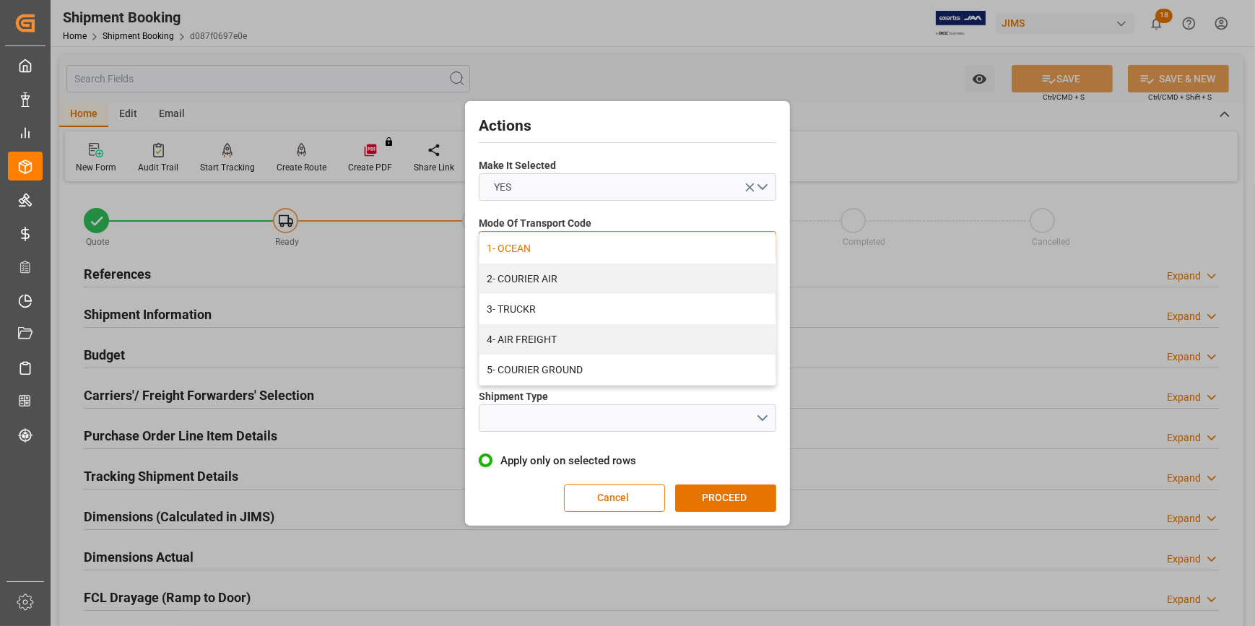
click at [594, 250] on div "1- OCEAN" at bounding box center [628, 248] width 296 height 30
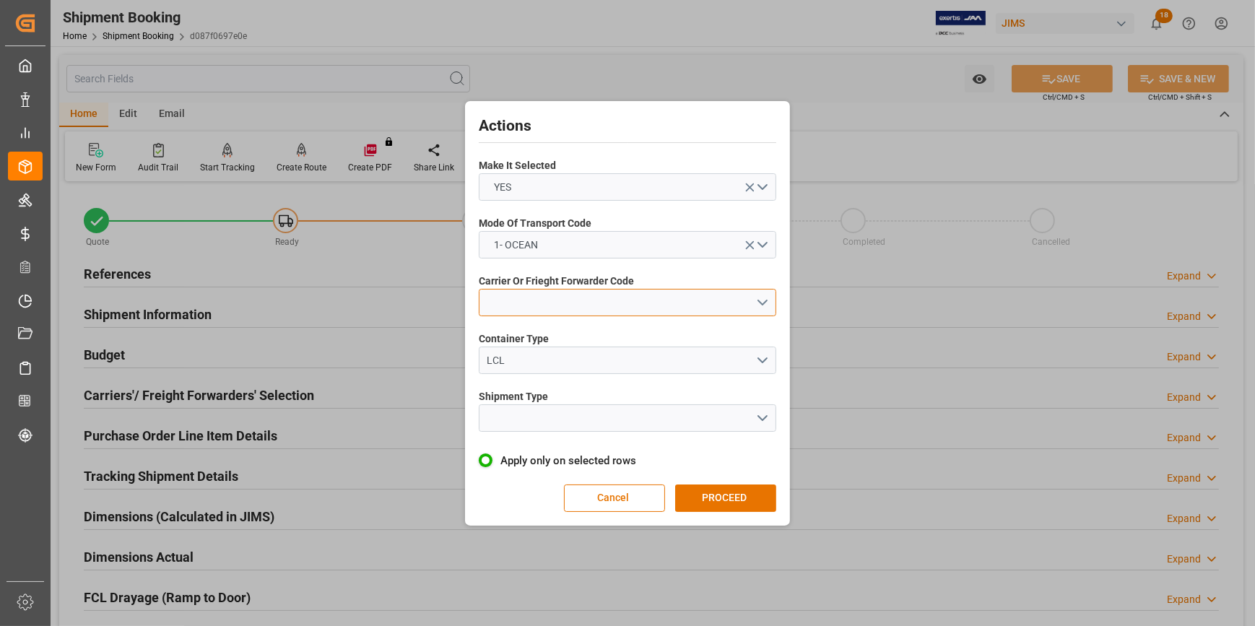
click at [761, 298] on button "open menu" at bounding box center [628, 302] width 298 height 27
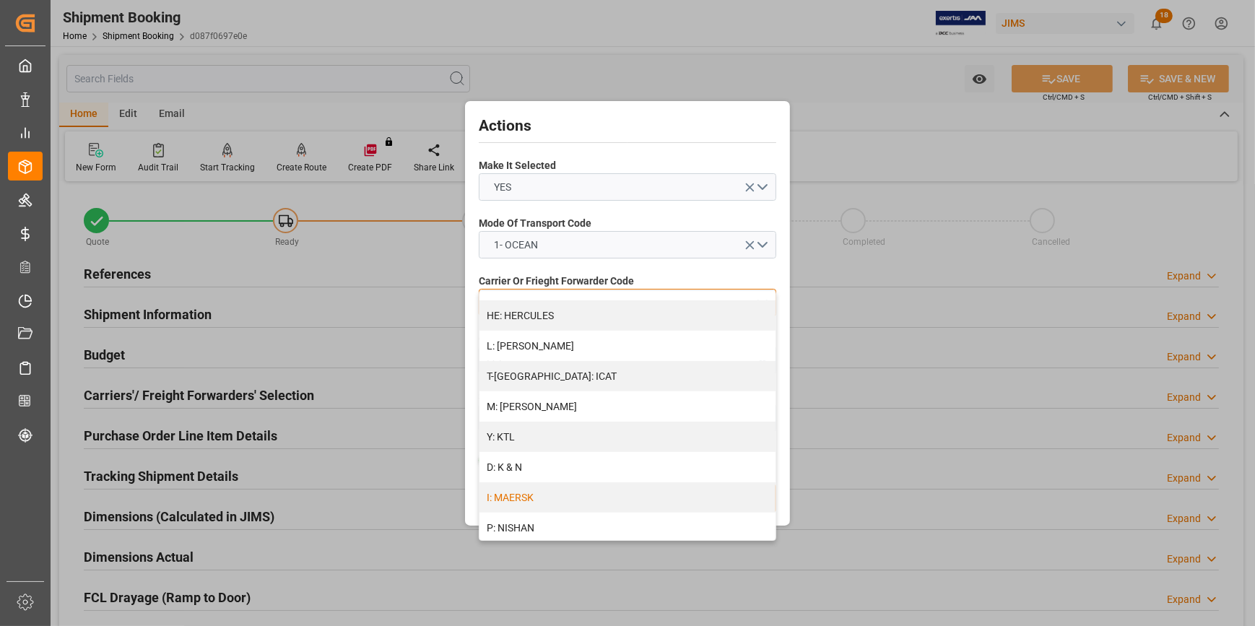
scroll to position [591, 0]
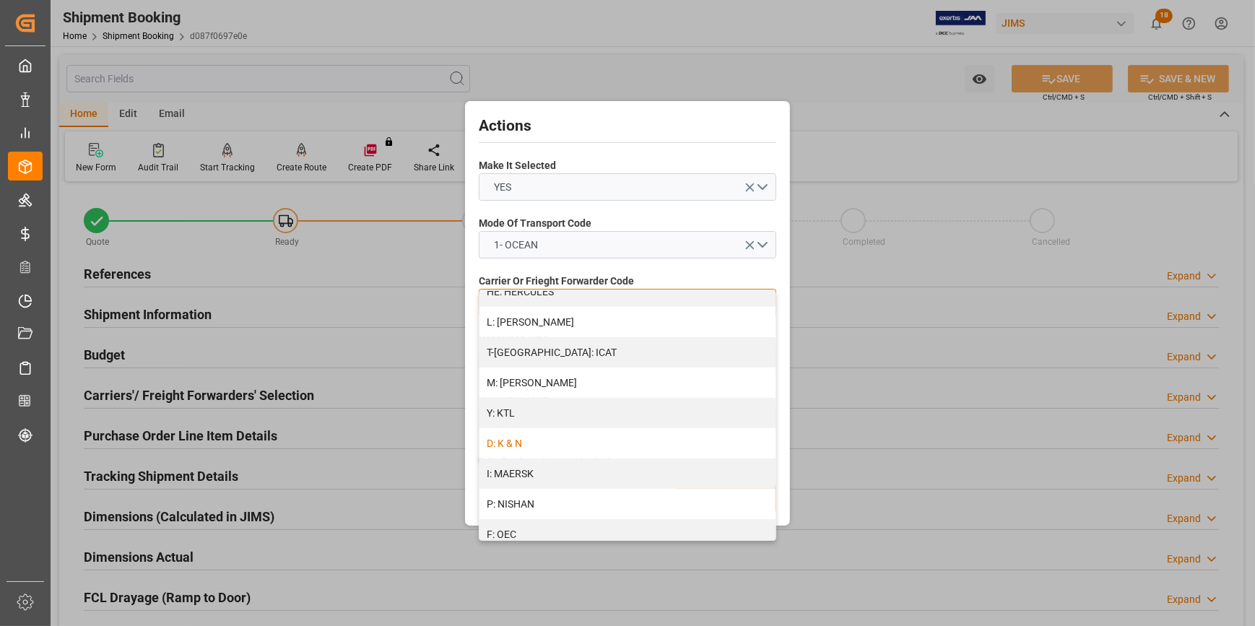
click at [600, 446] on div "D: K & N" at bounding box center [628, 443] width 296 height 30
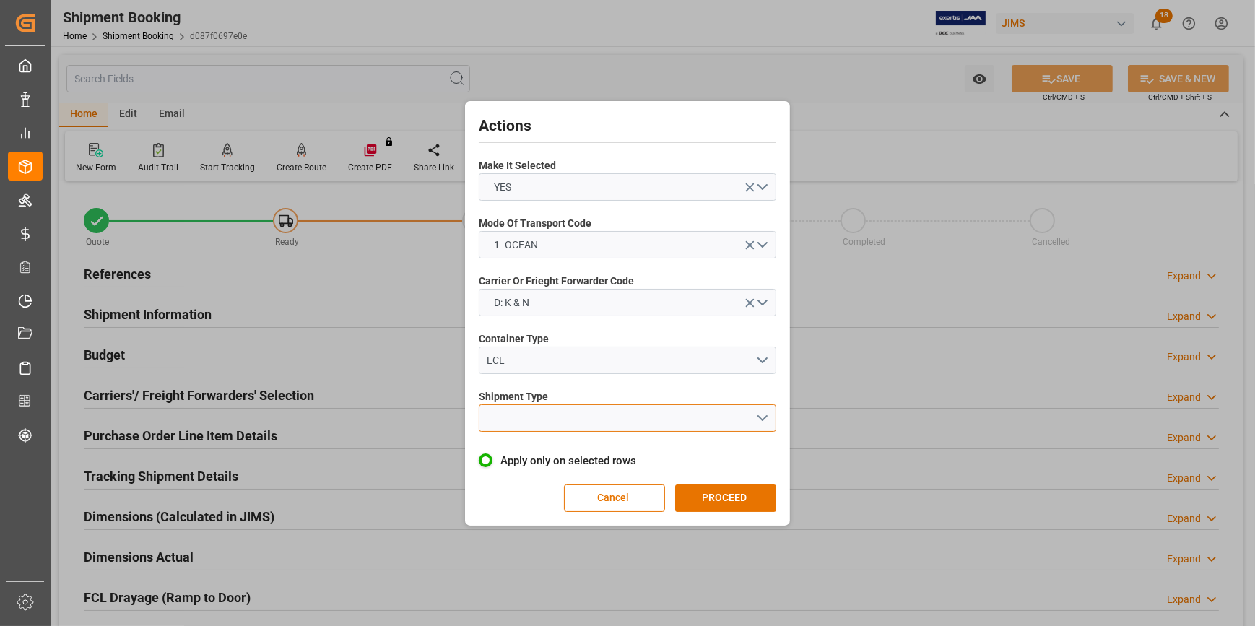
click at [752, 405] on button "open menu" at bounding box center [628, 418] width 298 height 27
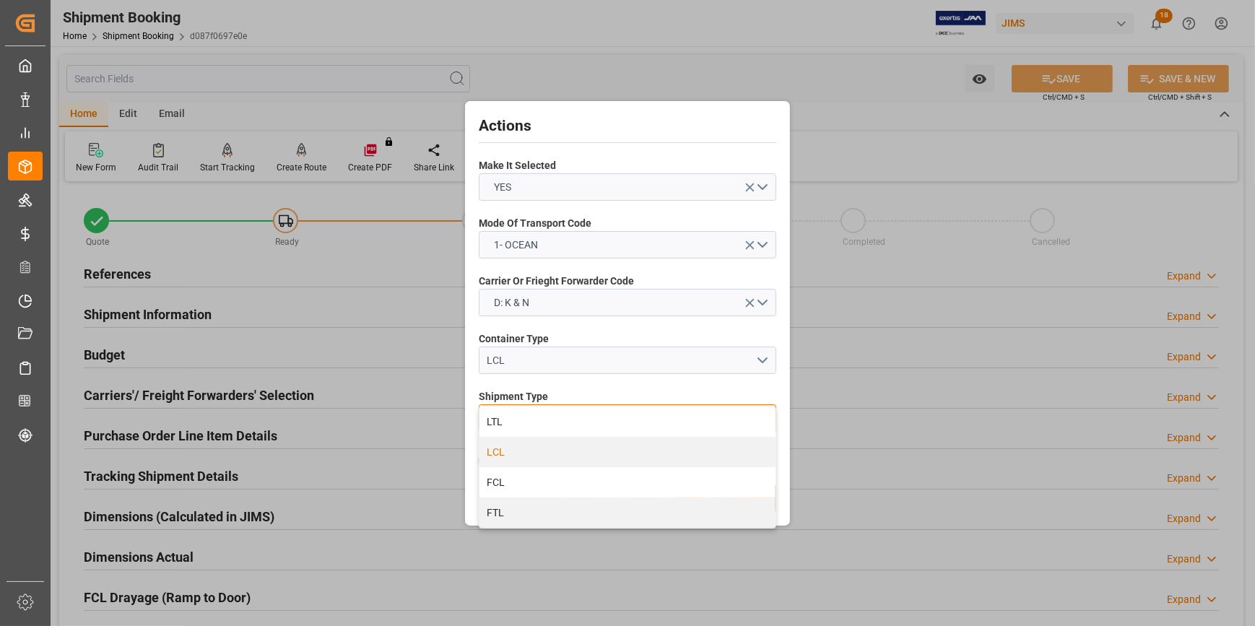
click at [604, 445] on div "LCL" at bounding box center [628, 452] width 296 height 30
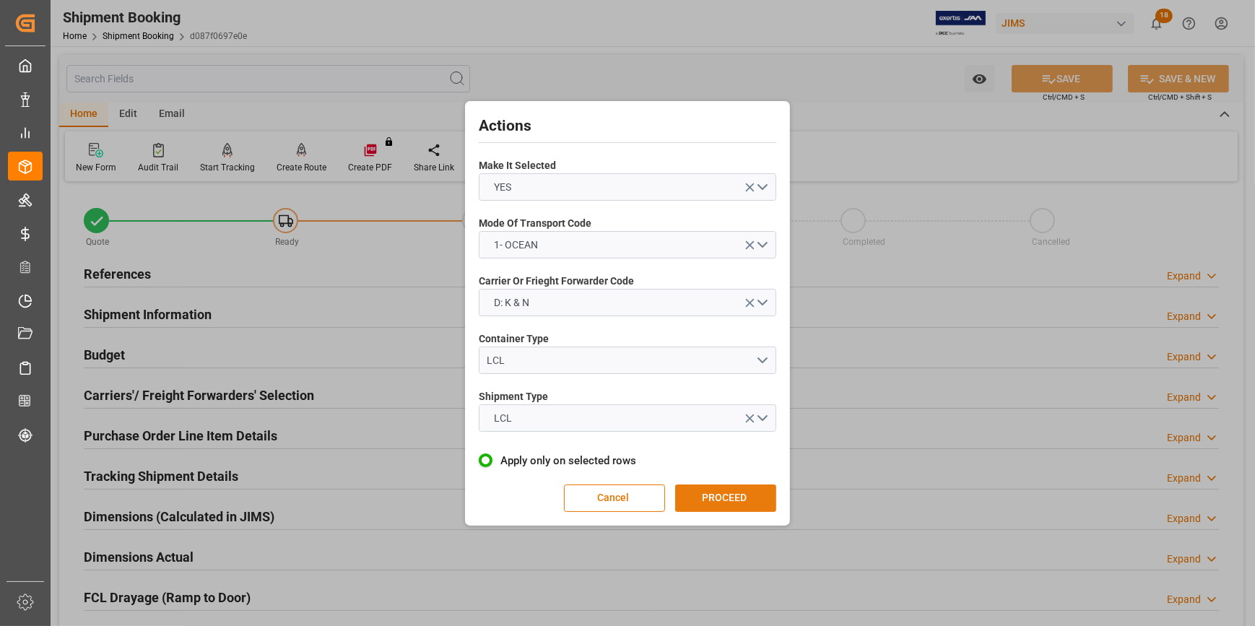
click at [728, 494] on button "PROCEED" at bounding box center [725, 498] width 101 height 27
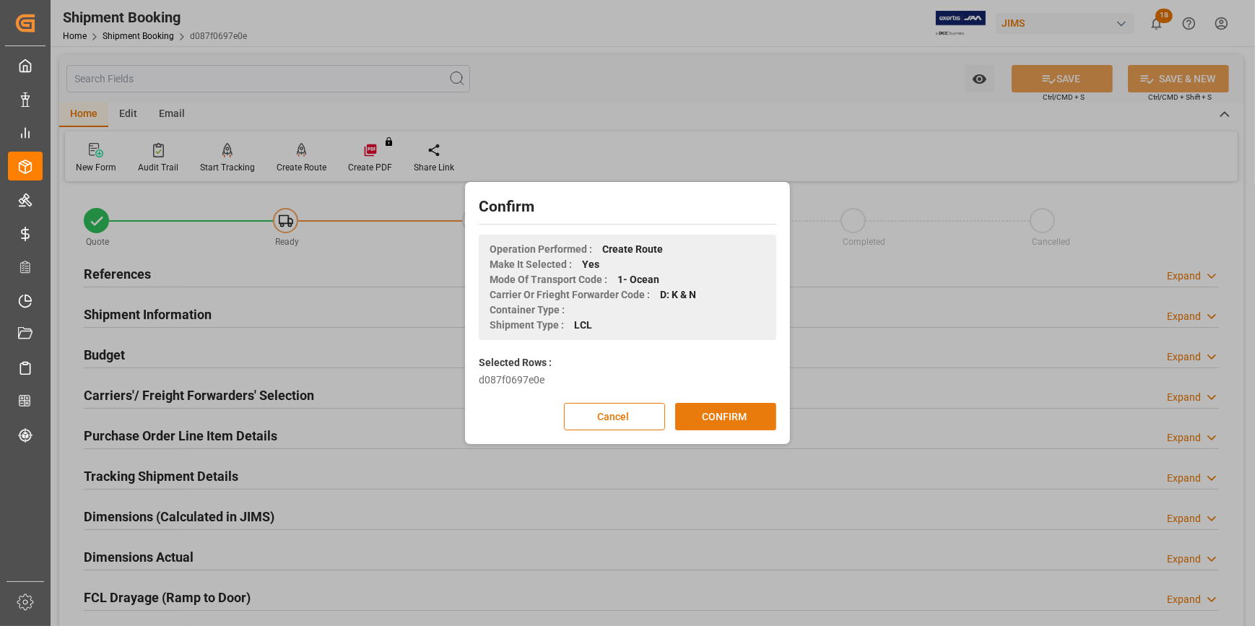
click at [730, 416] on button "CONFIRM" at bounding box center [725, 416] width 101 height 27
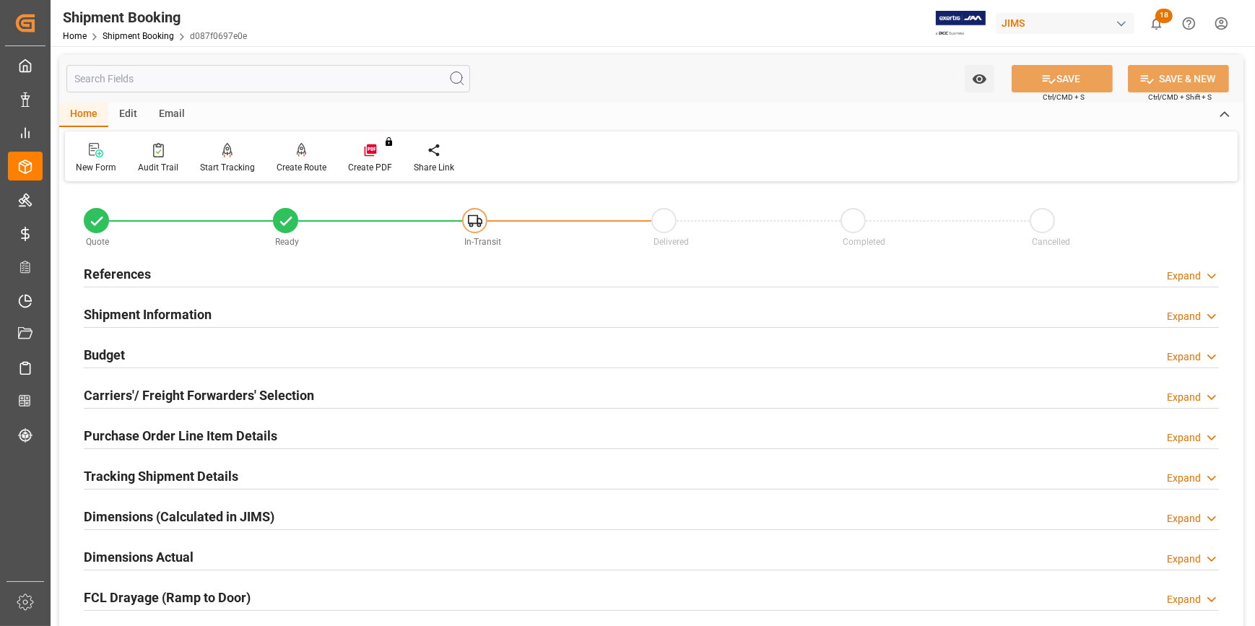
click at [290, 358] on div "Budget Expand" at bounding box center [651, 353] width 1135 height 27
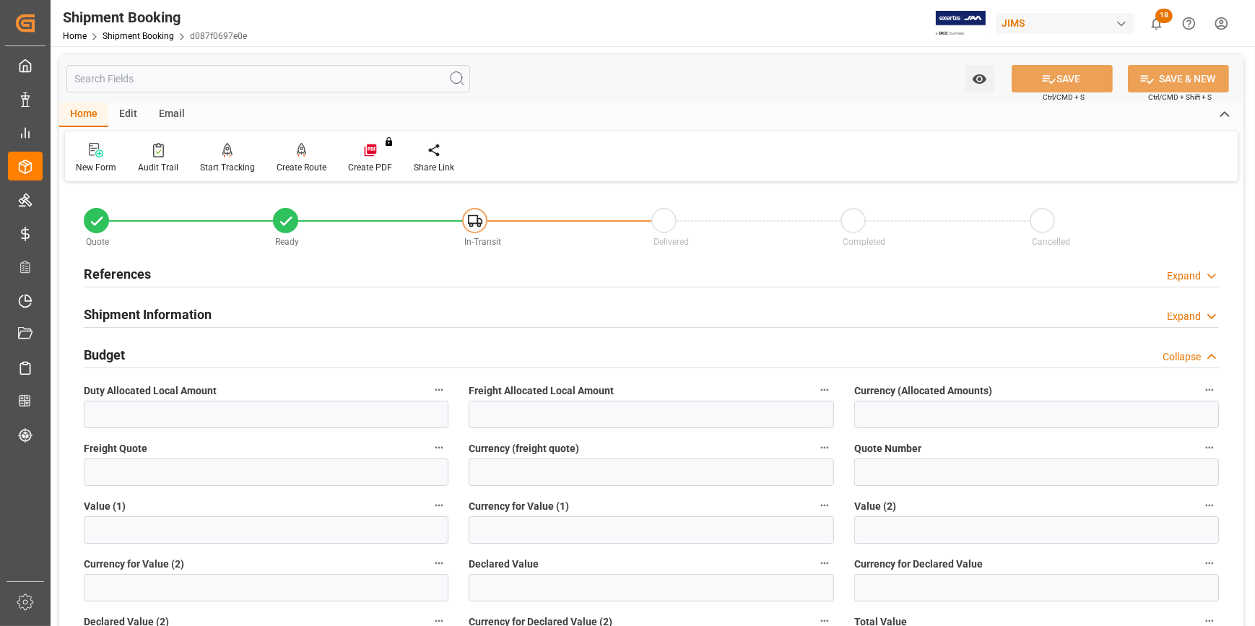
scroll to position [65, 0]
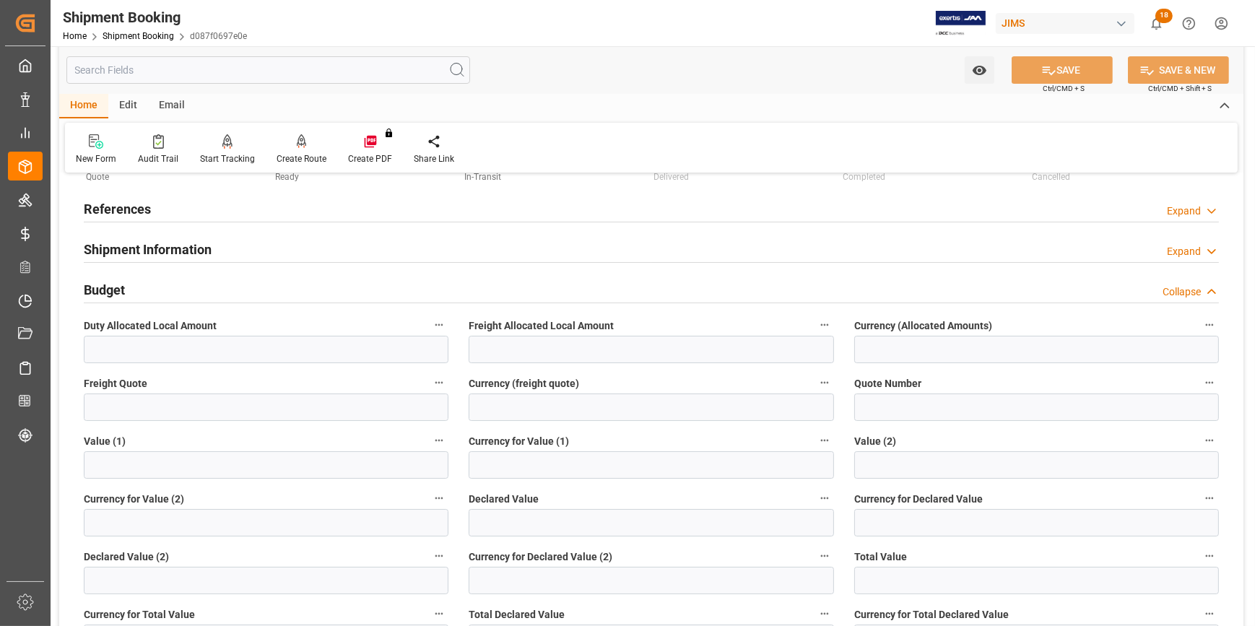
click at [284, 243] on div "Shipment Information Expand" at bounding box center [651, 248] width 1135 height 27
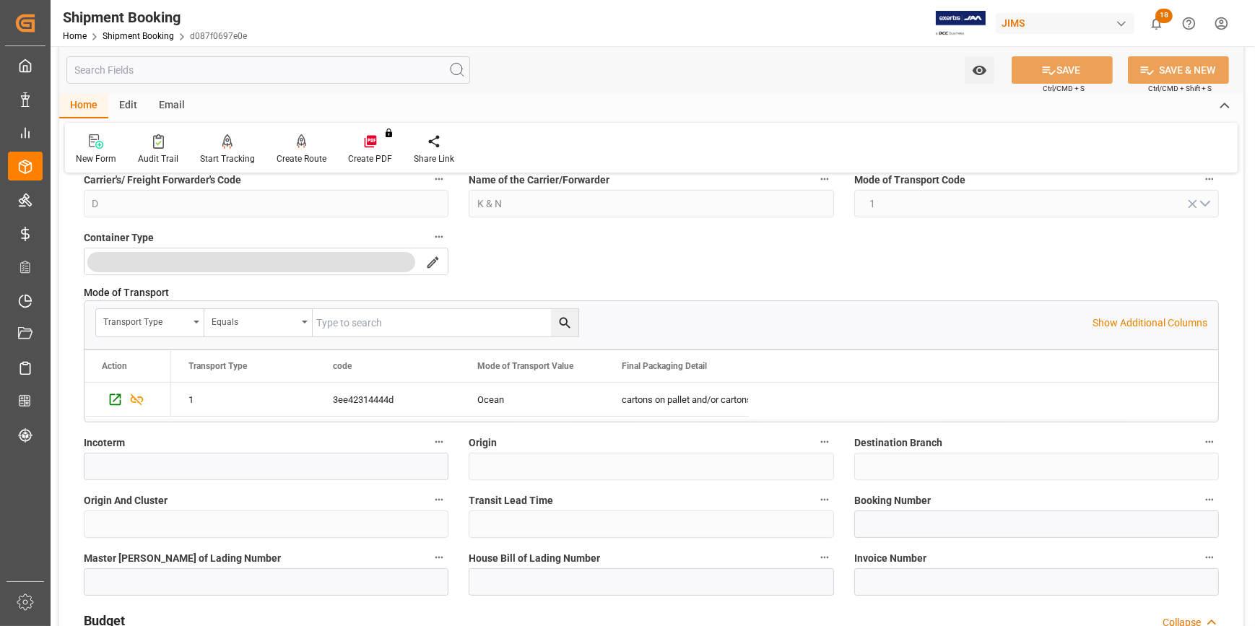
scroll to position [394, 0]
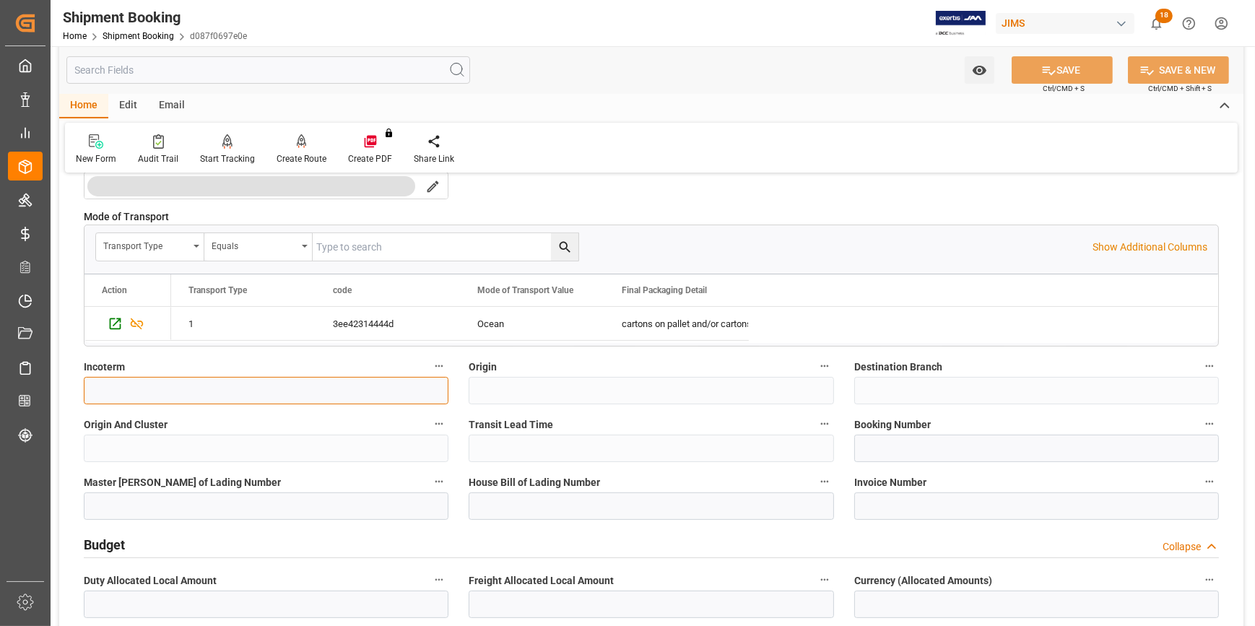
click at [165, 391] on input at bounding box center [266, 390] width 365 height 27
type input "f"
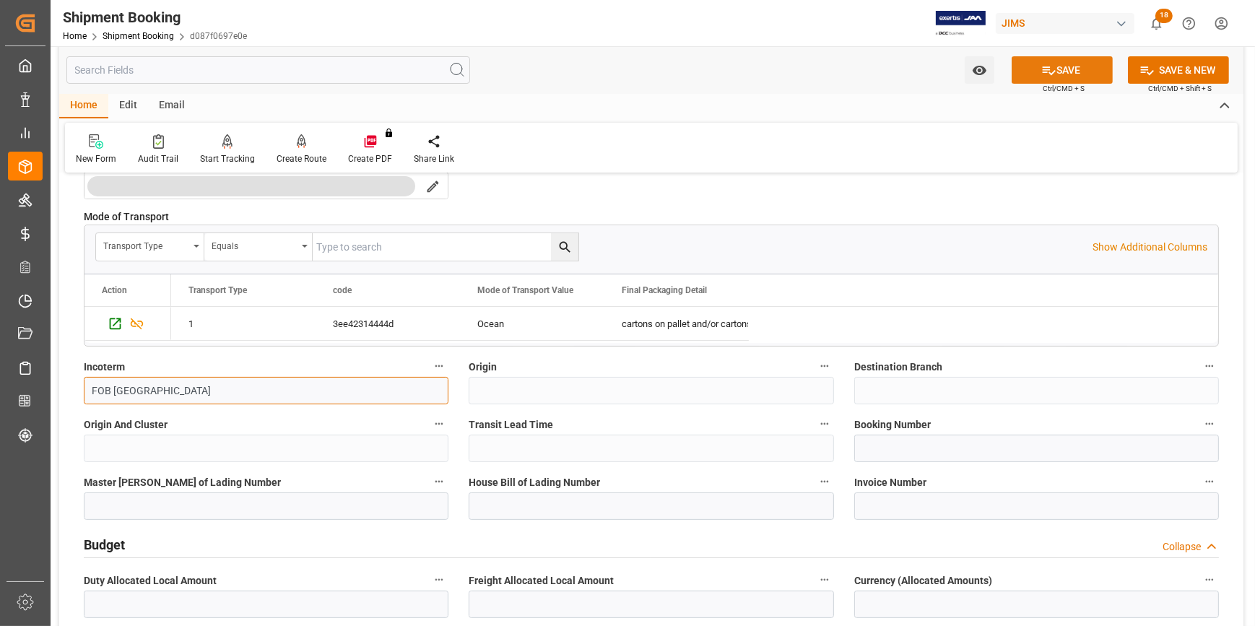
type input "FOB [GEOGRAPHIC_DATA]"
click at [1055, 72] on button "SAVE" at bounding box center [1062, 69] width 101 height 27
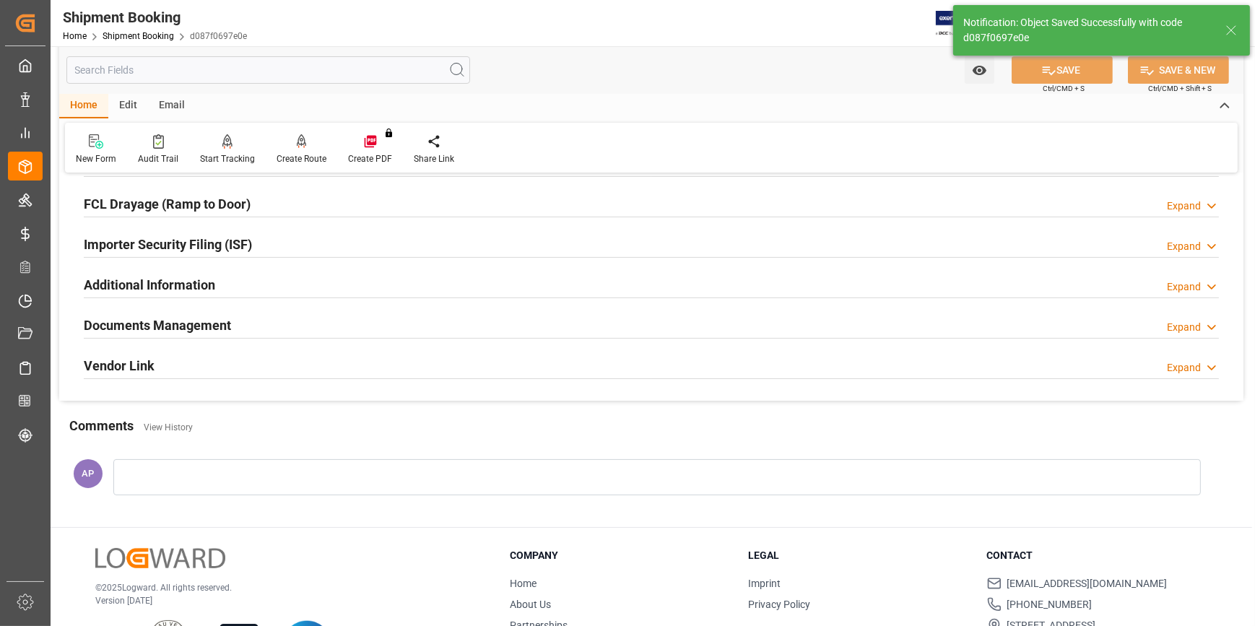
scroll to position [0, 0]
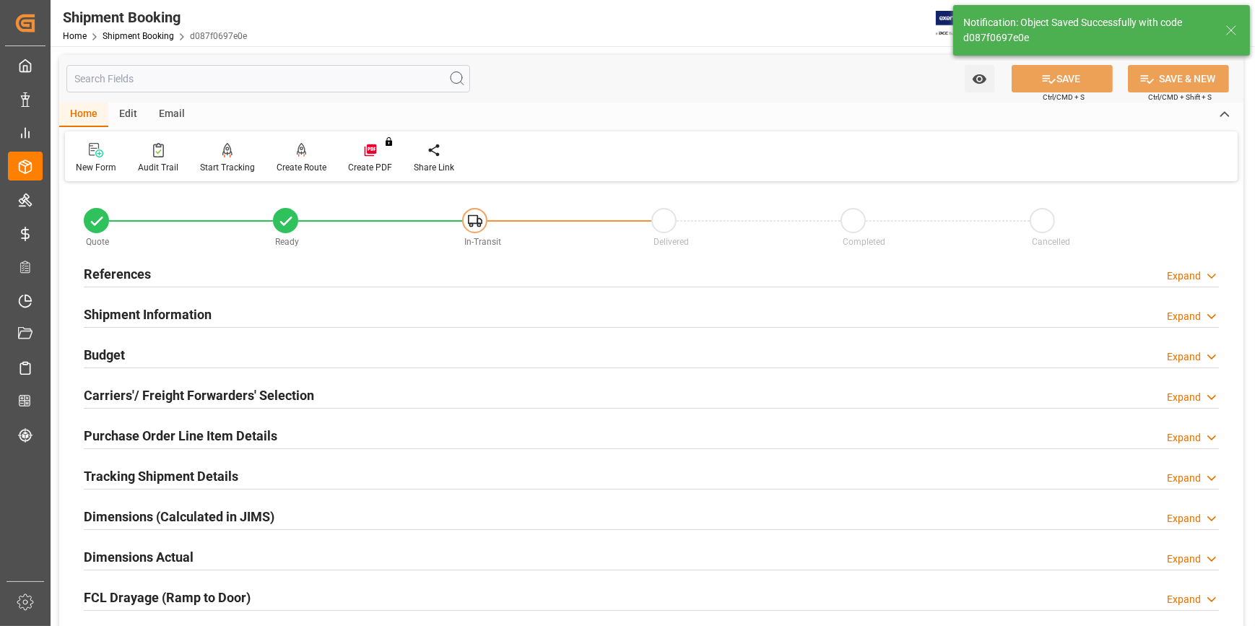
click at [290, 355] on div "Budget Expand" at bounding box center [651, 353] width 1135 height 27
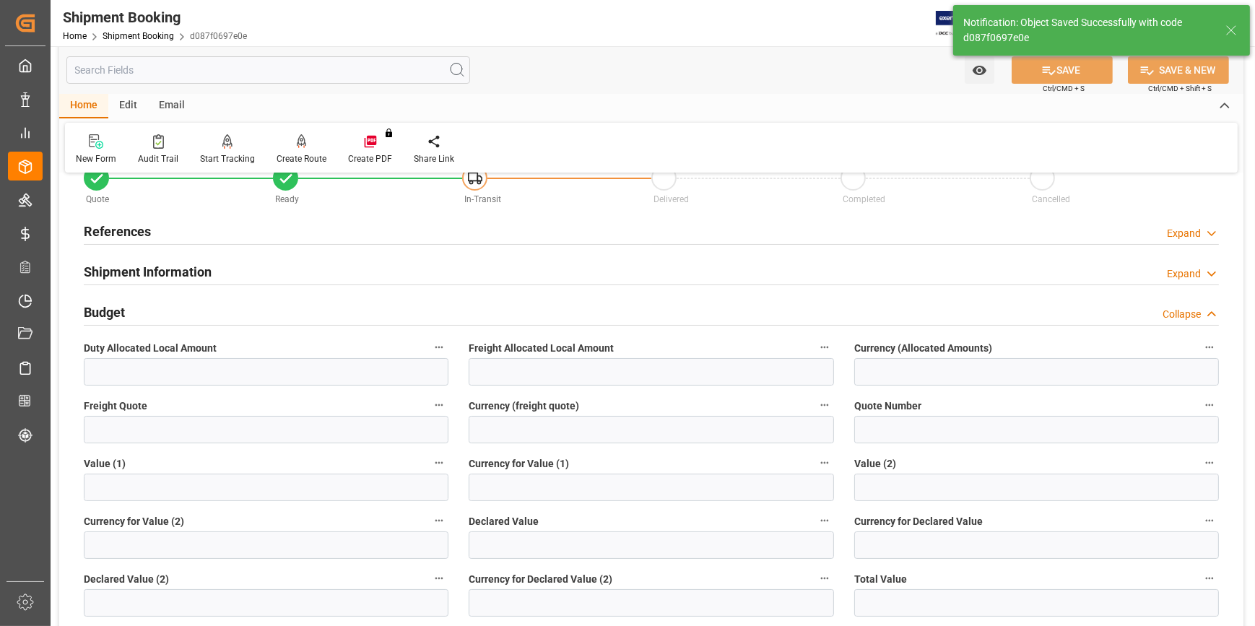
scroll to position [65, 0]
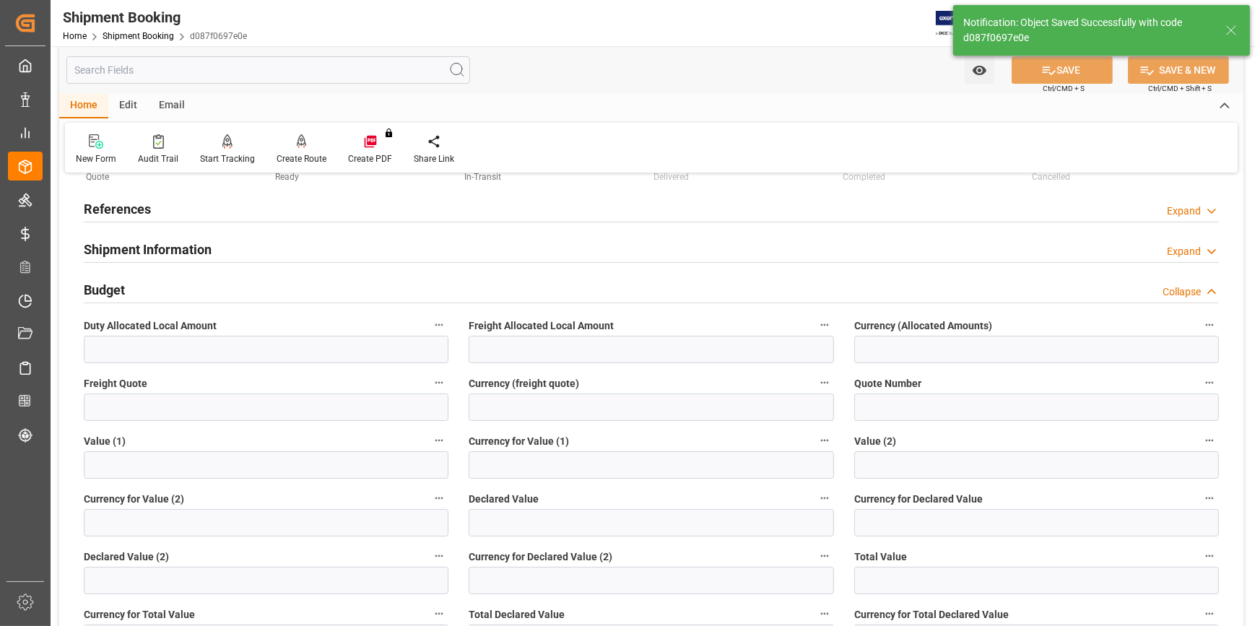
click at [265, 253] on div "Shipment Information Expand" at bounding box center [651, 248] width 1135 height 27
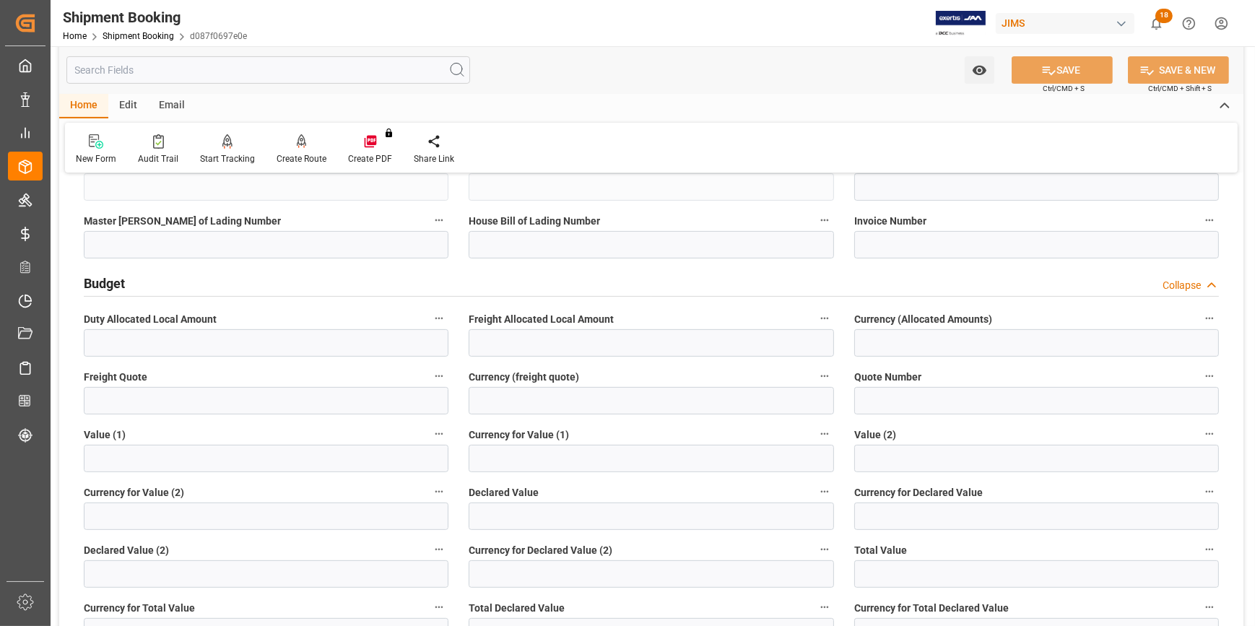
scroll to position [657, 0]
click at [157, 407] on input "text" at bounding box center [266, 399] width 365 height 27
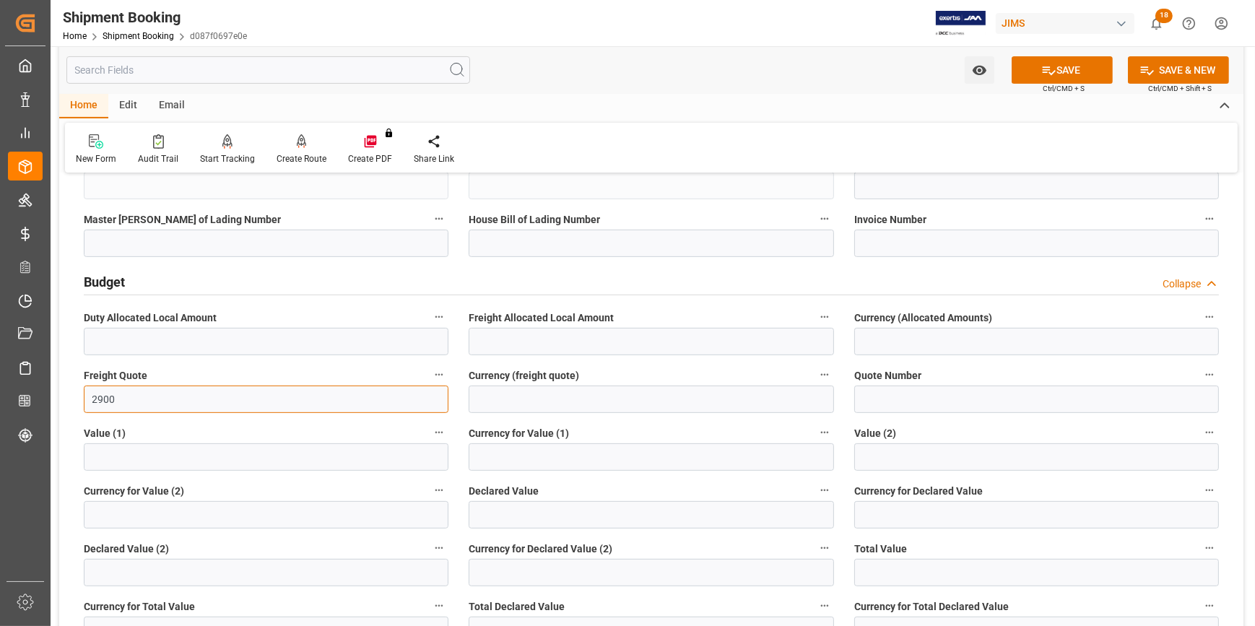
type input "2900"
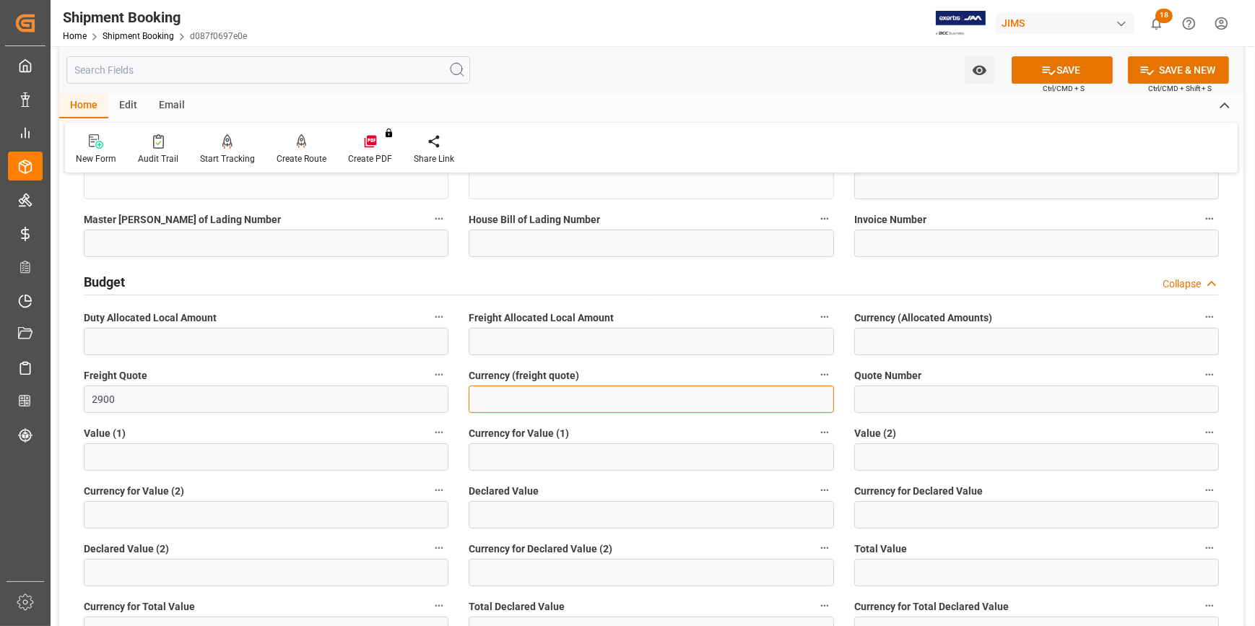
click at [497, 397] on input at bounding box center [651, 399] width 365 height 27
type input "USD"
click at [204, 452] on input "text" at bounding box center [266, 457] width 365 height 27
paste input "50305.12"
type input "50305.12"
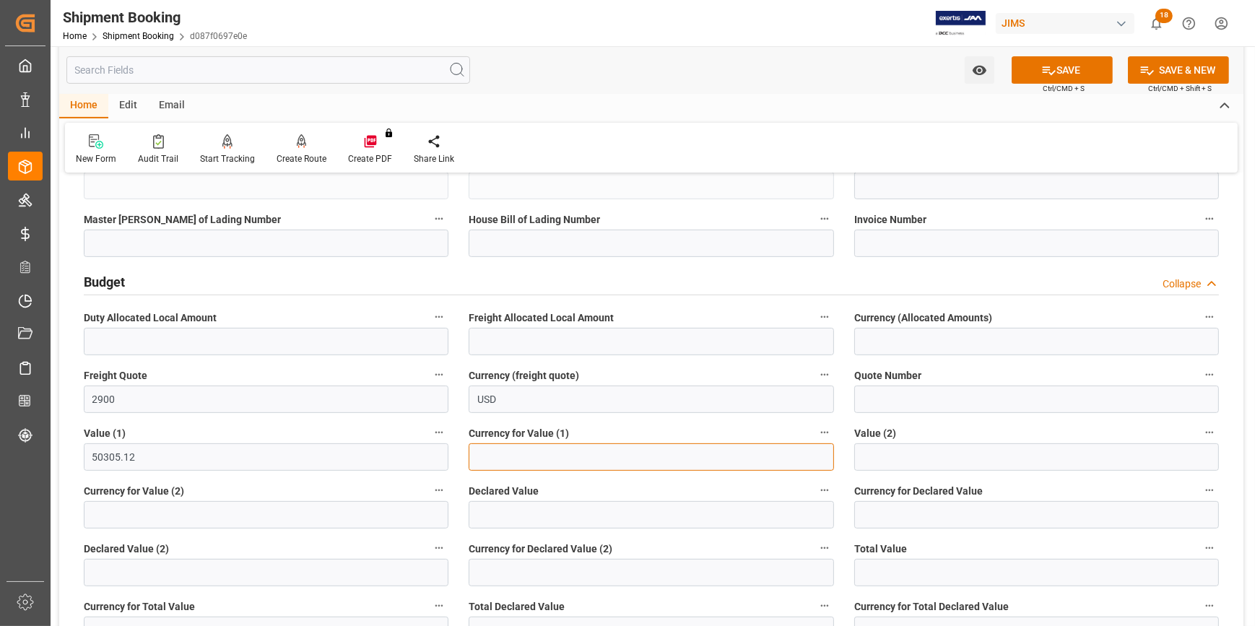
click at [522, 460] on input at bounding box center [651, 457] width 365 height 27
type input "USD"
click at [1062, 72] on button "SAVE" at bounding box center [1062, 69] width 101 height 27
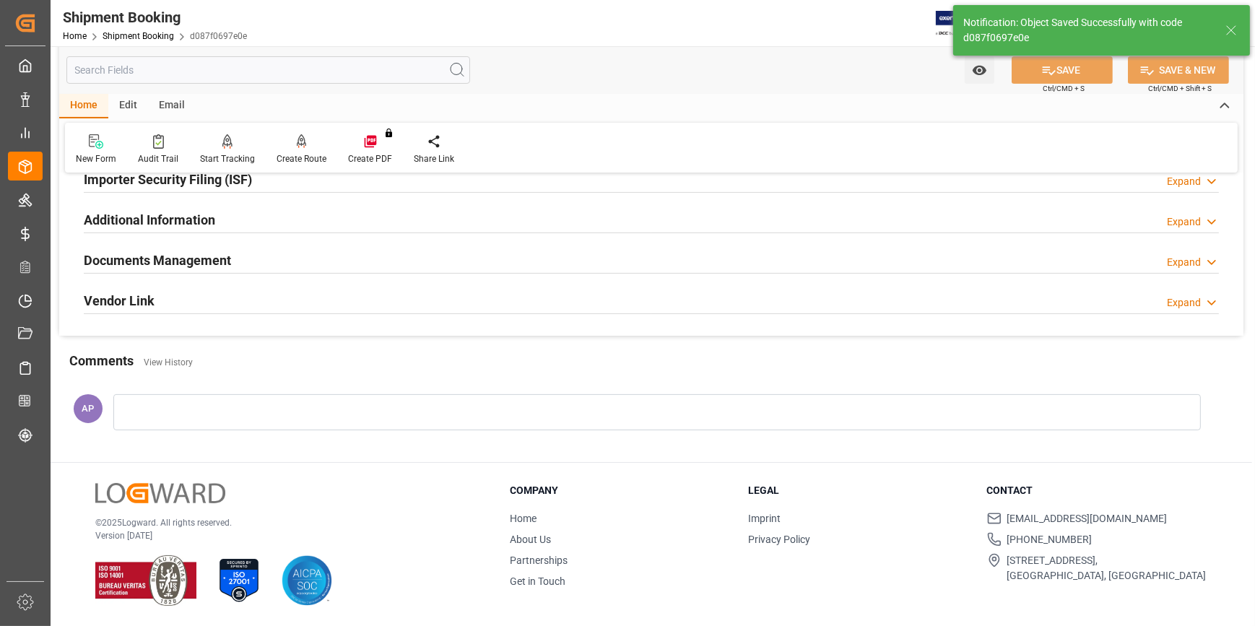
scroll to position [73, 0]
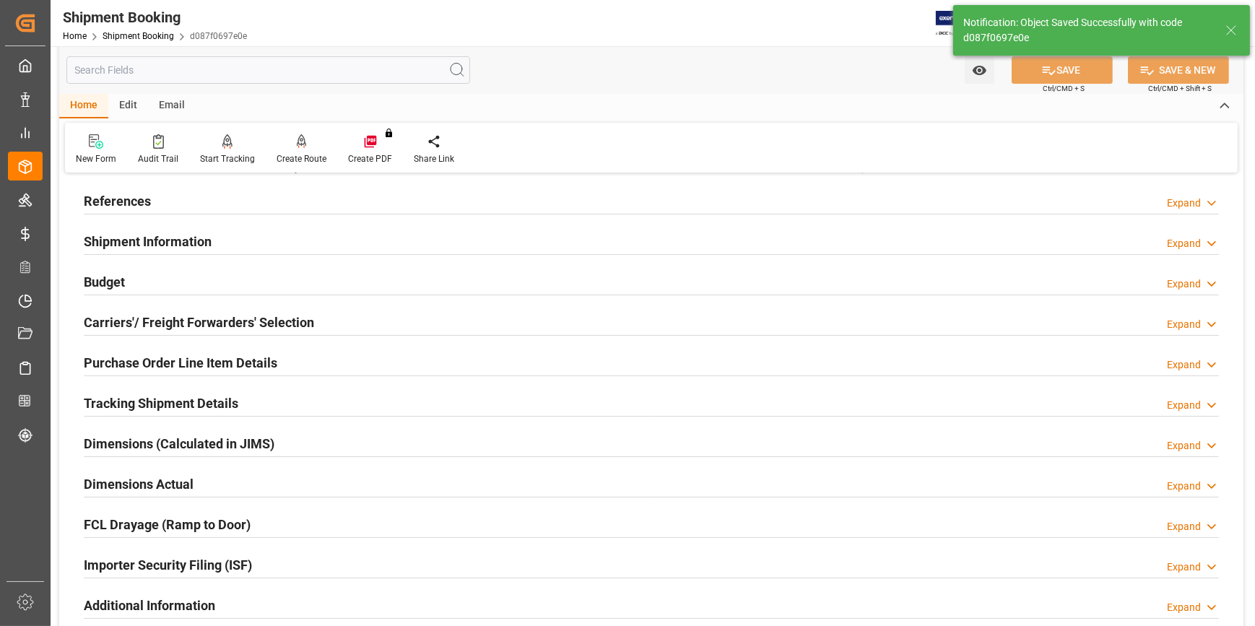
click at [273, 396] on div "Tracking Shipment Details Expand" at bounding box center [651, 402] width 1135 height 27
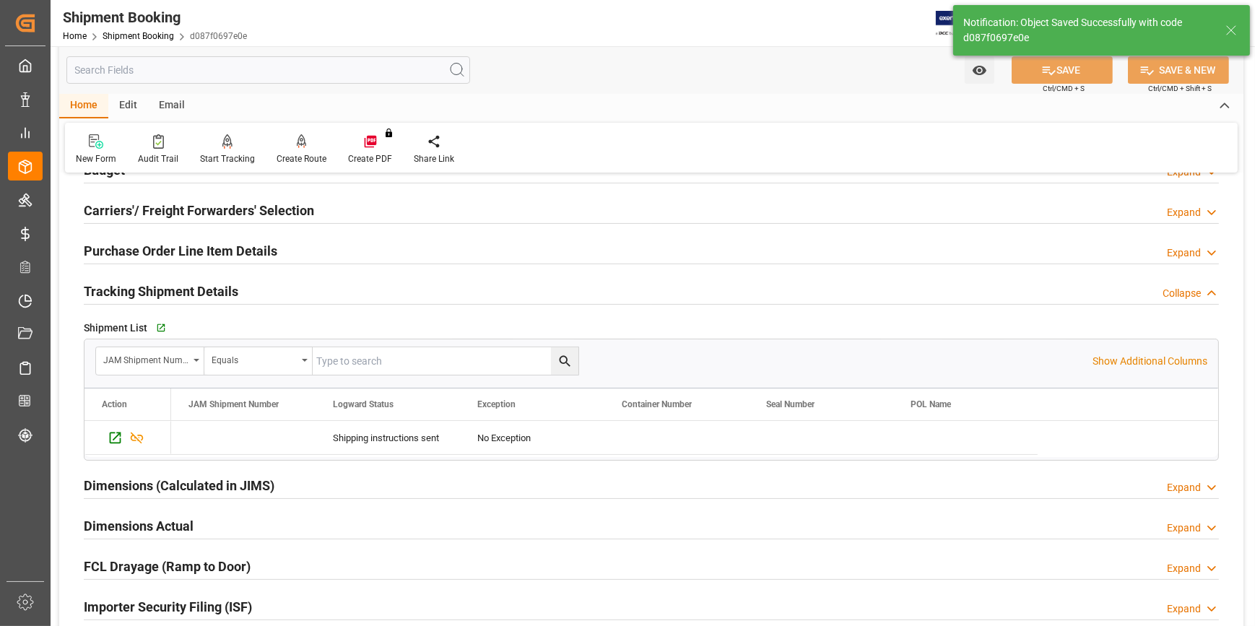
scroll to position [204, 0]
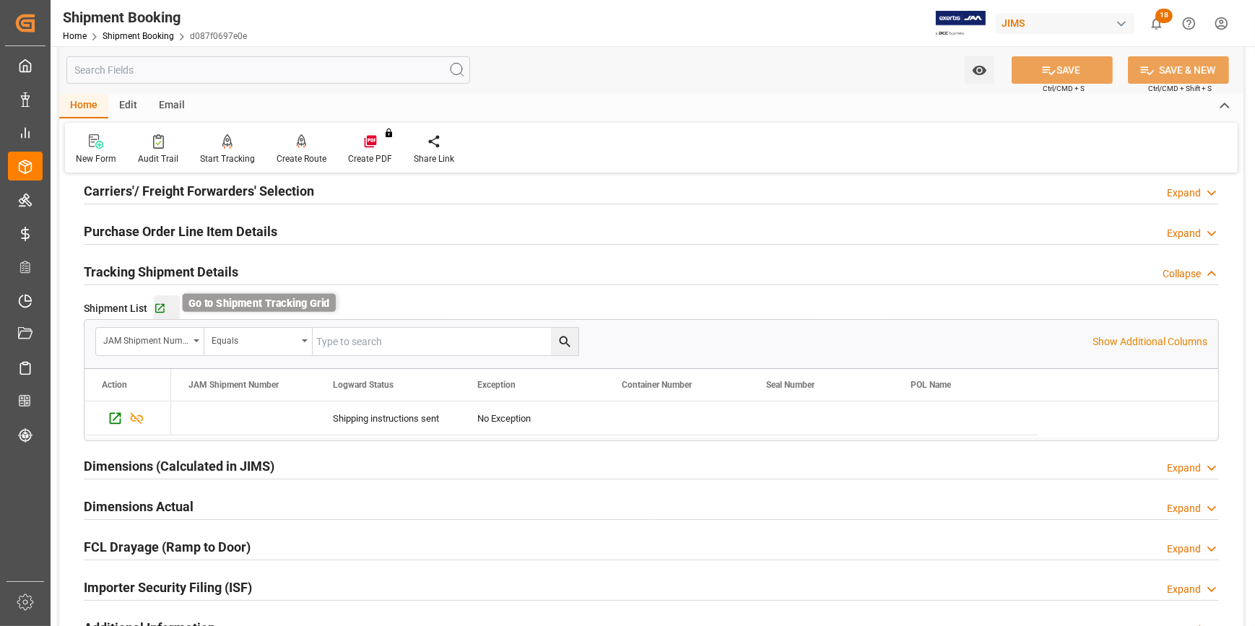
click at [161, 311] on icon "button" at bounding box center [159, 308] width 9 height 9
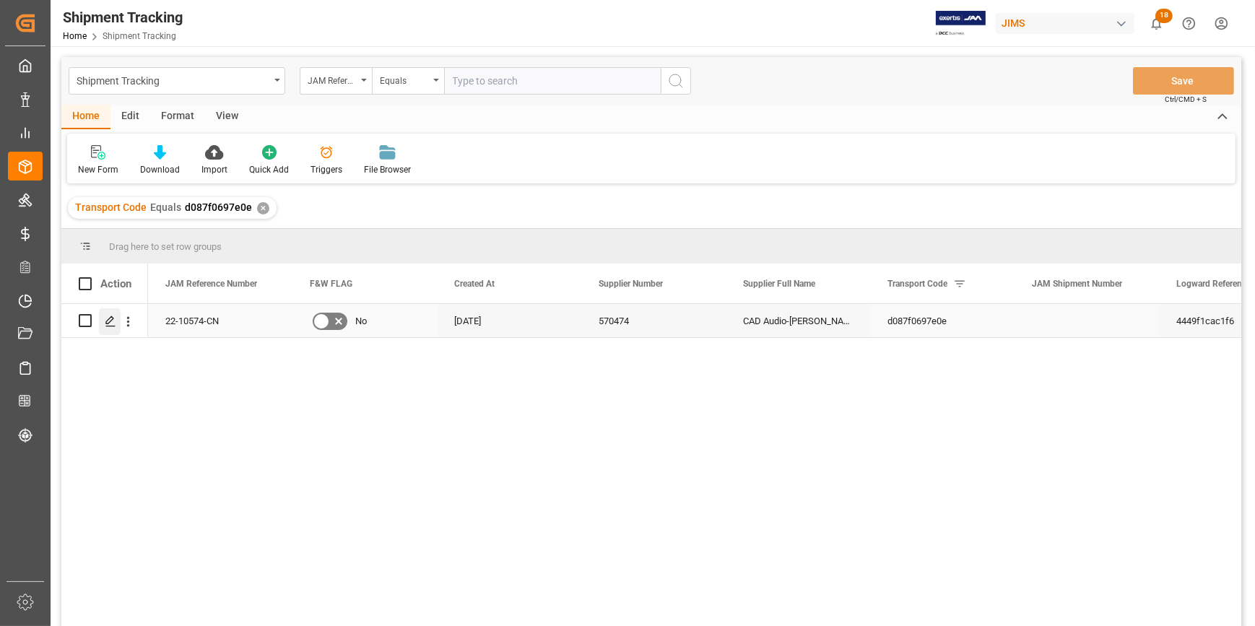
click at [112, 324] on icon "Press SPACE to select this row." at bounding box center [111, 322] width 12 height 12
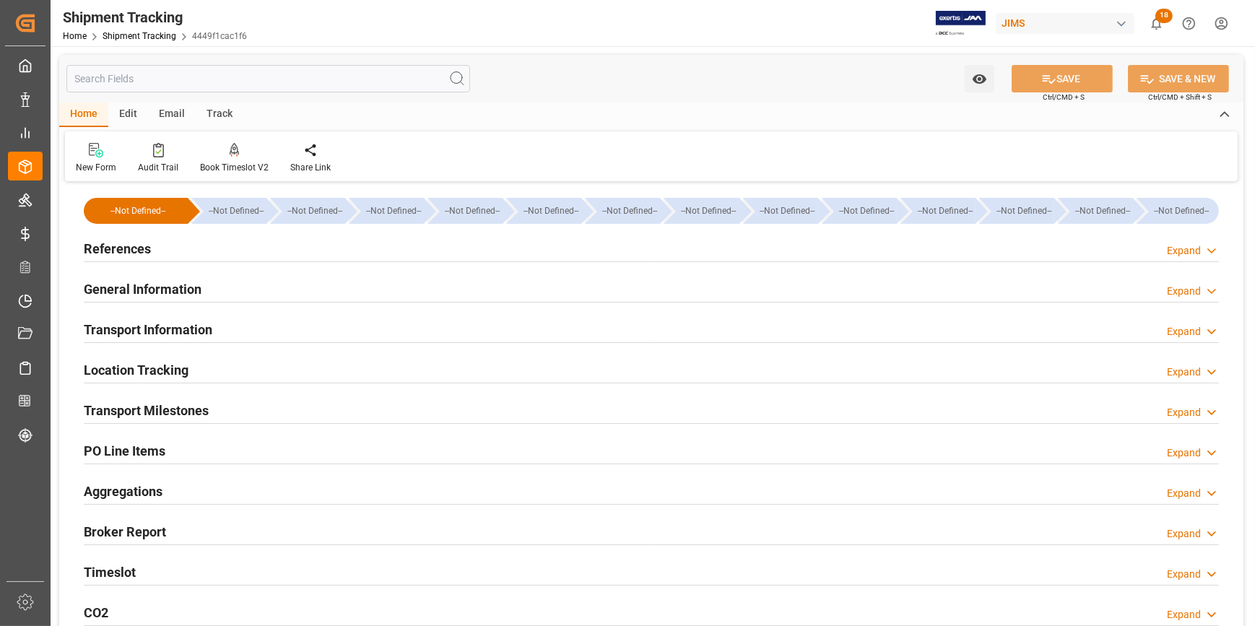
type input "[DATE]"
click at [209, 251] on div "References Expand" at bounding box center [651, 247] width 1135 height 27
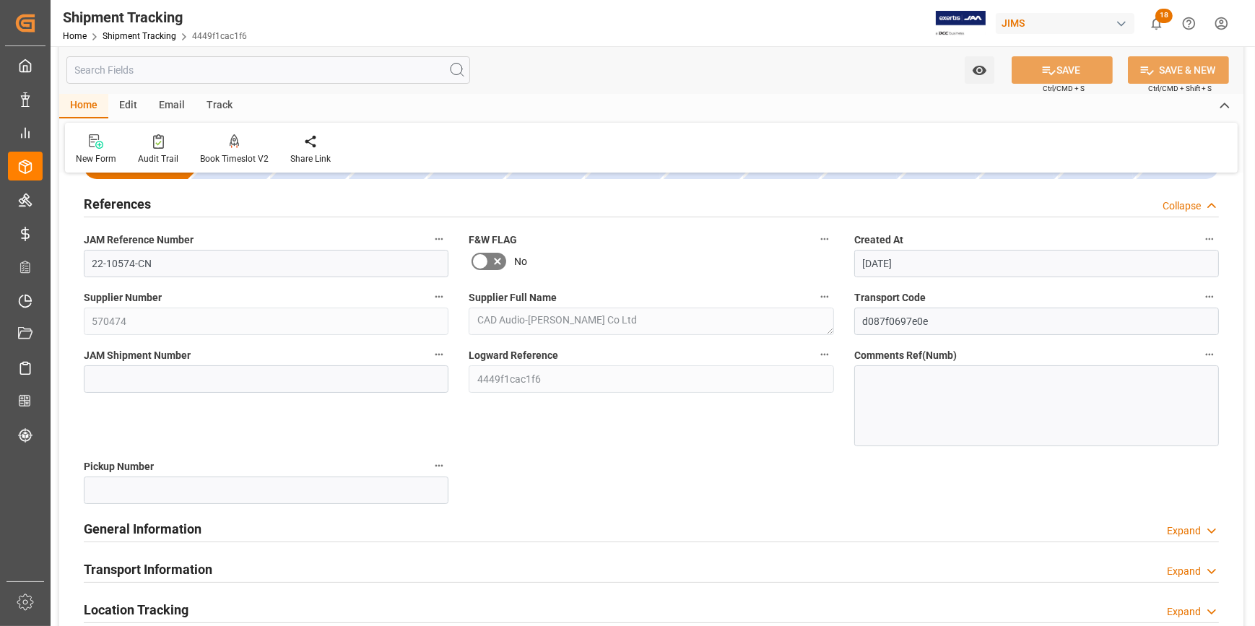
scroll to position [65, 0]
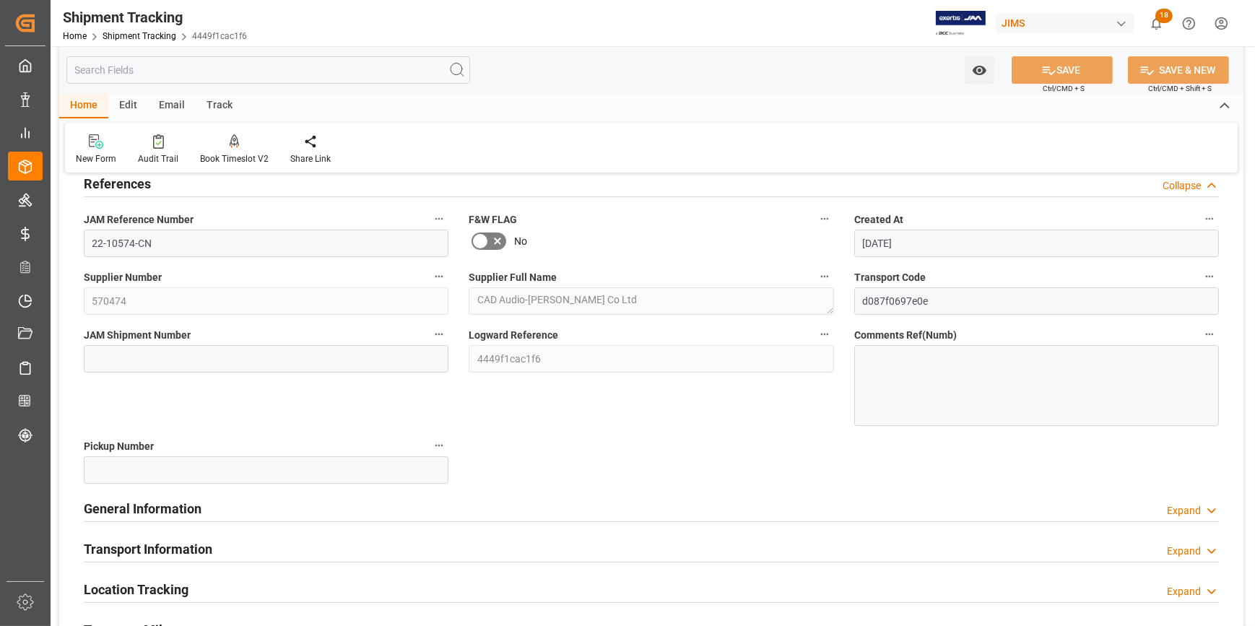
click at [260, 498] on div "General Information Expand" at bounding box center [651, 507] width 1135 height 27
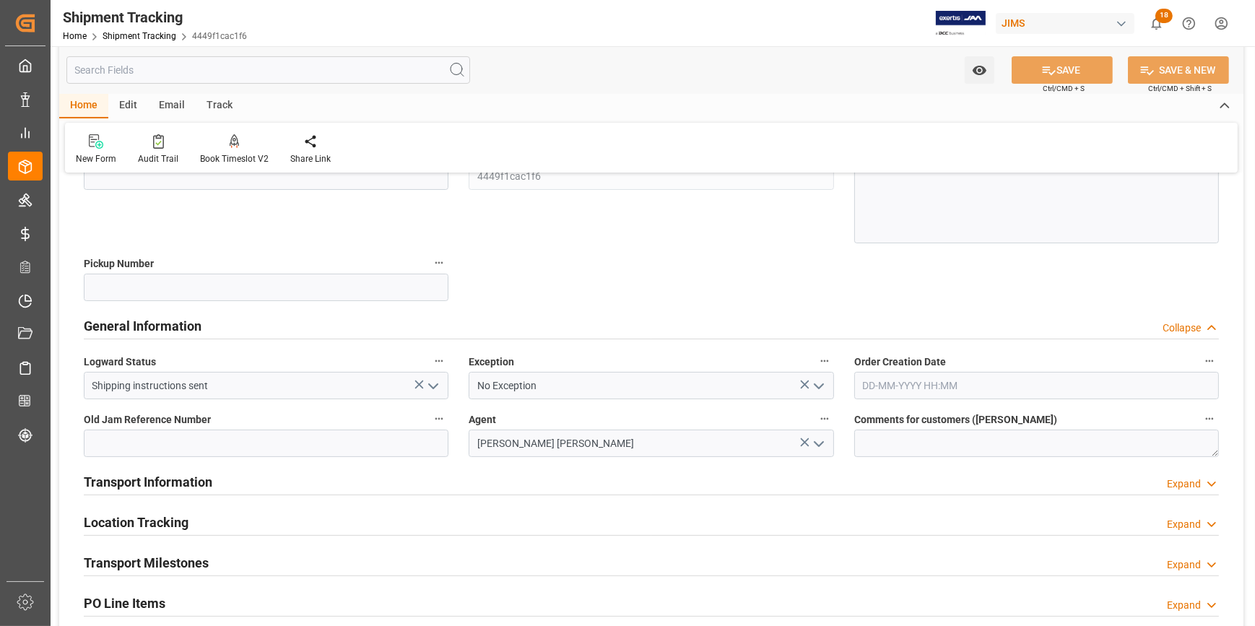
scroll to position [262, 0]
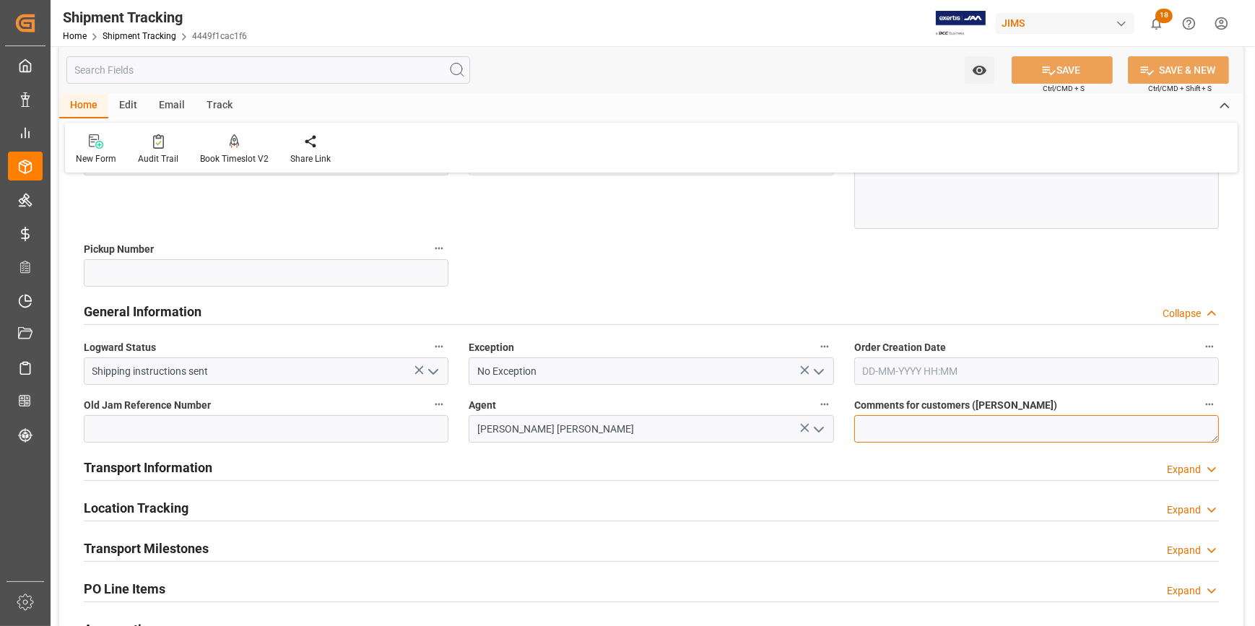
click at [878, 431] on textarea at bounding box center [1037, 428] width 365 height 27
paste textarea "Trade War update [DATE]"
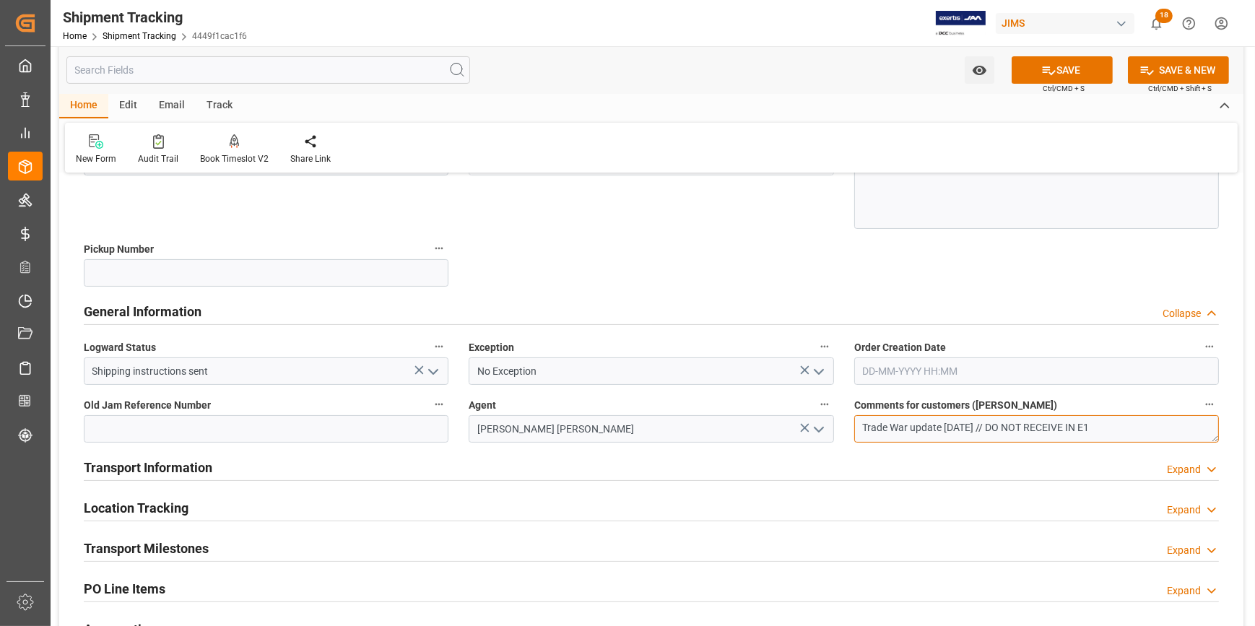
type textarea "Trade War update [DATE] // DO NOT RECEIVE IN E1"
click at [600, 462] on div "Transport Information Expand" at bounding box center [651, 466] width 1135 height 27
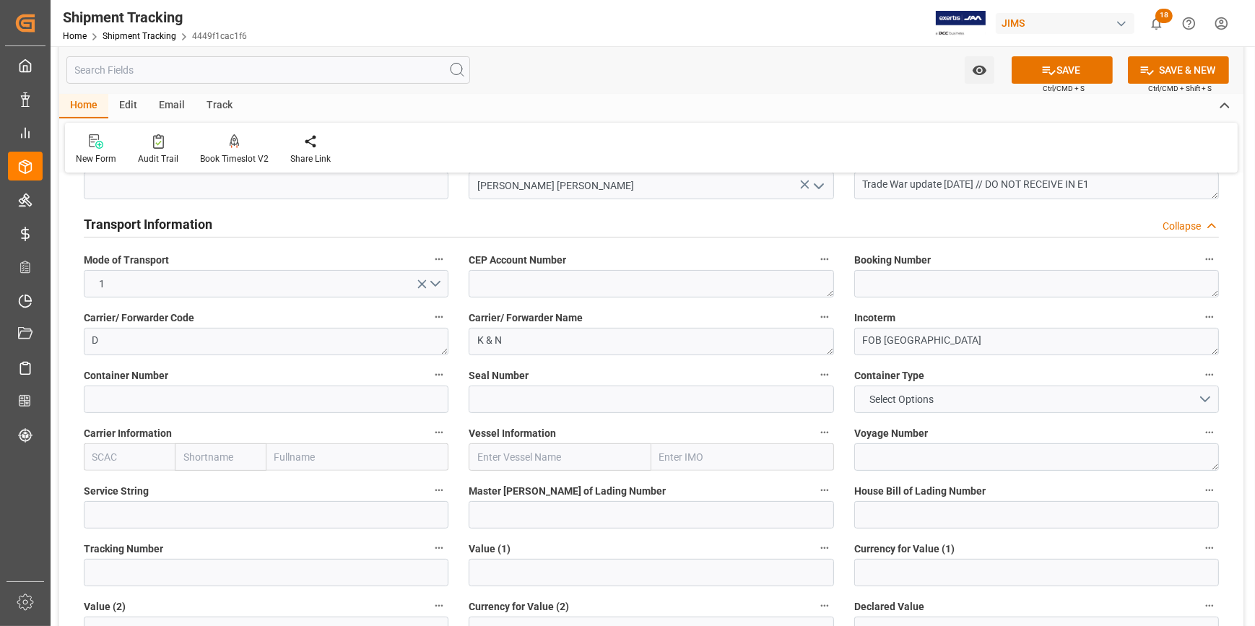
scroll to position [525, 0]
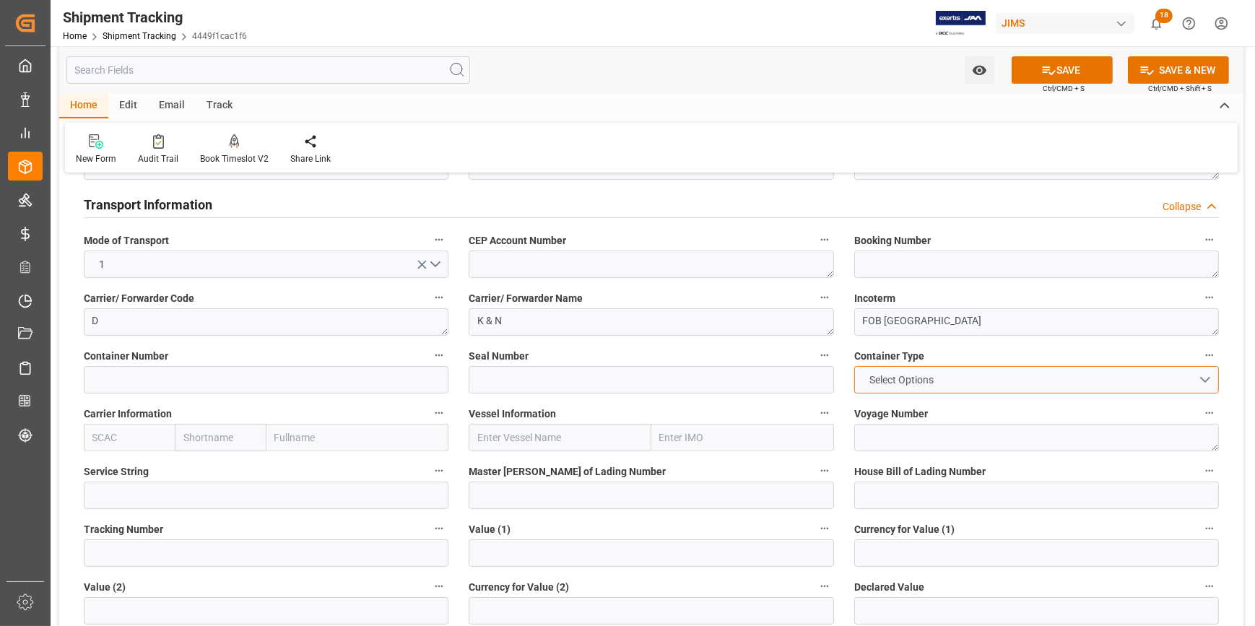
click at [1193, 377] on button "Select Options" at bounding box center [1037, 379] width 365 height 27
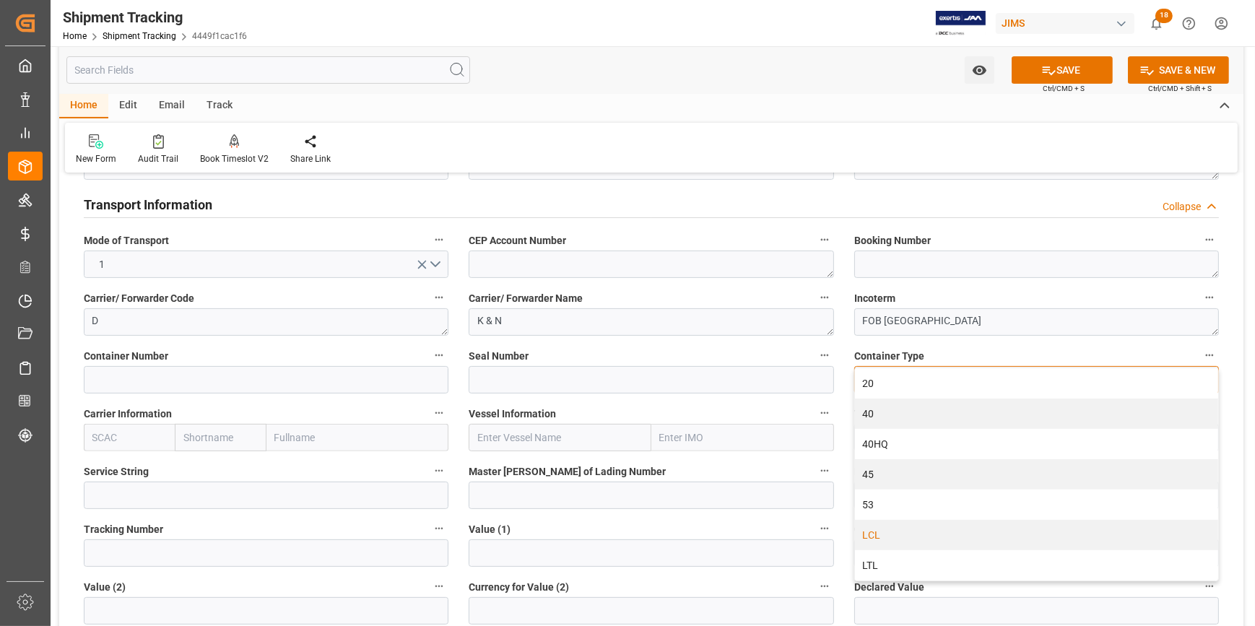
click at [972, 535] on div "LCL" at bounding box center [1036, 535] width 363 height 30
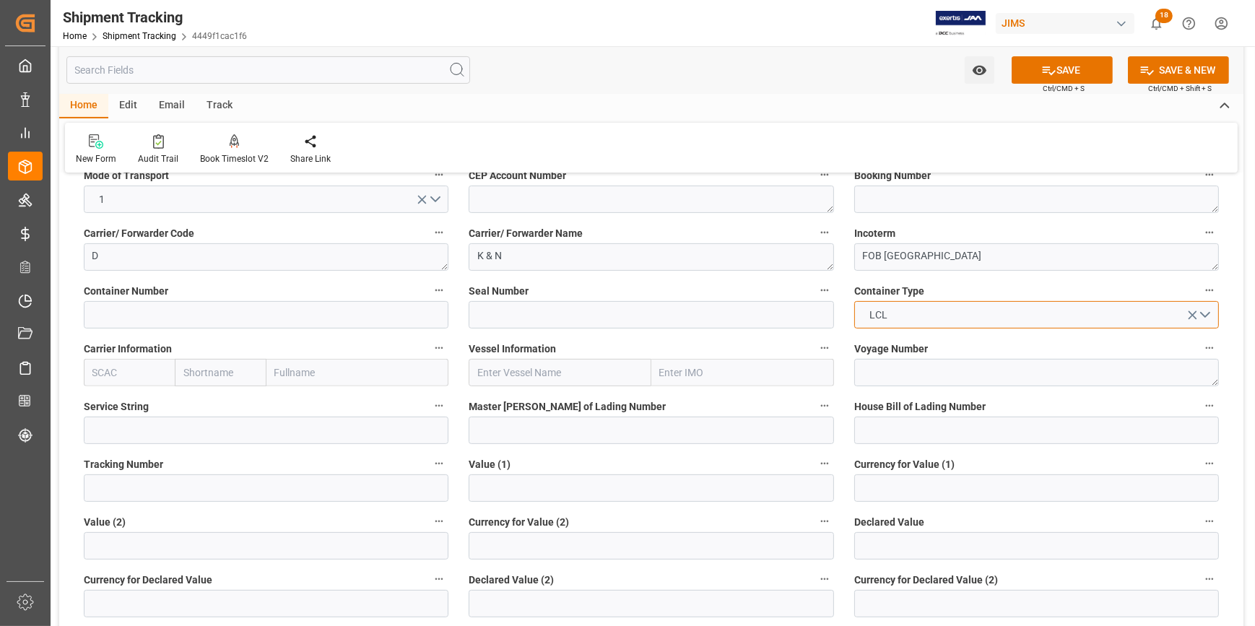
scroll to position [591, 0]
click at [487, 485] on input "text" at bounding box center [651, 487] width 365 height 27
paste input "50305.12"
type input "50305.12"
click at [930, 490] on input at bounding box center [1037, 487] width 365 height 27
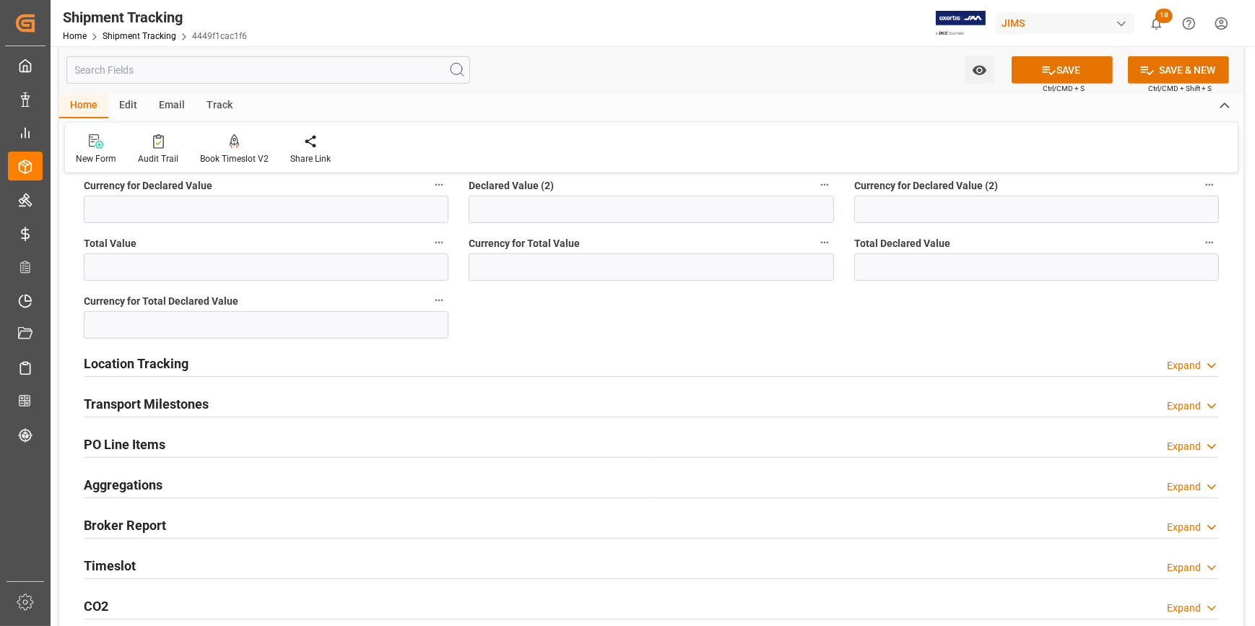
type input "USD"
click at [316, 395] on div "Transport Milestones Expand" at bounding box center [651, 402] width 1135 height 27
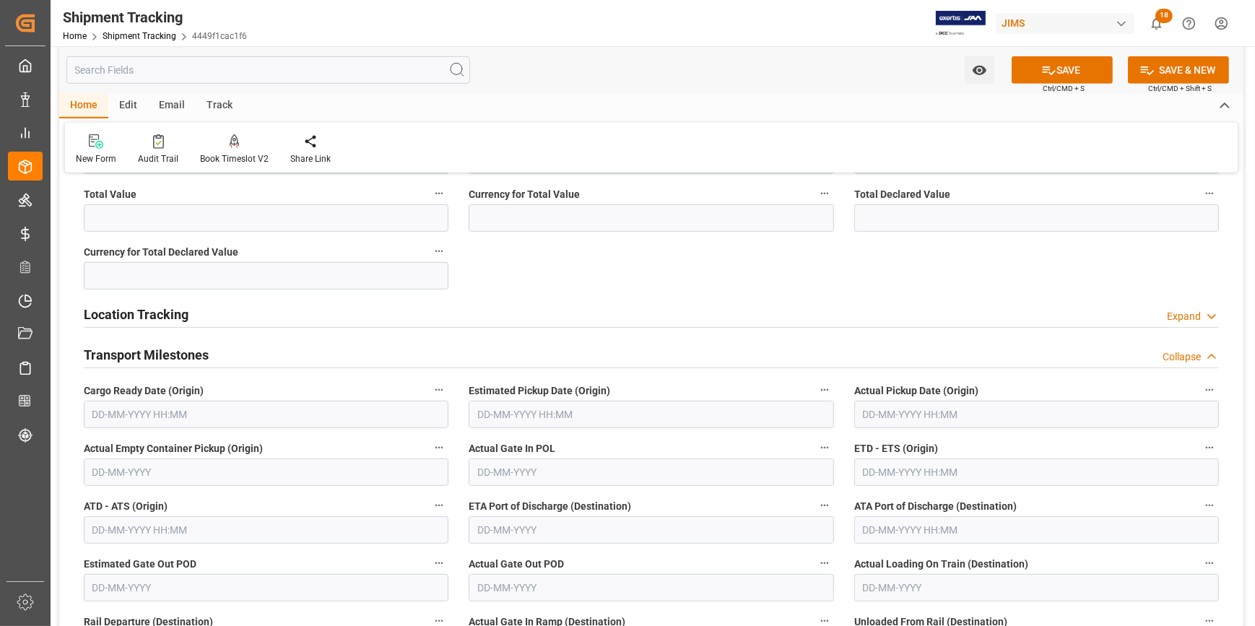
scroll to position [1116, 0]
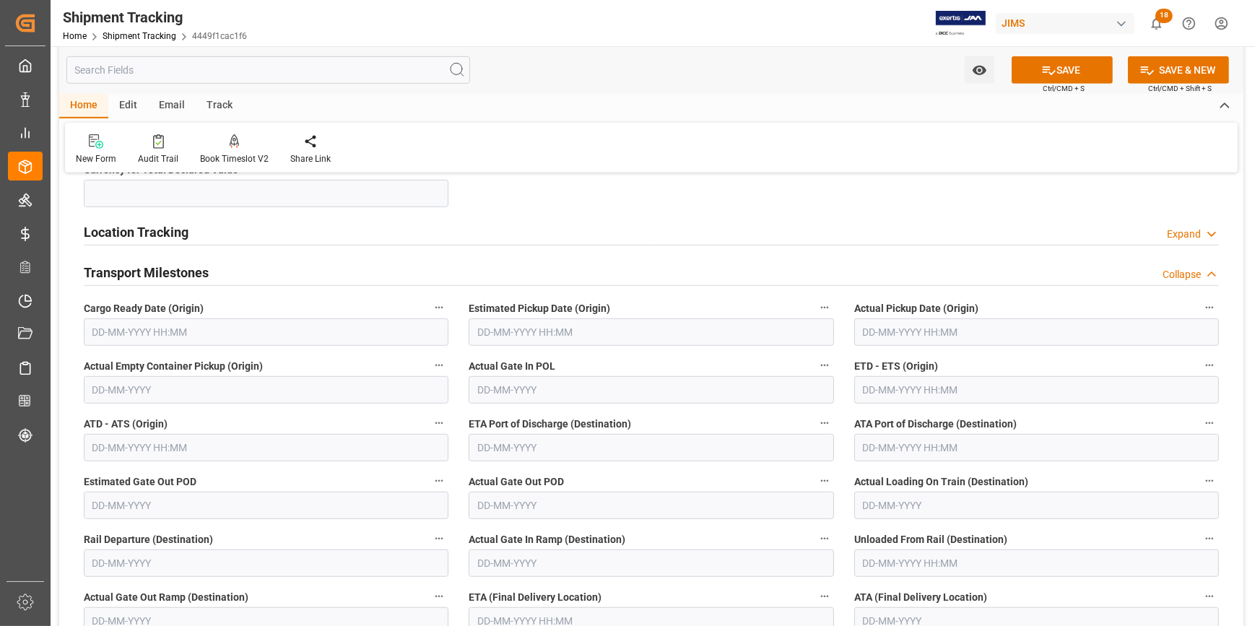
click at [144, 327] on input "text" at bounding box center [266, 332] width 365 height 27
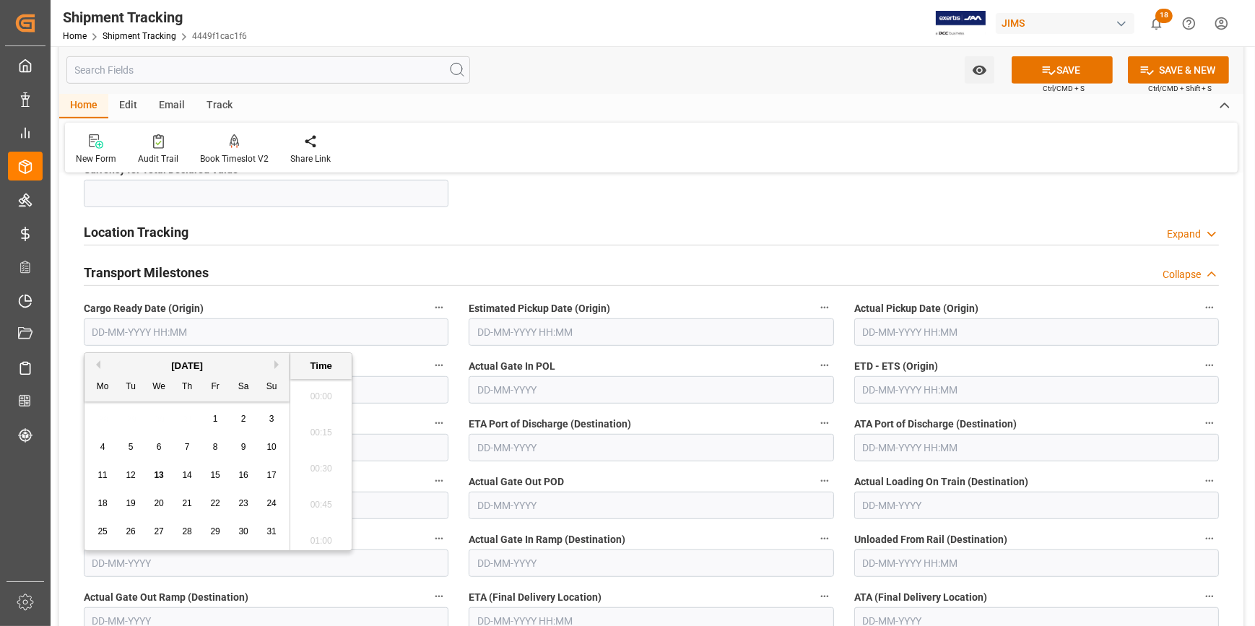
scroll to position [1630, 0]
click at [101, 531] on span "25" at bounding box center [102, 532] width 9 height 10
type input "[DATE] 00:00"
click at [511, 324] on input "text" at bounding box center [651, 332] width 365 height 27
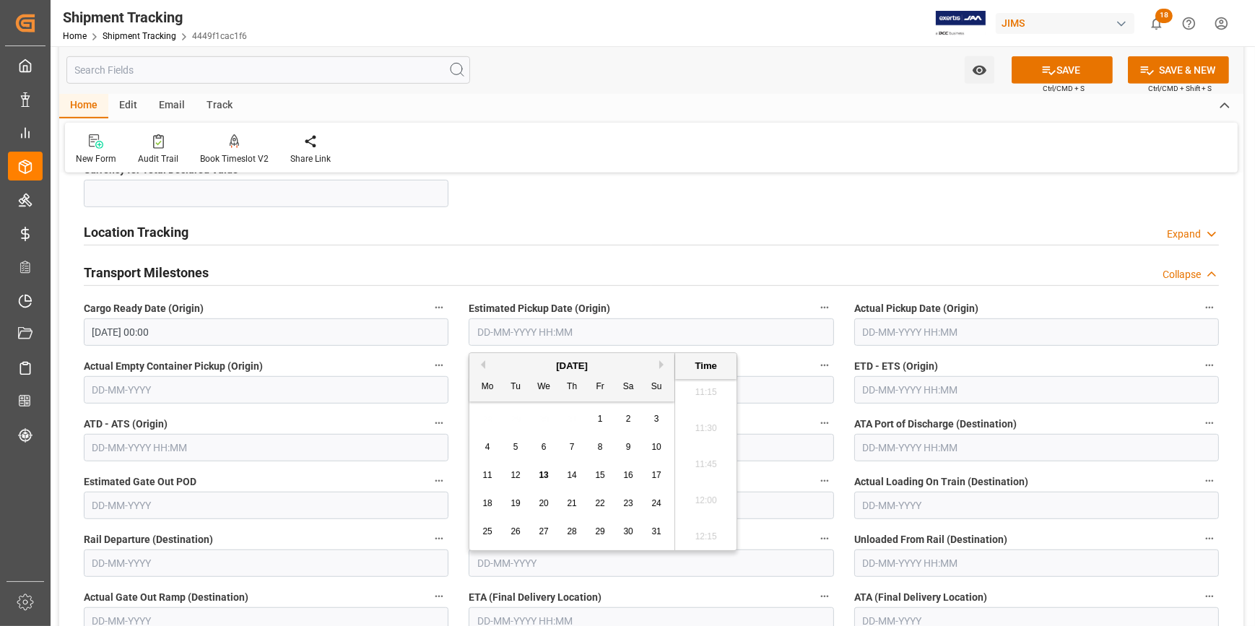
click at [627, 530] on span "30" at bounding box center [627, 532] width 9 height 10
type input "[DATE] 00:00"
click at [884, 394] on input "text" at bounding box center [1037, 389] width 365 height 27
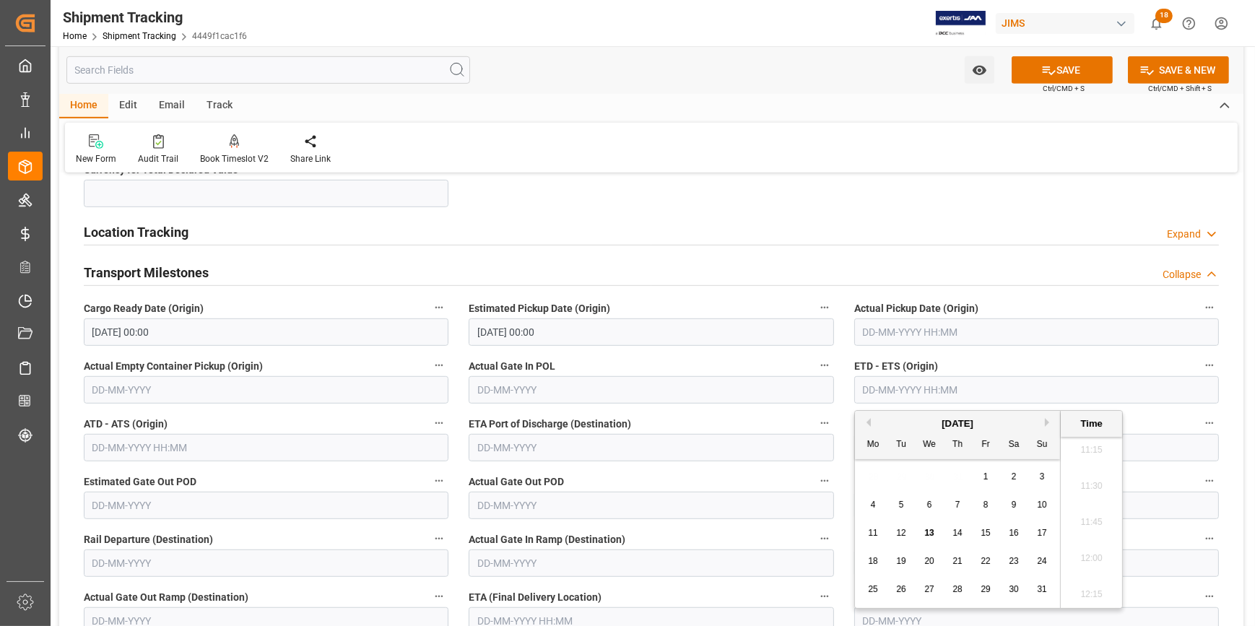
click at [1048, 420] on button "Next Month" at bounding box center [1049, 422] width 9 height 9
click at [985, 475] on span "5" at bounding box center [986, 477] width 5 height 10
type input "[DATE] 00:00"
click at [733, 414] on label "ETA Port of Discharge (Destination)" at bounding box center [651, 424] width 365 height 20
click at [816, 414] on button "ETA Port of Discharge (Destination)" at bounding box center [825, 423] width 19 height 19
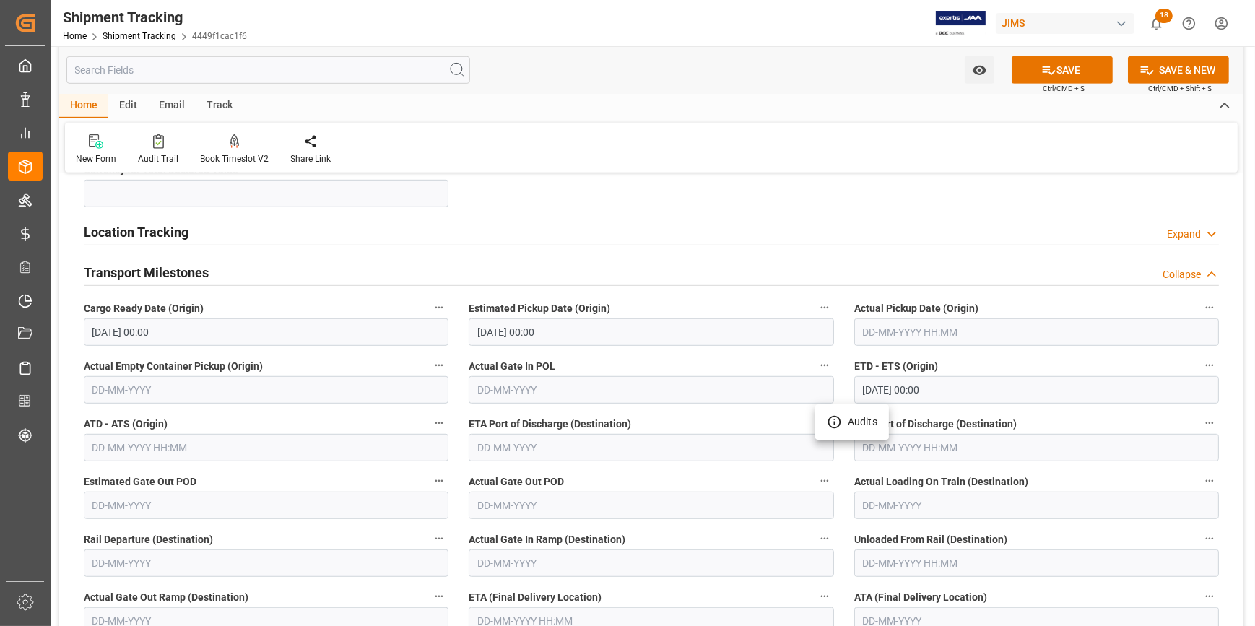
click at [632, 587] on div at bounding box center [627, 313] width 1255 height 626
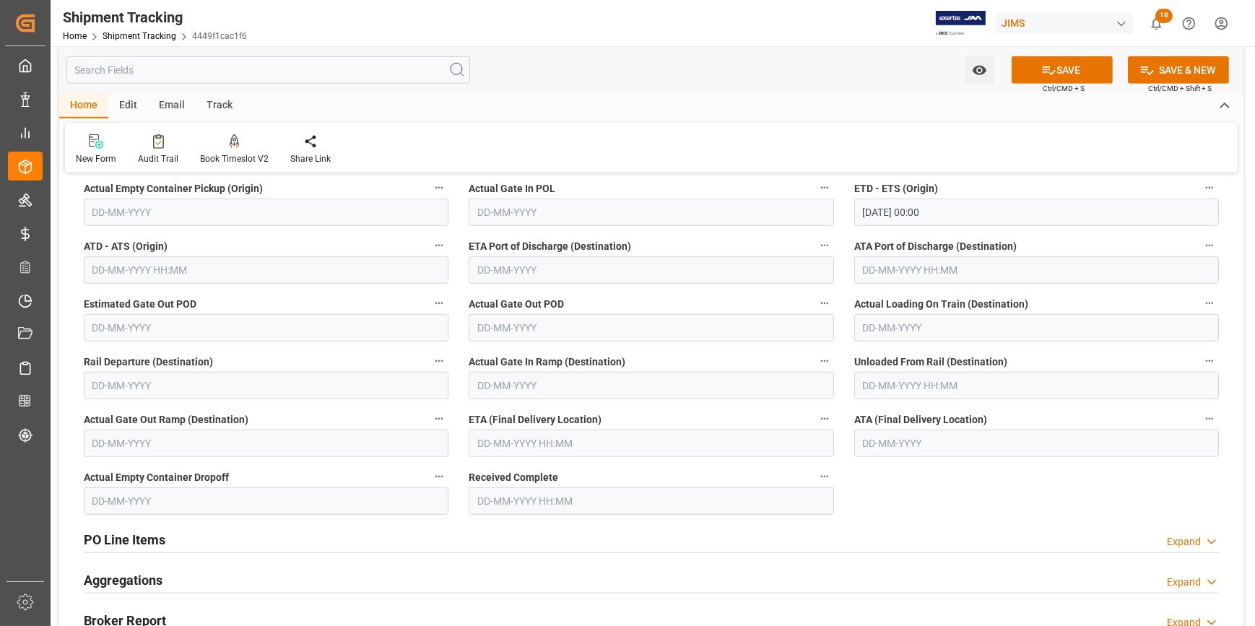
scroll to position [1313, 0]
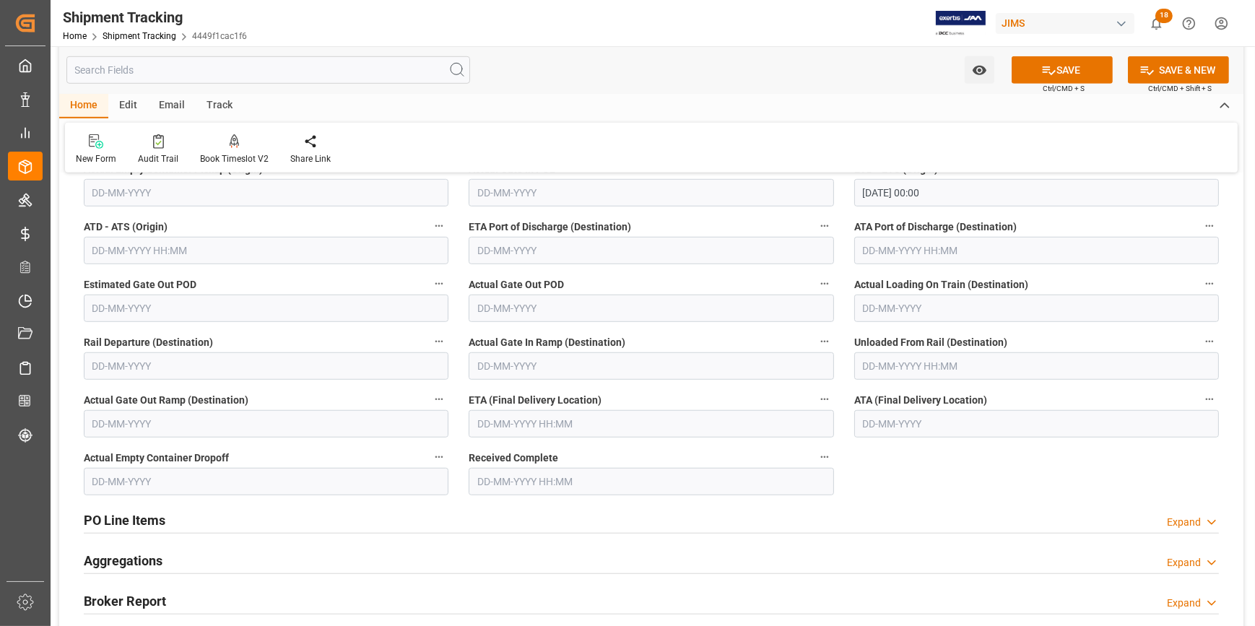
click at [522, 425] on input "text" at bounding box center [651, 423] width 365 height 27
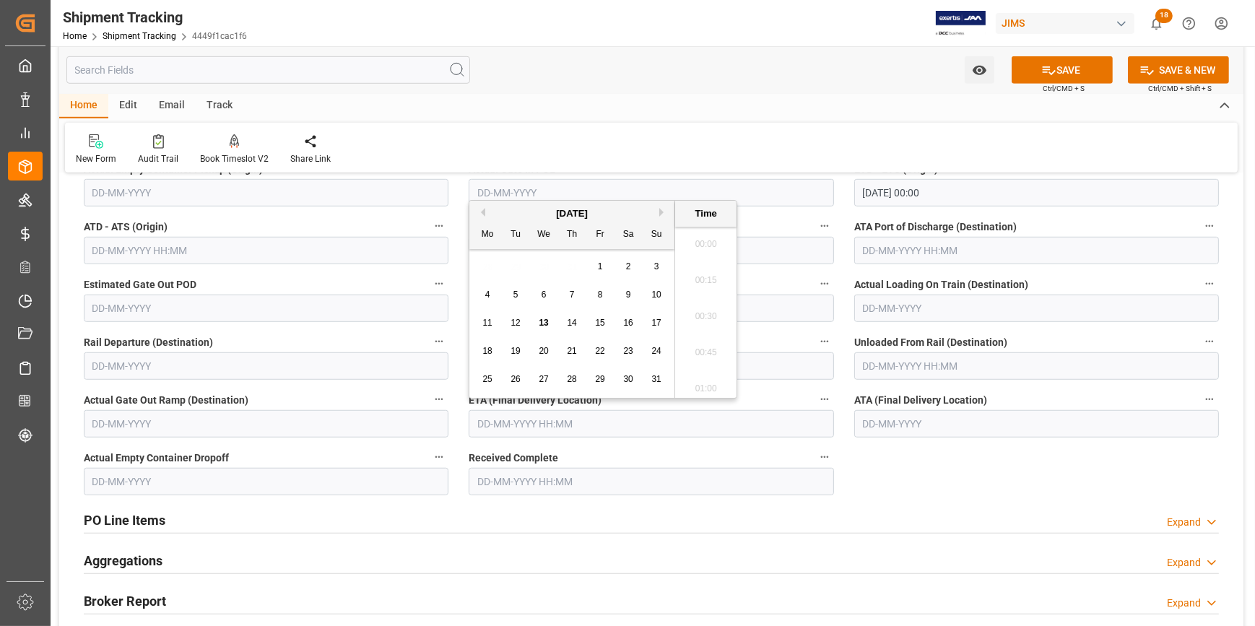
scroll to position [1630, 0]
click at [662, 209] on button "Next Month" at bounding box center [663, 212] width 9 height 9
click at [491, 345] on div "20" at bounding box center [488, 351] width 18 height 17
type input "[DATE] 00:00"
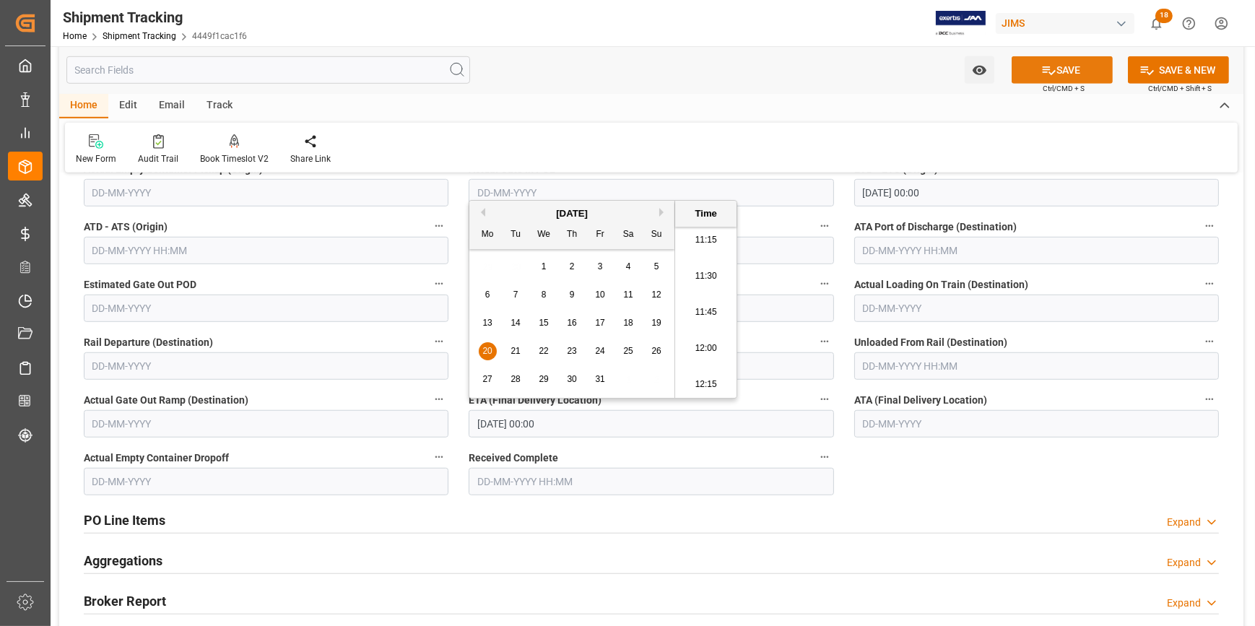
click at [1065, 77] on button "SAVE" at bounding box center [1062, 69] width 101 height 27
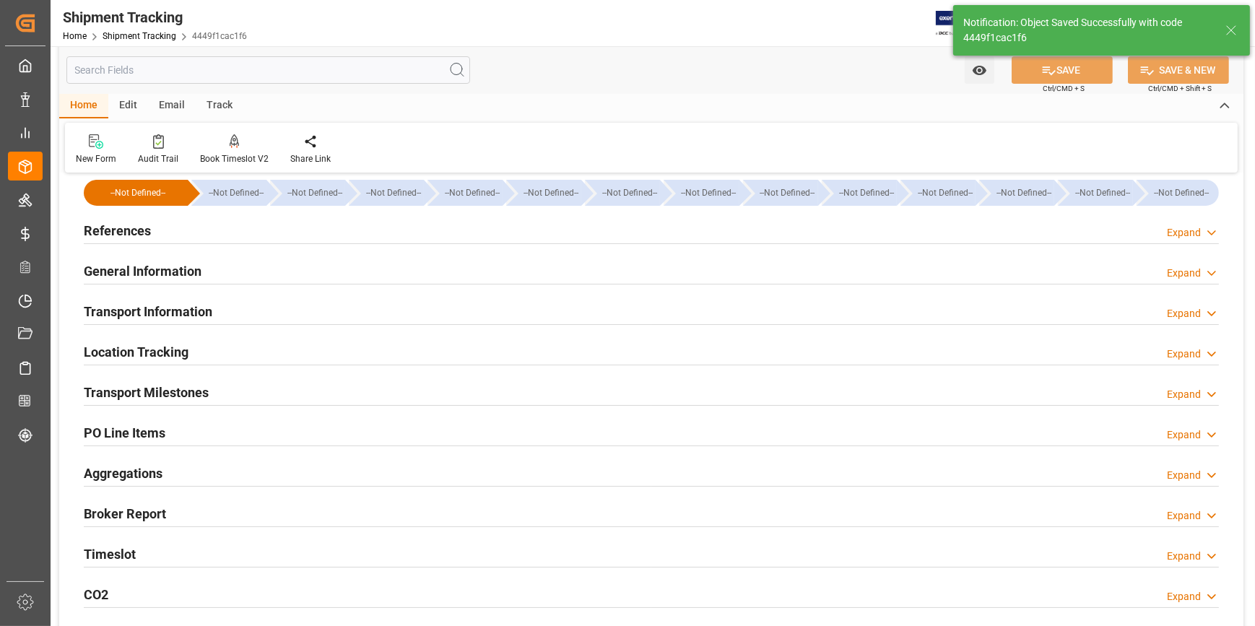
scroll to position [7, 0]
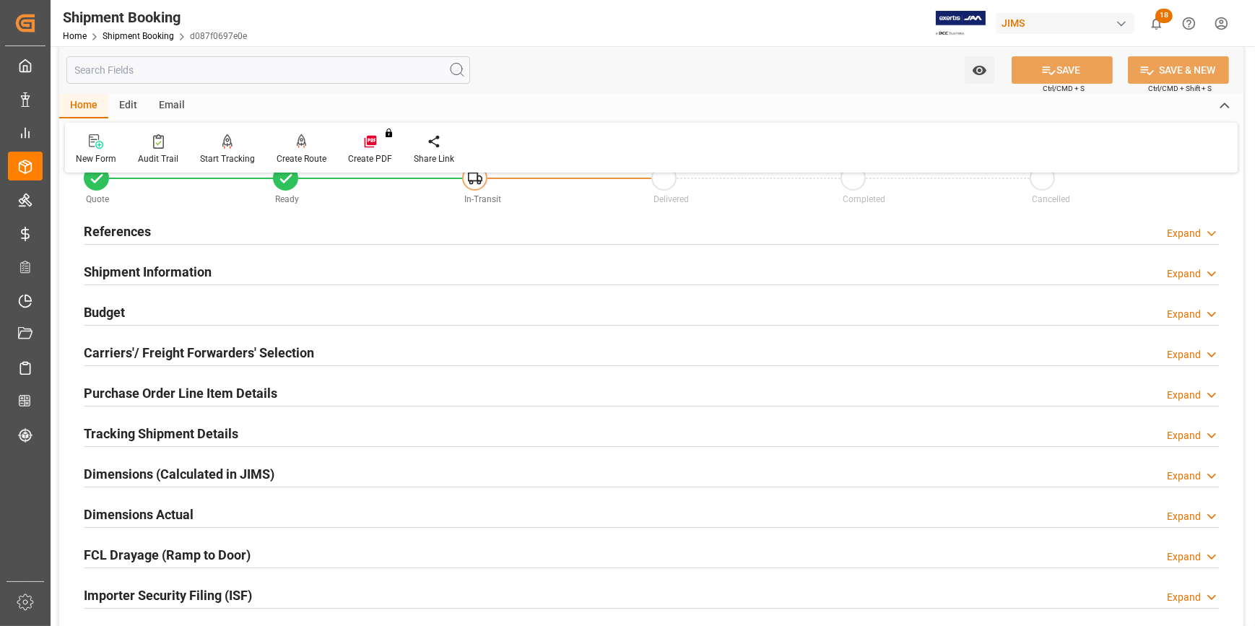
scroll to position [65, 0]
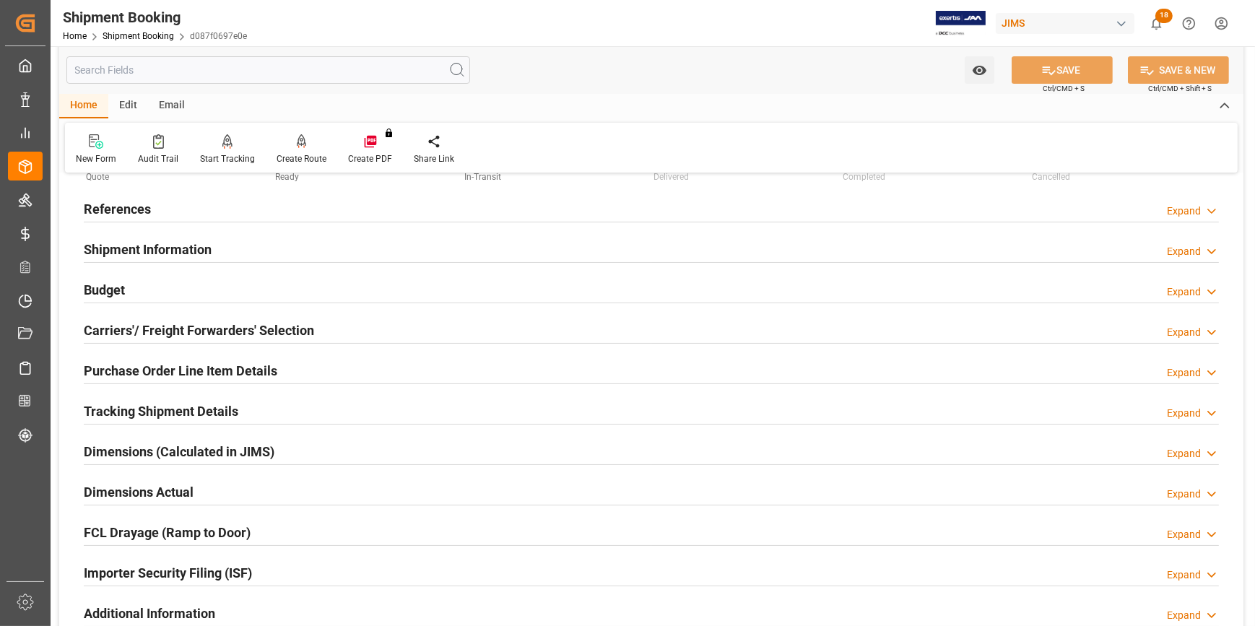
click at [306, 416] on div "Tracking Shipment Details Expand" at bounding box center [651, 410] width 1135 height 27
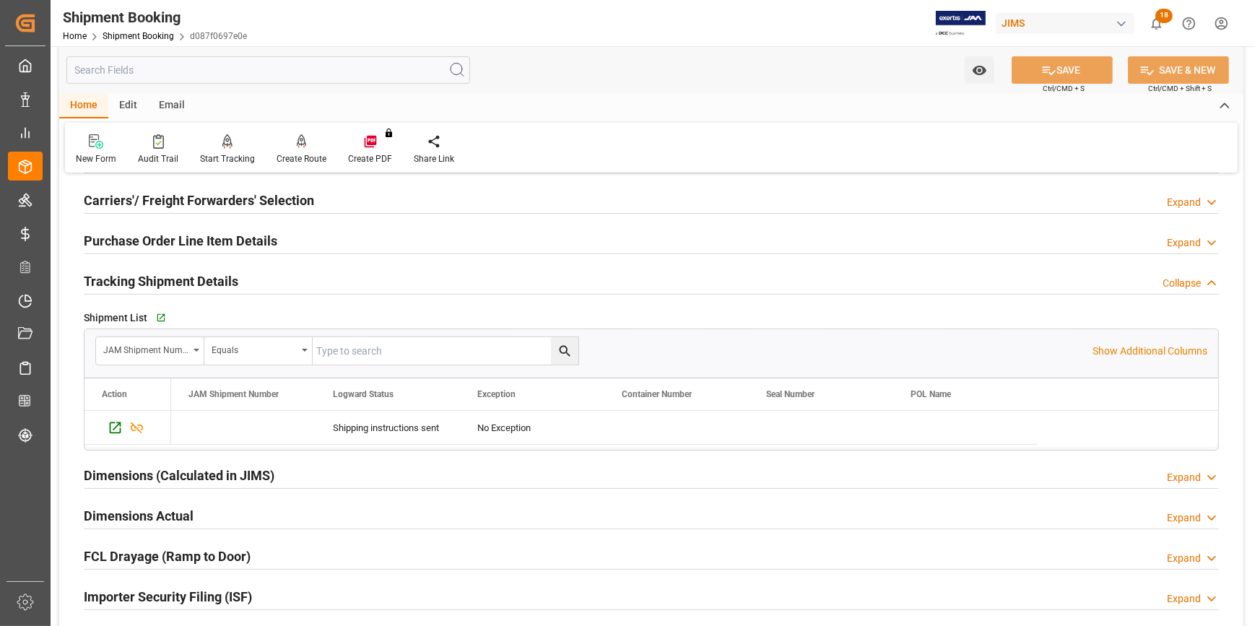
scroll to position [196, 0]
click at [286, 509] on div "Dimensions Actual Expand" at bounding box center [651, 513] width 1135 height 27
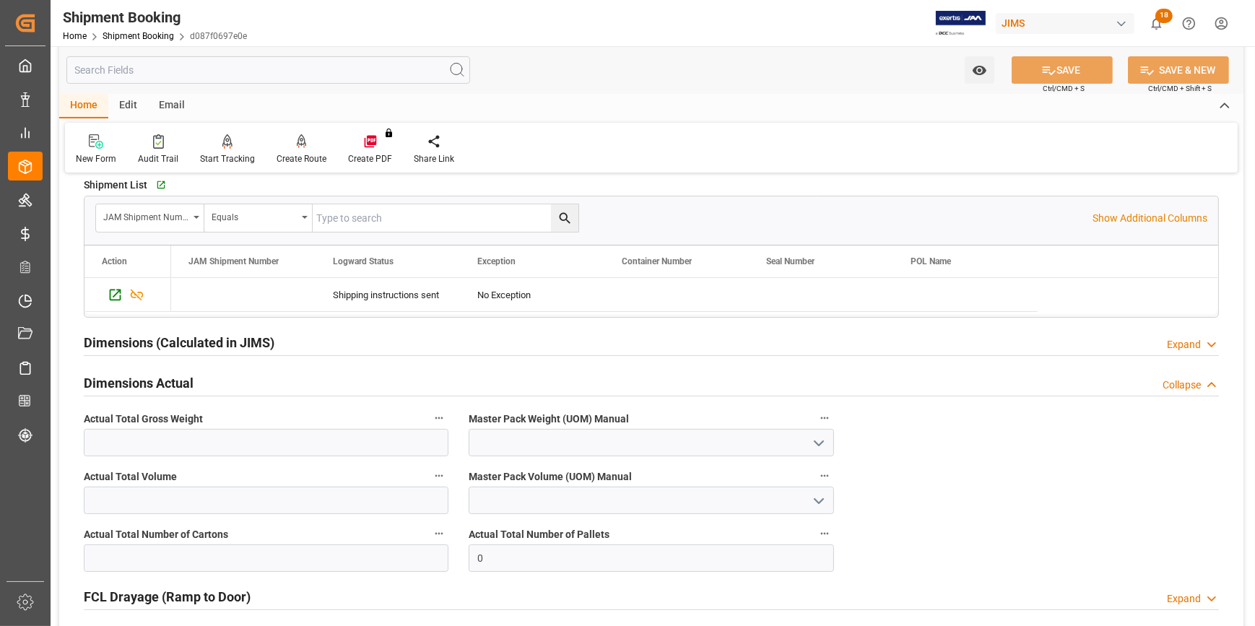
scroll to position [459, 0]
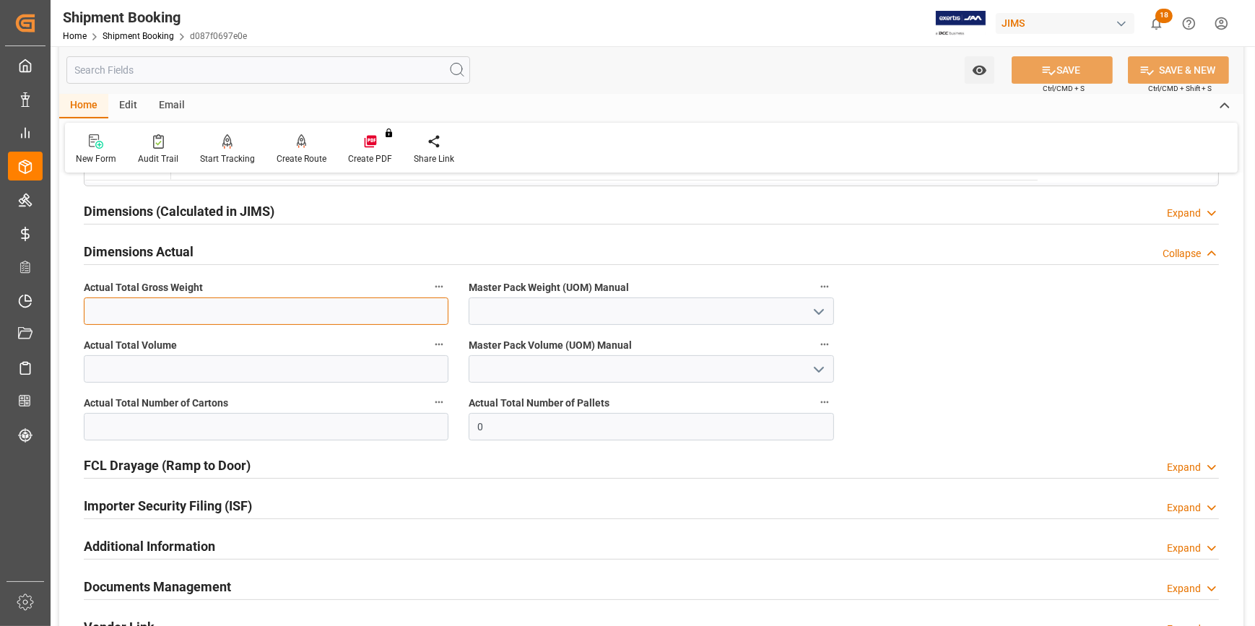
click at [199, 313] on input "text" at bounding box center [266, 311] width 365 height 27
type input "2525"
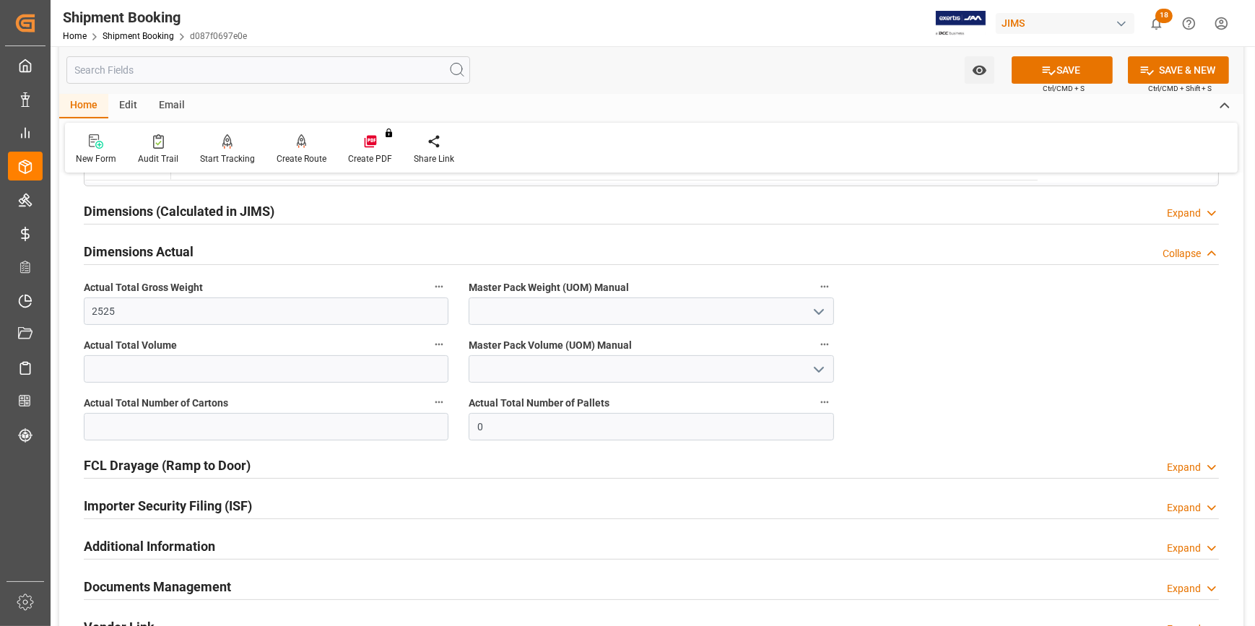
click at [818, 308] on icon "open menu" at bounding box center [818, 311] width 17 height 17
click at [639, 339] on div "KG" at bounding box center [651, 343] width 363 height 33
type input "KG"
click at [166, 433] on input "text" at bounding box center [266, 426] width 365 height 27
type input "156"
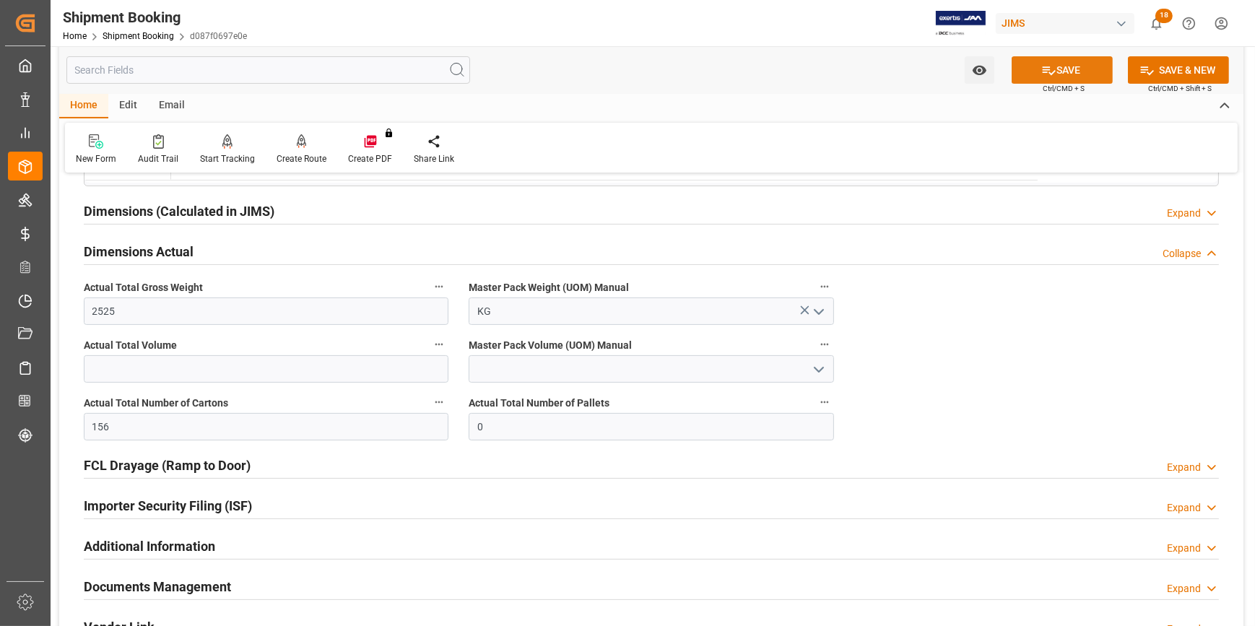
click at [1069, 70] on button "SAVE" at bounding box center [1062, 69] width 101 height 27
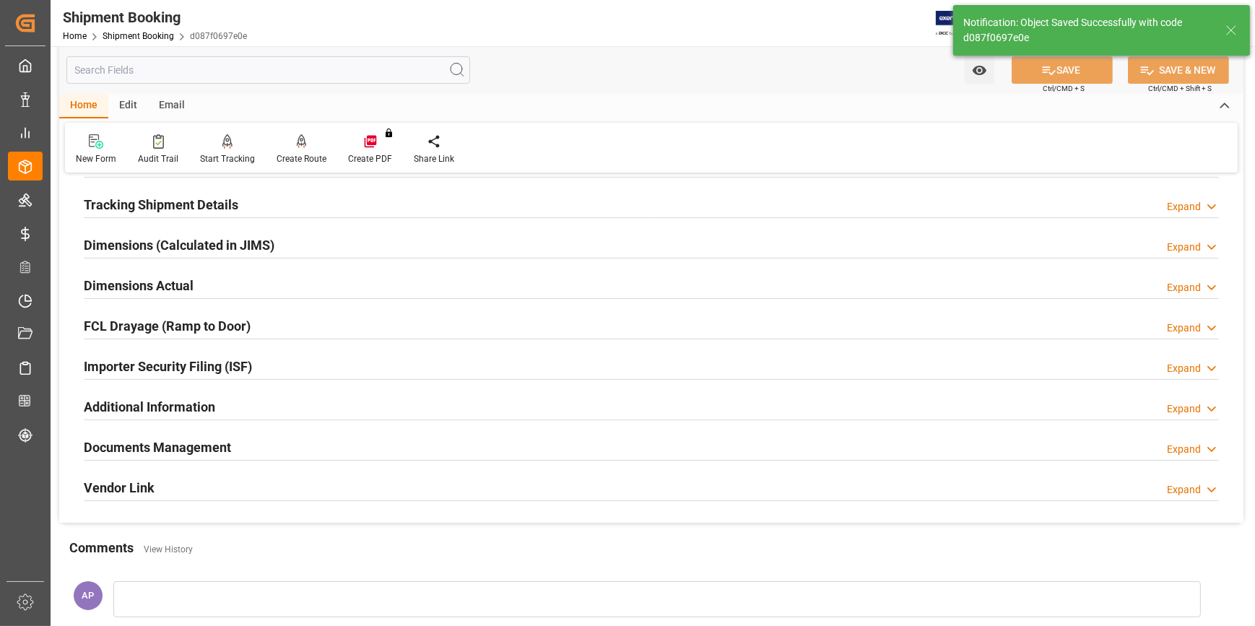
scroll to position [240, 0]
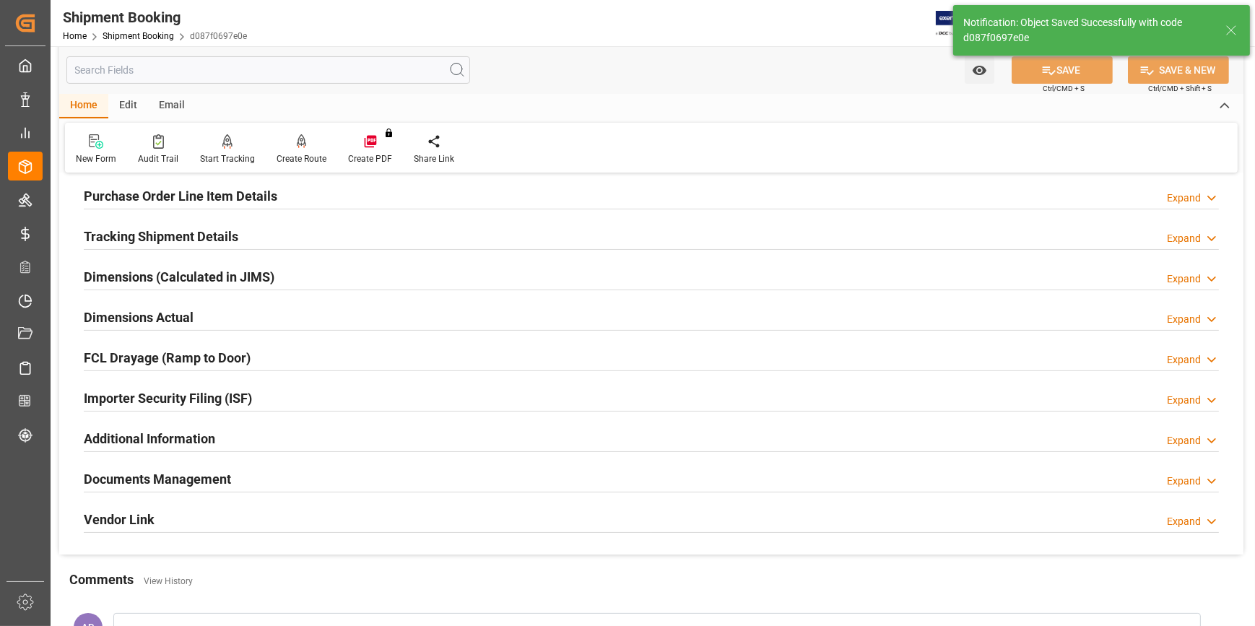
click at [213, 316] on div "Dimensions Actual Expand" at bounding box center [651, 316] width 1135 height 27
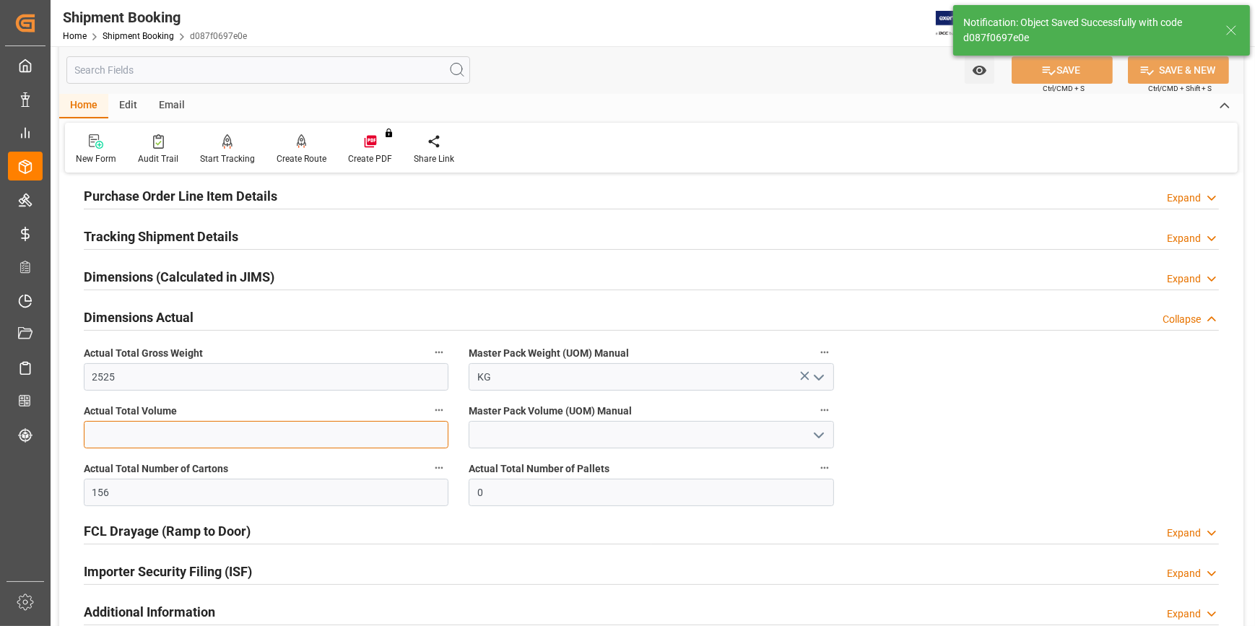
click at [147, 431] on input "text" at bounding box center [266, 434] width 365 height 27
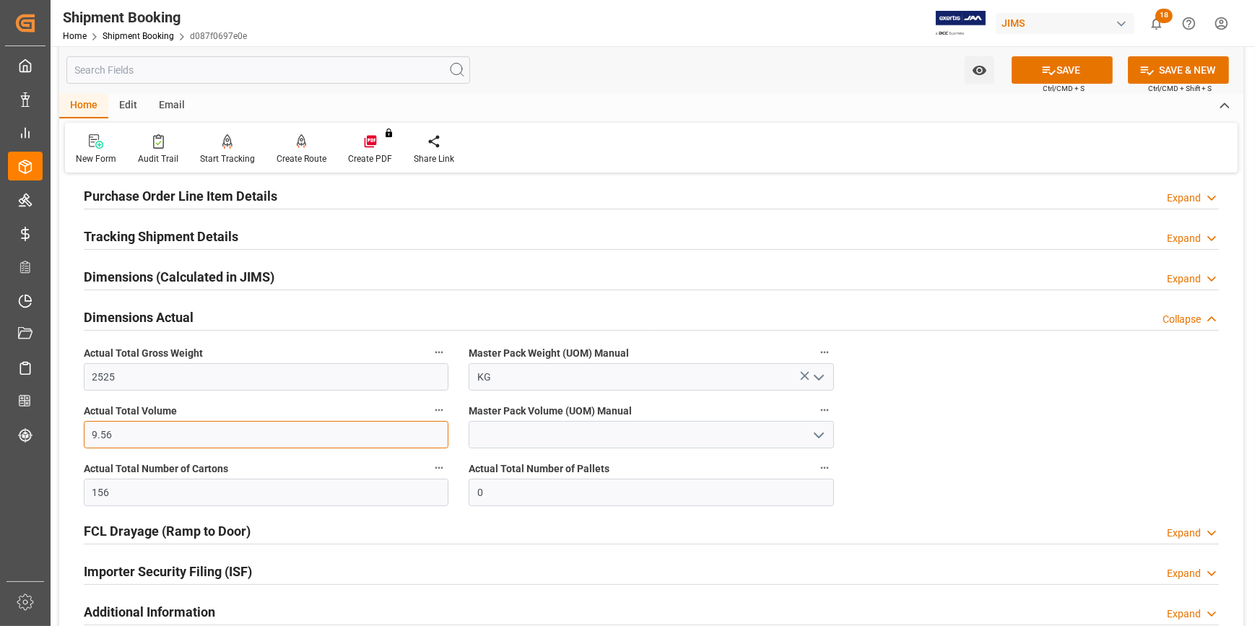
type input "9.56"
click at [808, 433] on button "open menu" at bounding box center [818, 435] width 22 height 22
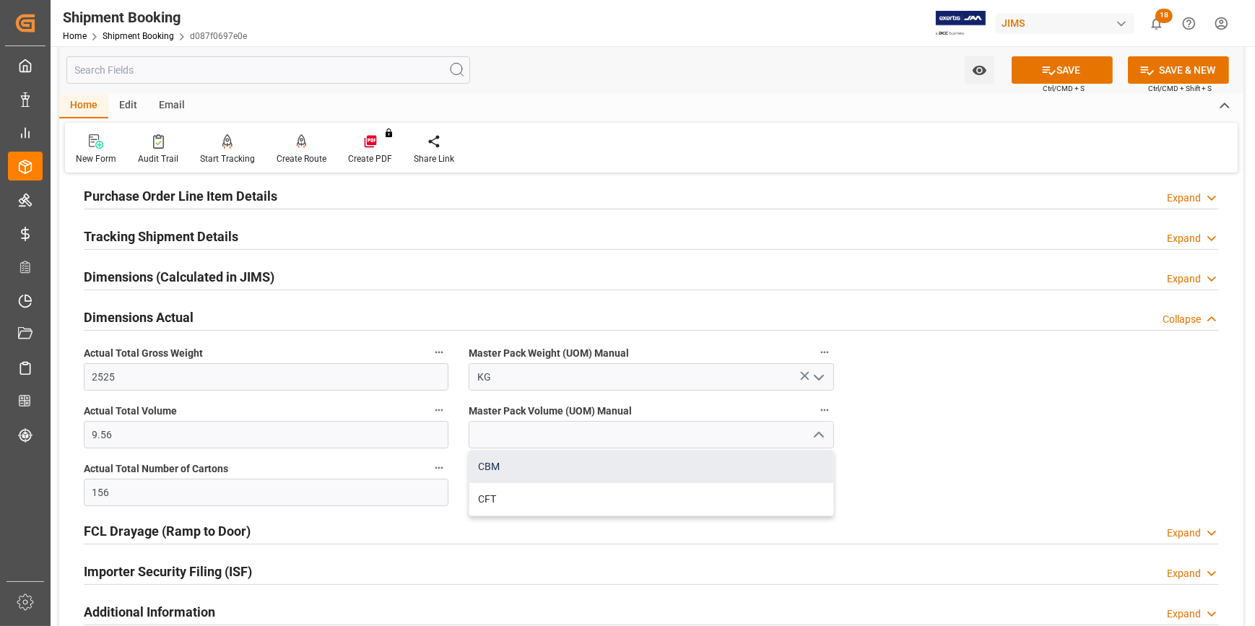
click at [642, 457] on div "CBM" at bounding box center [651, 467] width 363 height 33
type input "CBM"
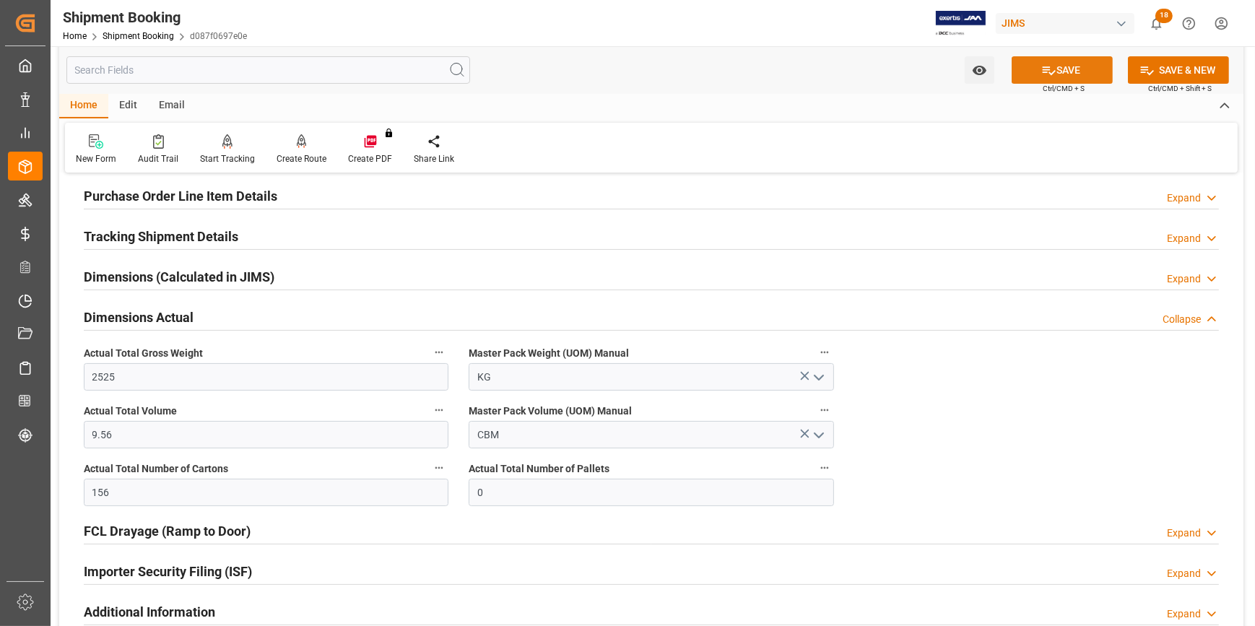
click at [1060, 68] on button "SAVE" at bounding box center [1062, 69] width 101 height 27
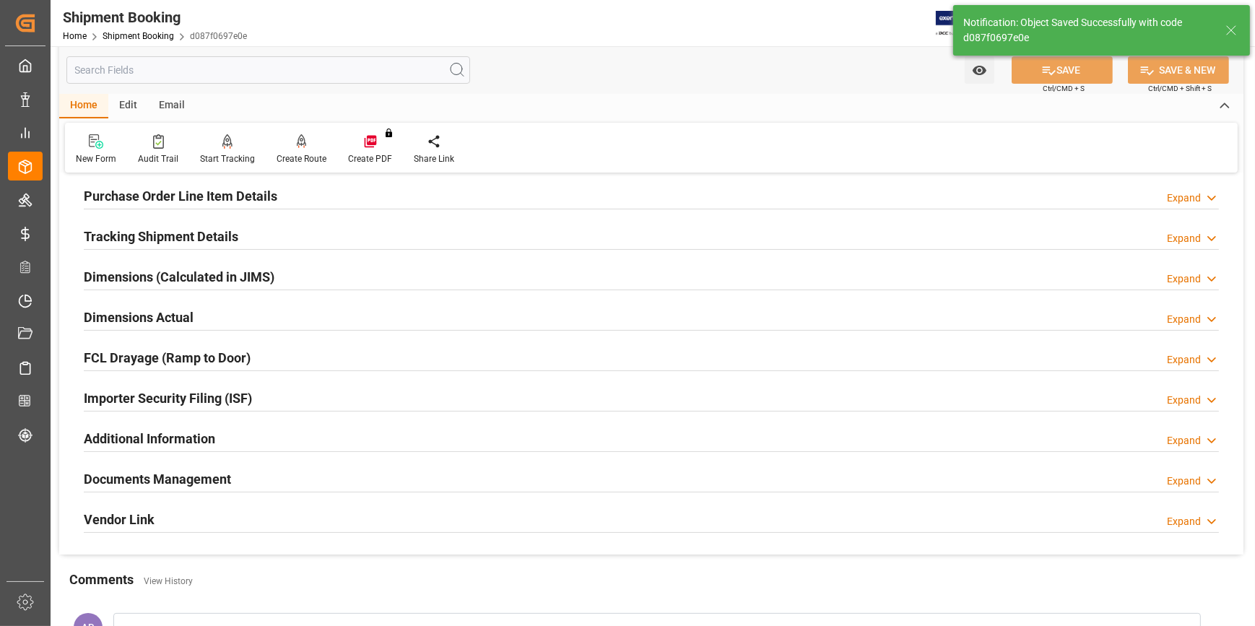
click at [287, 272] on div "Dimensions (Calculated in JIMS) Expand" at bounding box center [651, 275] width 1135 height 27
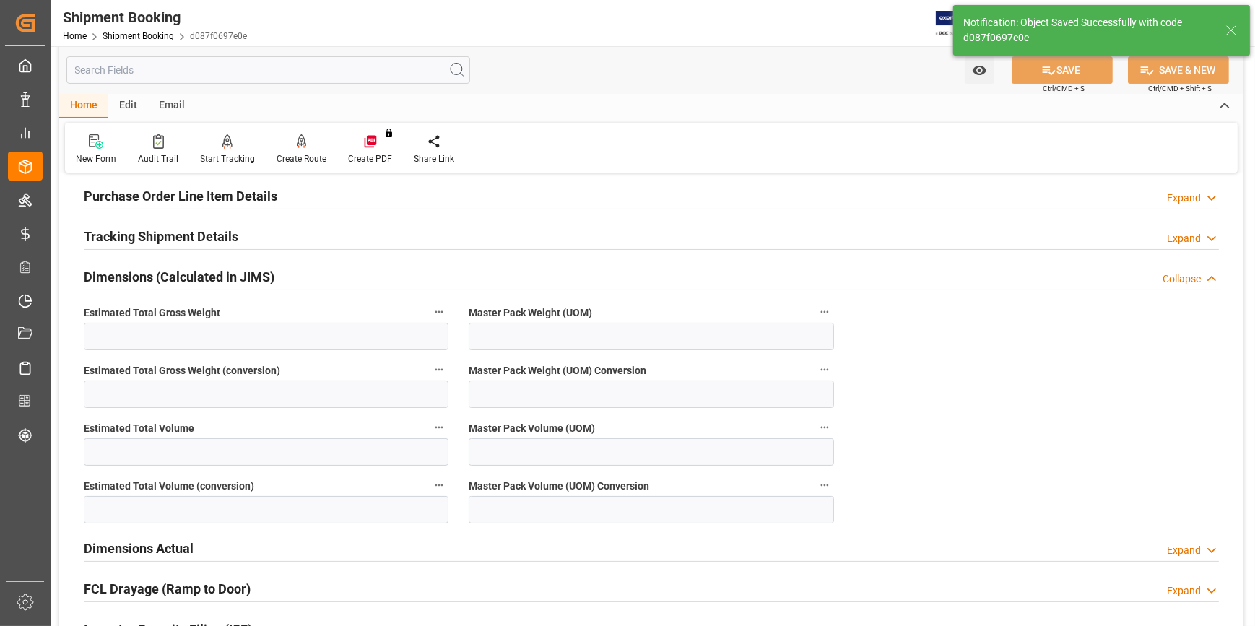
click at [295, 274] on div "Dimensions (Calculated in JIMS) Collapse" at bounding box center [651, 275] width 1135 height 27
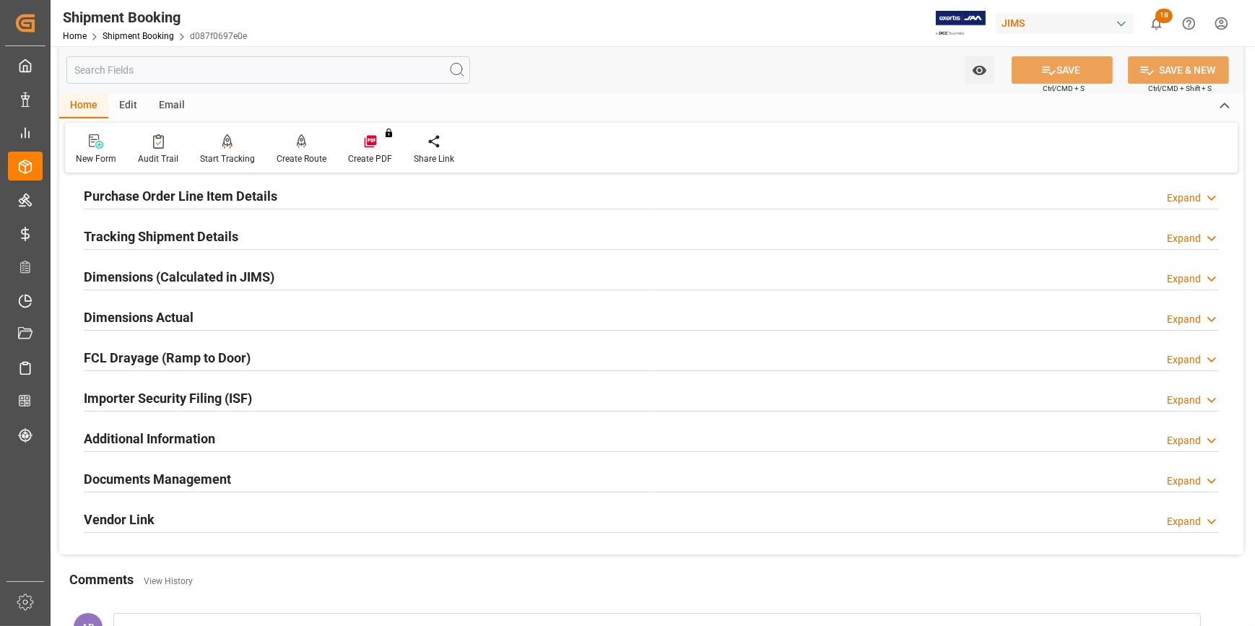
click at [259, 475] on div "Documents Management Expand" at bounding box center [651, 477] width 1135 height 27
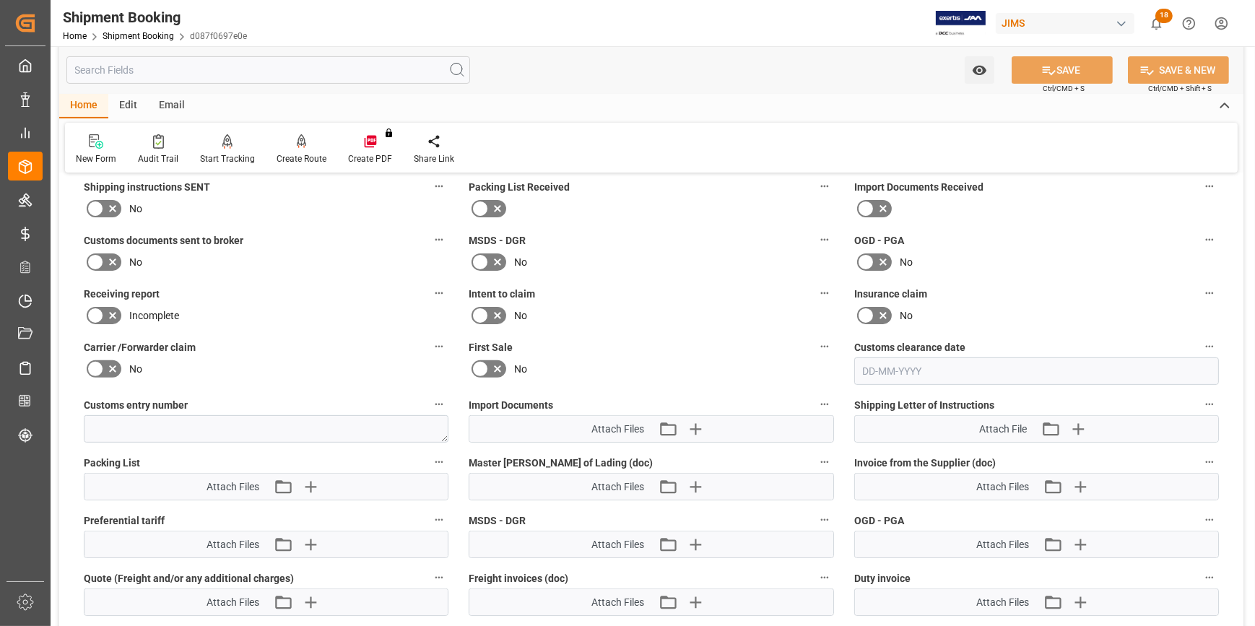
scroll to position [568, 0]
click at [1077, 428] on icon "button" at bounding box center [1078, 429] width 14 height 14
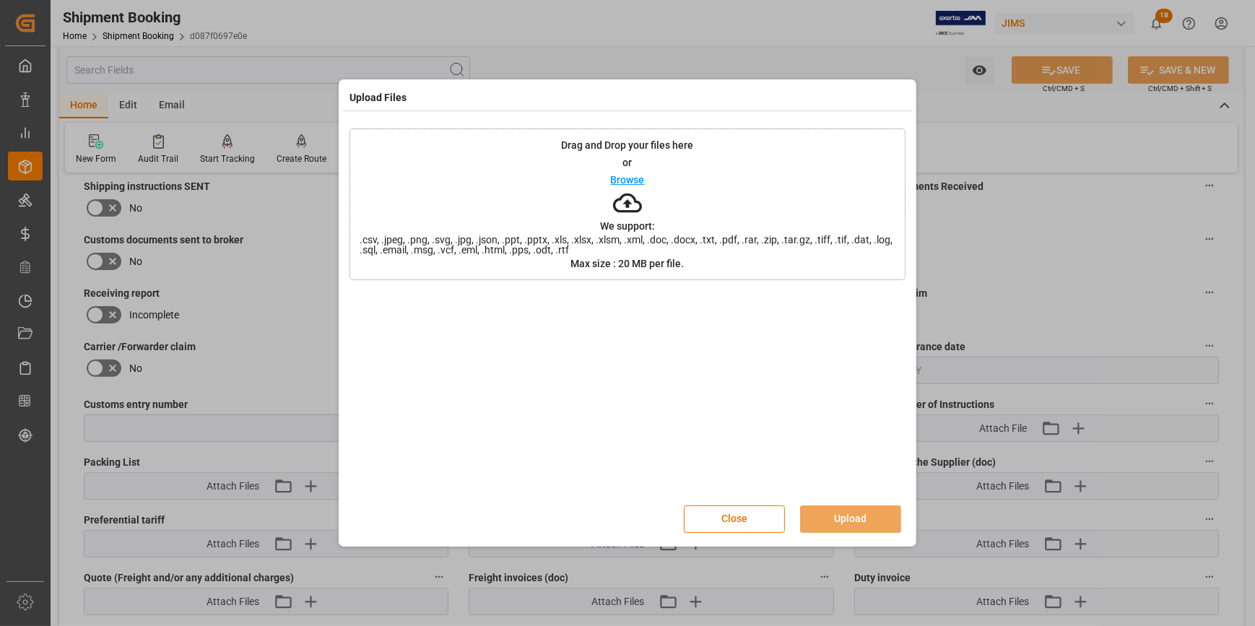
click at [627, 176] on p "Browse" at bounding box center [628, 180] width 34 height 10
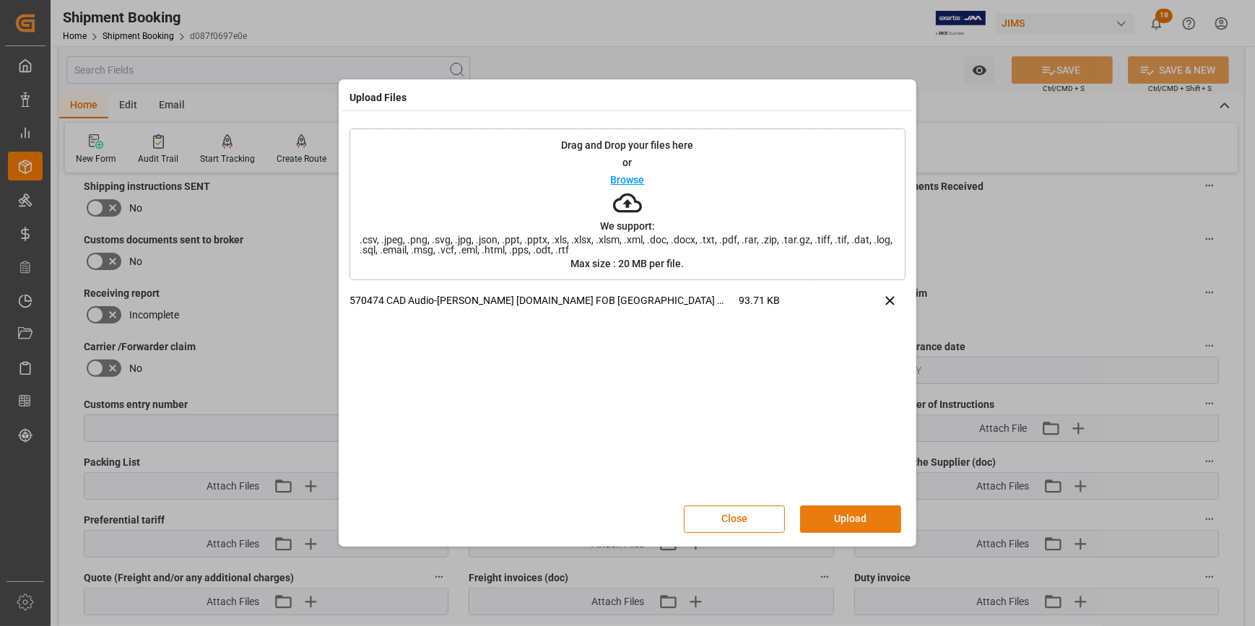
click at [866, 516] on button "Upload" at bounding box center [850, 519] width 101 height 27
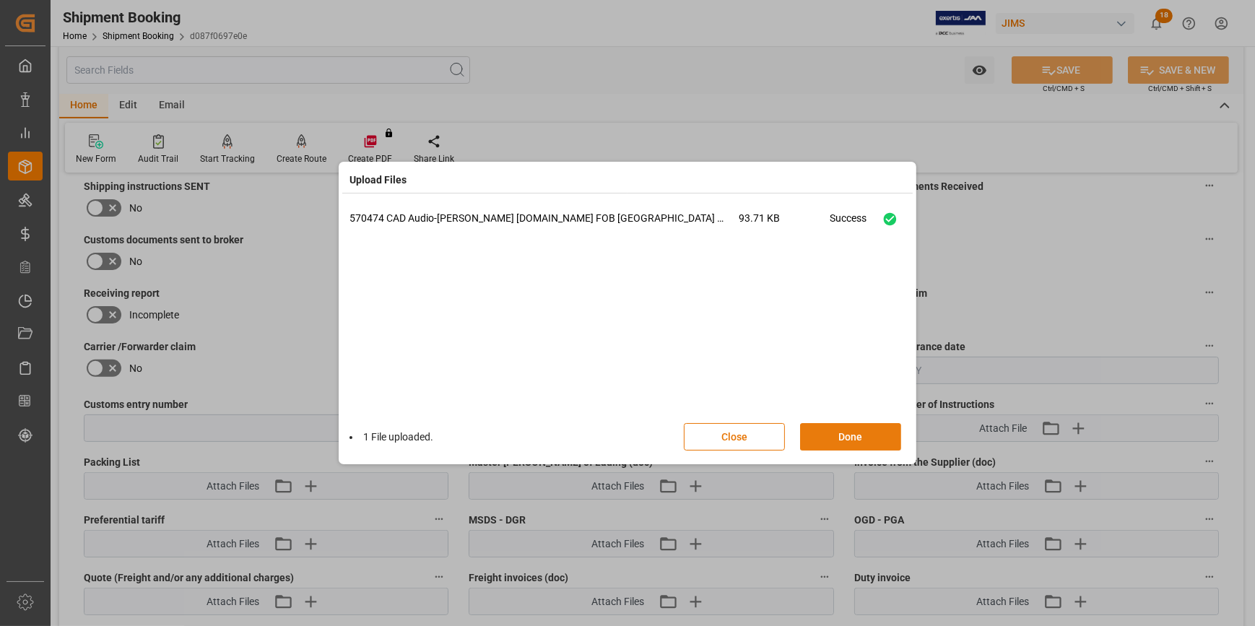
click at [844, 438] on button "Done" at bounding box center [850, 436] width 101 height 27
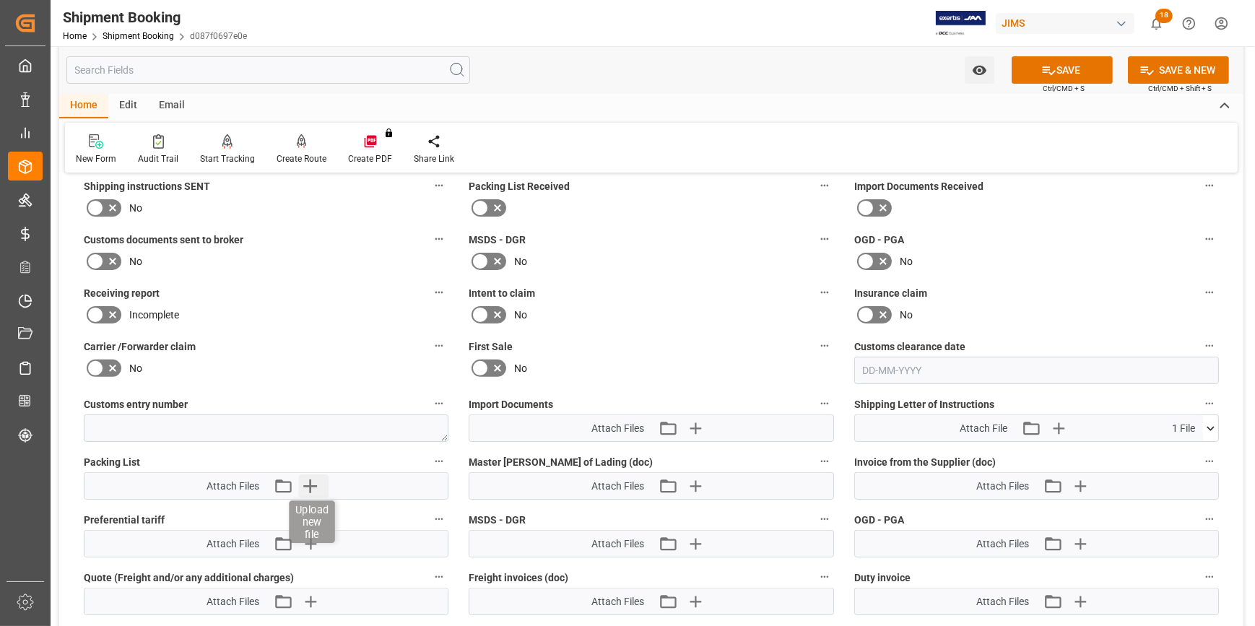
click at [313, 481] on icon "button" at bounding box center [309, 486] width 23 height 23
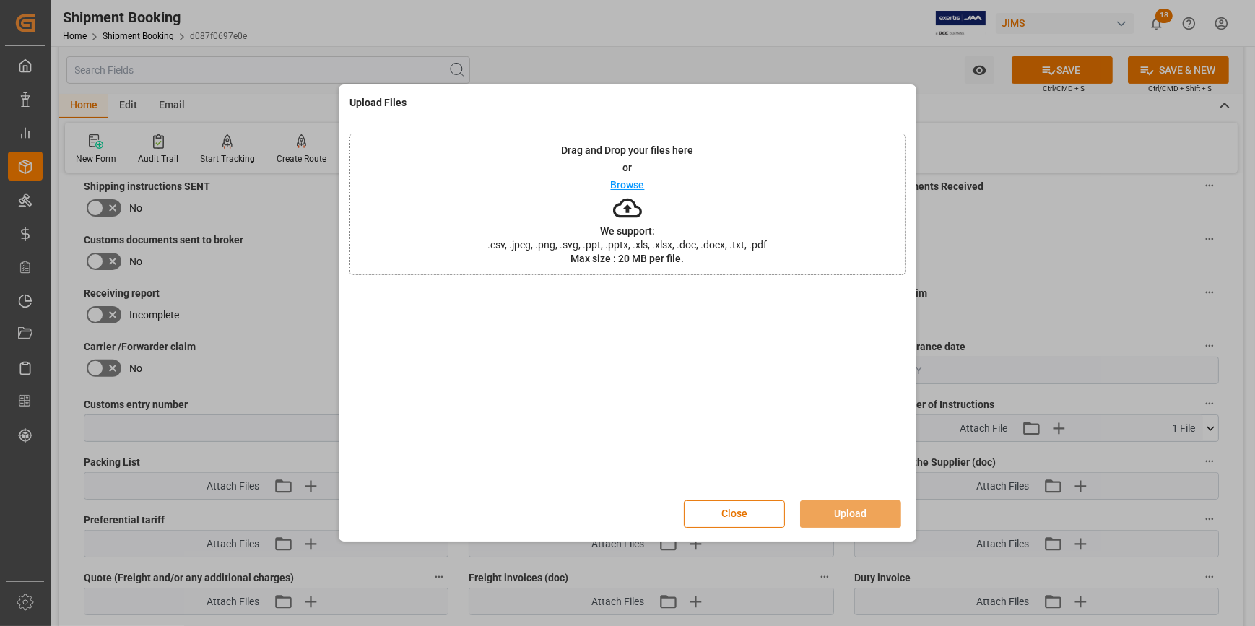
click at [617, 186] on p "Browse" at bounding box center [628, 185] width 34 height 10
click at [845, 510] on button "Upload" at bounding box center [850, 514] width 101 height 27
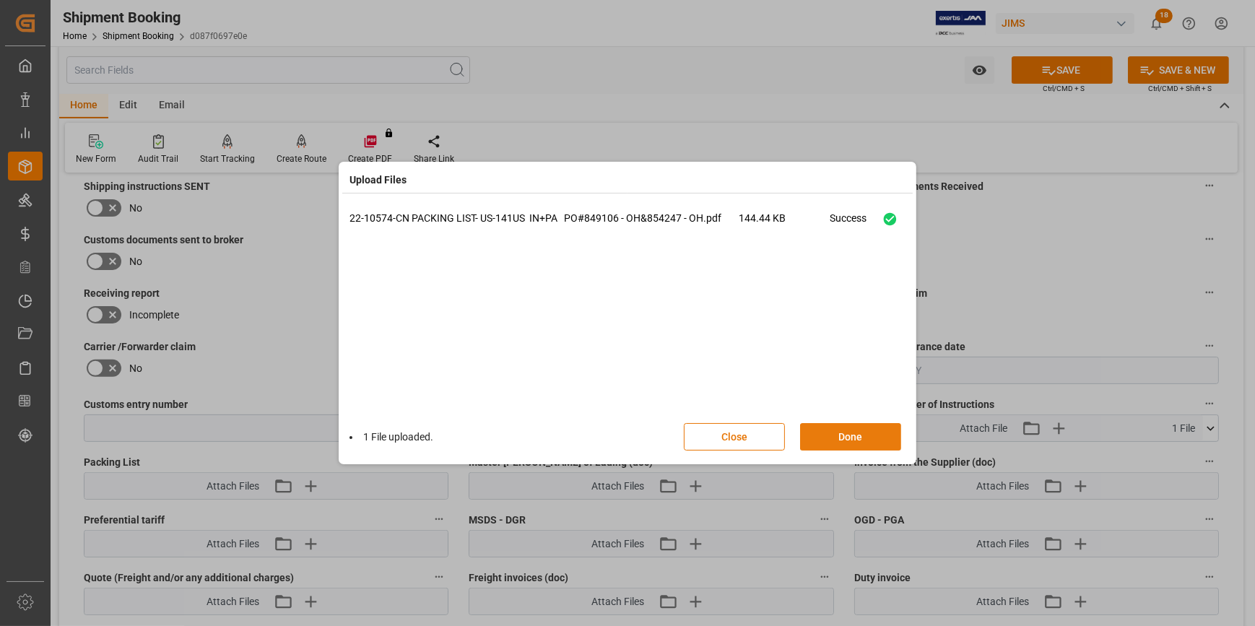
click at [857, 436] on button "Done" at bounding box center [850, 436] width 101 height 27
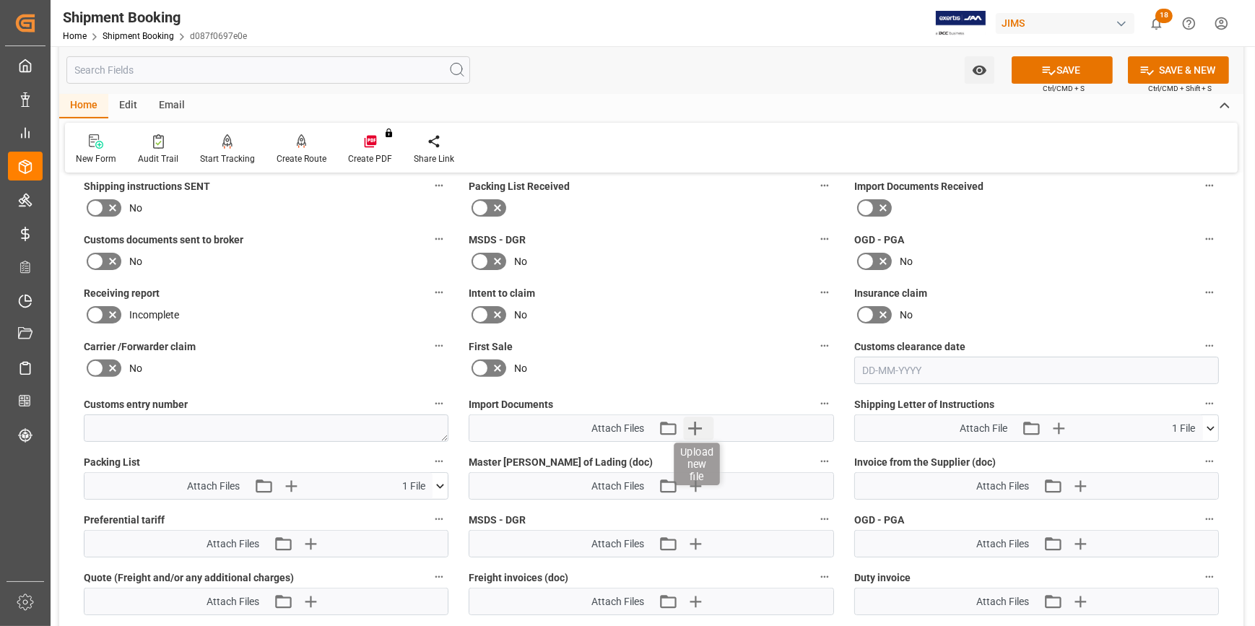
click at [696, 429] on icon "button" at bounding box center [695, 429] width 14 height 14
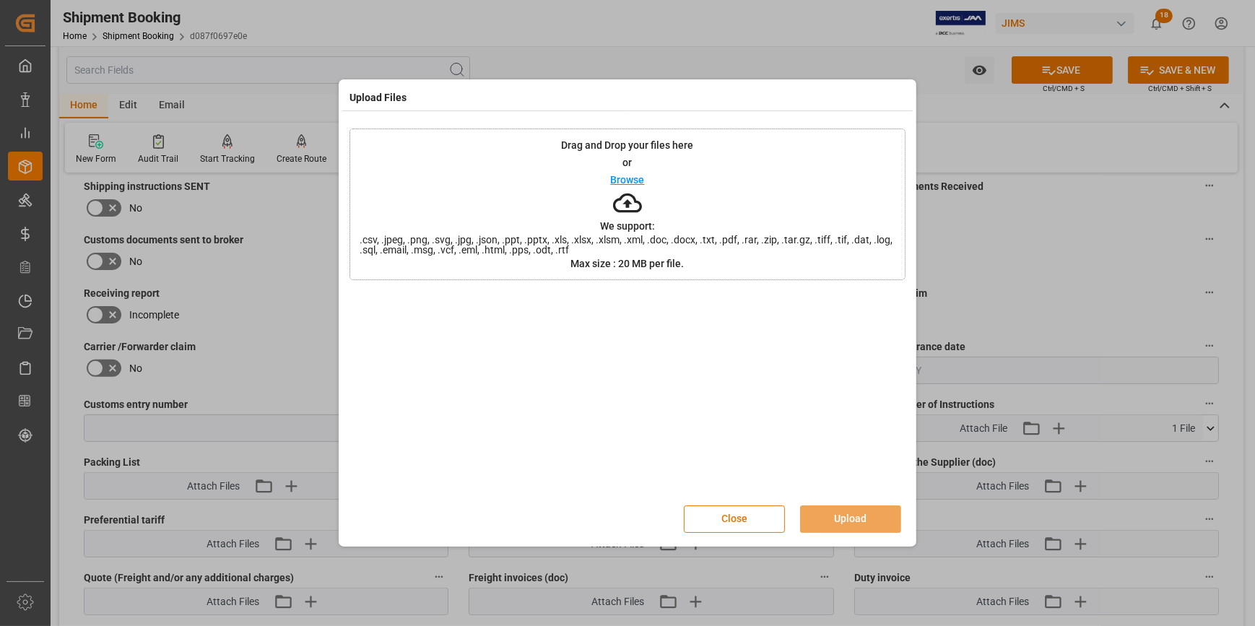
click at [635, 182] on p "Browse" at bounding box center [628, 180] width 34 height 10
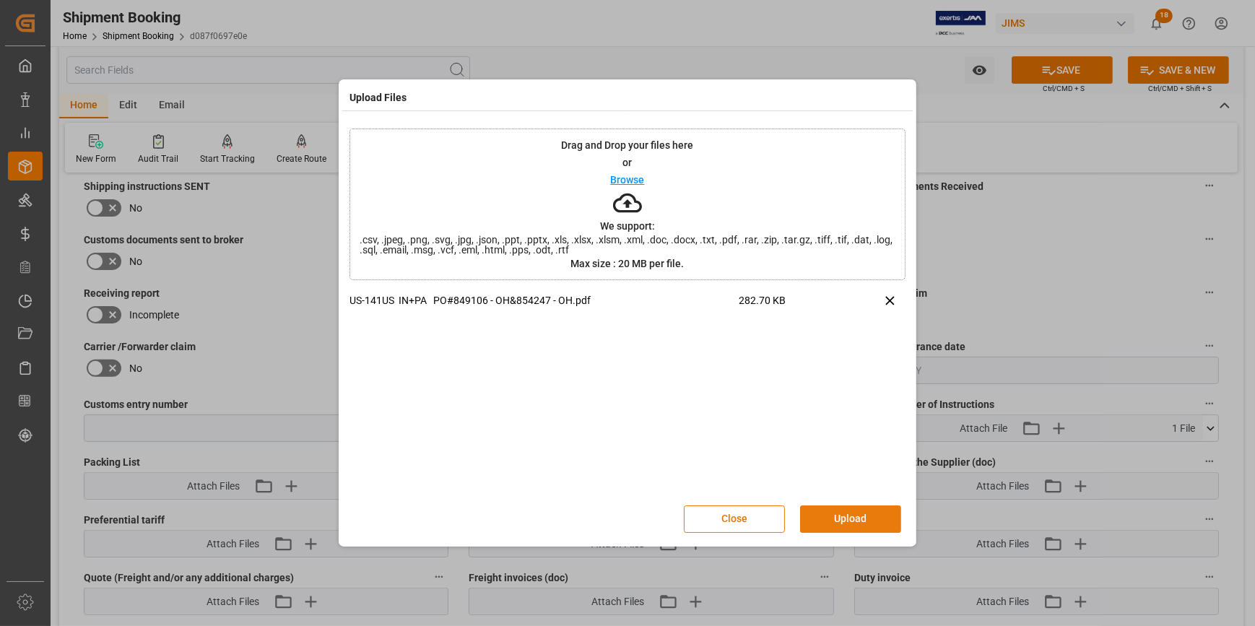
click at [870, 523] on button "Upload" at bounding box center [850, 519] width 101 height 27
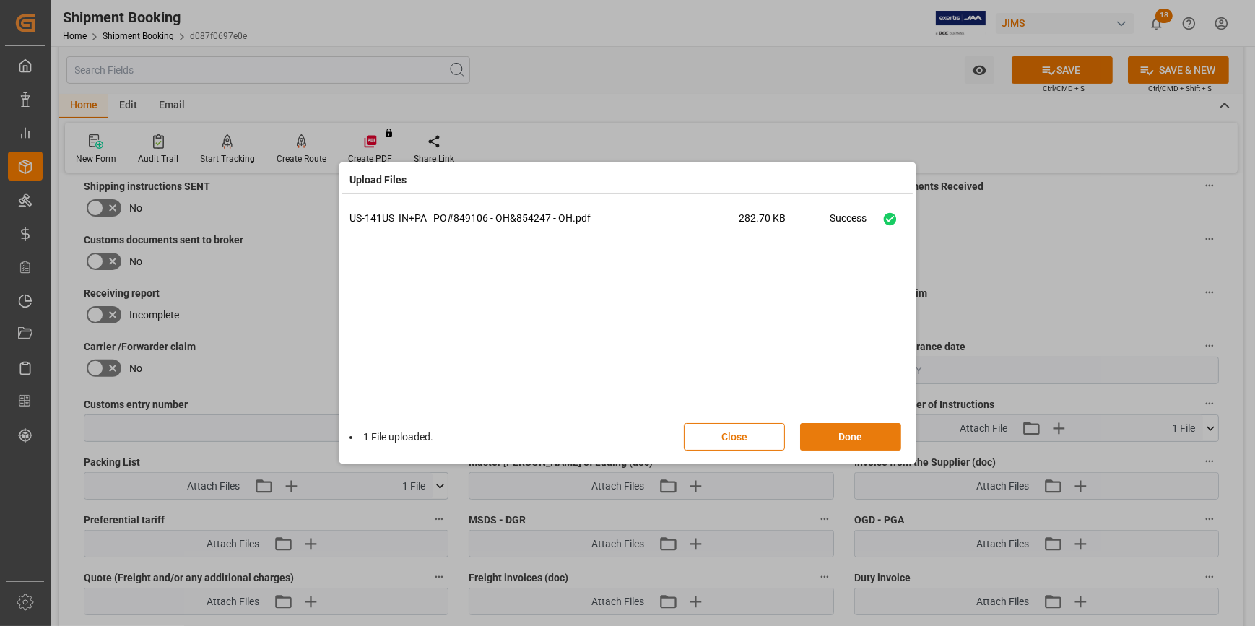
click at [851, 428] on button "Done" at bounding box center [850, 436] width 101 height 27
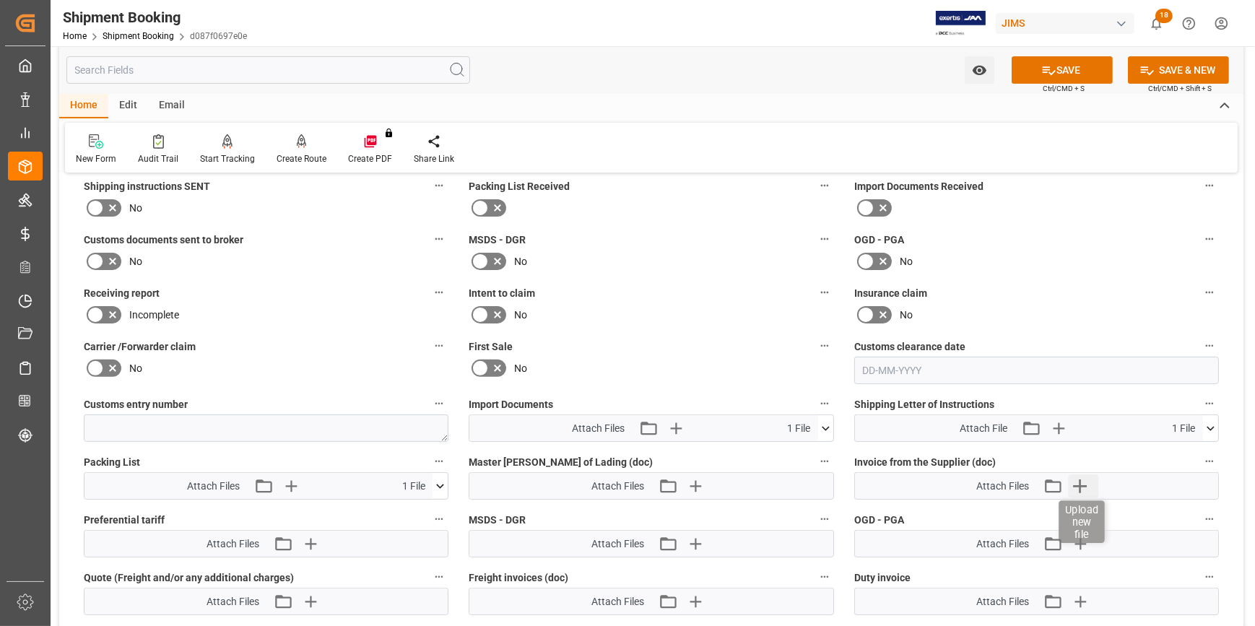
click at [1086, 481] on icon "button" at bounding box center [1080, 486] width 23 height 23
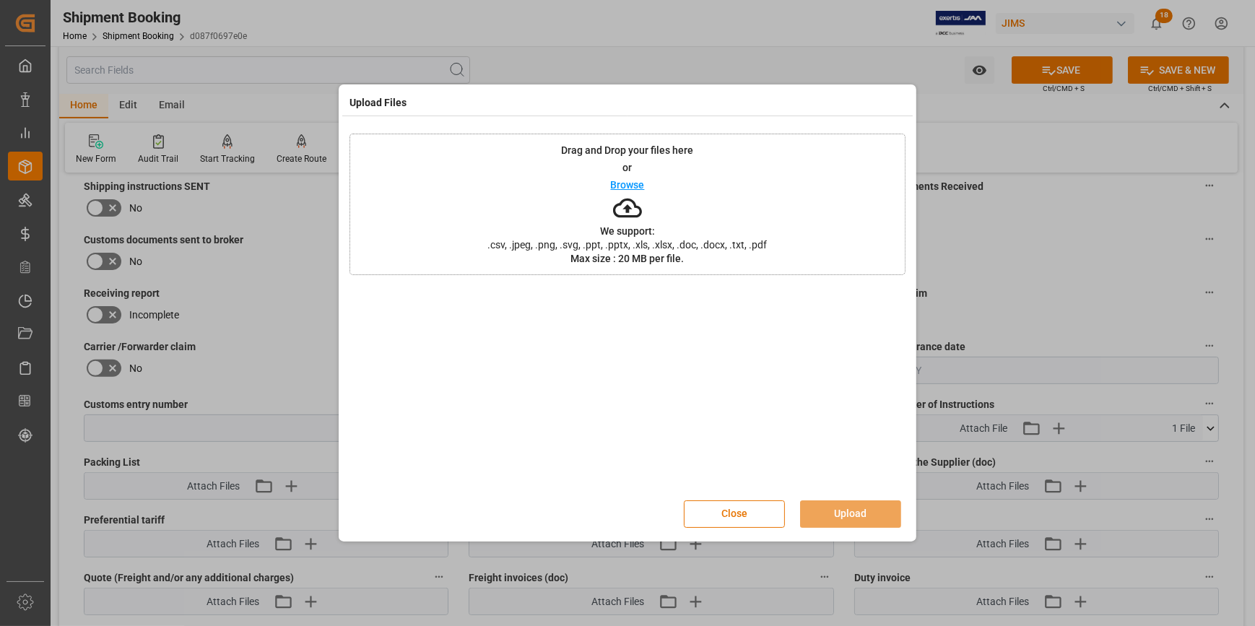
click at [634, 183] on p "Browse" at bounding box center [628, 185] width 34 height 10
click at [870, 514] on button "Upload" at bounding box center [850, 514] width 101 height 27
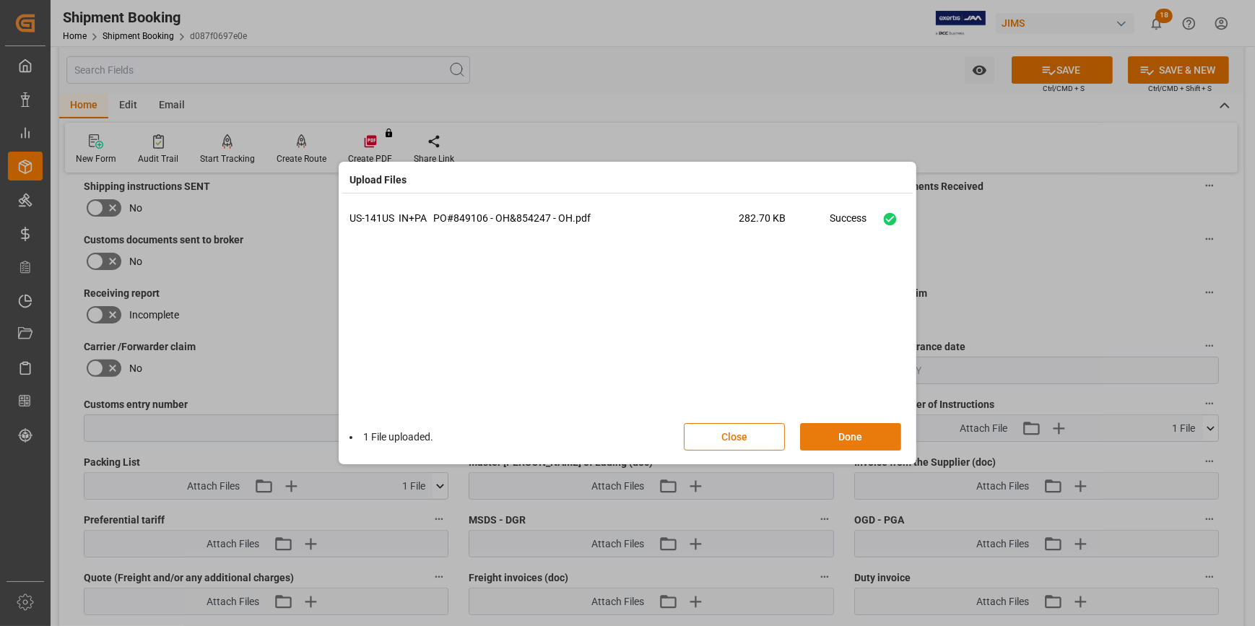
click at [853, 428] on button "Done" at bounding box center [850, 436] width 101 height 27
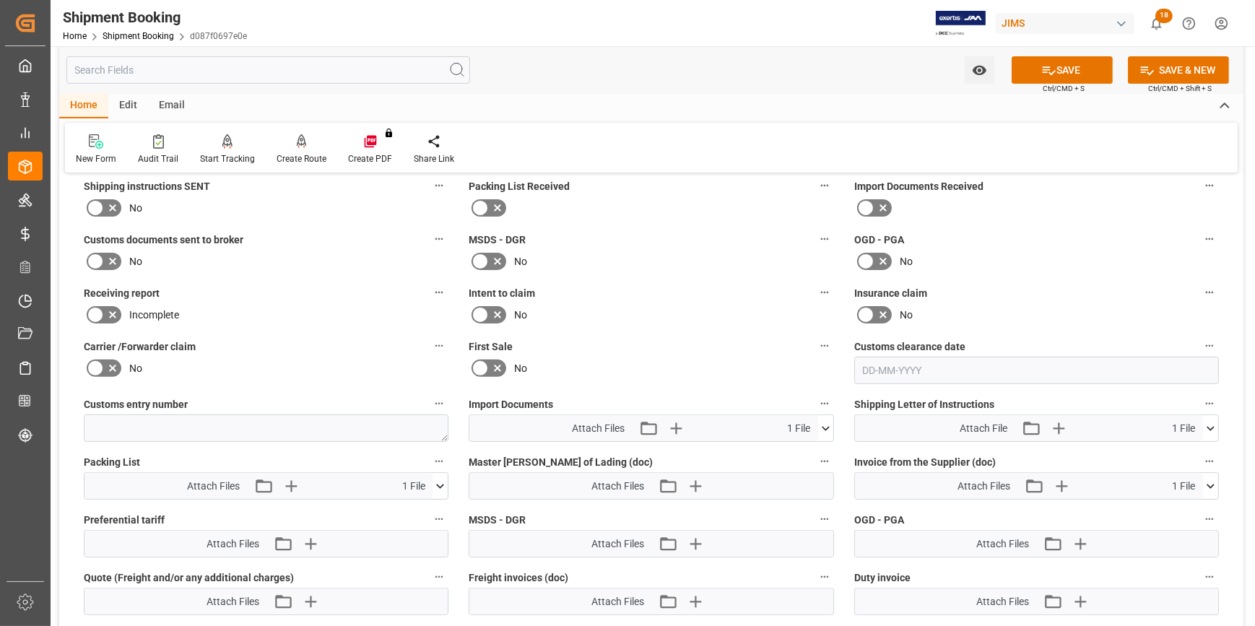
click at [441, 482] on icon at bounding box center [440, 486] width 15 height 15
click at [1070, 77] on button "SAVE" at bounding box center [1062, 69] width 101 height 27
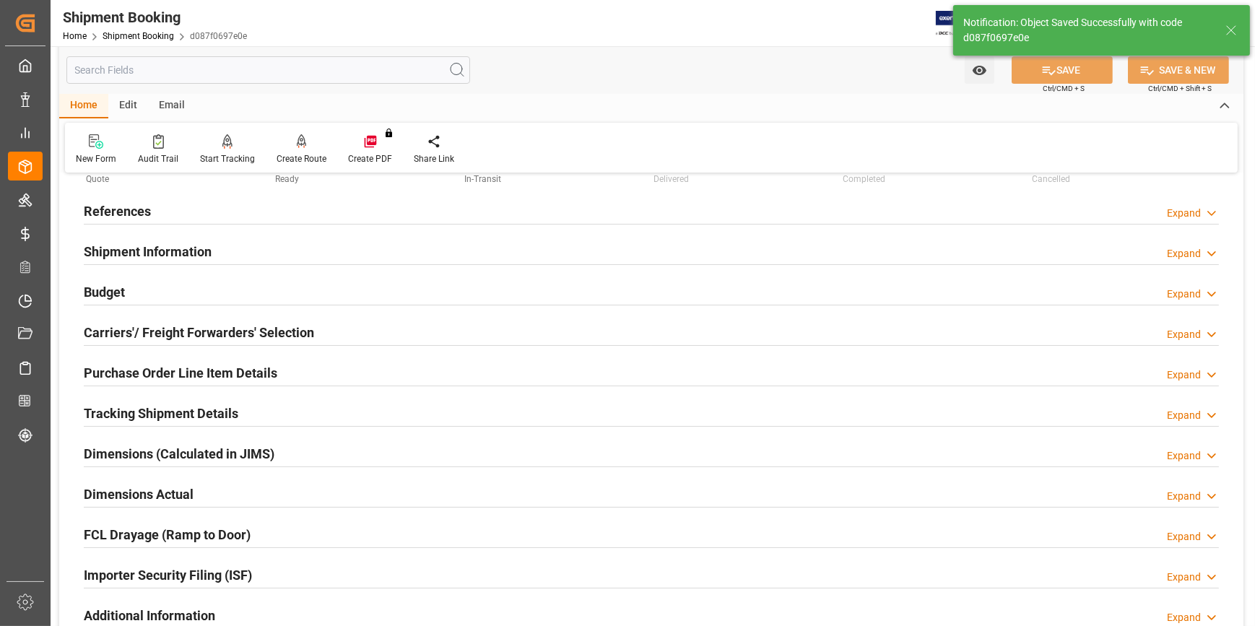
scroll to position [0, 0]
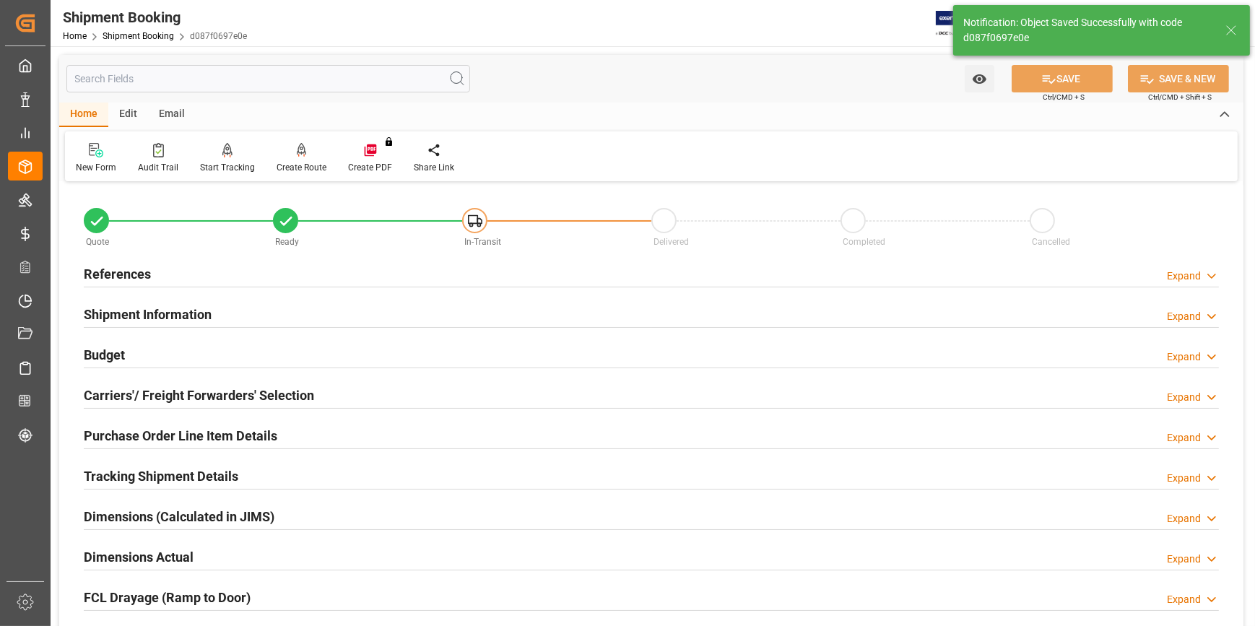
click at [277, 265] on div "References Expand" at bounding box center [651, 272] width 1135 height 27
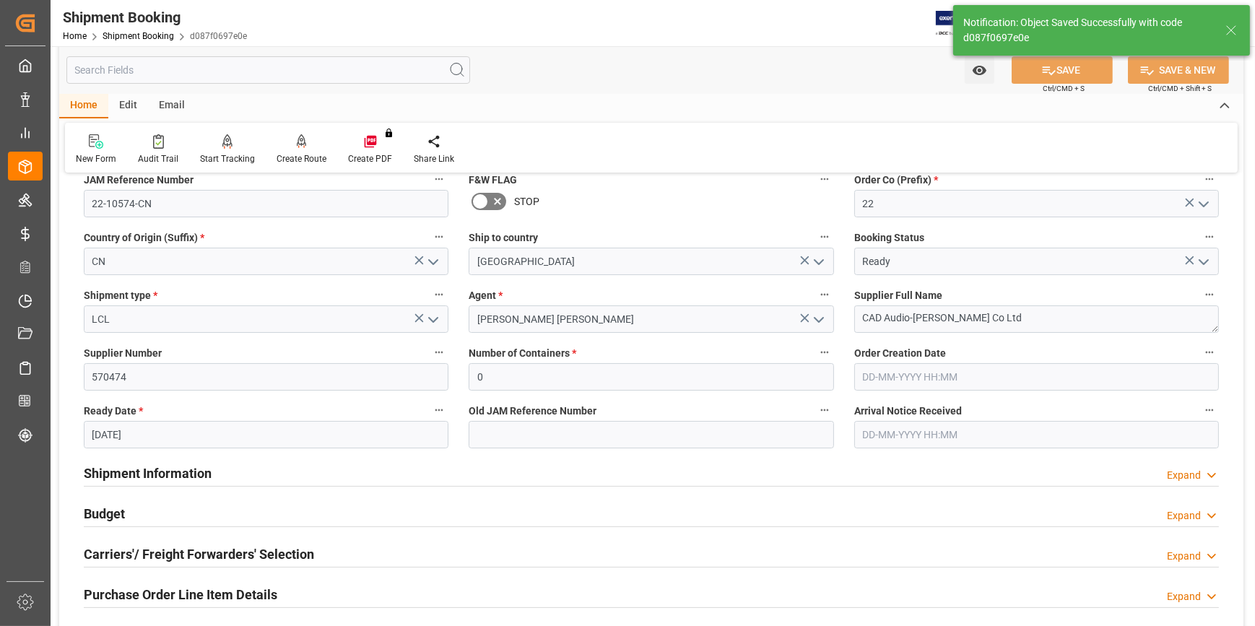
scroll to position [131, 0]
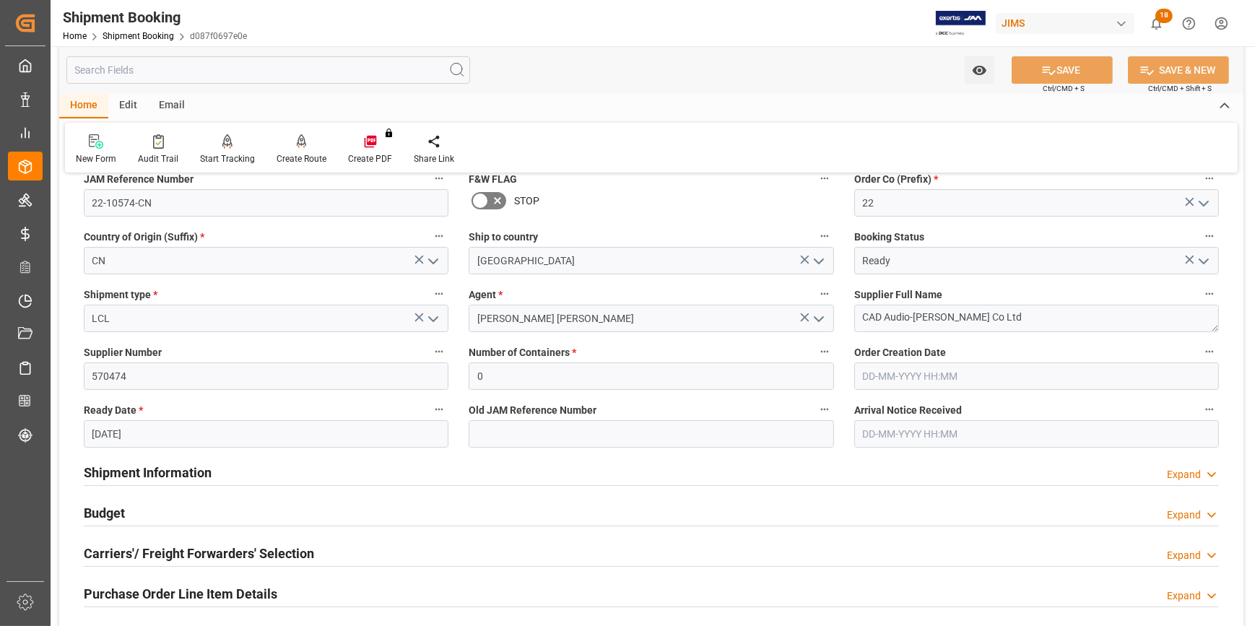
click at [275, 464] on div "Shipment Information Expand" at bounding box center [651, 471] width 1135 height 27
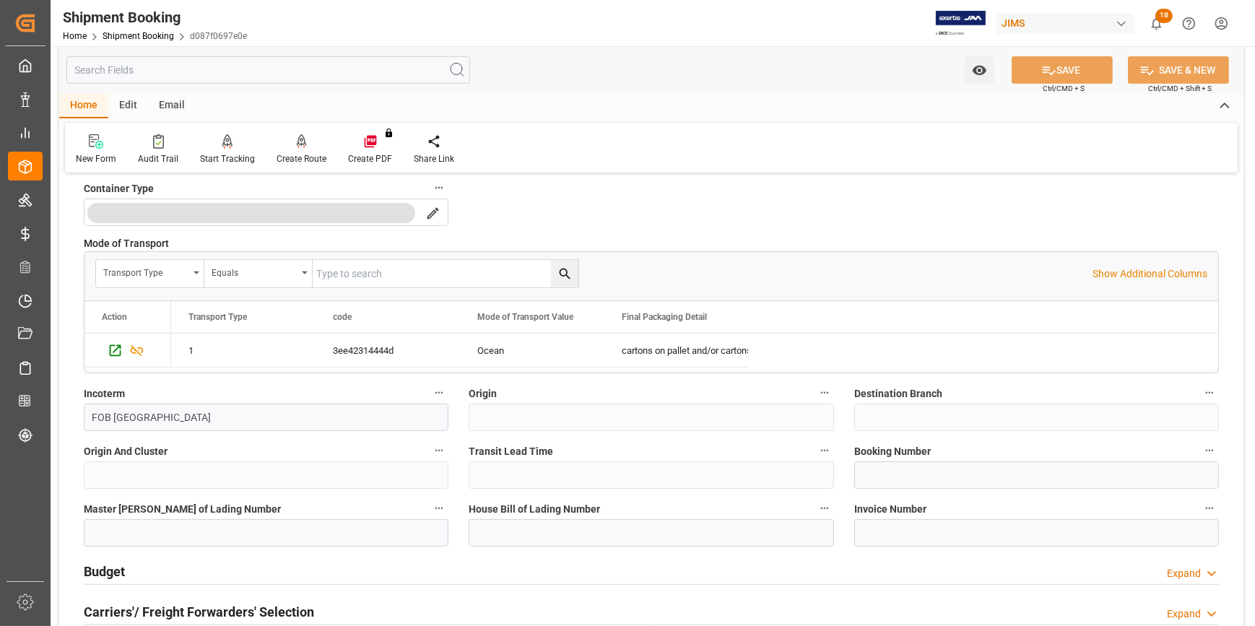
scroll to position [722, 0]
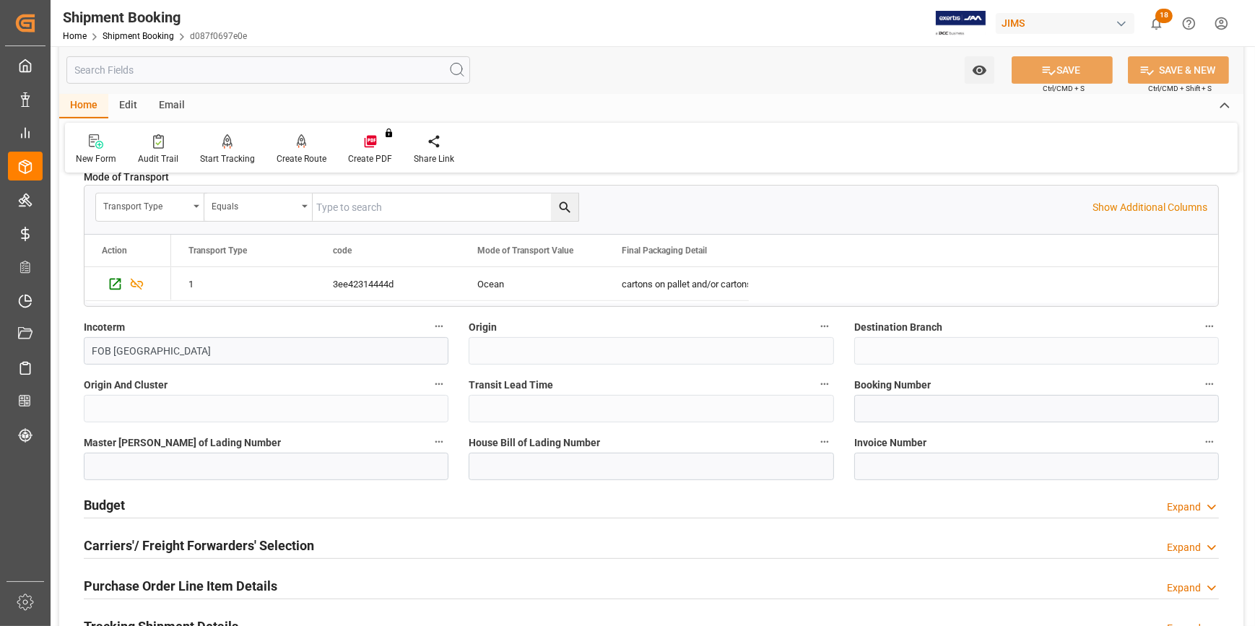
click at [371, 496] on div "Budget Expand" at bounding box center [651, 503] width 1135 height 27
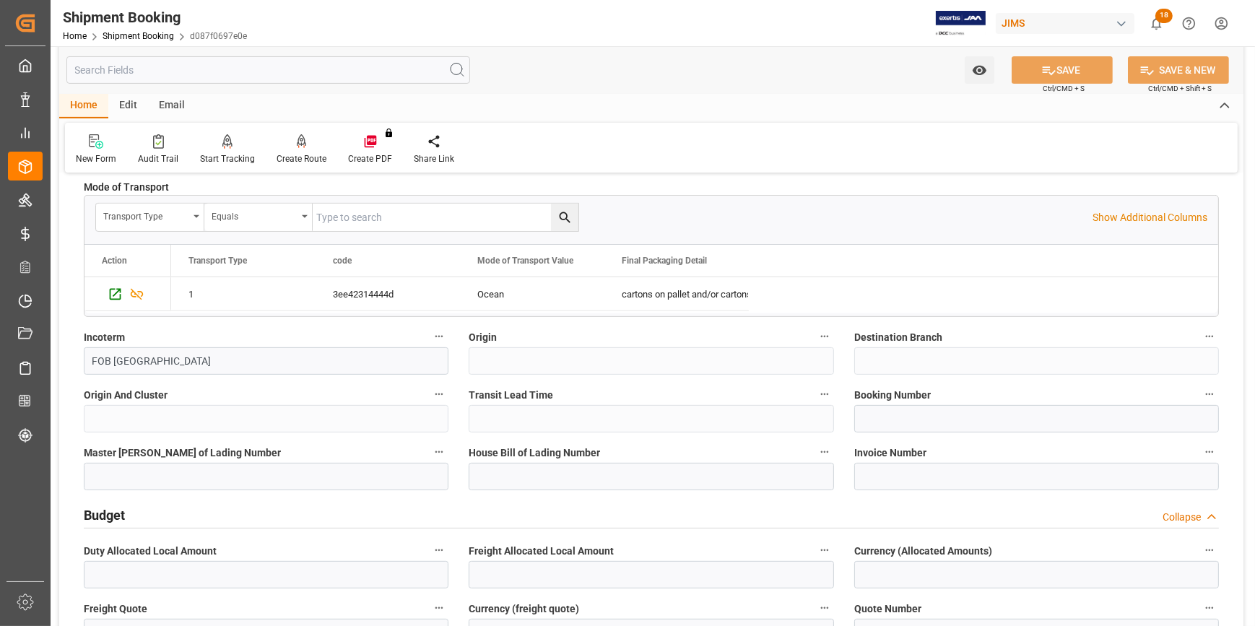
scroll to position [525, 0]
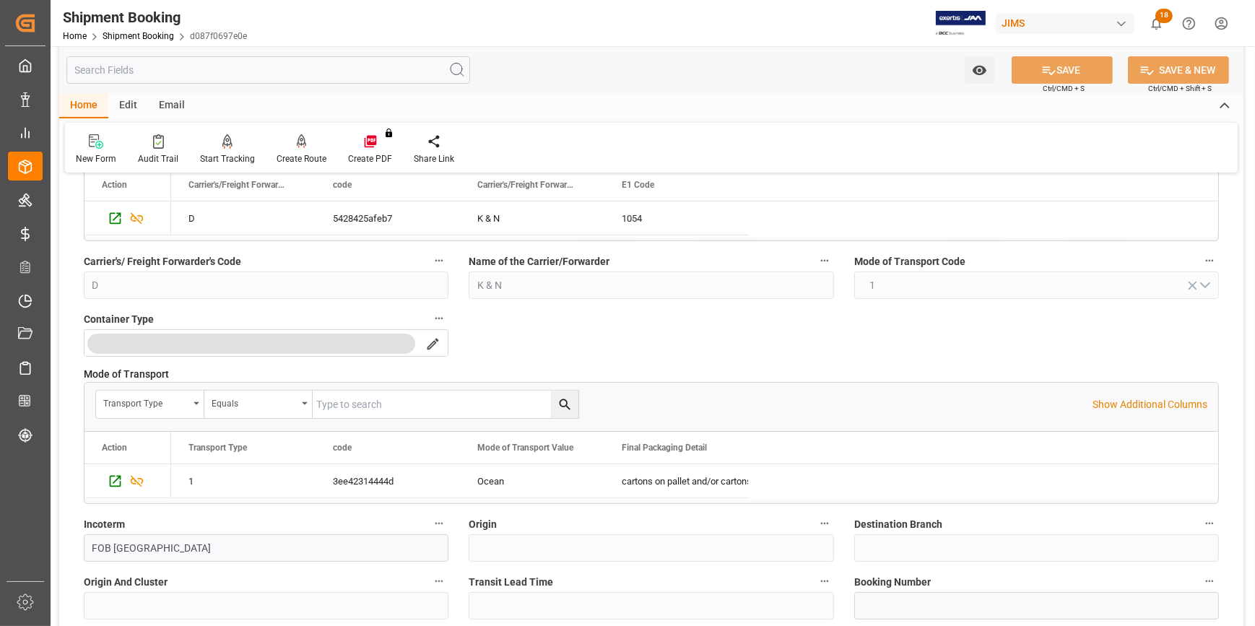
click at [176, 108] on div "Email" at bounding box center [172, 106] width 48 height 25
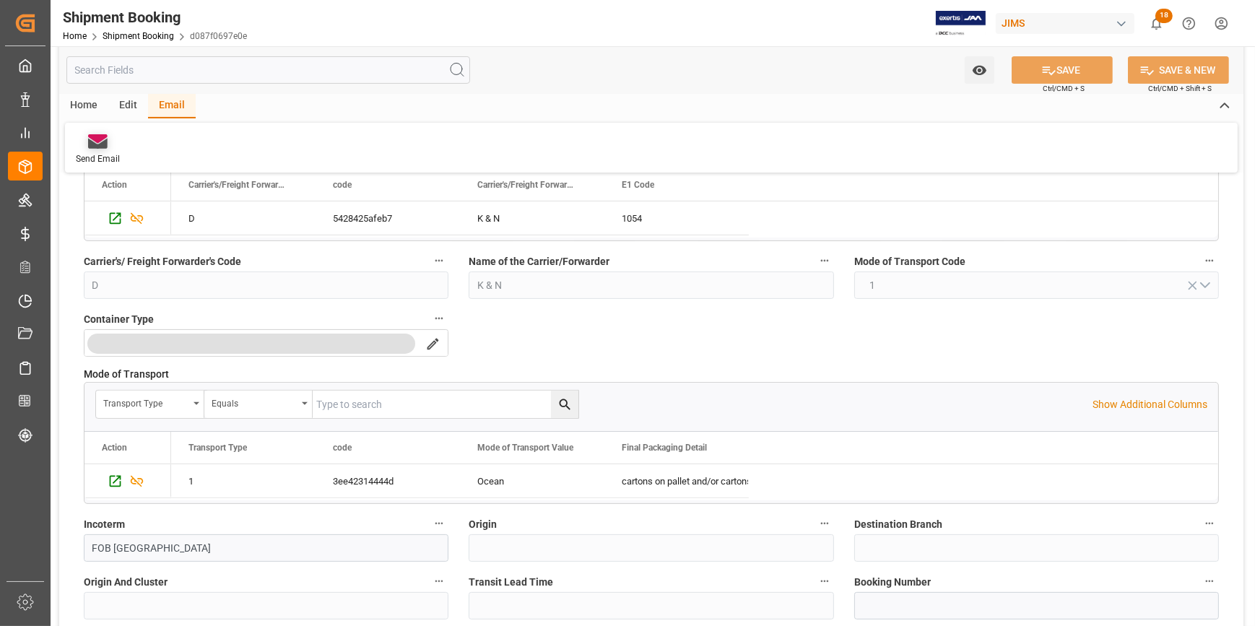
click at [94, 149] on div "Send Email" at bounding box center [98, 150] width 66 height 32
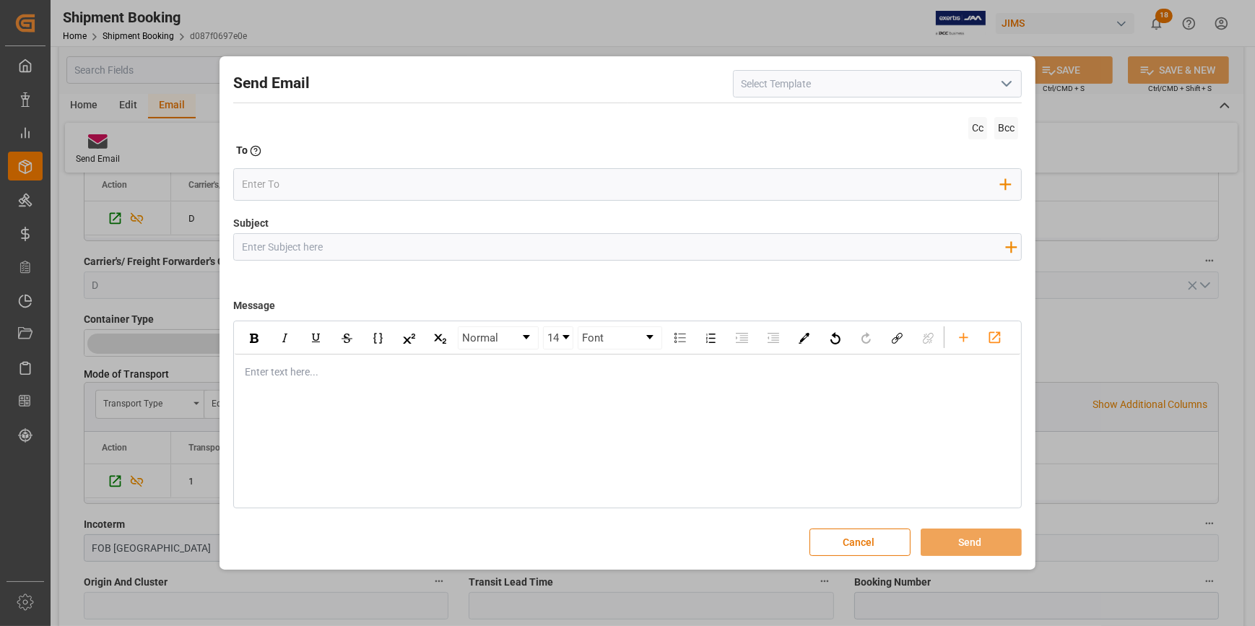
click at [1008, 82] on icon "open menu" at bounding box center [1006, 83] width 17 height 17
click at [897, 113] on div "2BOOK - Ocean - Air freight" at bounding box center [877, 116] width 287 height 33
type input "2BOOK - Ocean - Air freight"
type input "2BOOK {{jamReferenceNumber}} {{supplierFullName}} Ship from: {{country}} Ship t…"
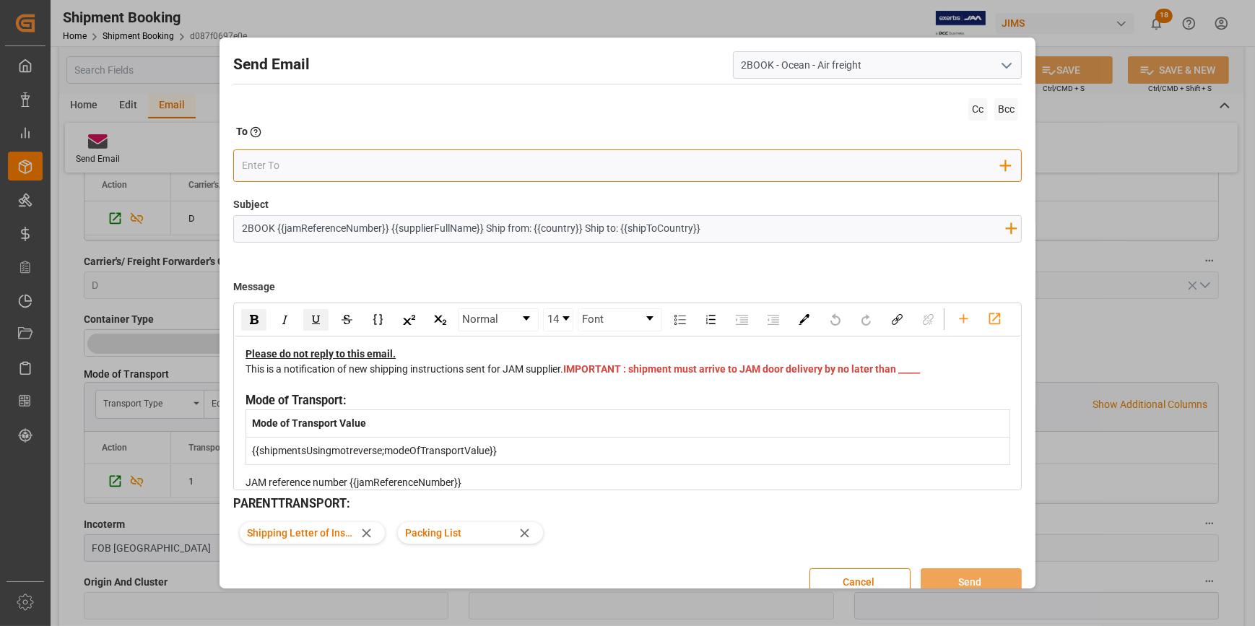
click at [397, 163] on input "email" at bounding box center [621, 166] width 759 height 22
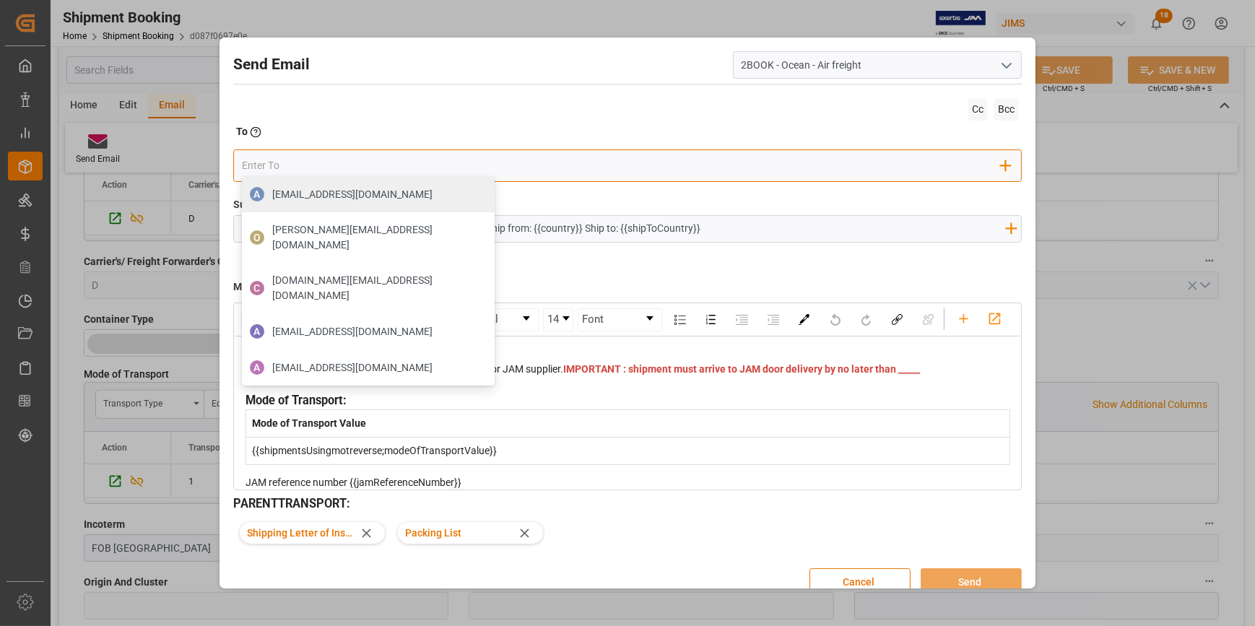
type input "[DOMAIN_NAME][EMAIL_ADDRESS][PERSON_NAME][DOMAIN_NAME]"
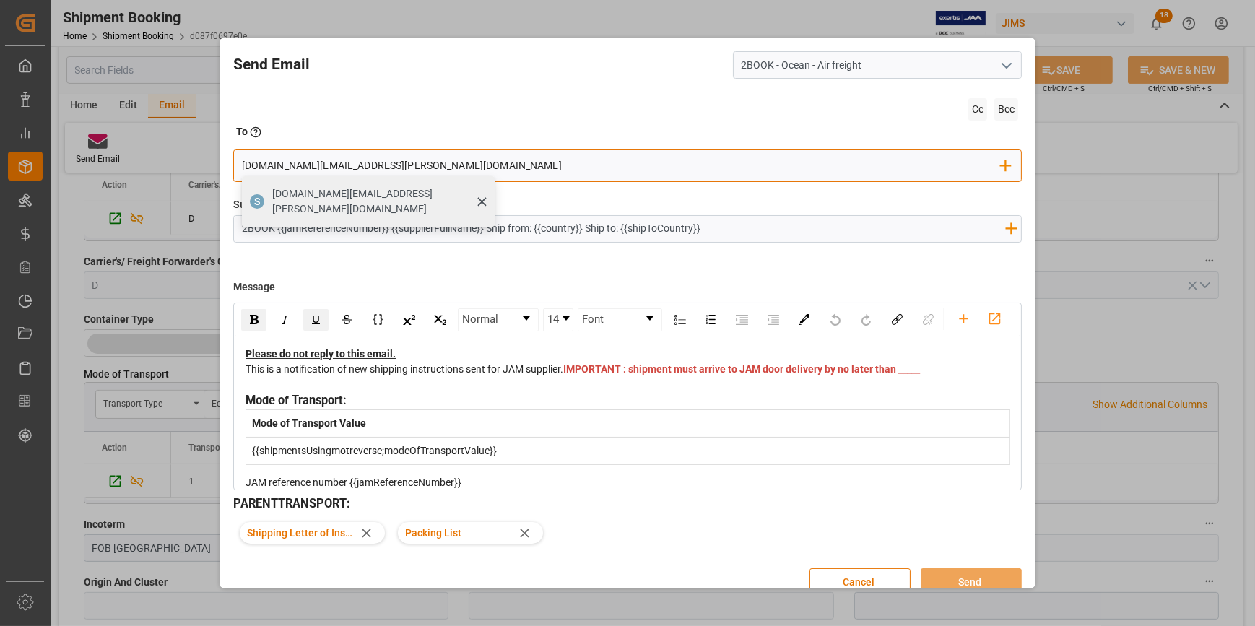
click at [339, 199] on span "[DOMAIN_NAME][EMAIL_ADDRESS][PERSON_NAME][DOMAIN_NAME]" at bounding box center [378, 201] width 212 height 30
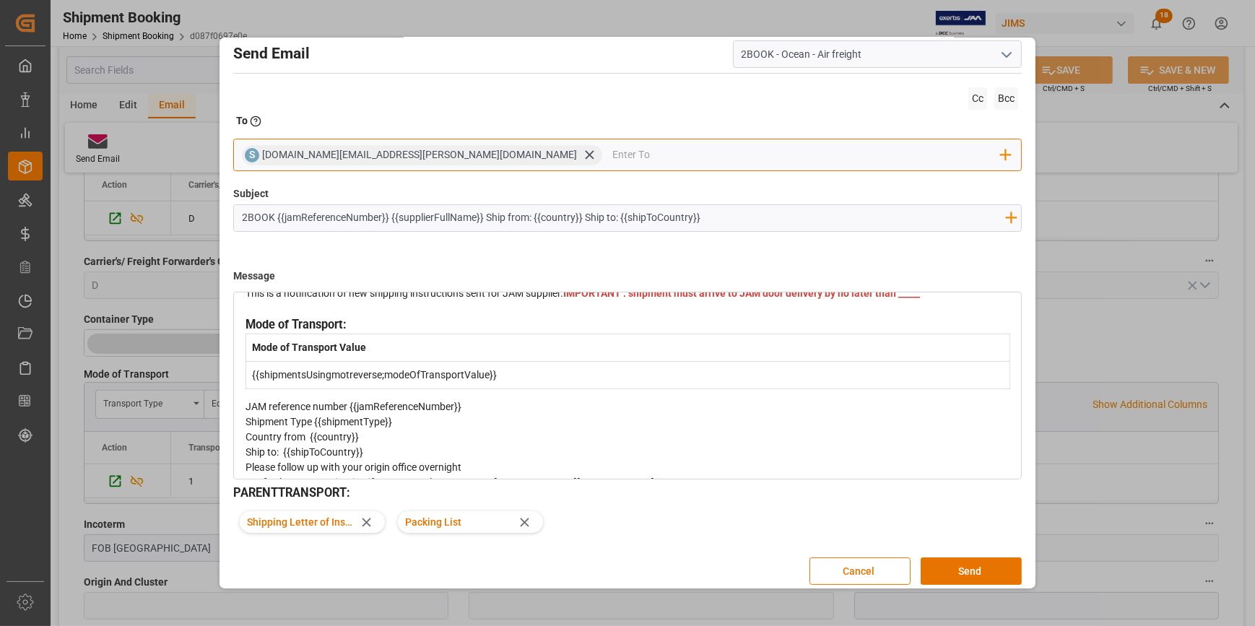
scroll to position [20, 0]
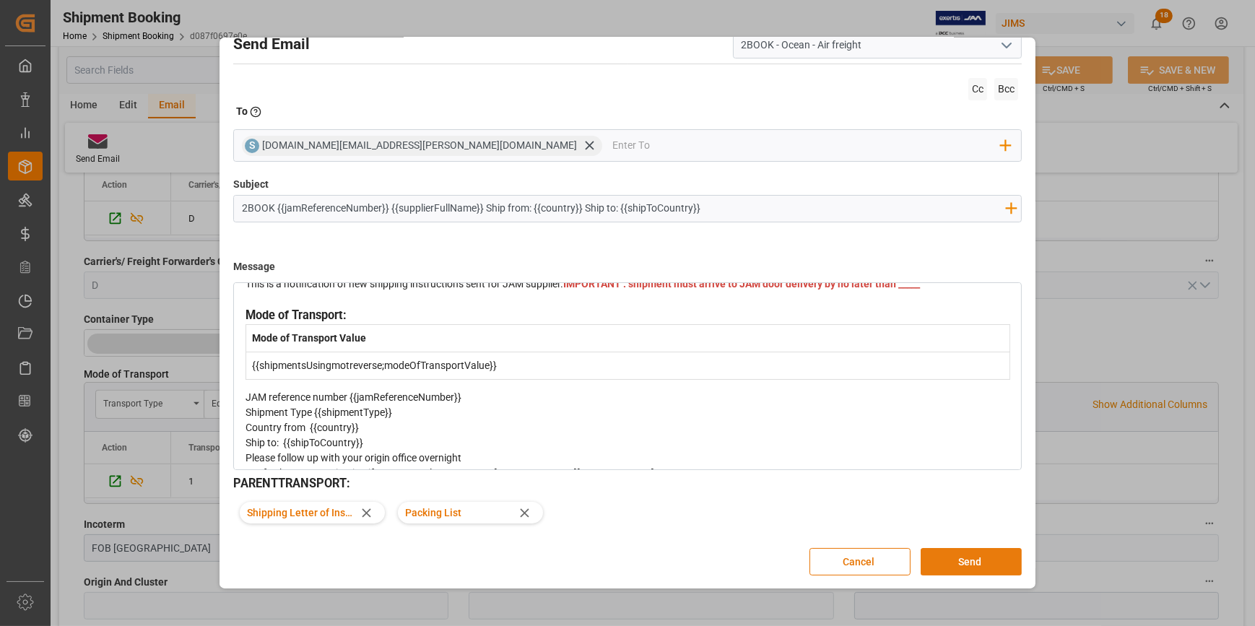
click at [968, 556] on button "Send" at bounding box center [971, 561] width 101 height 27
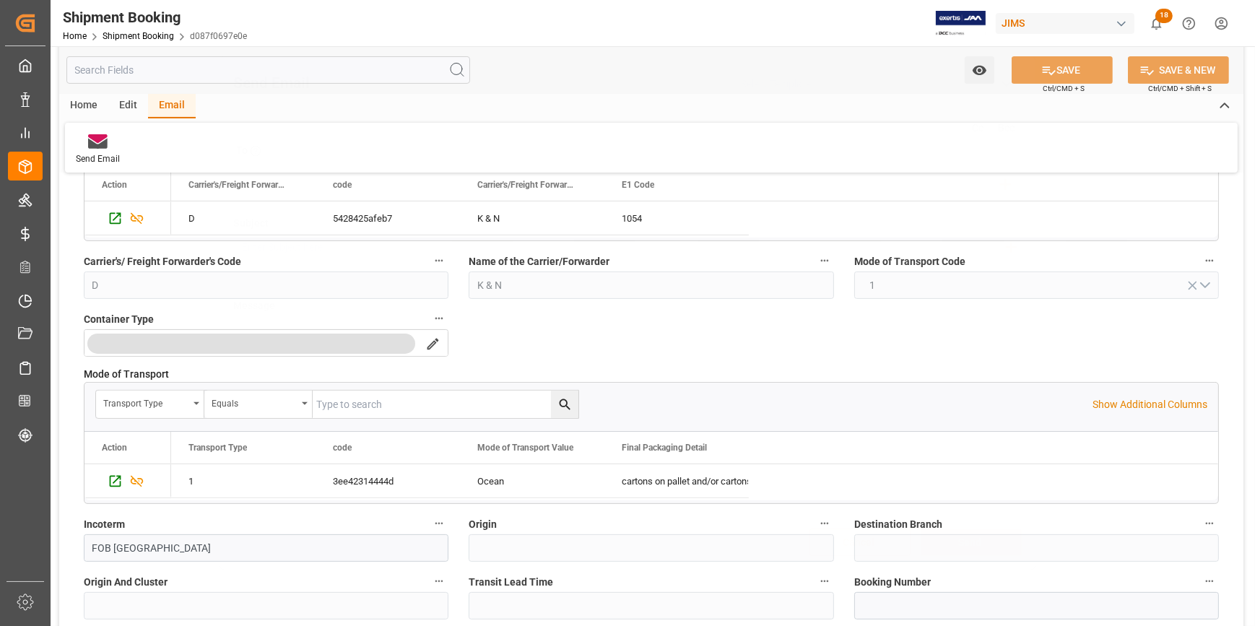
scroll to position [0, 0]
